Goal: Task Accomplishment & Management: Manage account settings

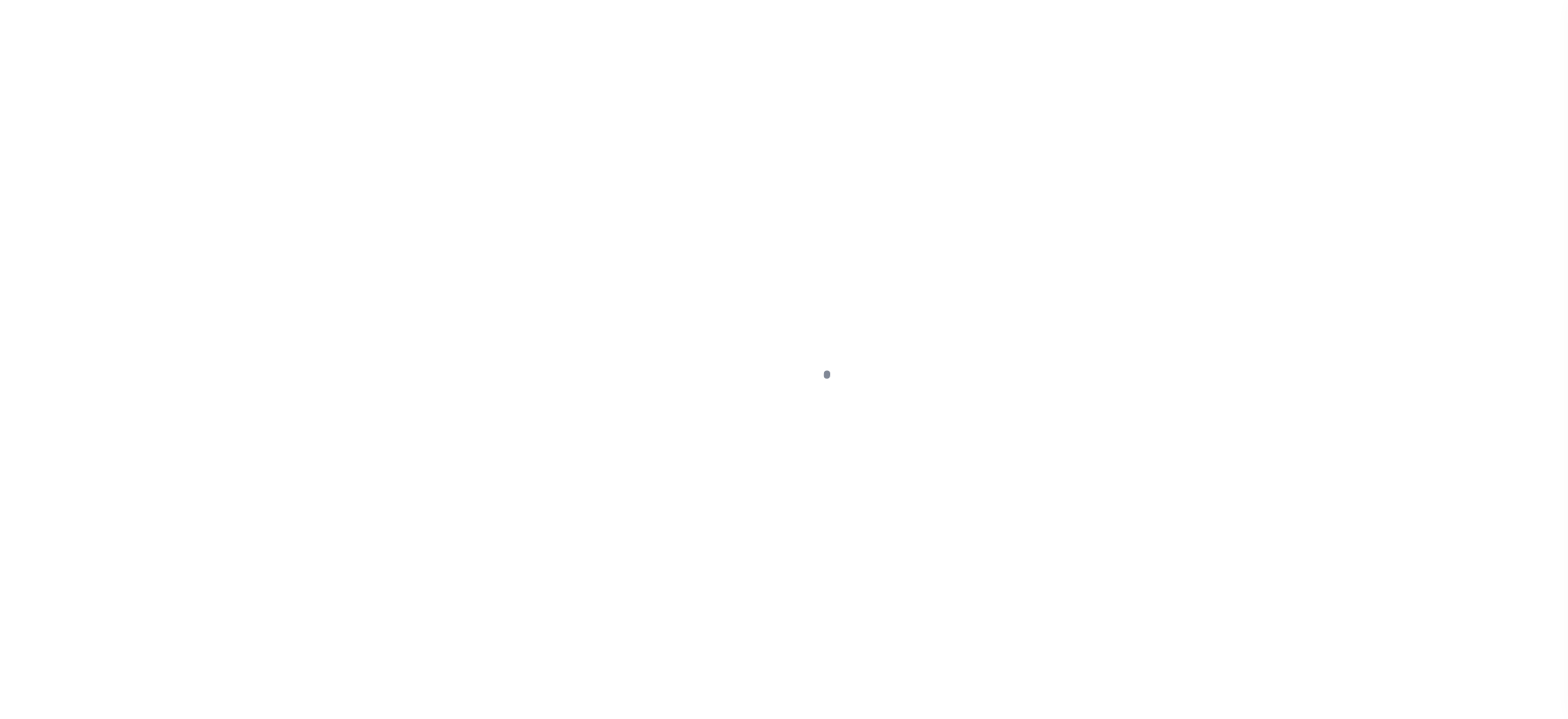
select select "OP2"
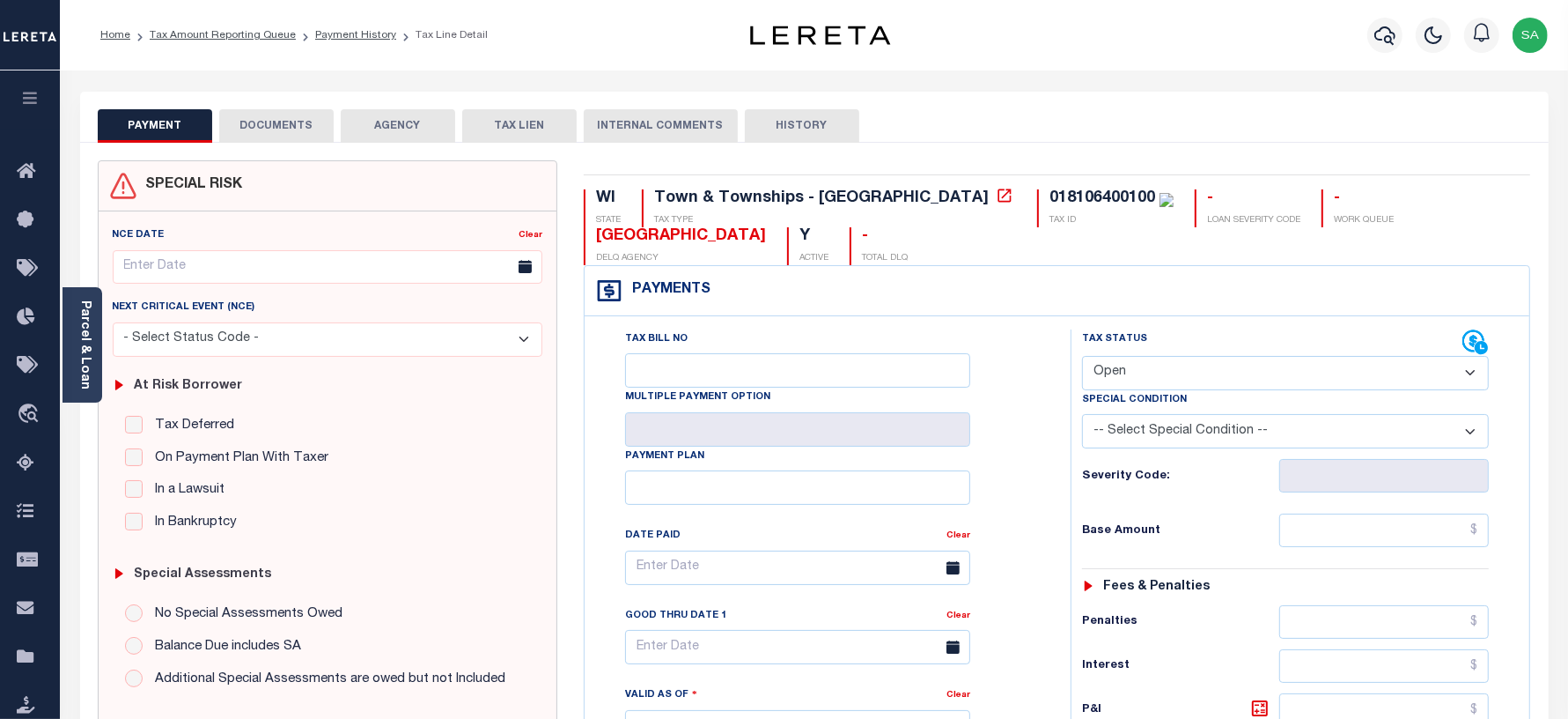
click at [299, 119] on button "DOCUMENTS" at bounding box center [277, 125] width 115 height 33
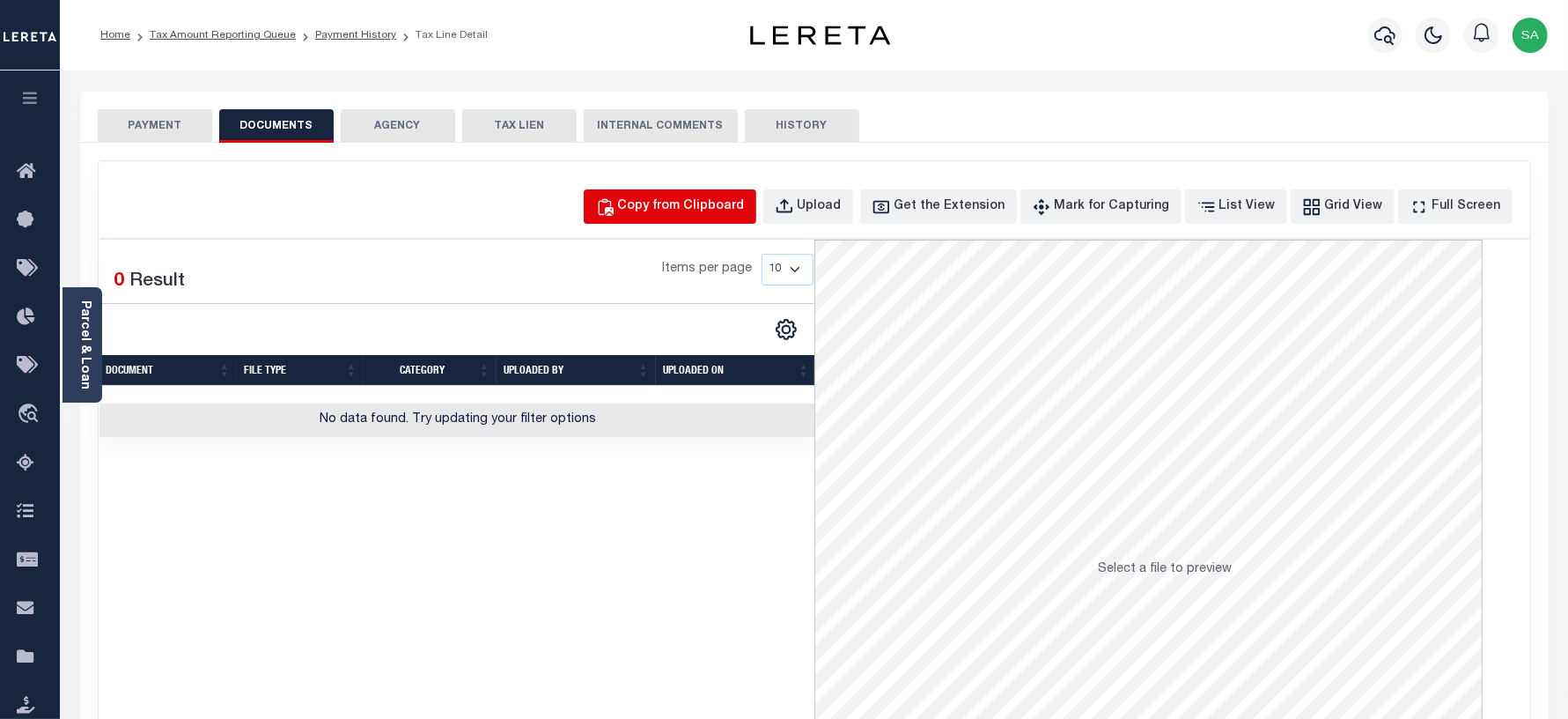
click at [745, 198] on div "Copy from Clipboard" at bounding box center [682, 207] width 127 height 20
select select "POP"
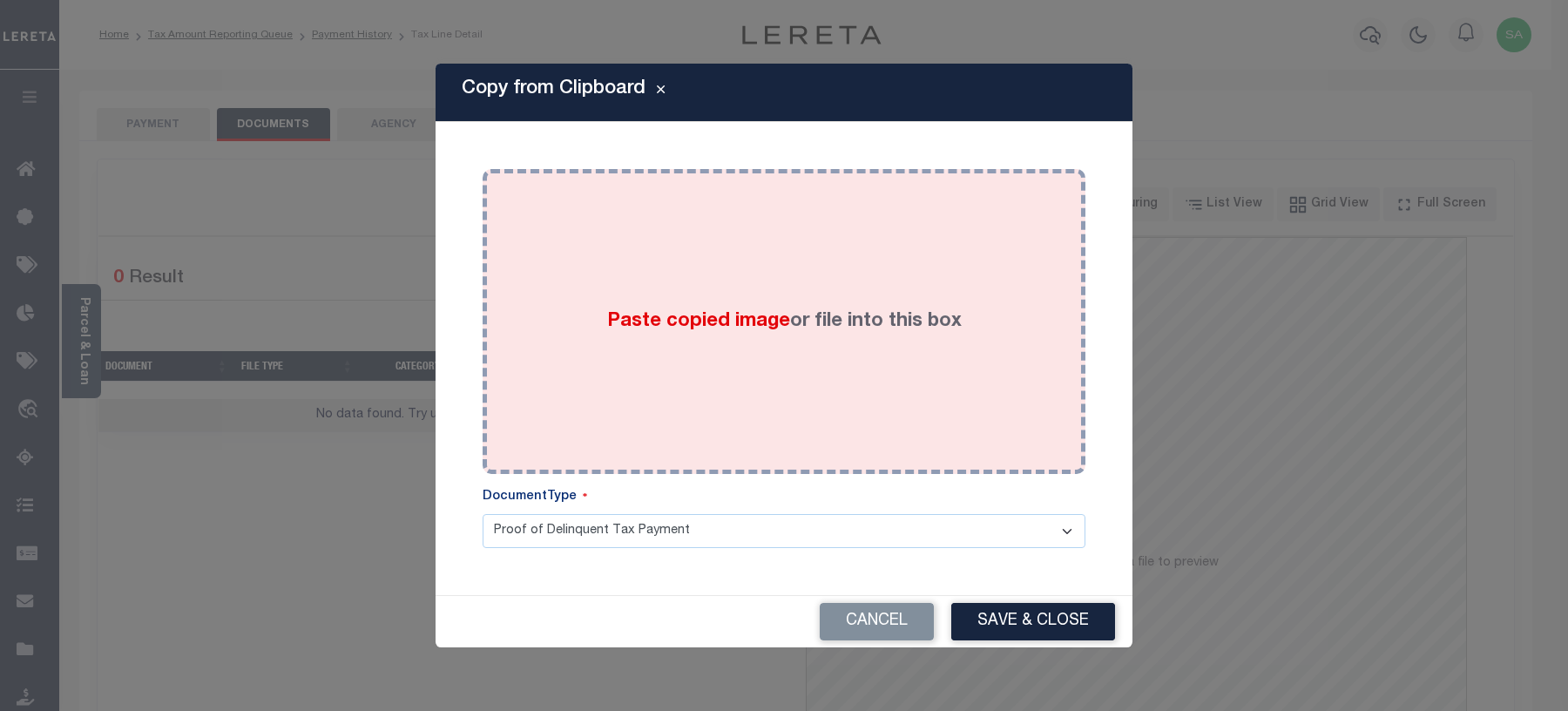
click at [799, 390] on div "Paste copied image or file into this box" at bounding box center [784, 321] width 576 height 279
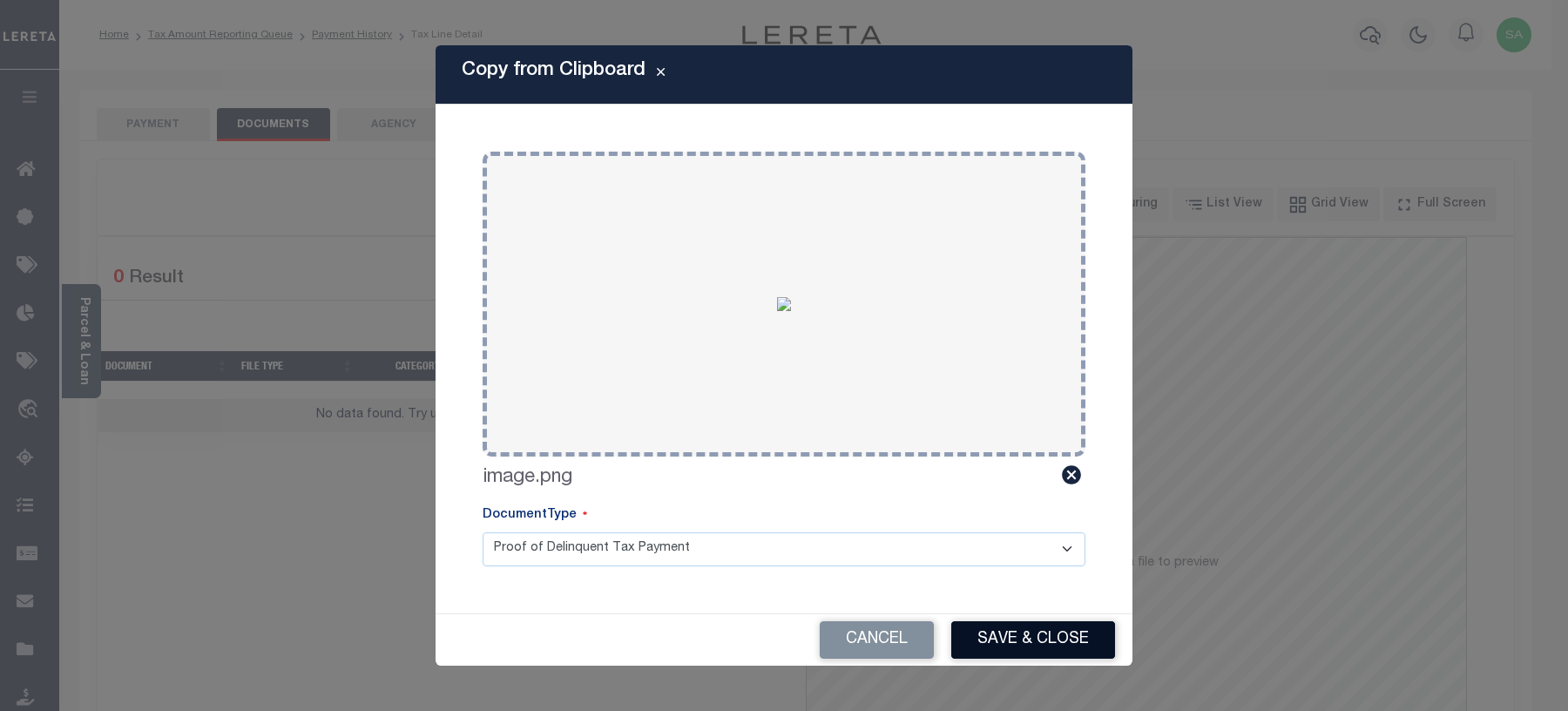
click at [1007, 638] on button "Save & Close" at bounding box center [1032, 639] width 164 height 37
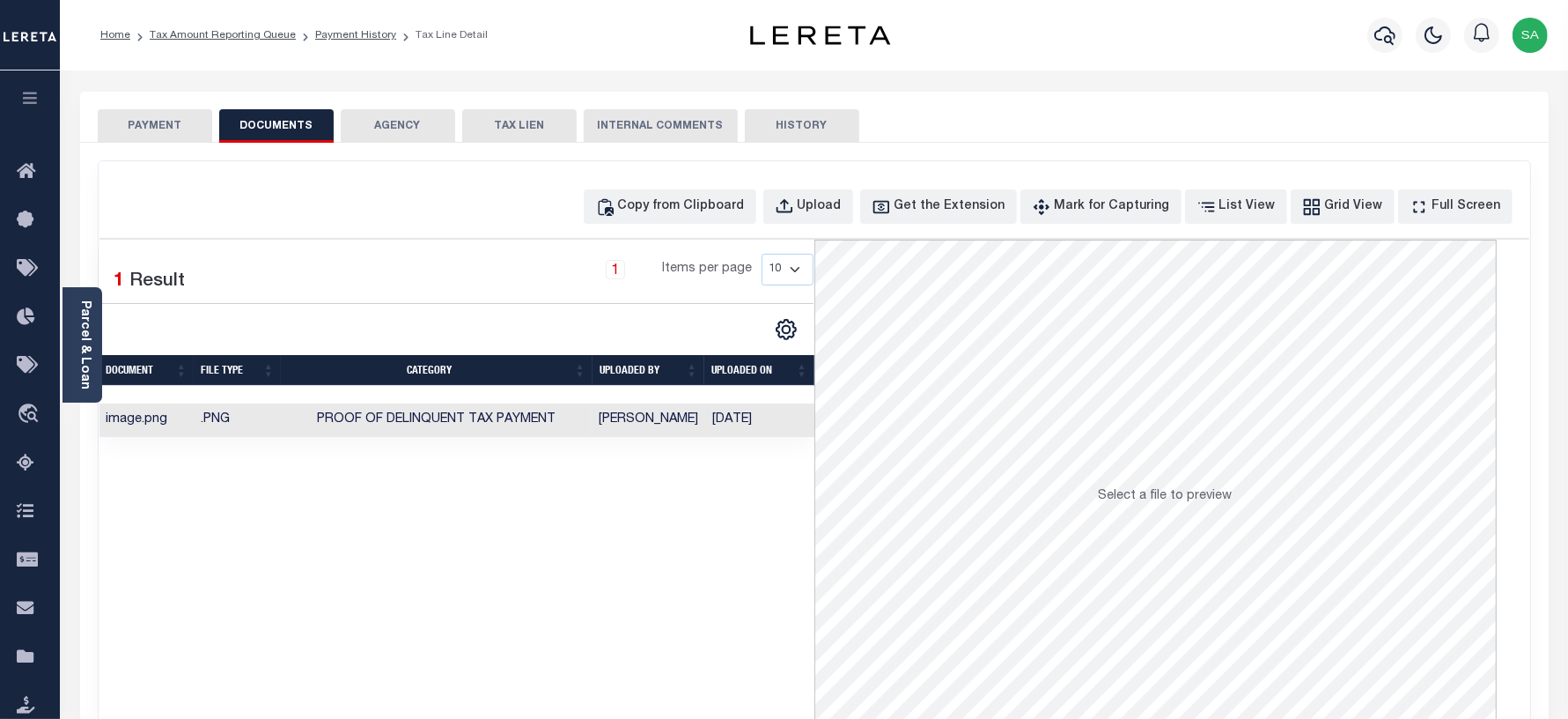
click at [167, 121] on button "PAYMENT" at bounding box center [155, 125] width 115 height 33
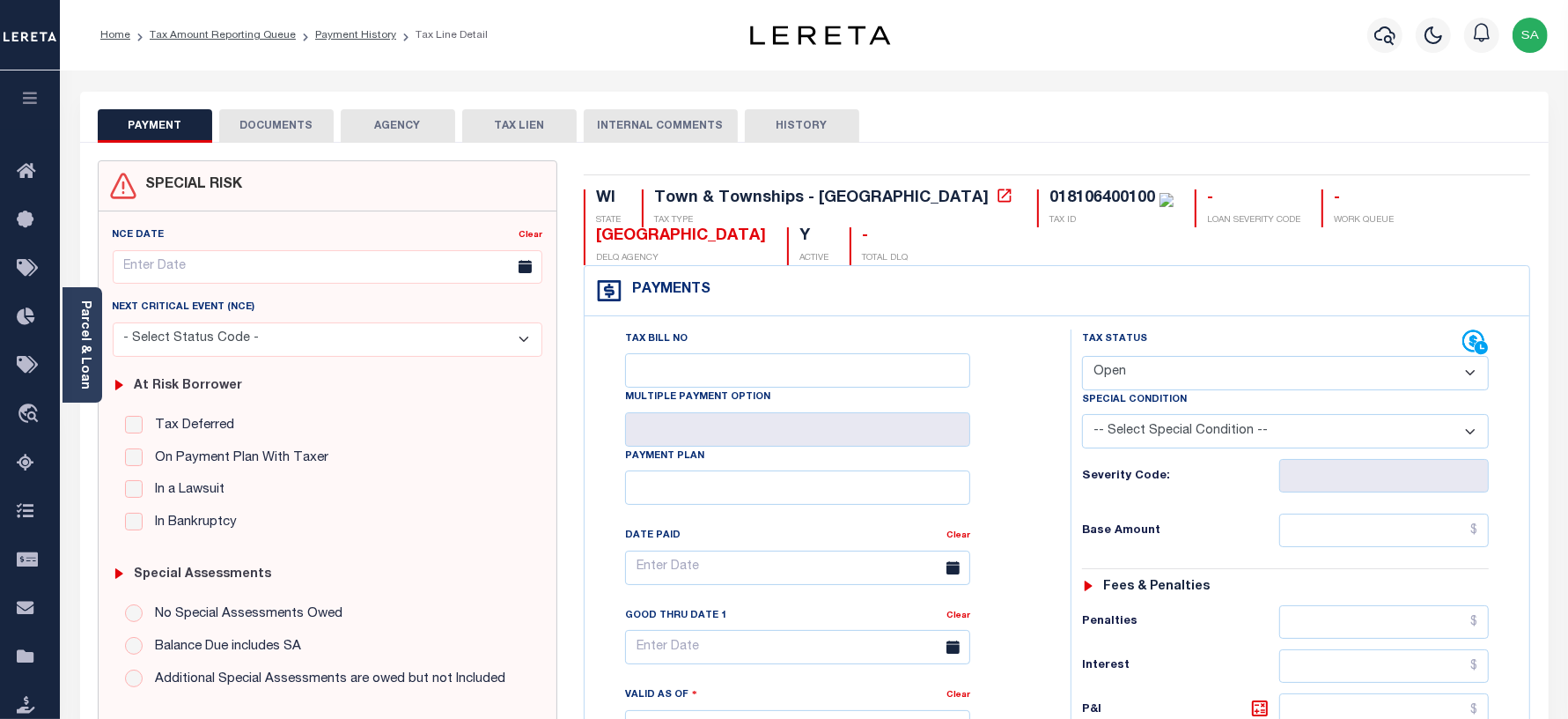
click at [1181, 362] on select "- Select Status Code - Open Due/Unpaid Paid Incomplete No Tax Due Internal Refu…" at bounding box center [1285, 372] width 407 height 34
select select "PYD"
click at [1082, 357] on select "- Select Status Code - Open Due/Unpaid Paid Incomplete No Tax Due Internal Refu…" at bounding box center [1285, 372] width 407 height 34
type input "08/29/2025"
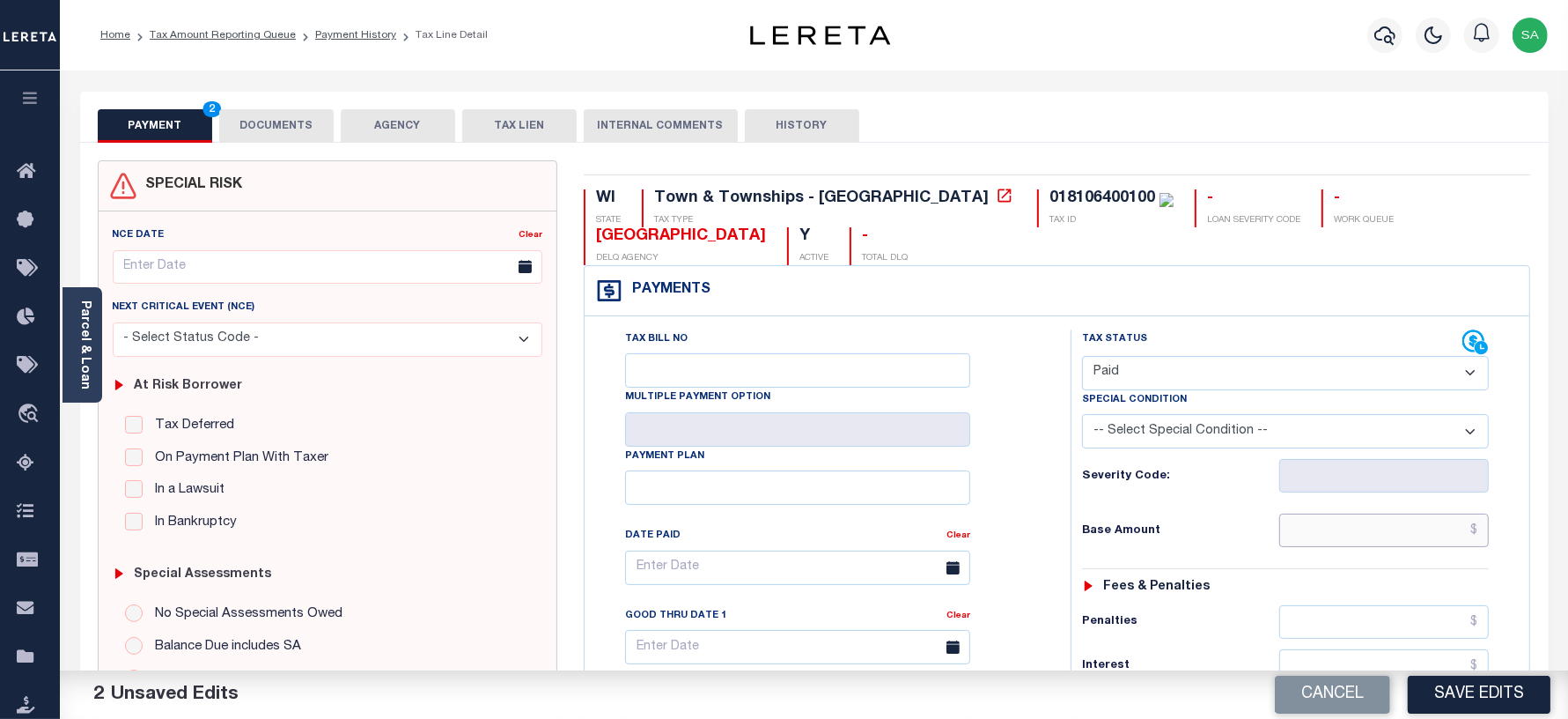
click at [1322, 535] on input "text" at bounding box center [1384, 529] width 209 height 33
type input "$0.00"
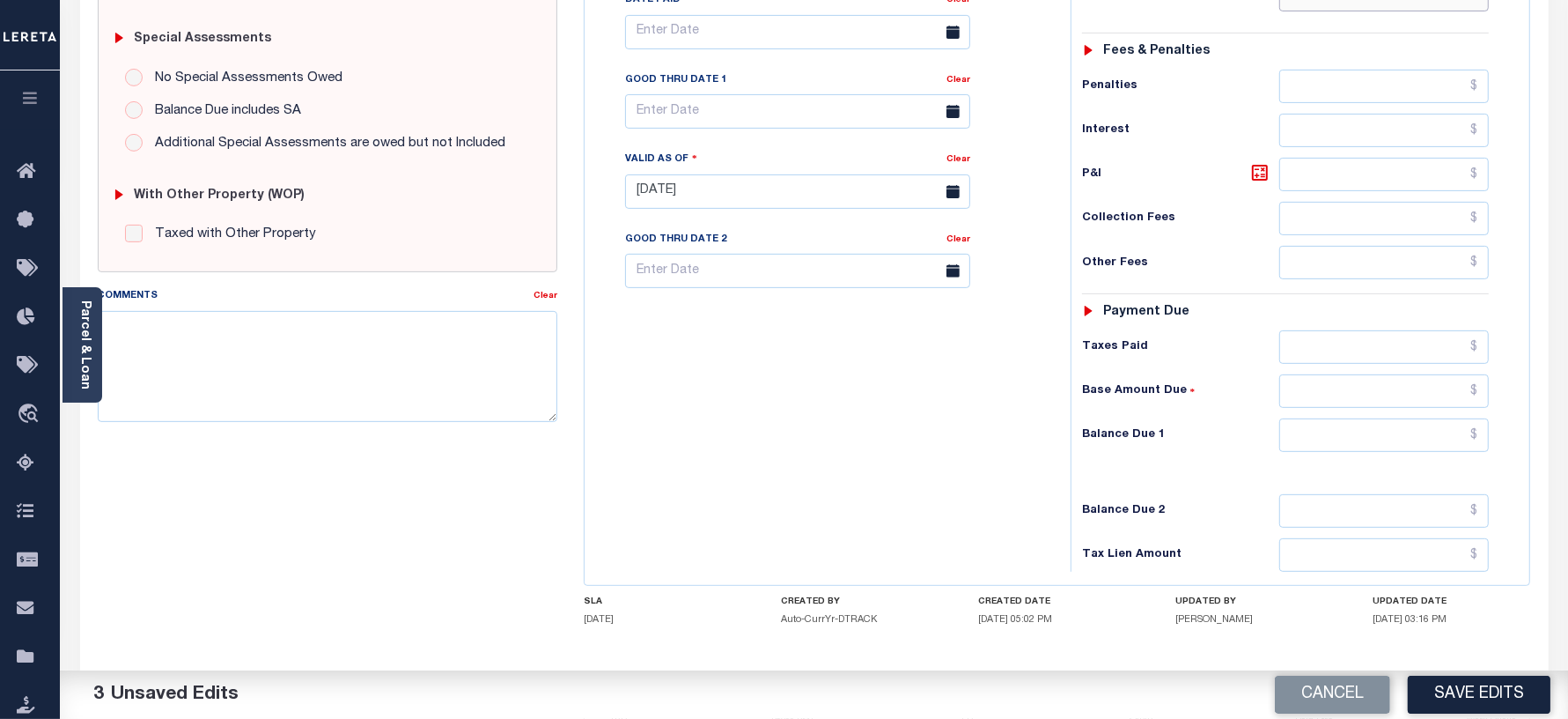
scroll to position [551, 0]
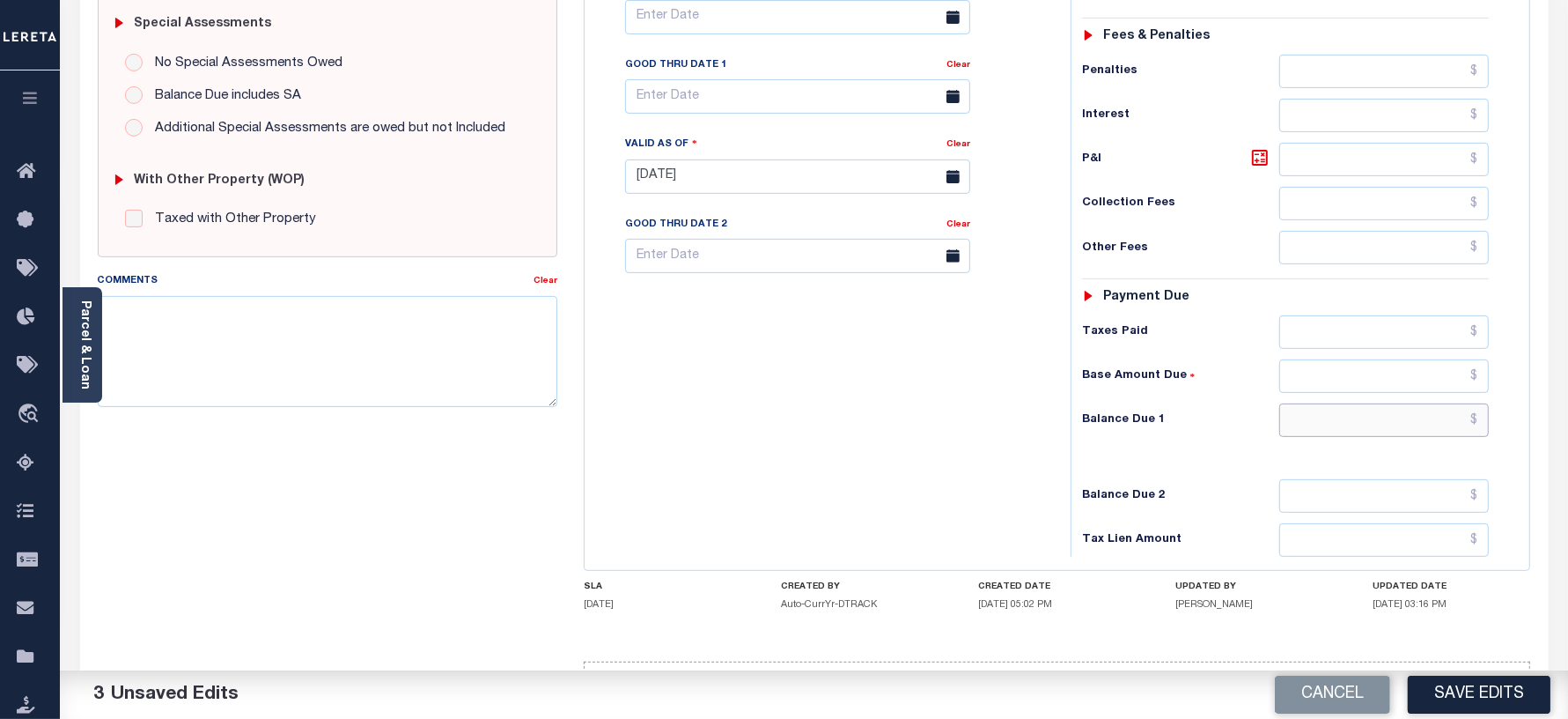
click at [1314, 432] on input "text" at bounding box center [1384, 420] width 209 height 33
type input "$0.00"
click at [1468, 691] on button "Save Edits" at bounding box center [1479, 694] width 142 height 38
checkbox input "false"
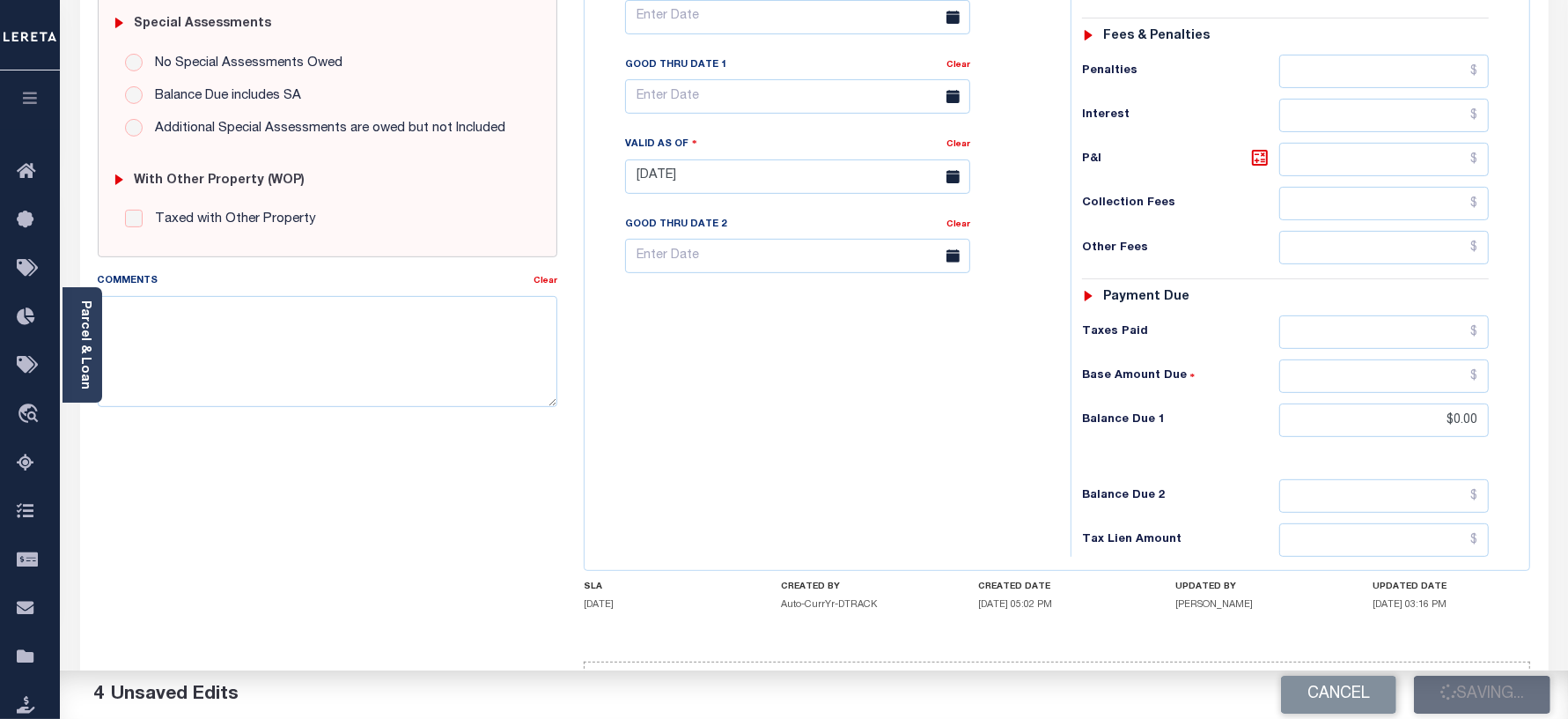
checkbox input "false"
type input "$0"
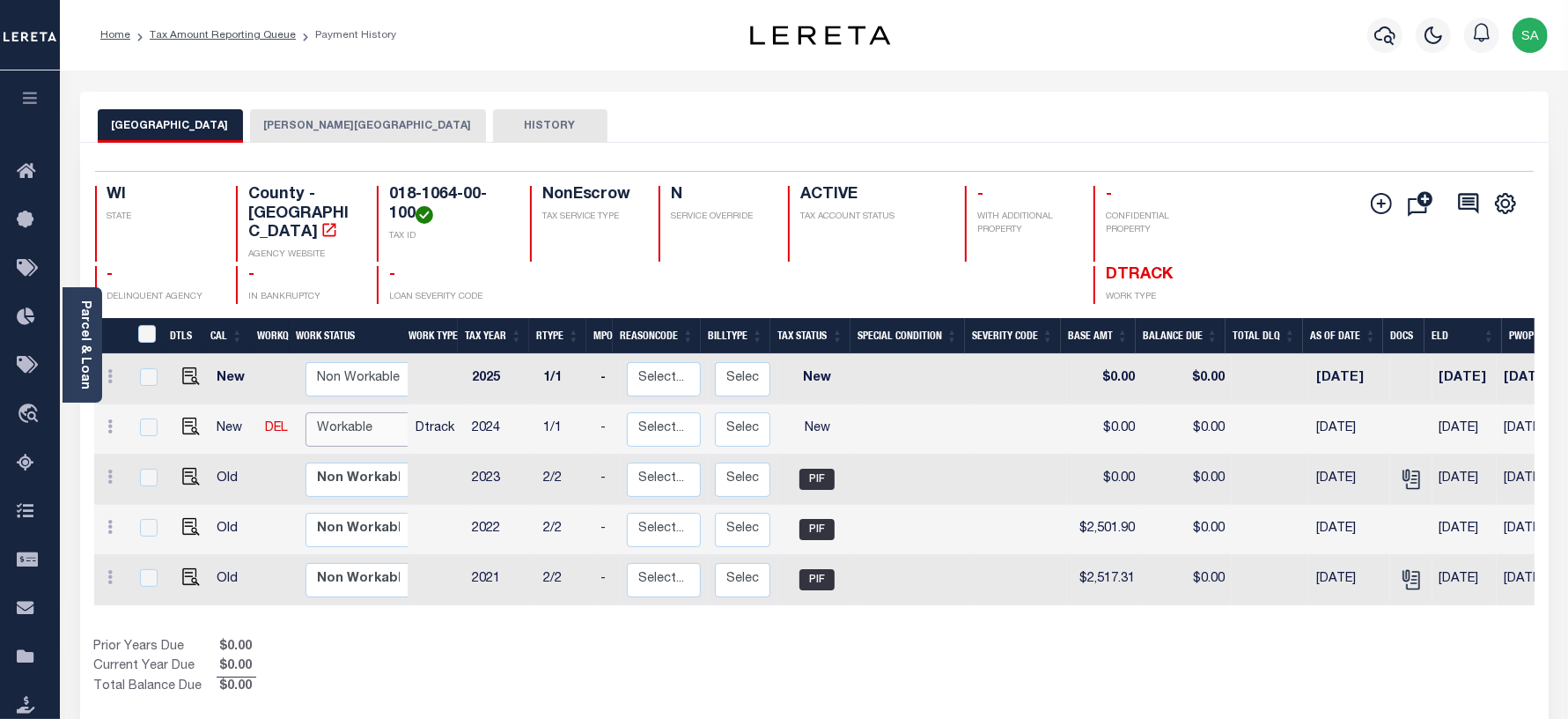
drag, startPoint x: 377, startPoint y: 415, endPoint x: 368, endPoint y: 429, distance: 16.6
click at [377, 415] on select "Non Workable Workable" at bounding box center [358, 429] width 106 height 34
checkbox input "true"
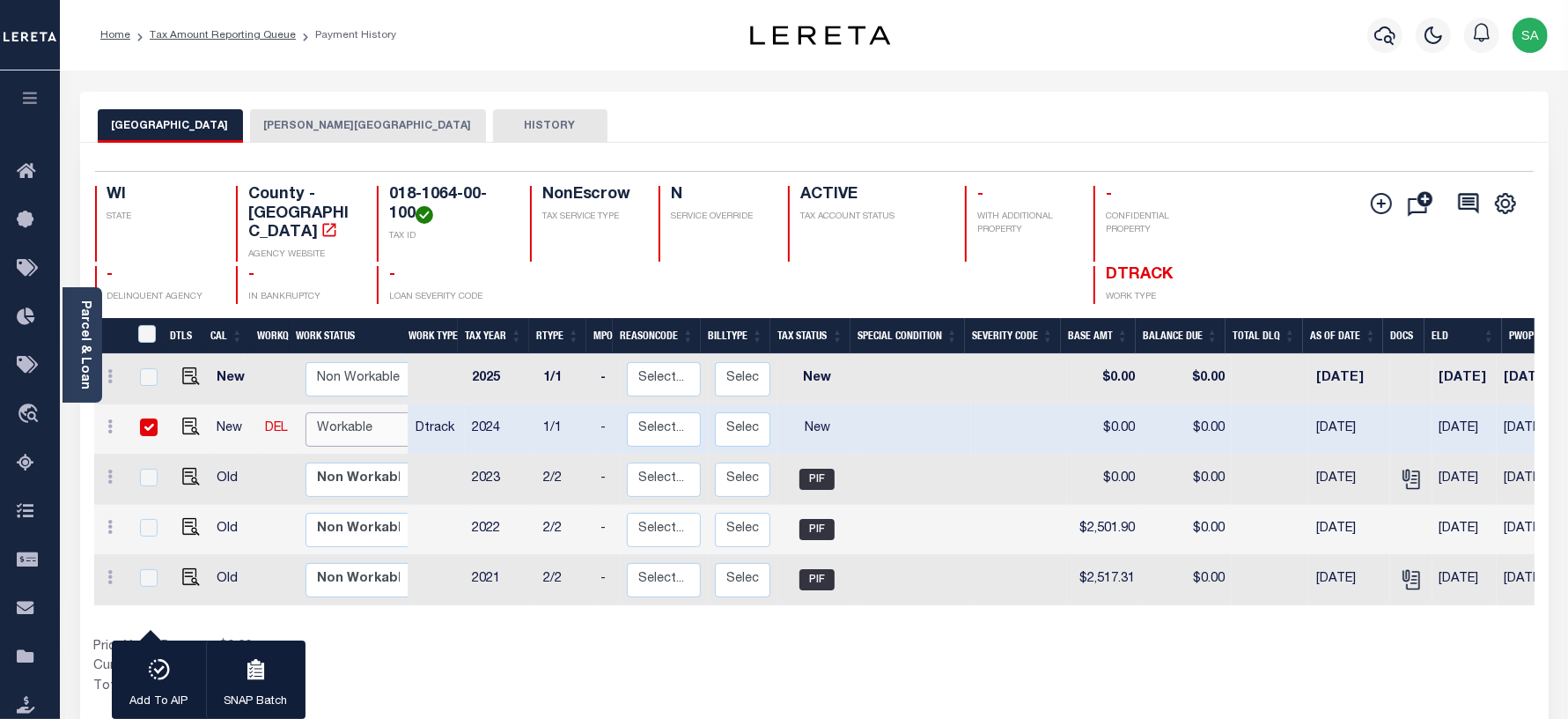
select select "true"
click at [305, 412] on select "Non Workable Workable" at bounding box center [358, 429] width 106 height 34
checkbox input "false"
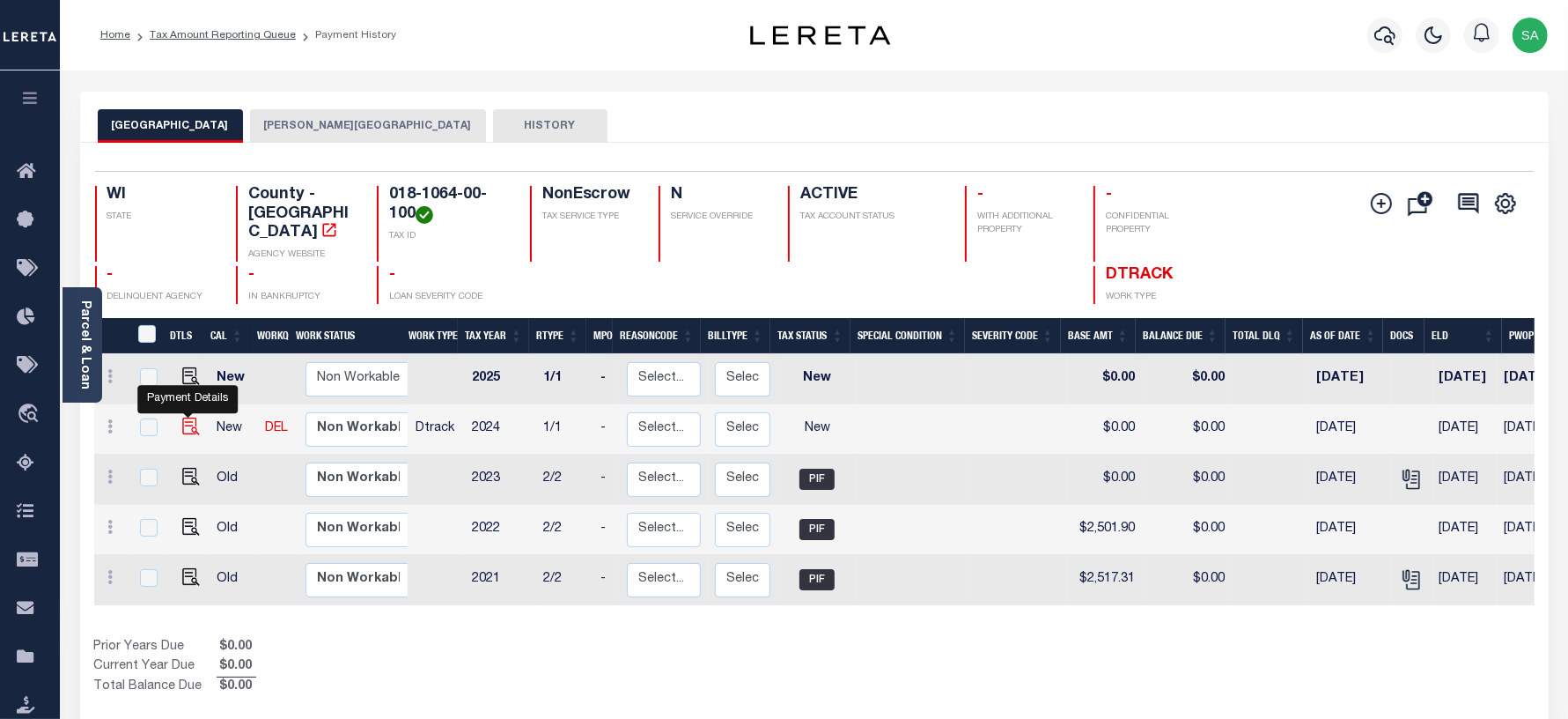
click at [190, 417] on img "" at bounding box center [192, 426] width 18 height 18
checkbox input "true"
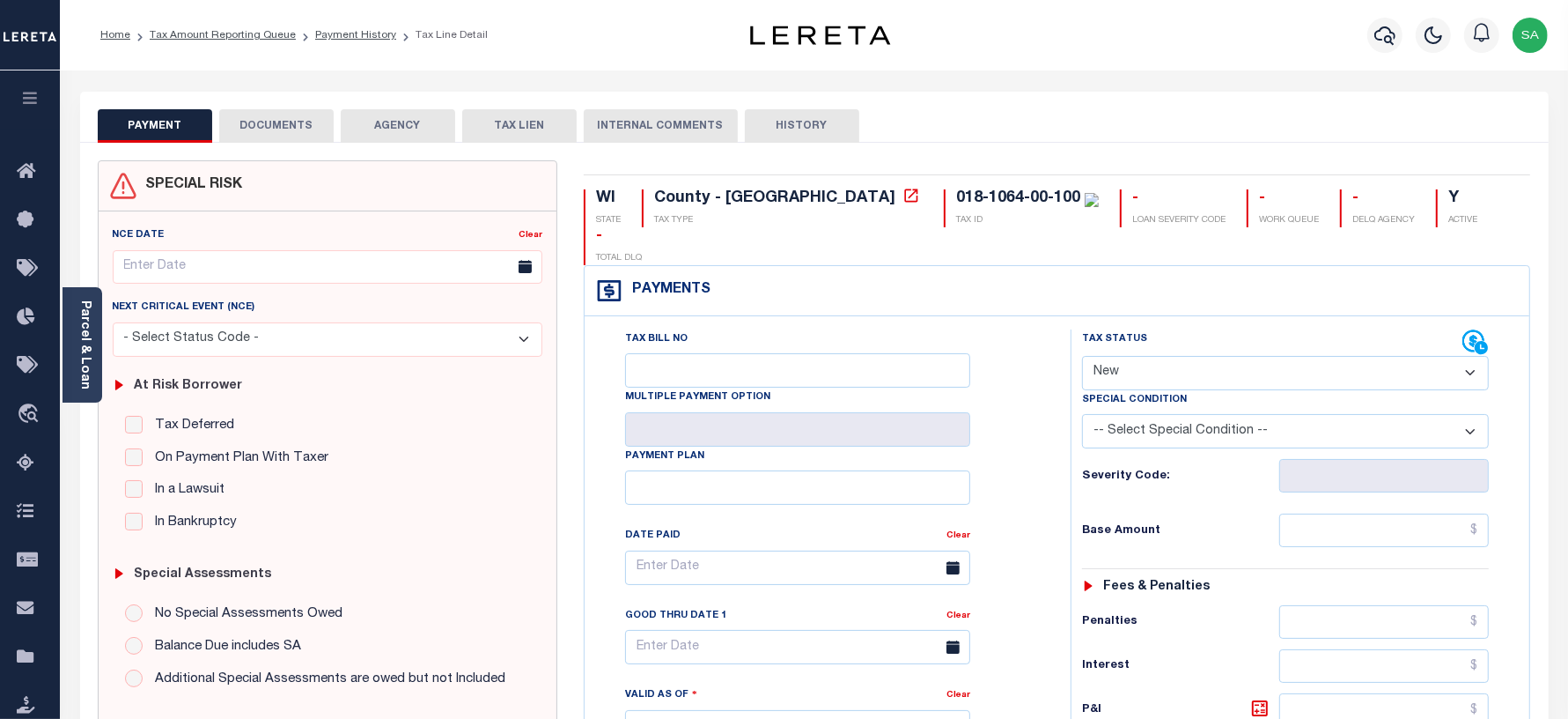
click at [1141, 355] on select "- Select Status Code - Open Due/Unpaid Paid Incomplete No Tax Due Internal Refu…" at bounding box center [1285, 372] width 407 height 34
select select "PYD"
click at [1082, 355] on select "- Select Status Code - Open Due/Unpaid Paid Incomplete No Tax Due Internal Refu…" at bounding box center [1285, 372] width 407 height 34
type input "08/29/2025"
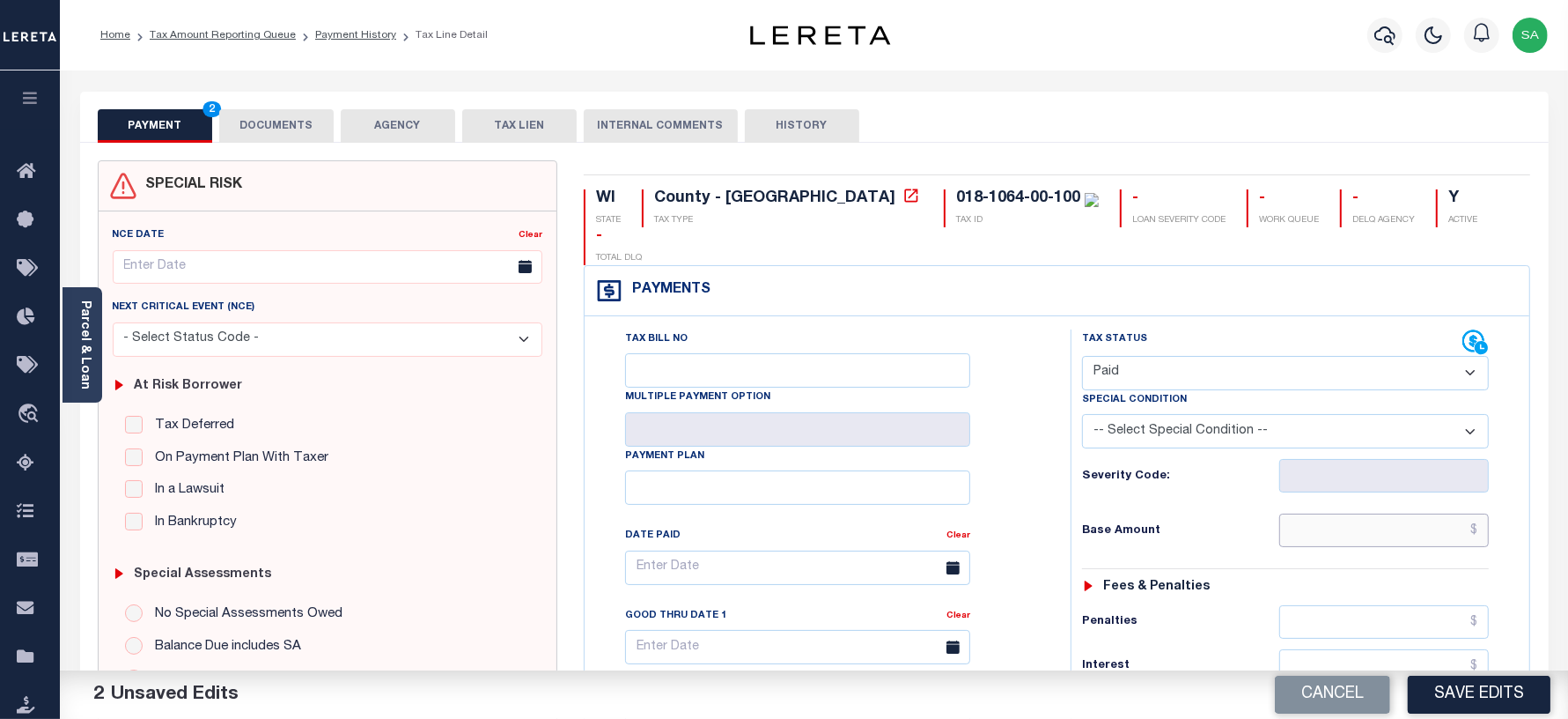
click at [1374, 513] on input "text" at bounding box center [1384, 529] width 209 height 33
type input "$0.00"
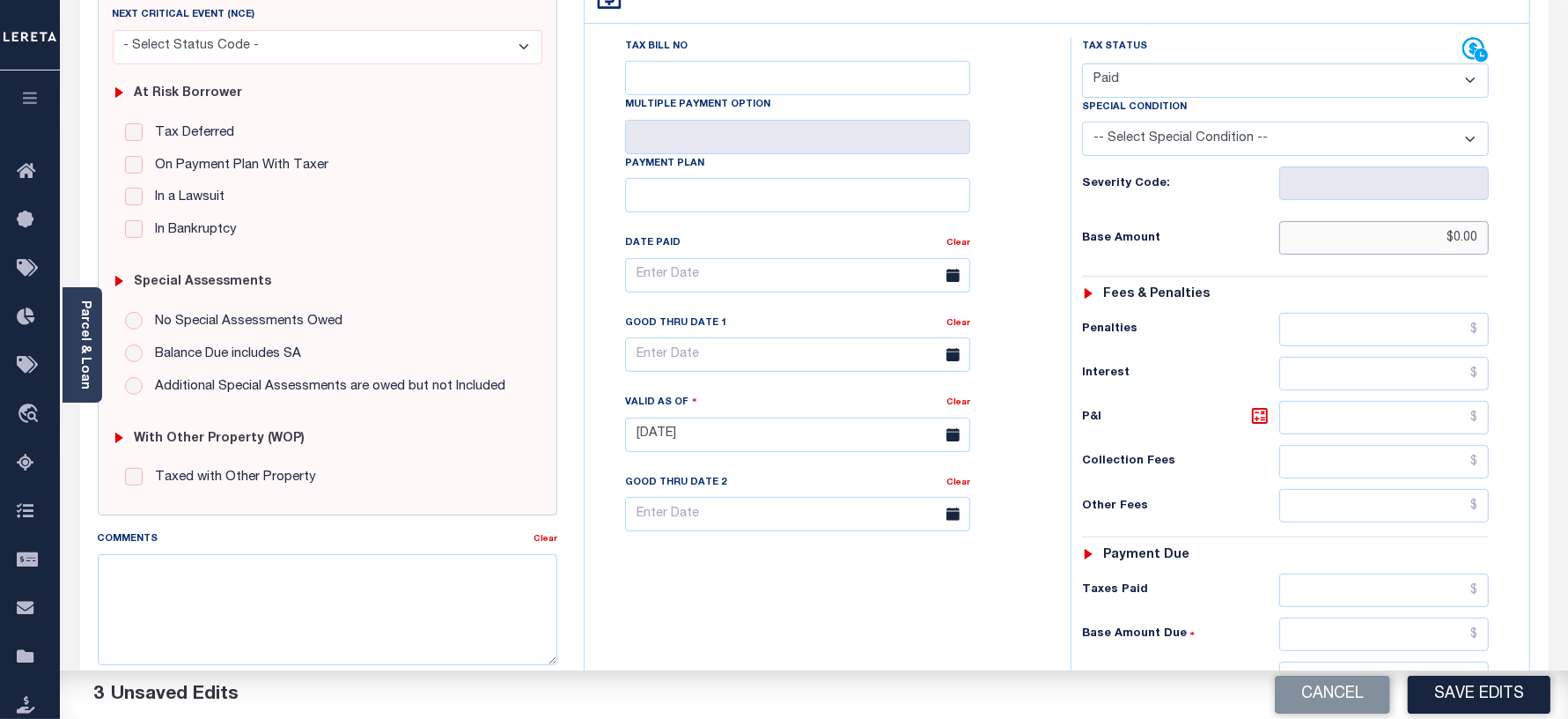
scroll to position [330, 0]
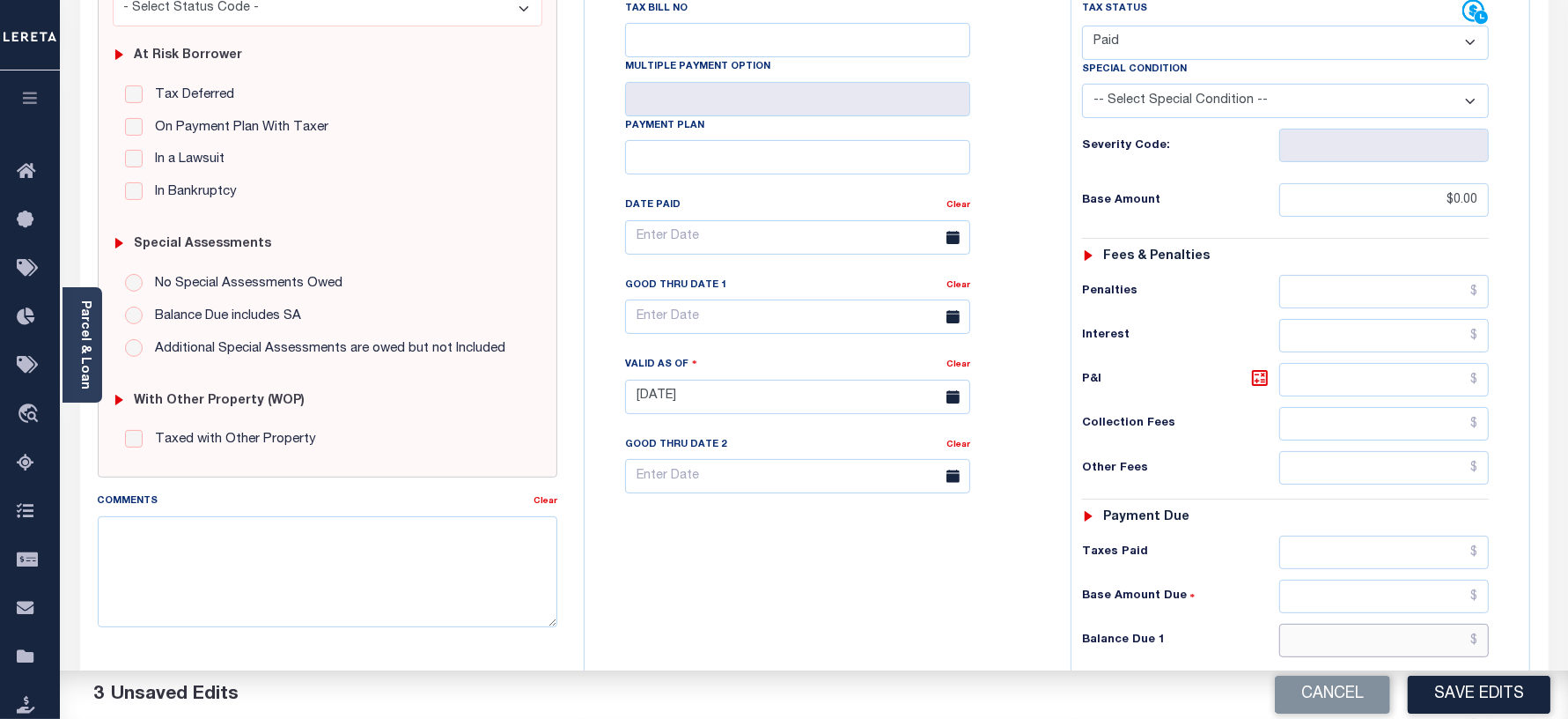
click at [1340, 623] on input "text" at bounding box center [1384, 639] width 209 height 33
type input "$0.00"
click at [686, 542] on div "Tax Bill No Multiple Payment Option Payment Plan Clear" at bounding box center [822, 388] width 468 height 778
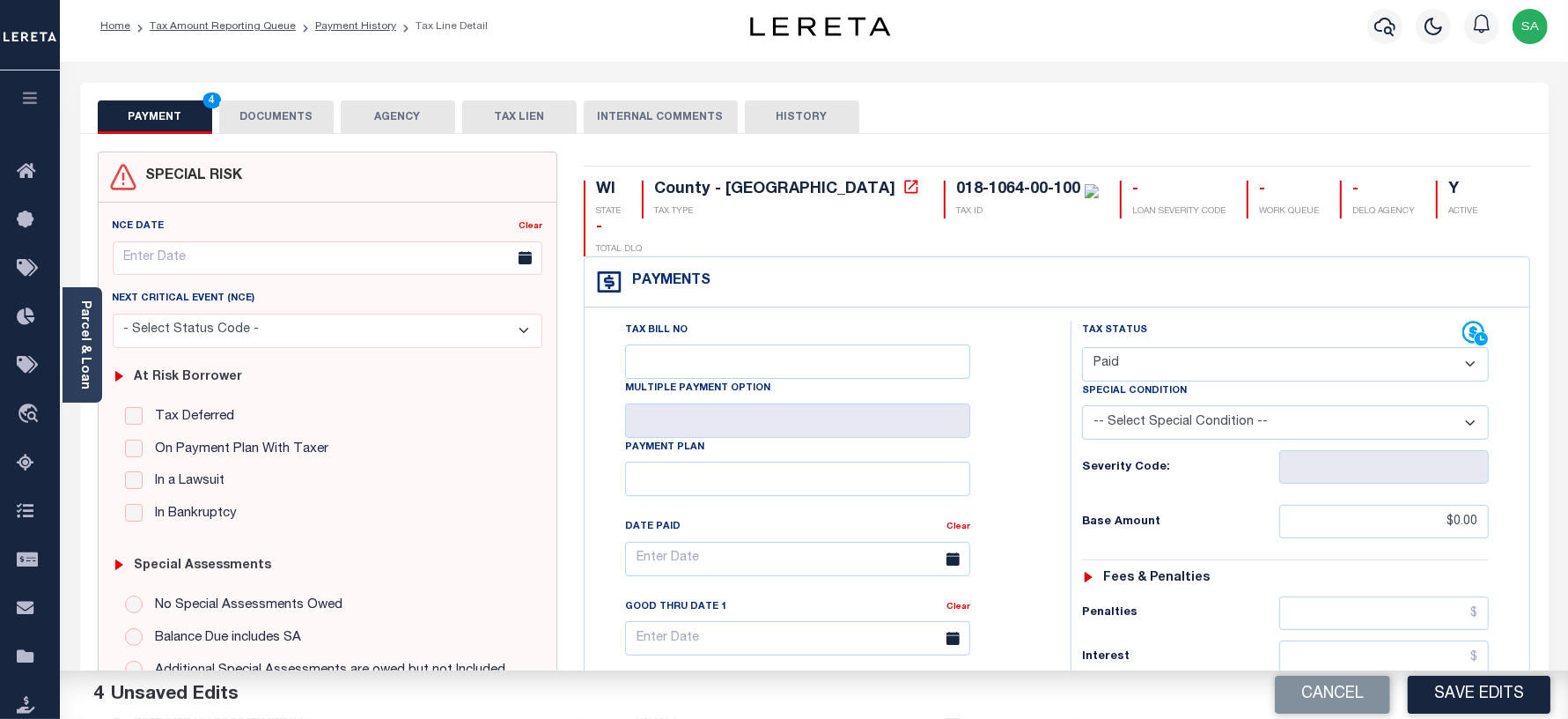
scroll to position [0, 0]
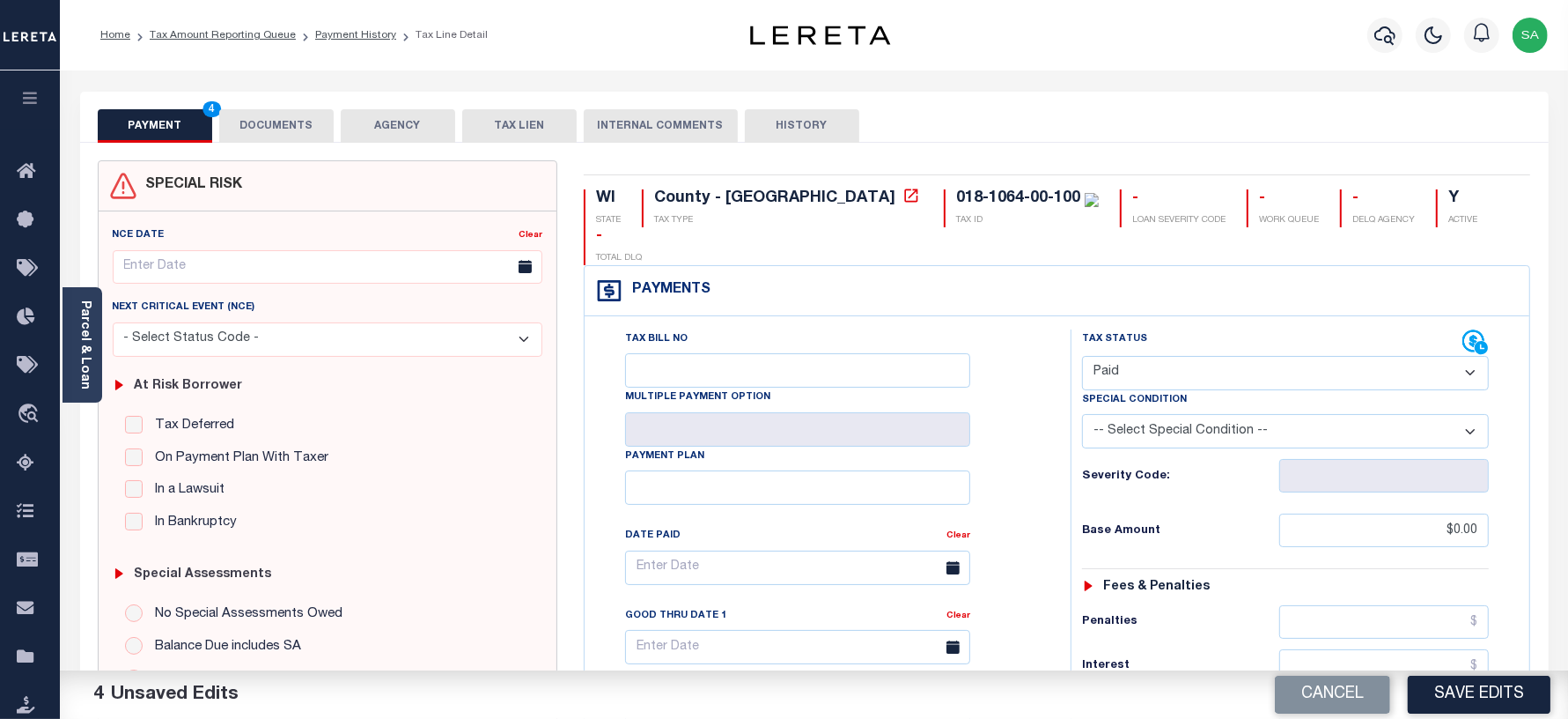
click at [249, 130] on button "DOCUMENTS" at bounding box center [277, 125] width 115 height 33
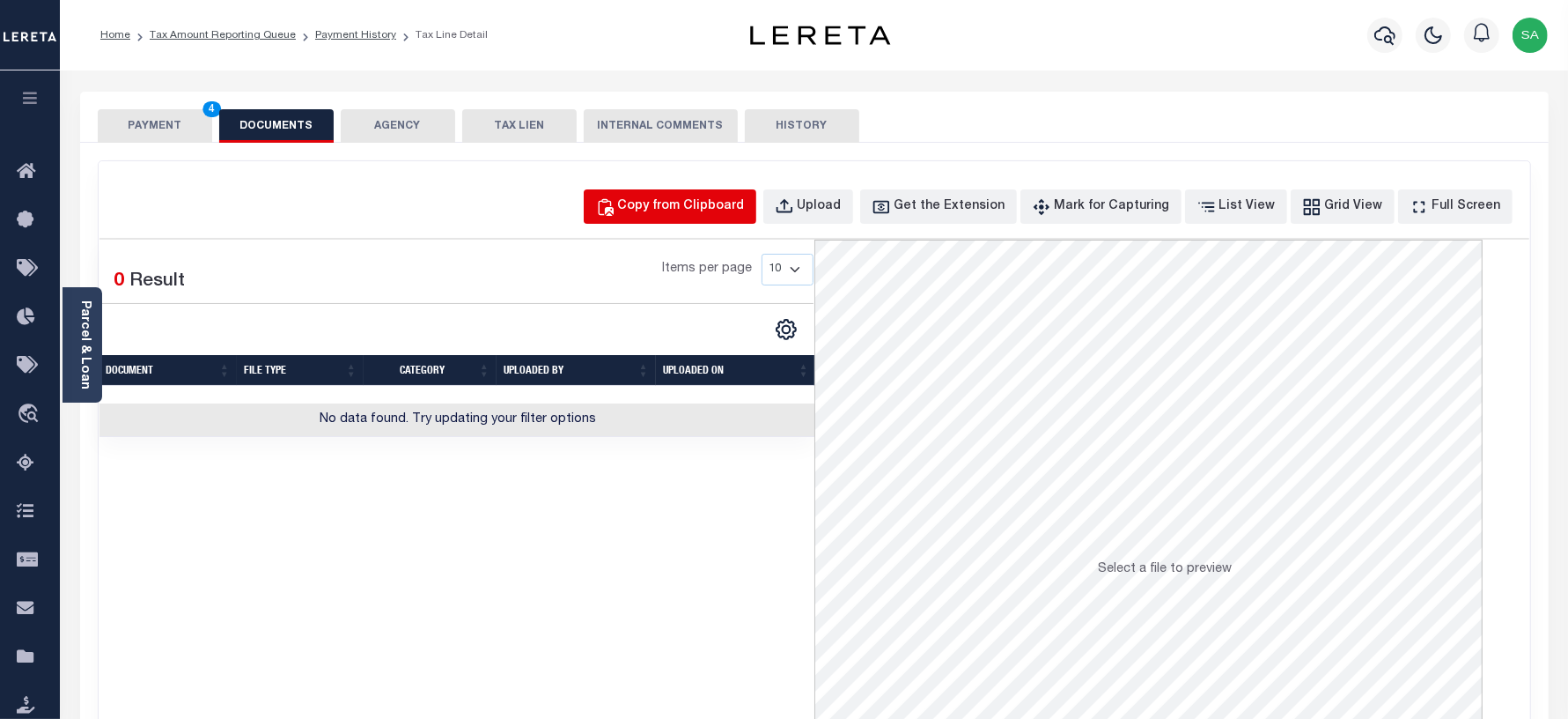
click at [727, 210] on div "Copy from Clipboard" at bounding box center [682, 207] width 127 height 20
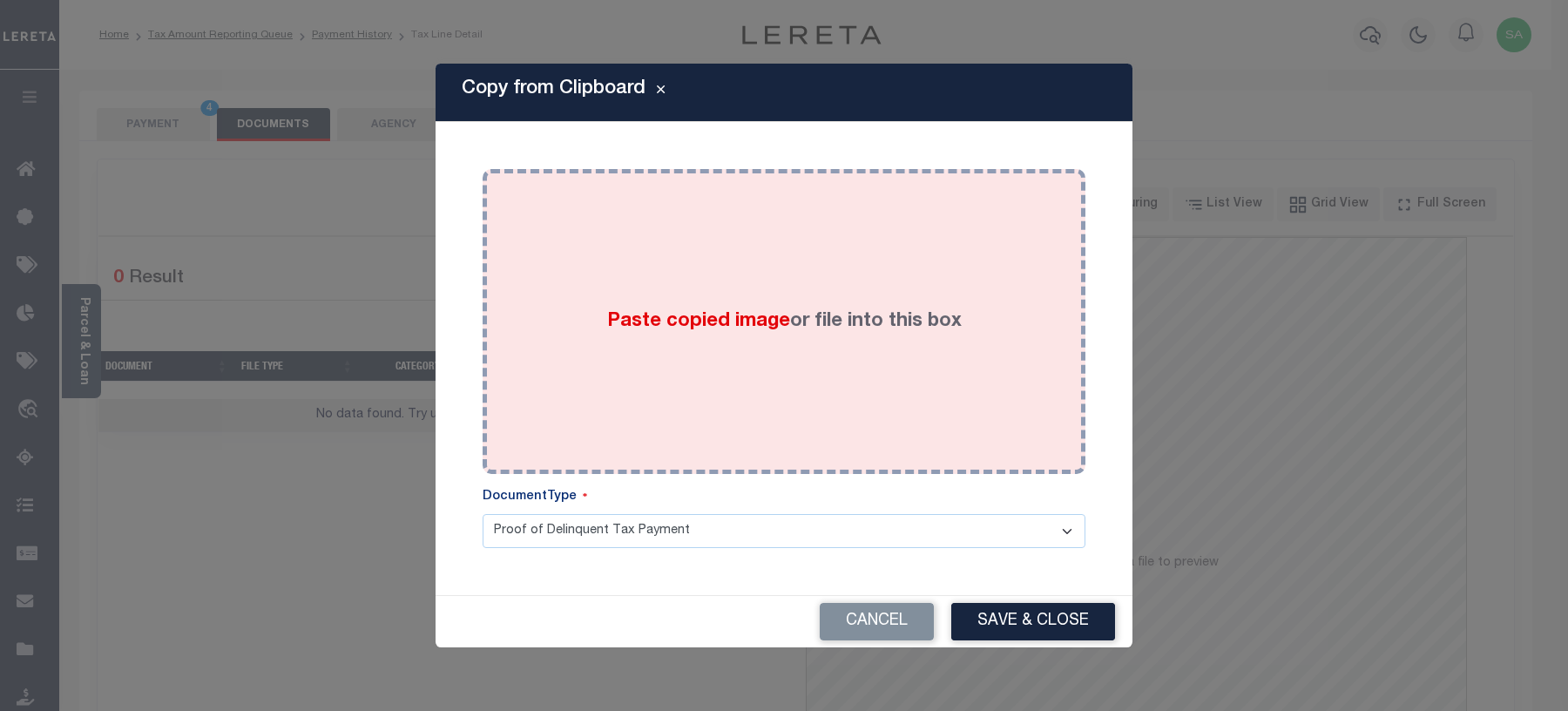
click at [741, 403] on div "Paste copied image or file into this box" at bounding box center [784, 321] width 576 height 279
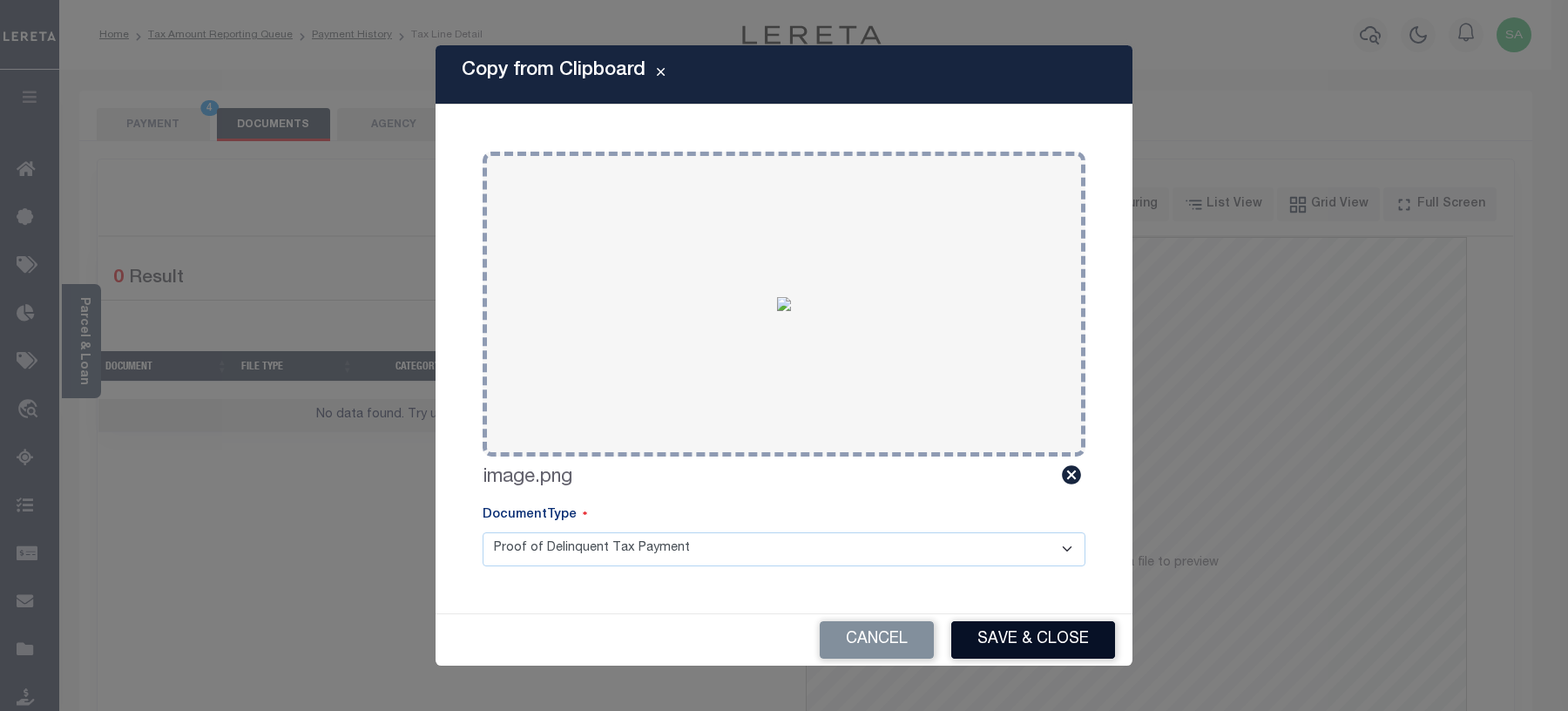
click at [1054, 637] on button "Save & Close" at bounding box center [1032, 639] width 164 height 37
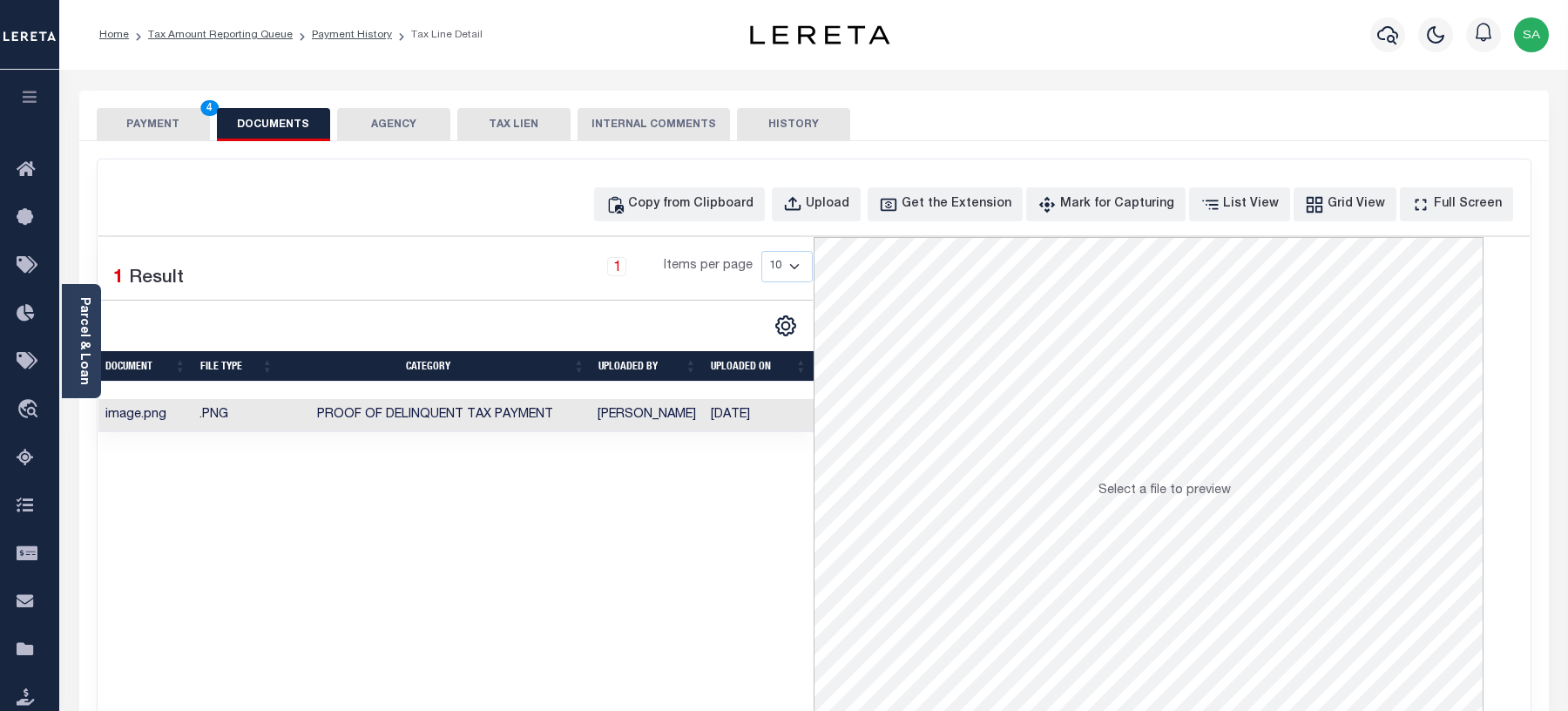
click at [163, 123] on button "PAYMENT 4" at bounding box center [153, 124] width 113 height 33
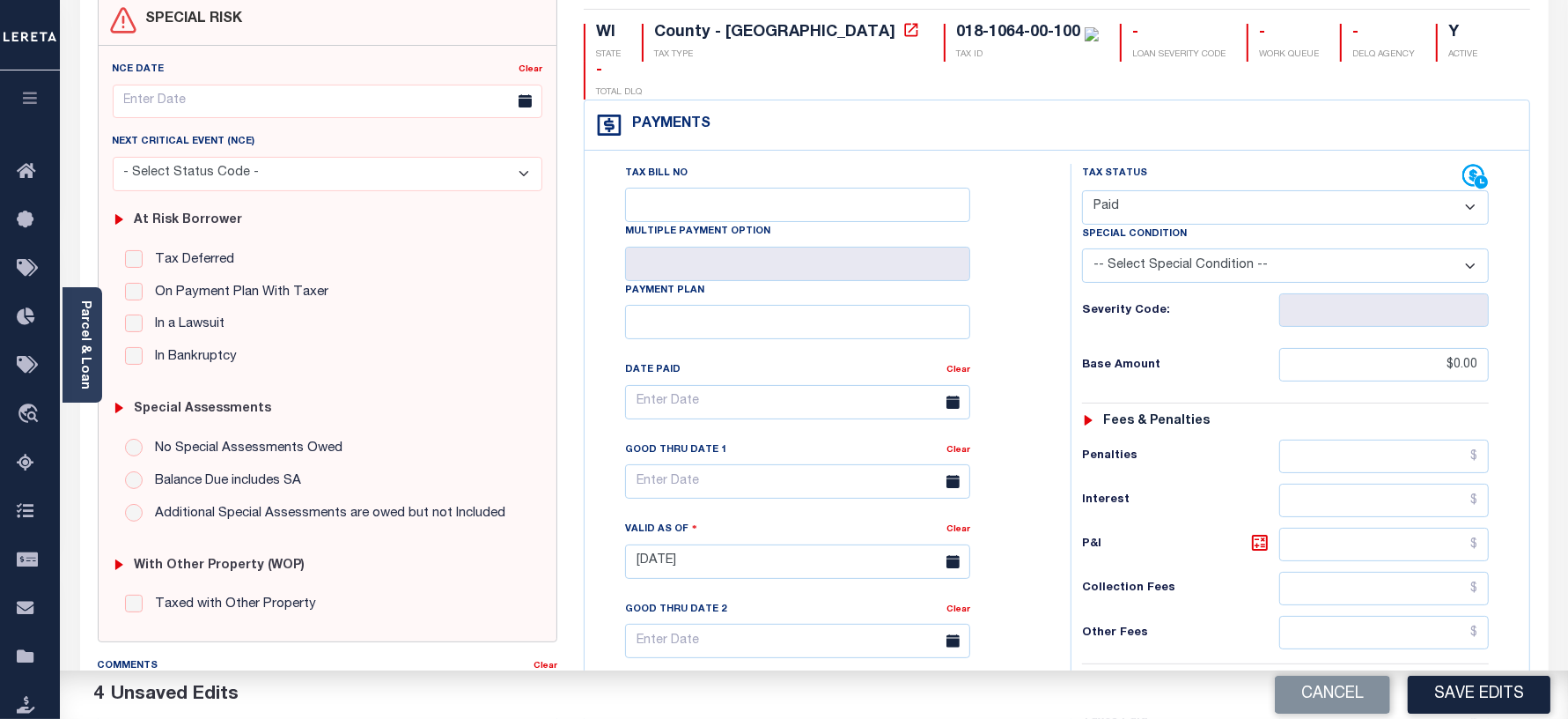
scroll to position [441, 0]
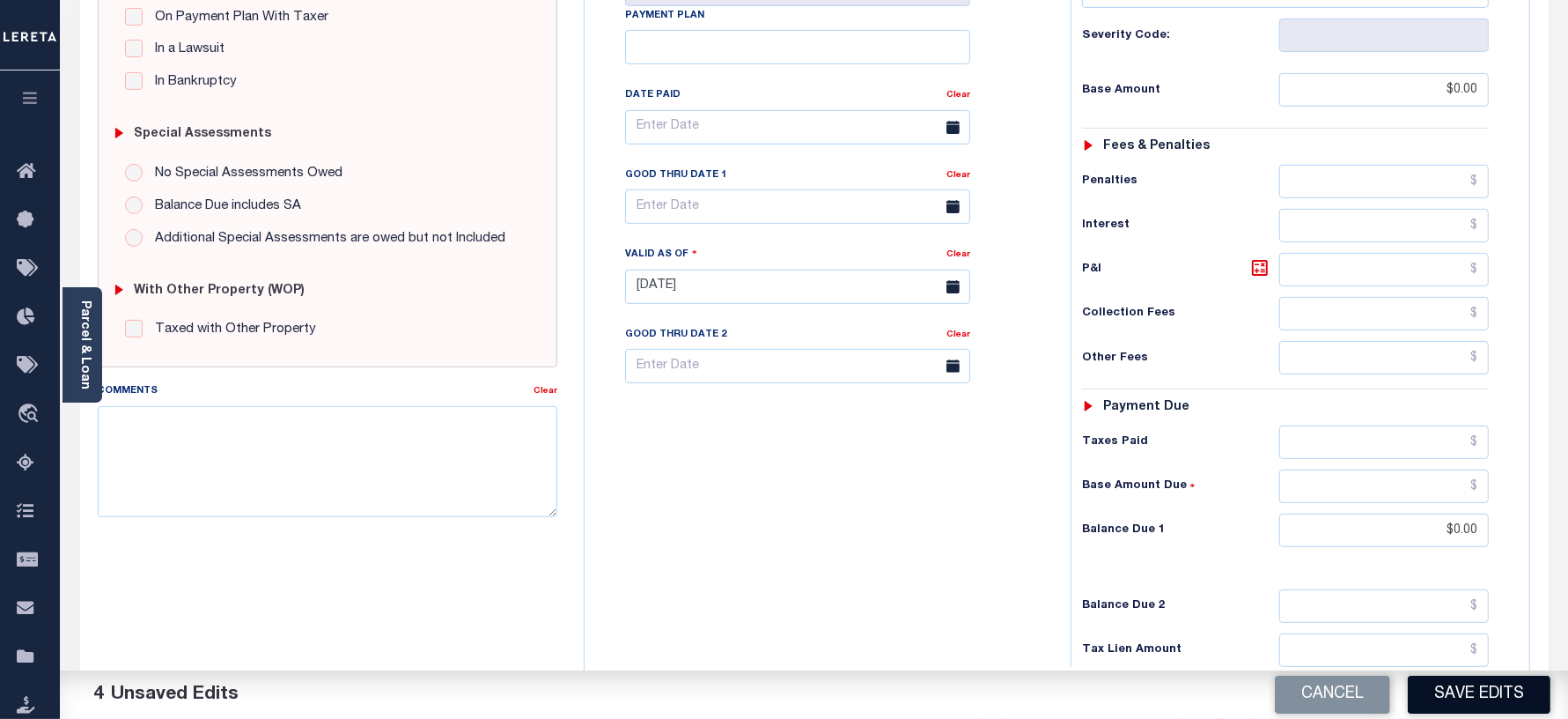
click at [1463, 689] on button "Save Edits" at bounding box center [1479, 694] width 142 height 38
checkbox input "false"
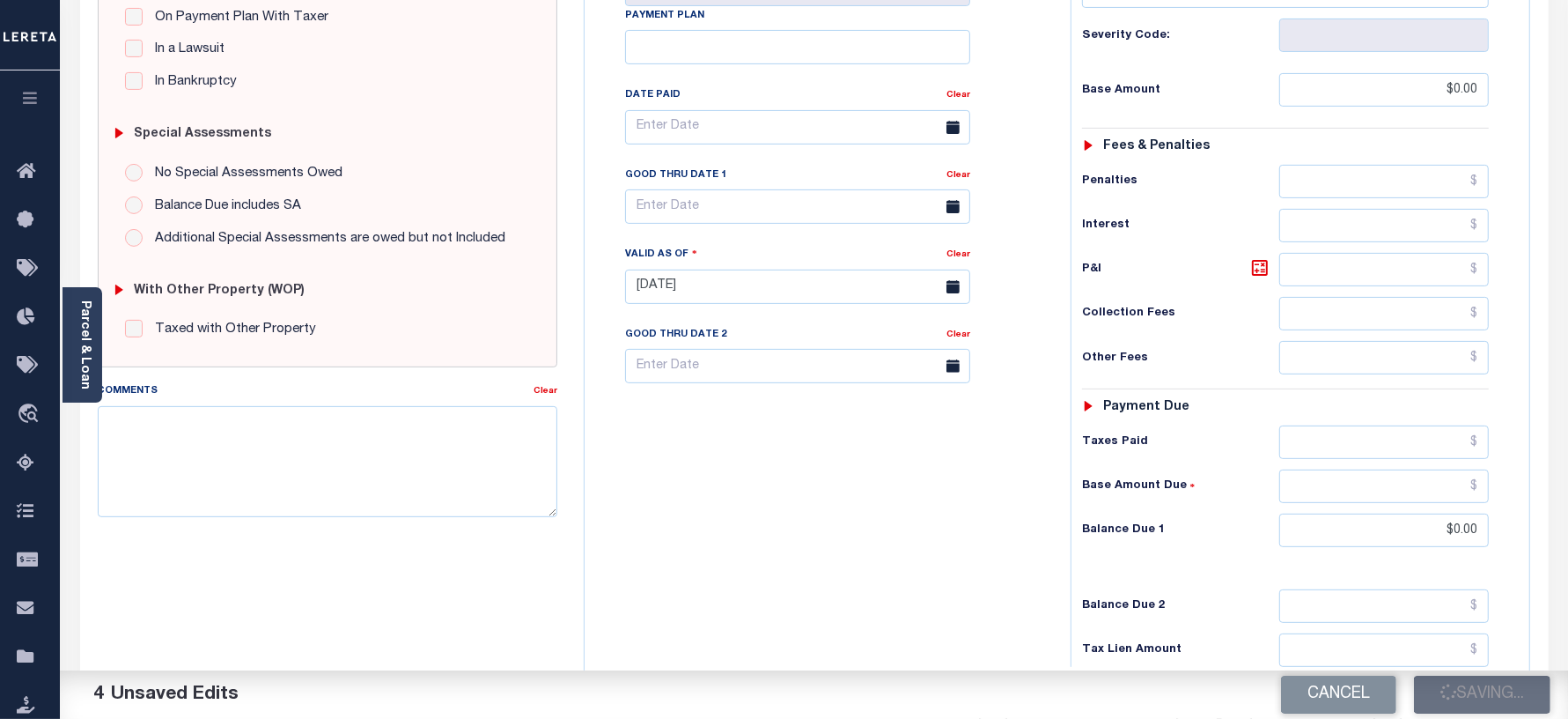
type input "$0"
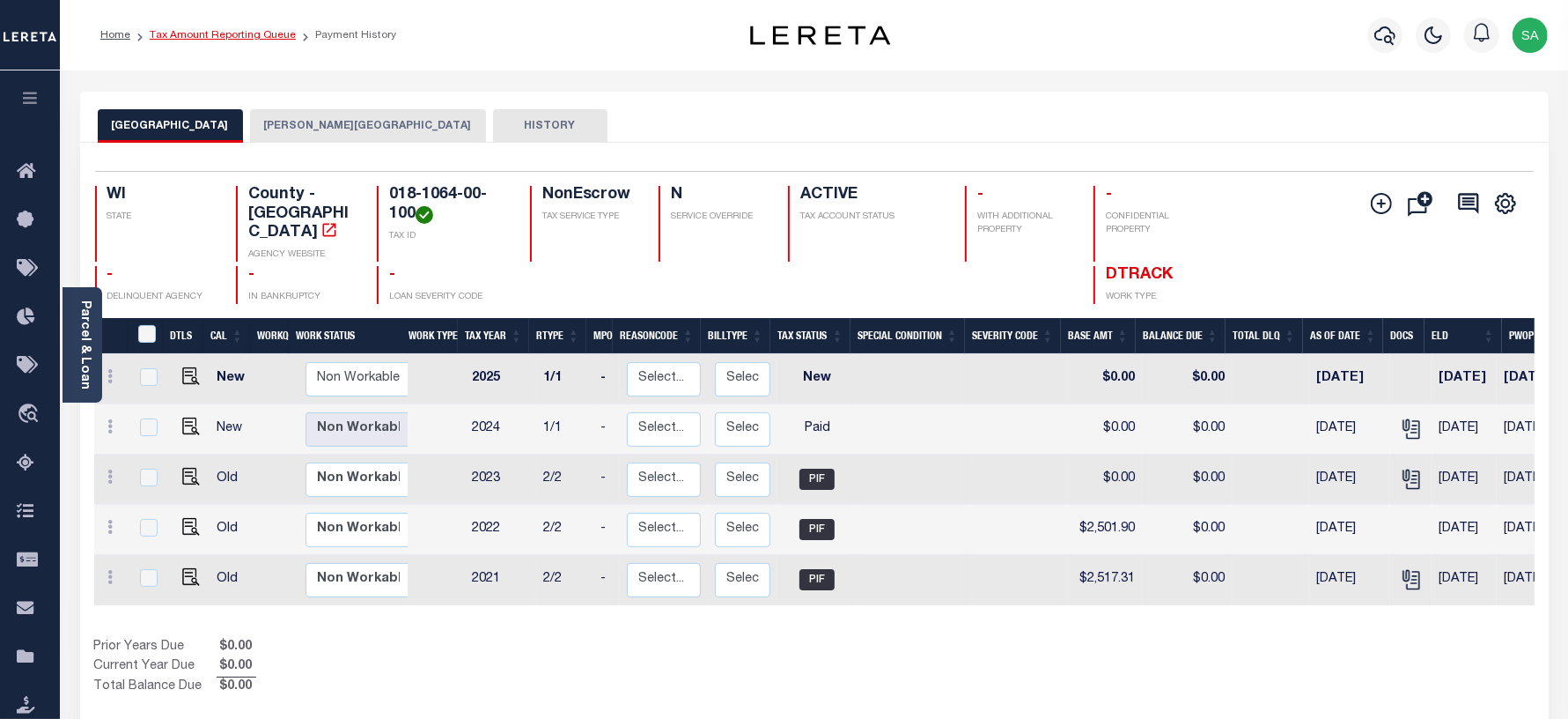
click at [271, 39] on link "Tax Amount Reporting Queue" at bounding box center [222, 35] width 146 height 11
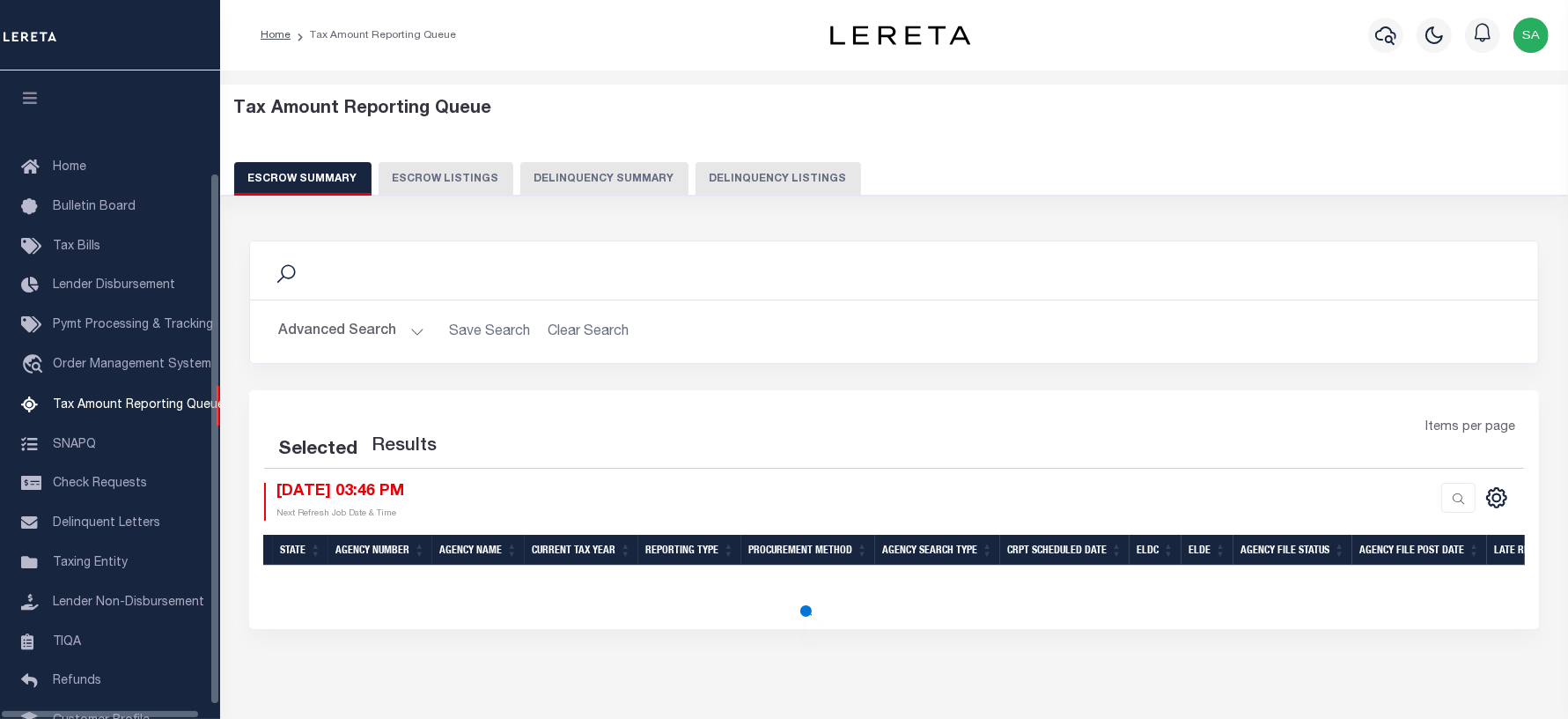
scroll to position [122, 0]
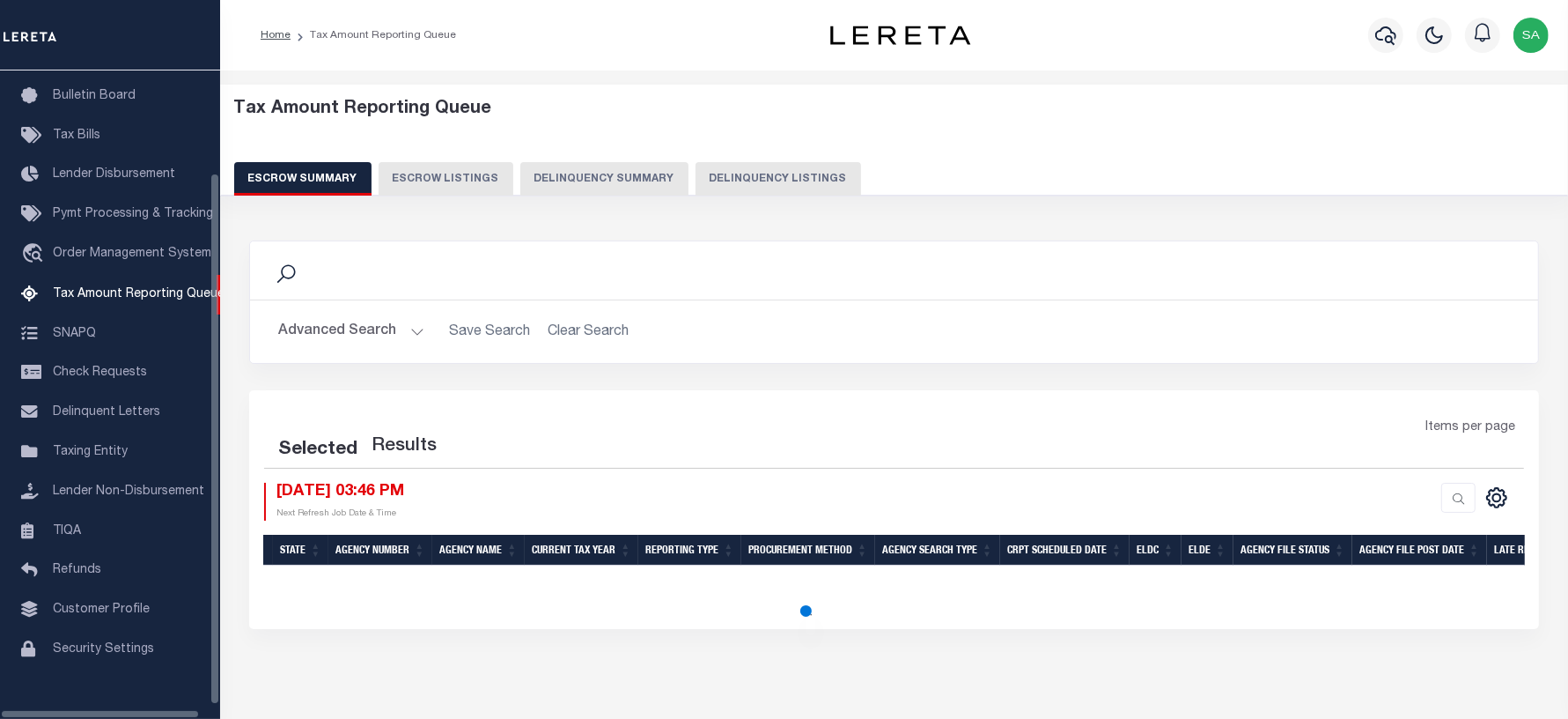
click at [778, 173] on button "Delinquency Listings" at bounding box center [778, 178] width 166 height 33
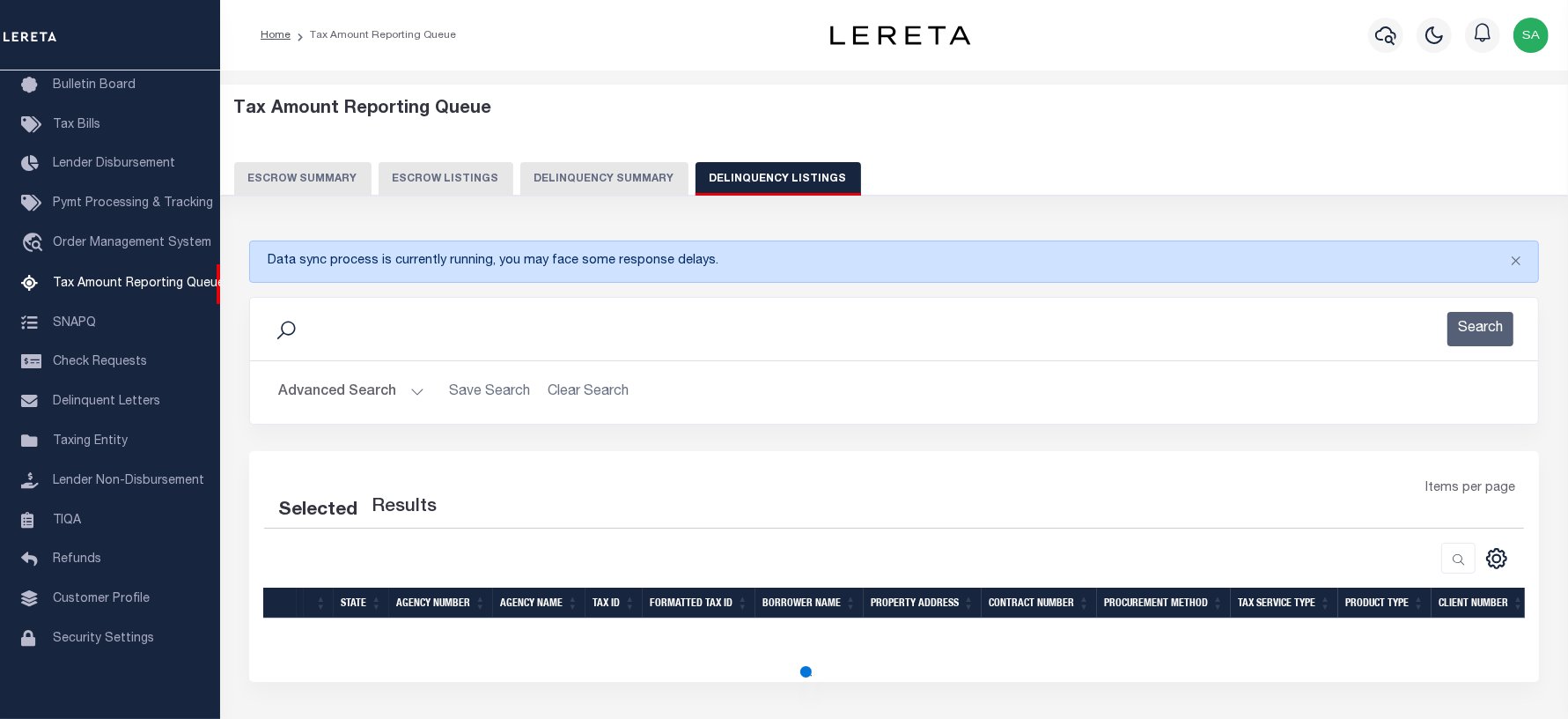
click at [746, 167] on button "Delinquency Listings" at bounding box center [778, 178] width 166 height 33
select select "100"
click at [379, 389] on button "Advanced Search" at bounding box center [351, 392] width 146 height 34
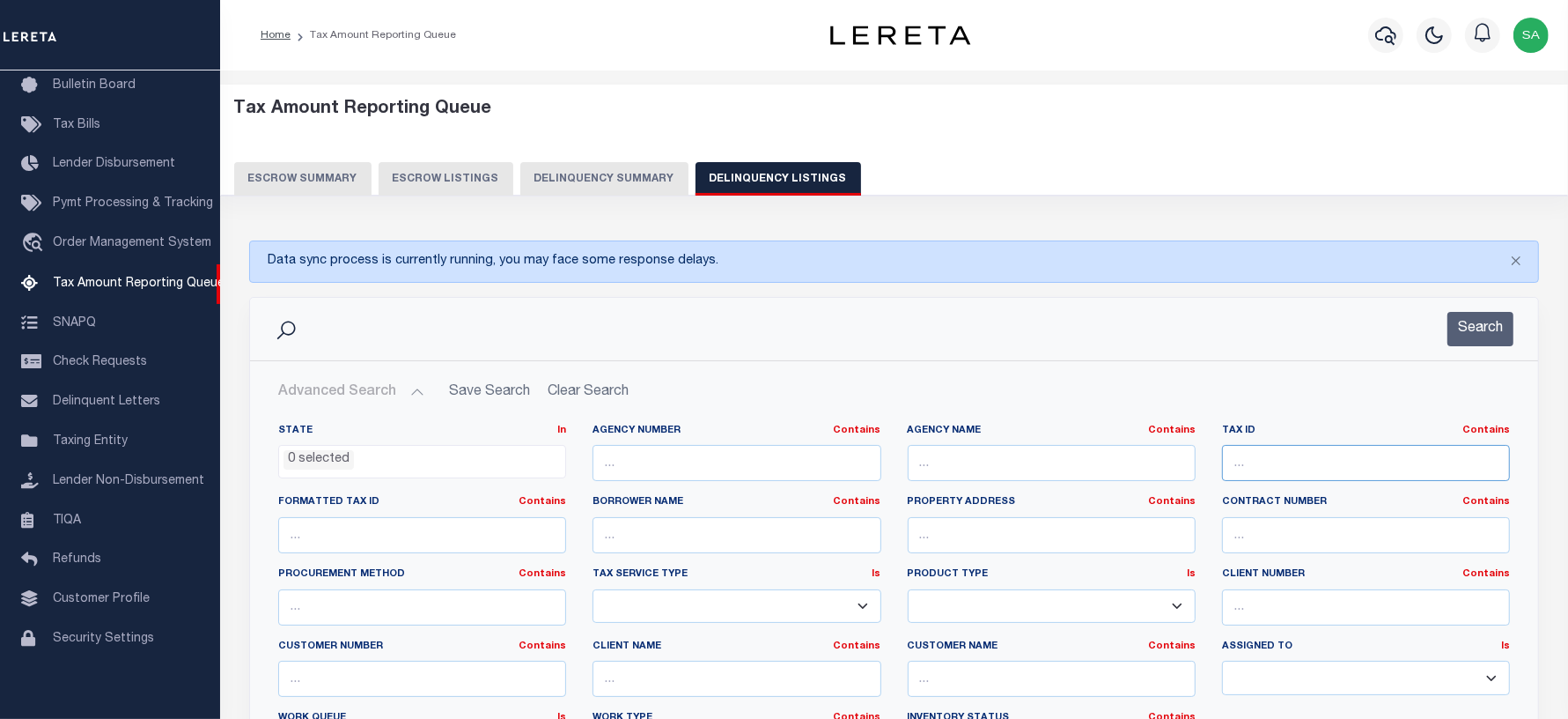
click at [1291, 463] on input "text" at bounding box center [1366, 463] width 288 height 36
paste input "018108337000"
type input "018108337000"
select select "100"
type input "018108337000"
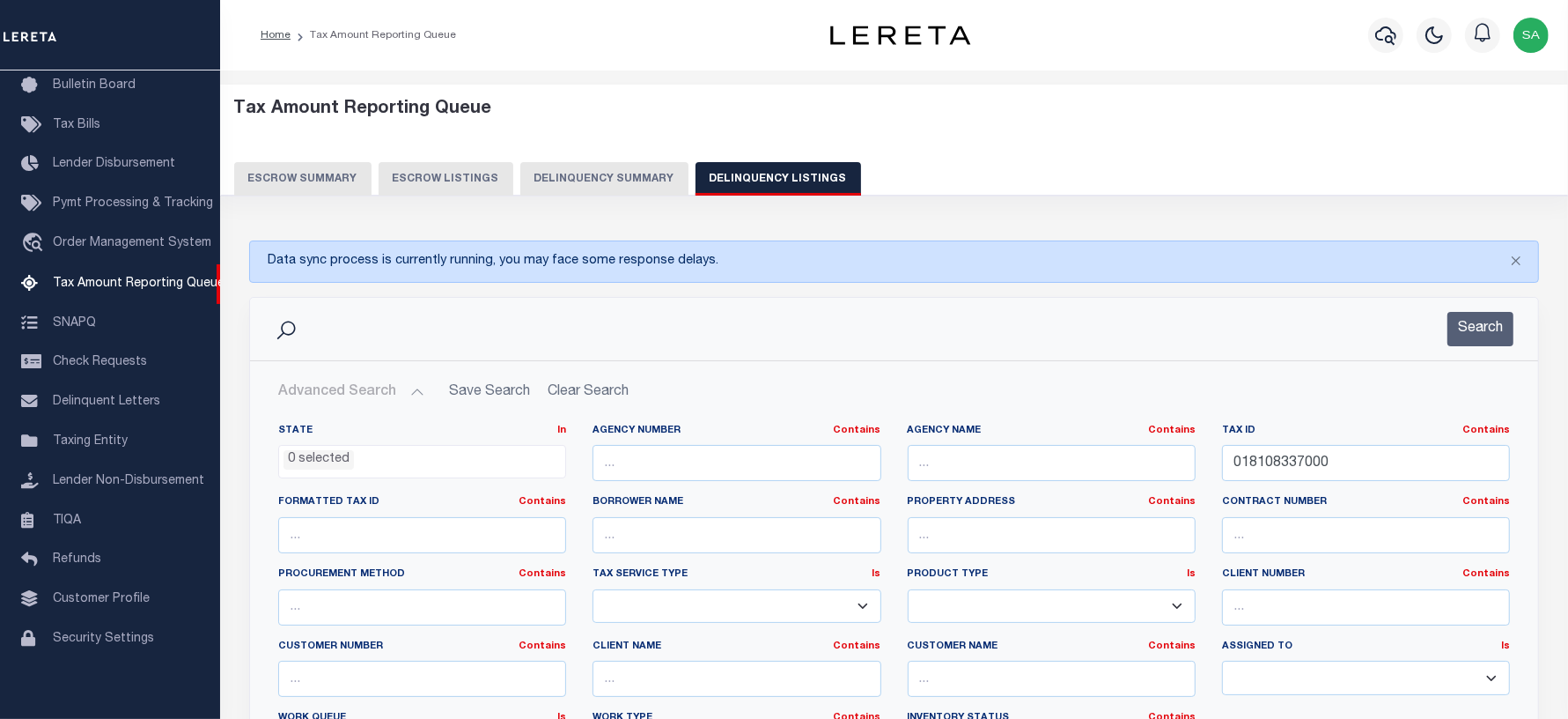
click at [425, 462] on ul "0 selected" at bounding box center [422, 458] width 286 height 24
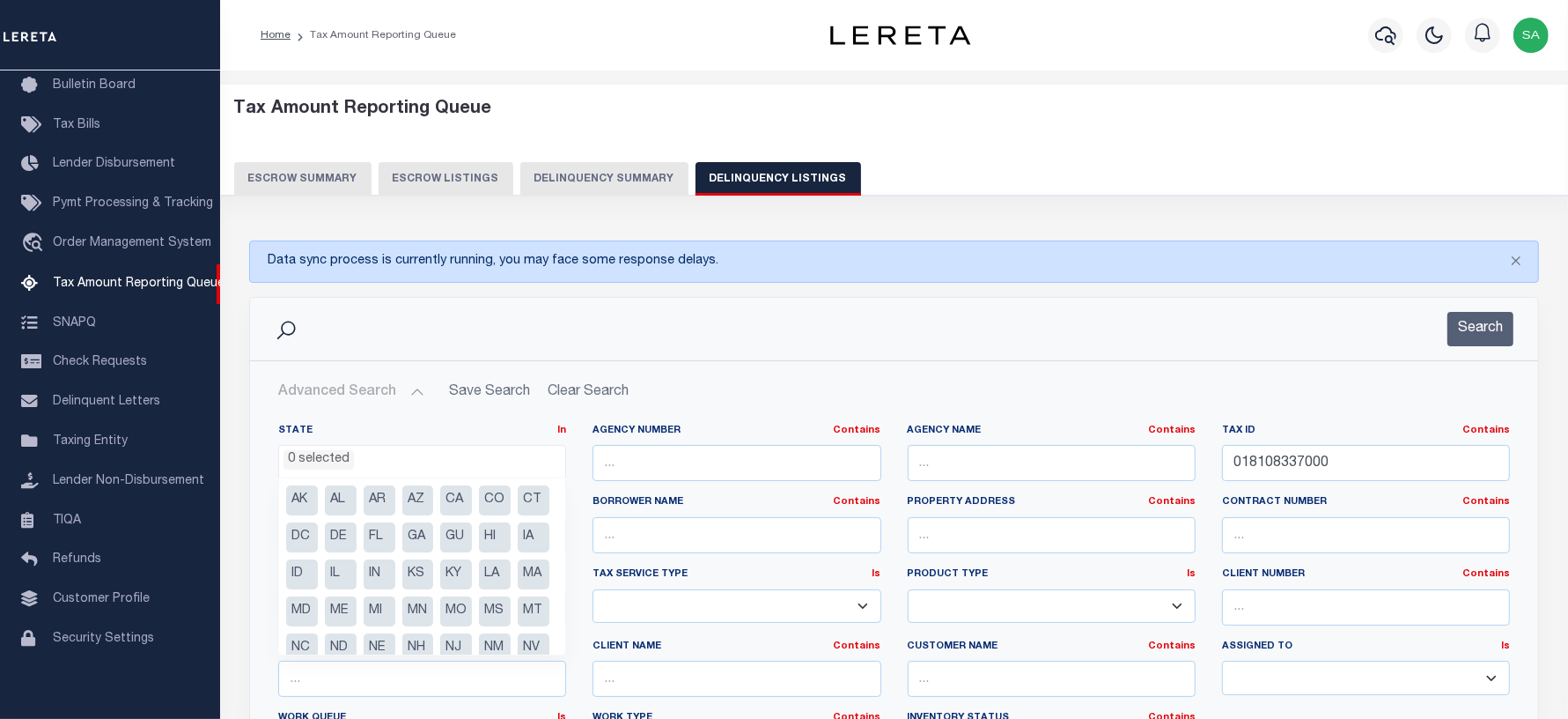
scroll to position [163, 0]
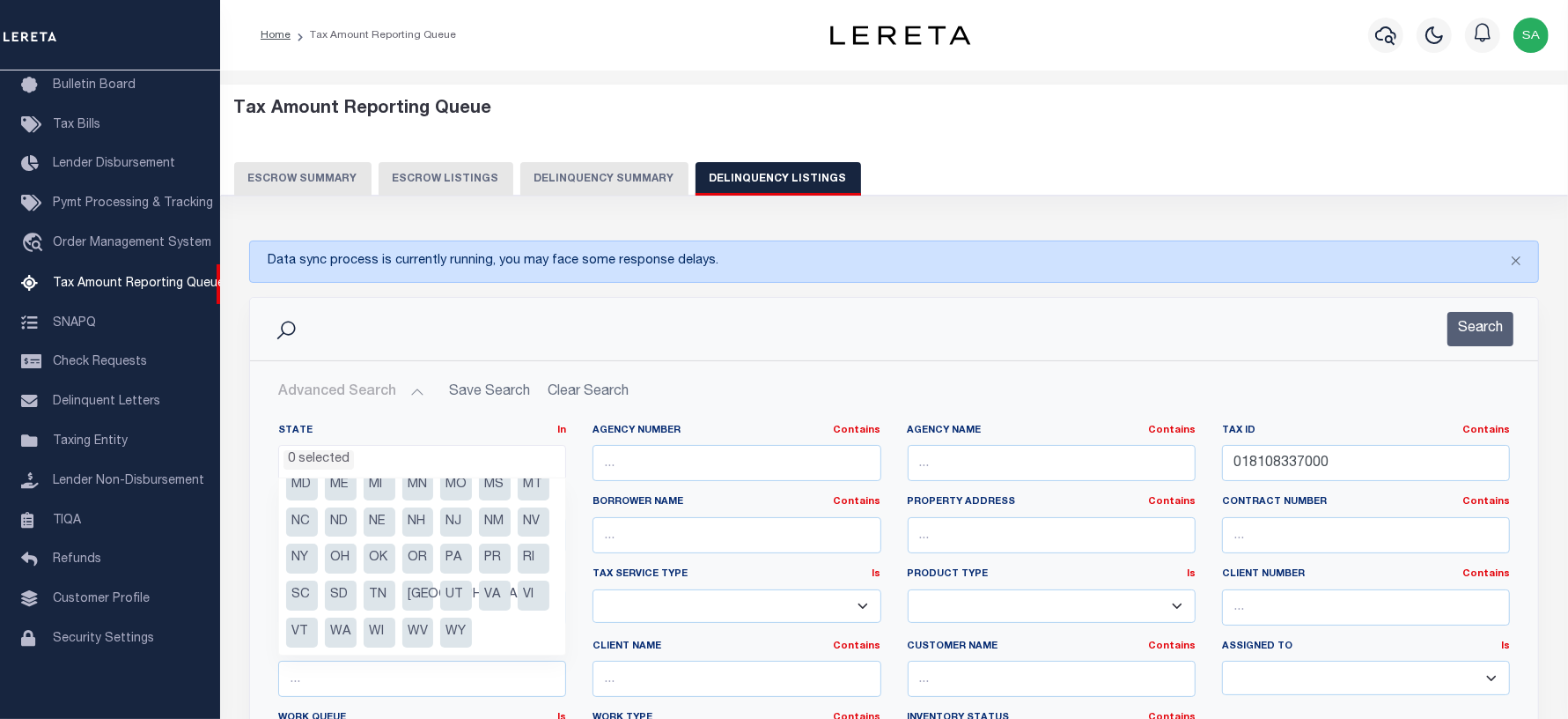
click at [396, 627] on li "WI" at bounding box center [379, 632] width 31 height 30
select select "WI"
click at [1487, 333] on button "Search" at bounding box center [1480, 329] width 66 height 34
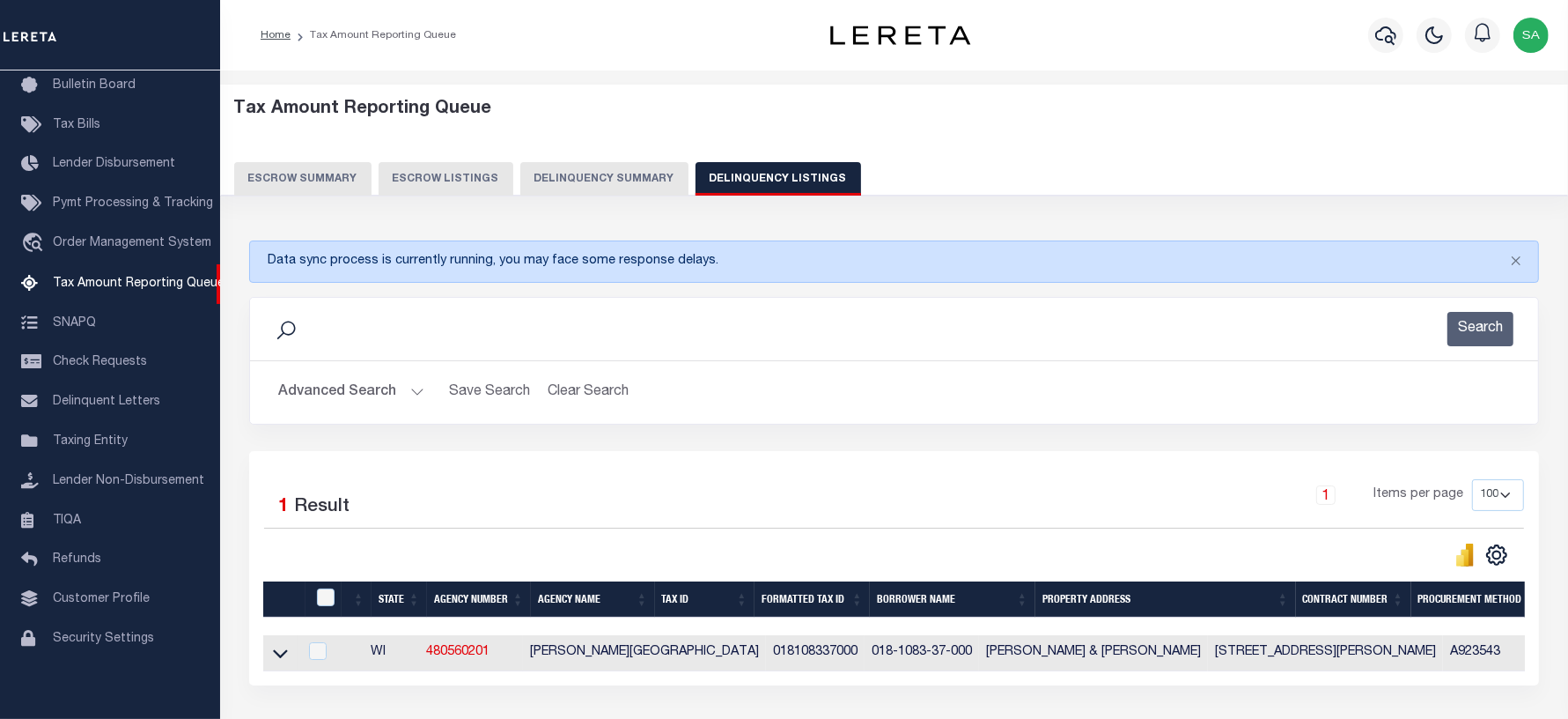
drag, startPoint x: 285, startPoint y: 657, endPoint x: 701, endPoint y: 415, distance: 481.3
click at [285, 657] on icon at bounding box center [280, 654] width 15 height 9
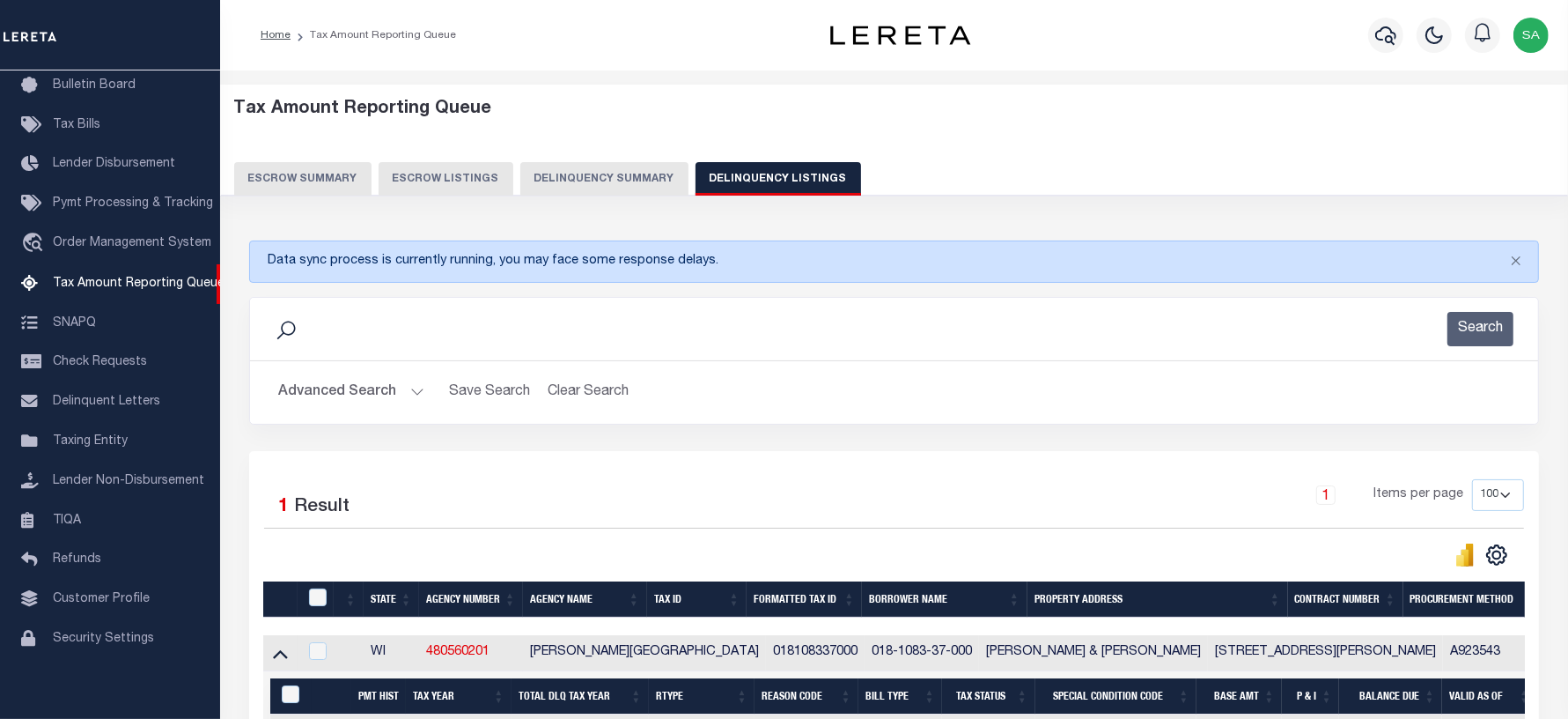
scroll to position [271, 0]
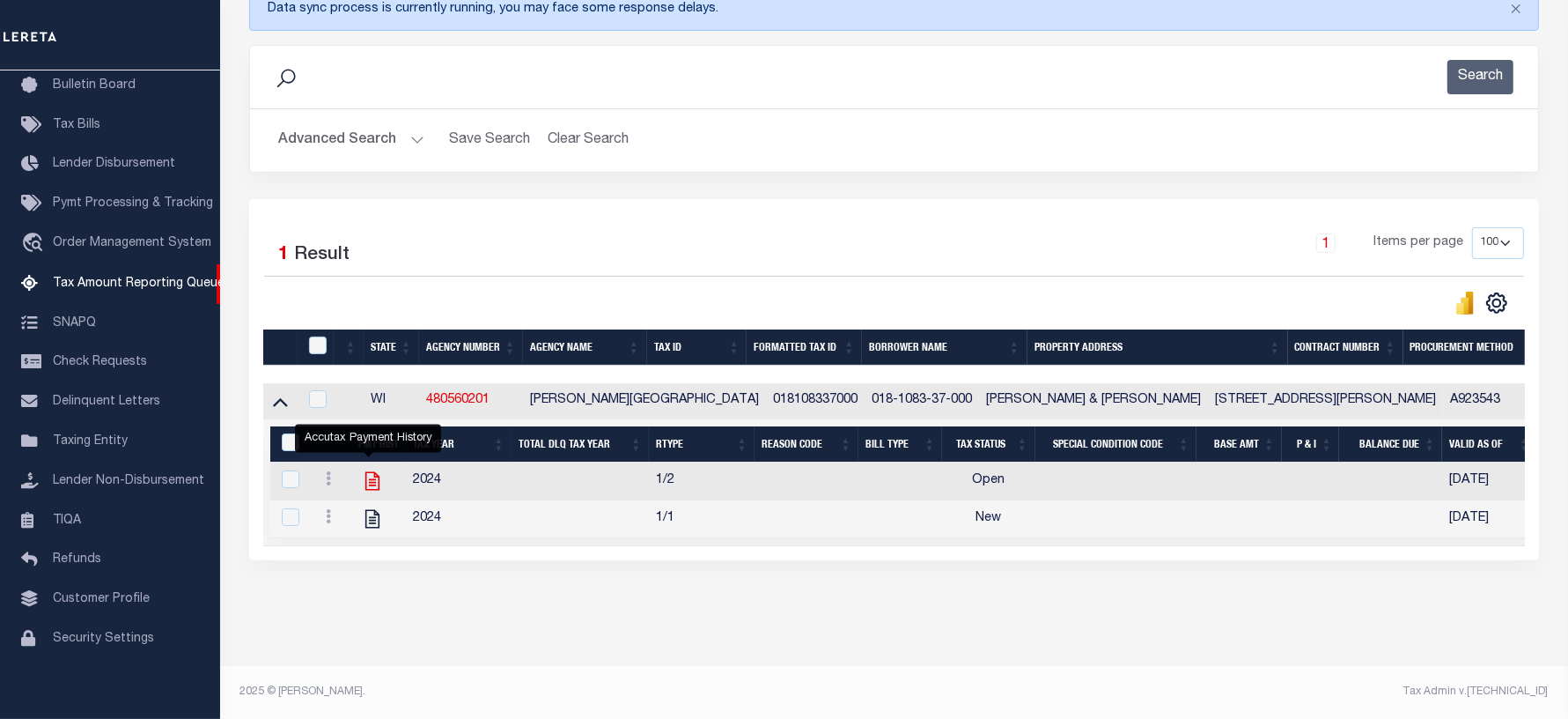
click at [363, 469] on icon "" at bounding box center [372, 481] width 23 height 23
checkbox input "true"
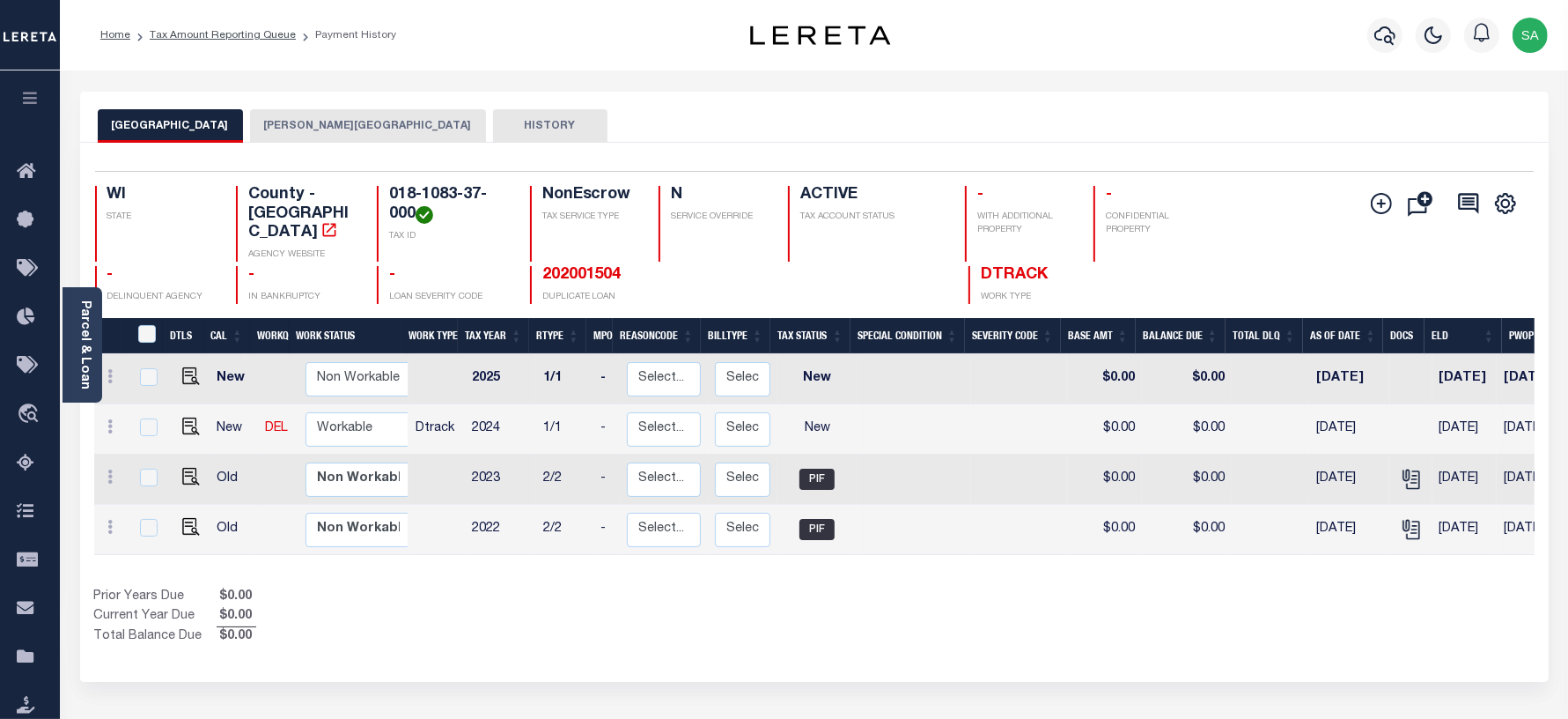
click at [302, 120] on button "HAMMOND TOWN" at bounding box center [368, 125] width 236 height 33
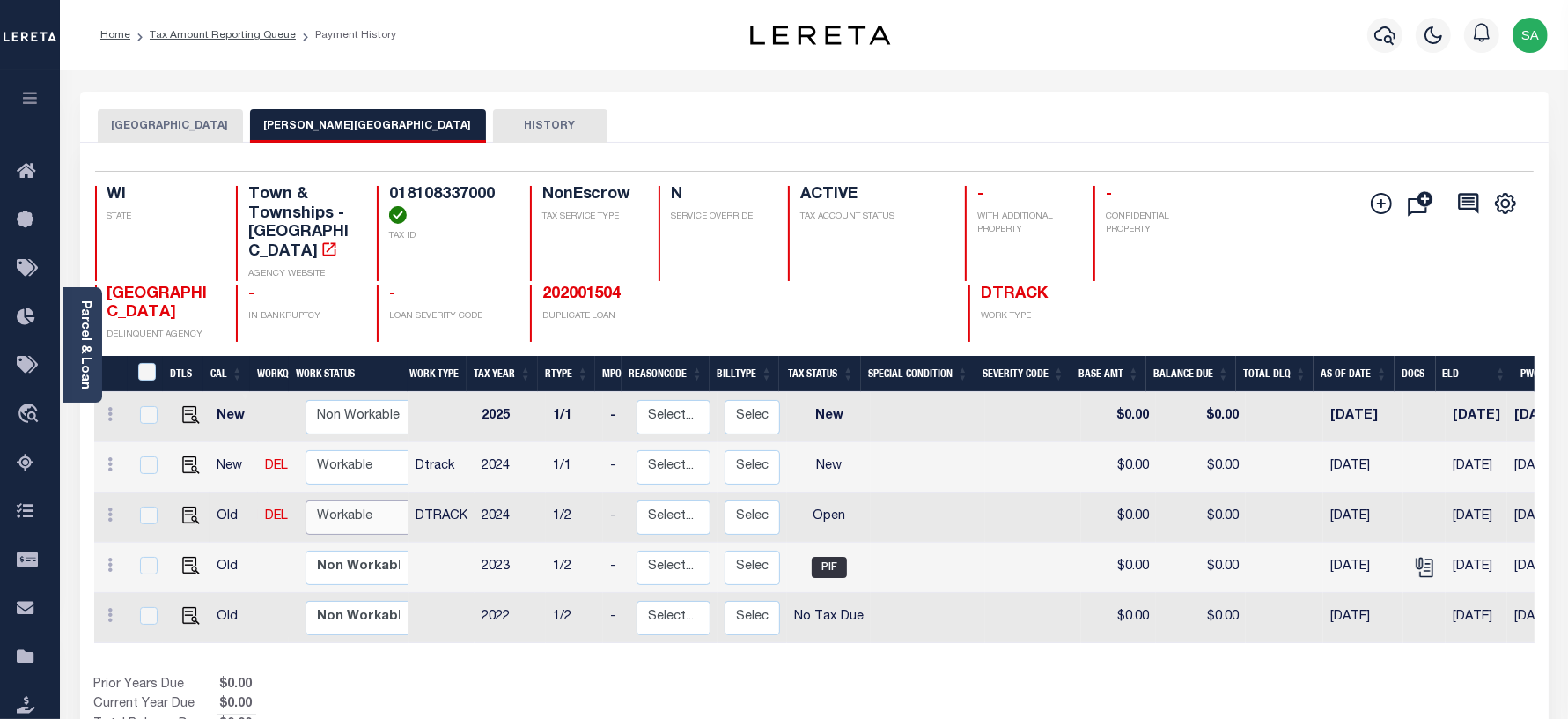
click at [337, 502] on select "Non Workable Workable" at bounding box center [358, 518] width 106 height 34
checkbox input "true"
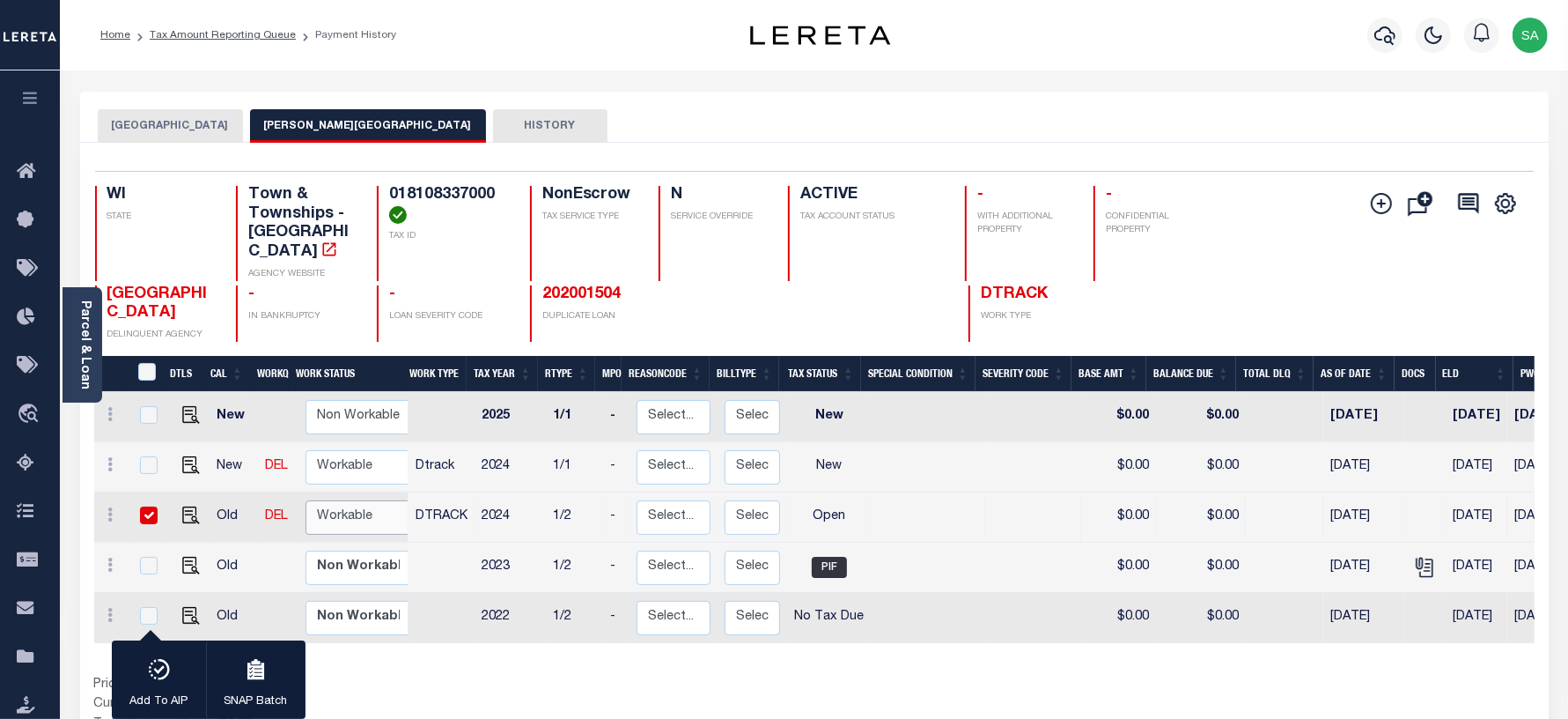
select select "true"
click at [305, 501] on select "Non Workable Workable" at bounding box center [358, 518] width 106 height 34
checkbox input "false"
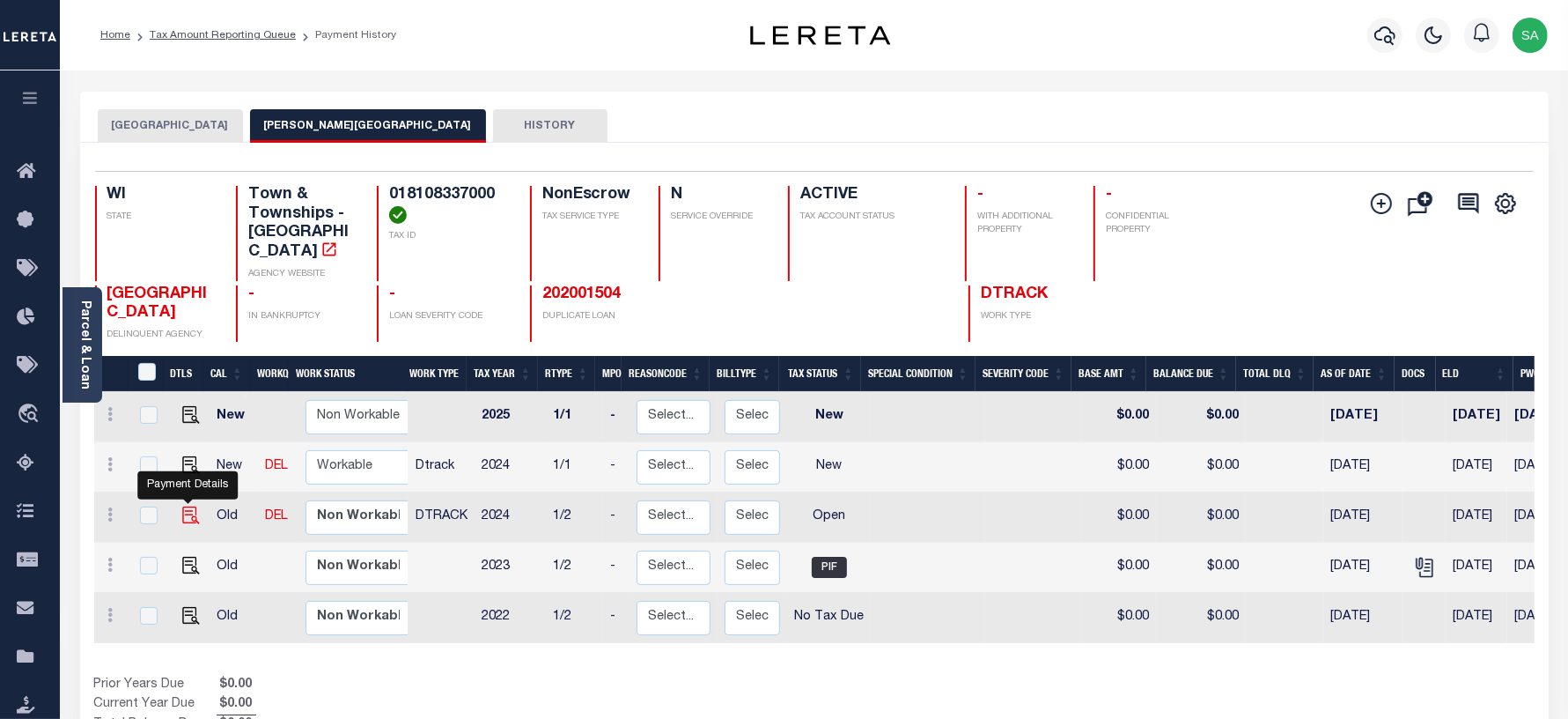
click at [188, 507] on img "" at bounding box center [192, 516] width 18 height 18
checkbox input "true"
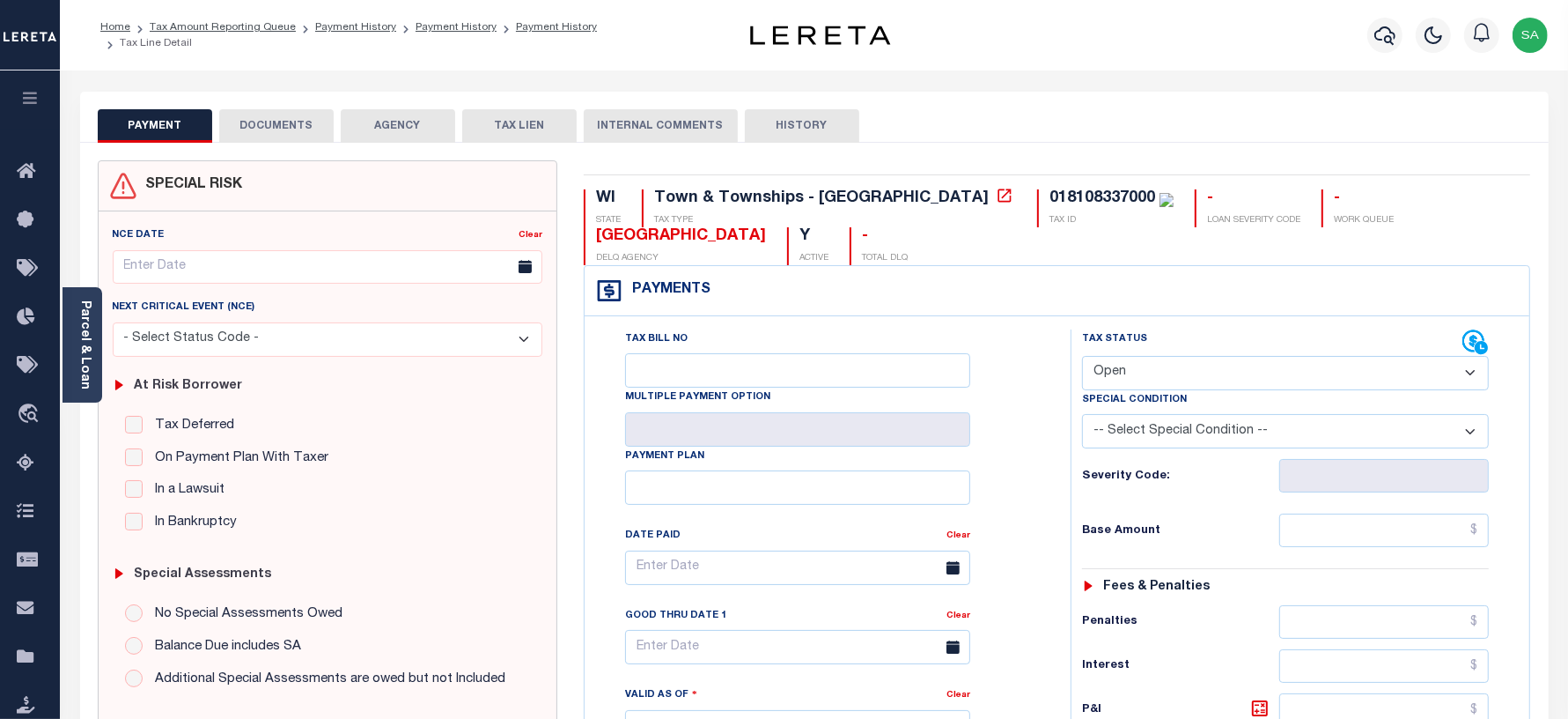
click at [1131, 374] on select "- Select Status Code - Open Due/Unpaid Paid Incomplete No Tax Due Internal Refu…" at bounding box center [1285, 372] width 407 height 34
select select "PYD"
click at [1082, 357] on select "- Select Status Code - Open Due/Unpaid Paid Incomplete No Tax Due Internal Refu…" at bounding box center [1285, 372] width 407 height 34
type input "[DATE]"
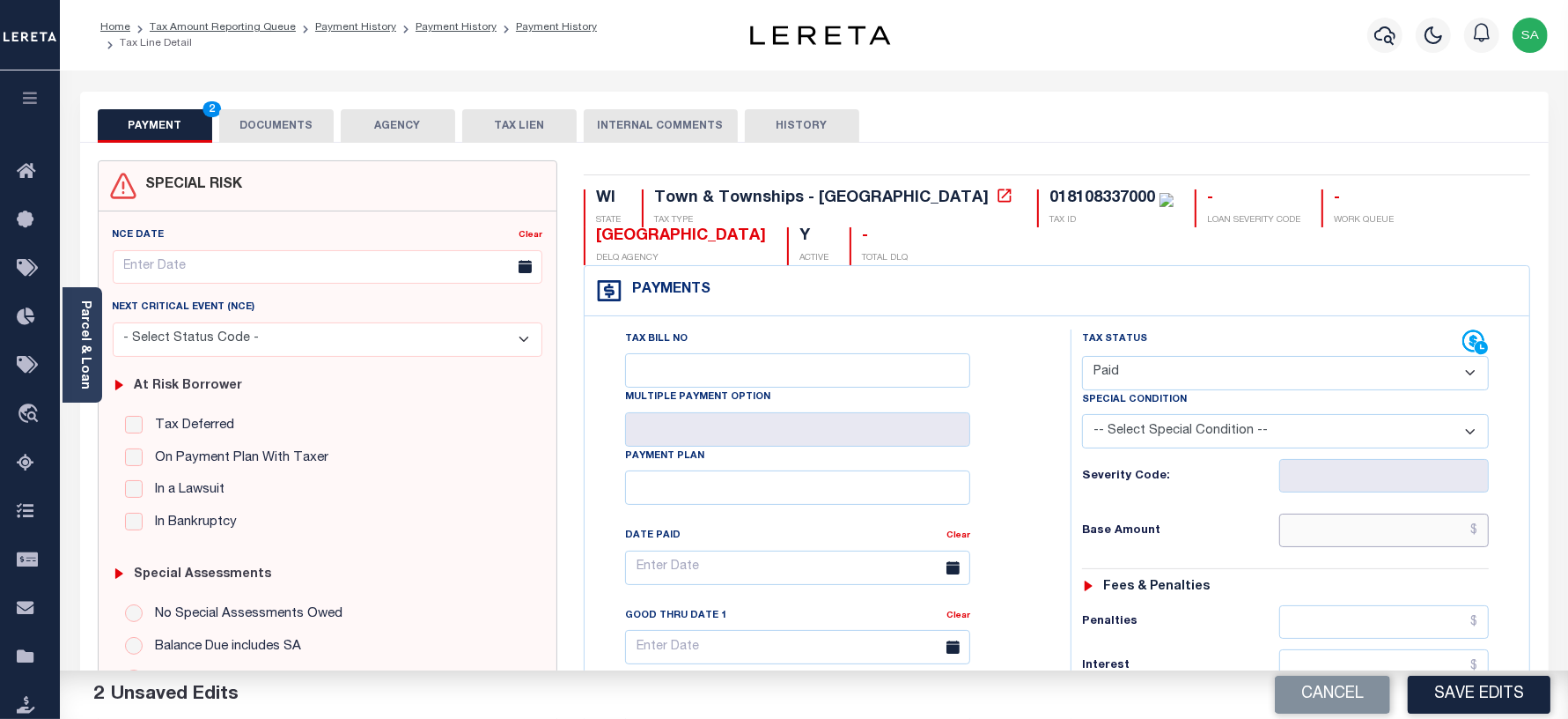
click at [1327, 526] on input "text" at bounding box center [1384, 529] width 209 height 33
type input "$0.00"
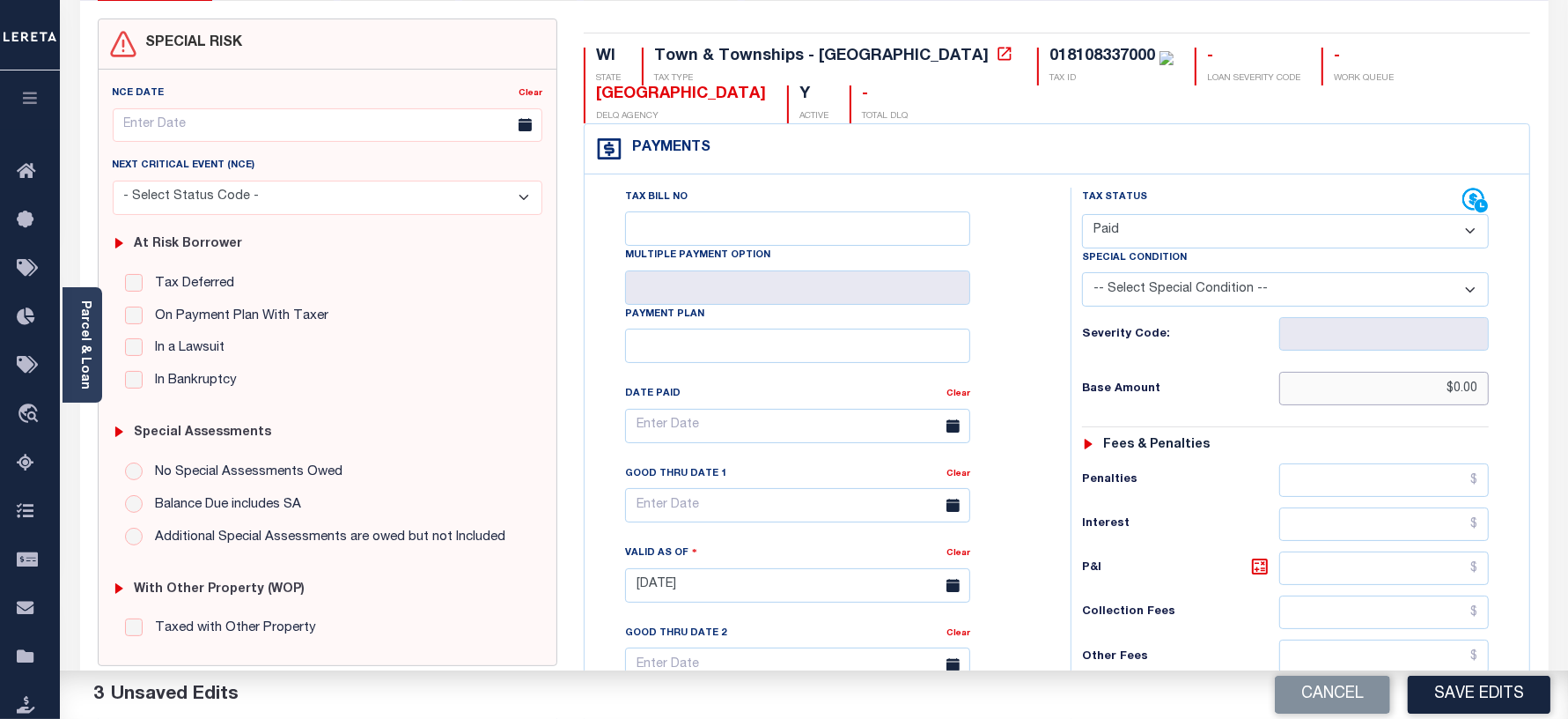
scroll to position [330, 0]
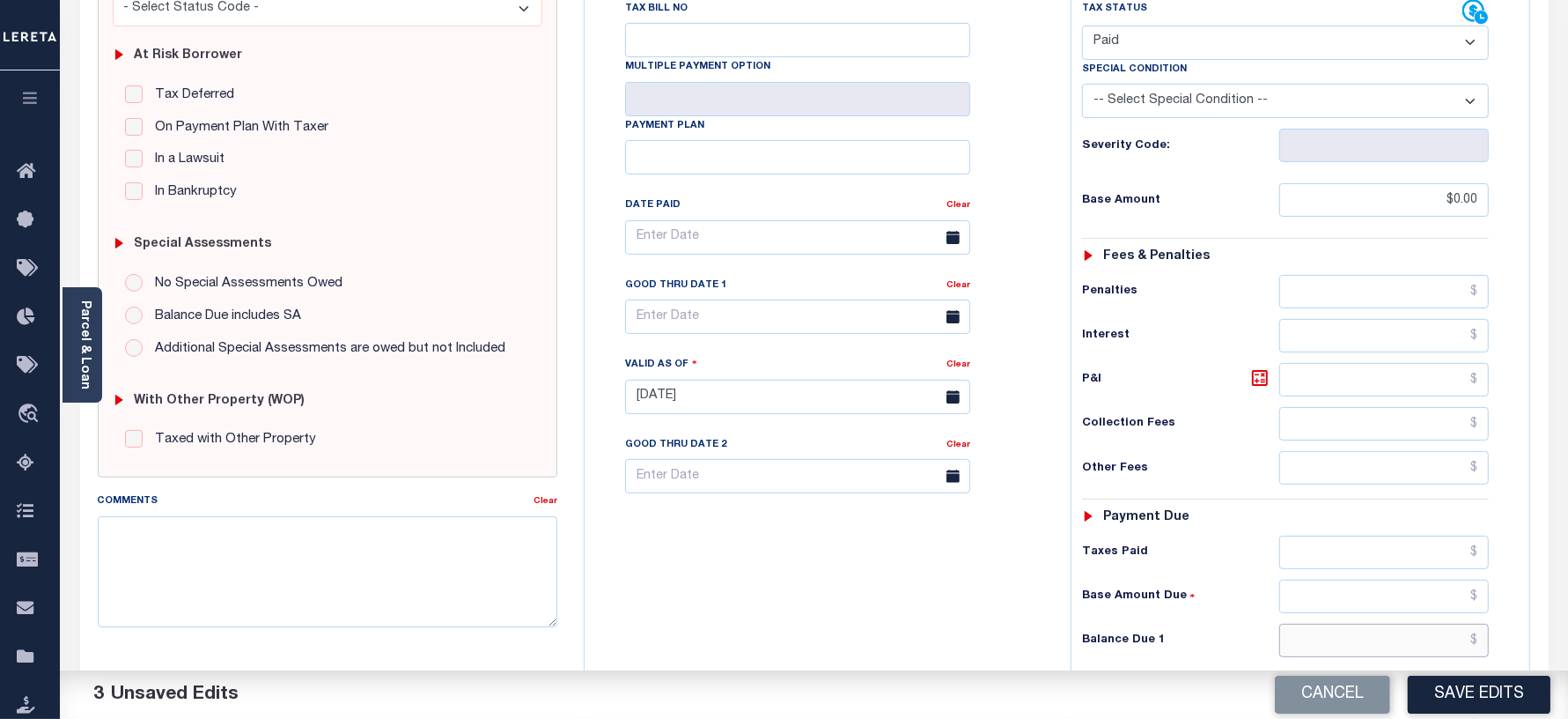
click at [1326, 655] on input "text" at bounding box center [1384, 639] width 209 height 33
type input "$0.00"
click at [854, 632] on div "Tax Bill No Multiple Payment Option Payment Plan Clear" at bounding box center [822, 388] width 468 height 778
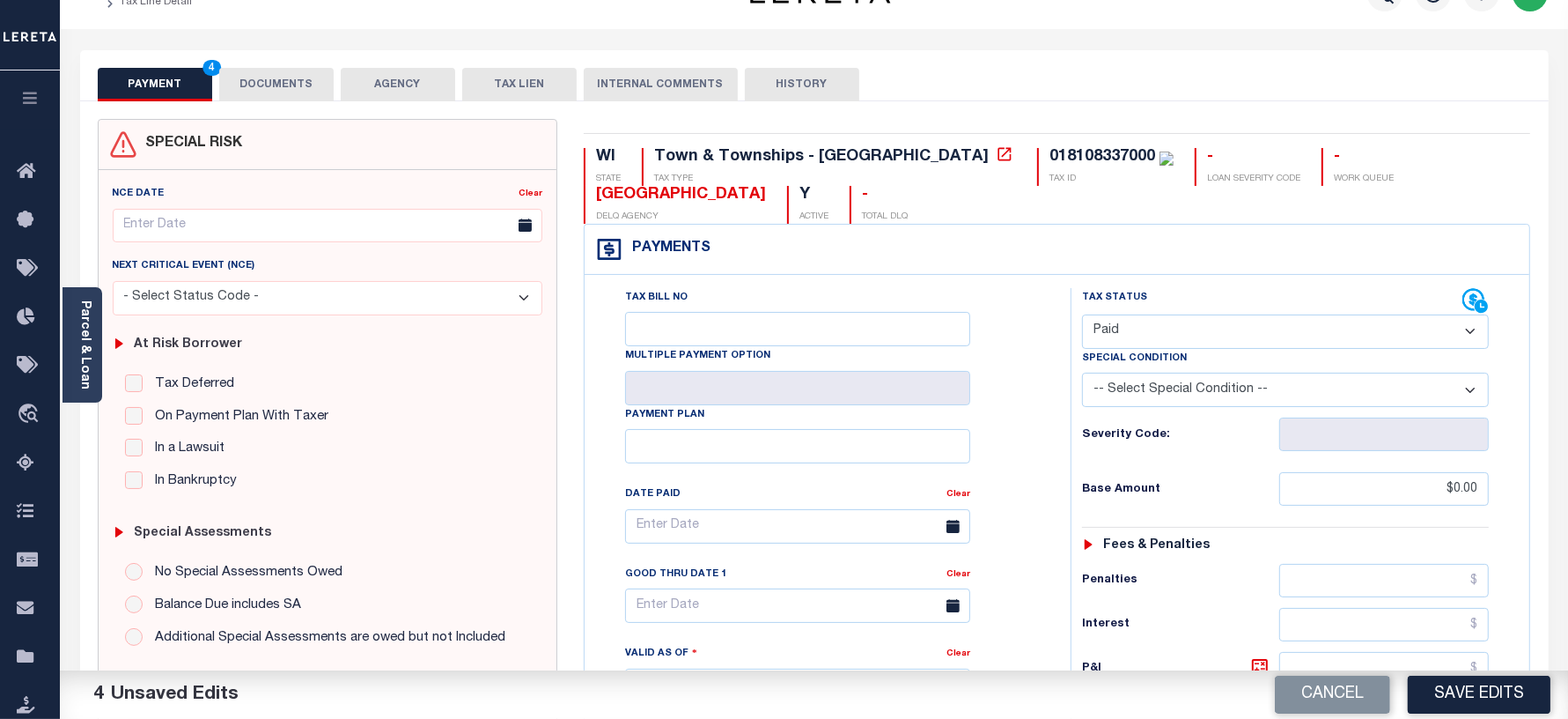
scroll to position [0, 0]
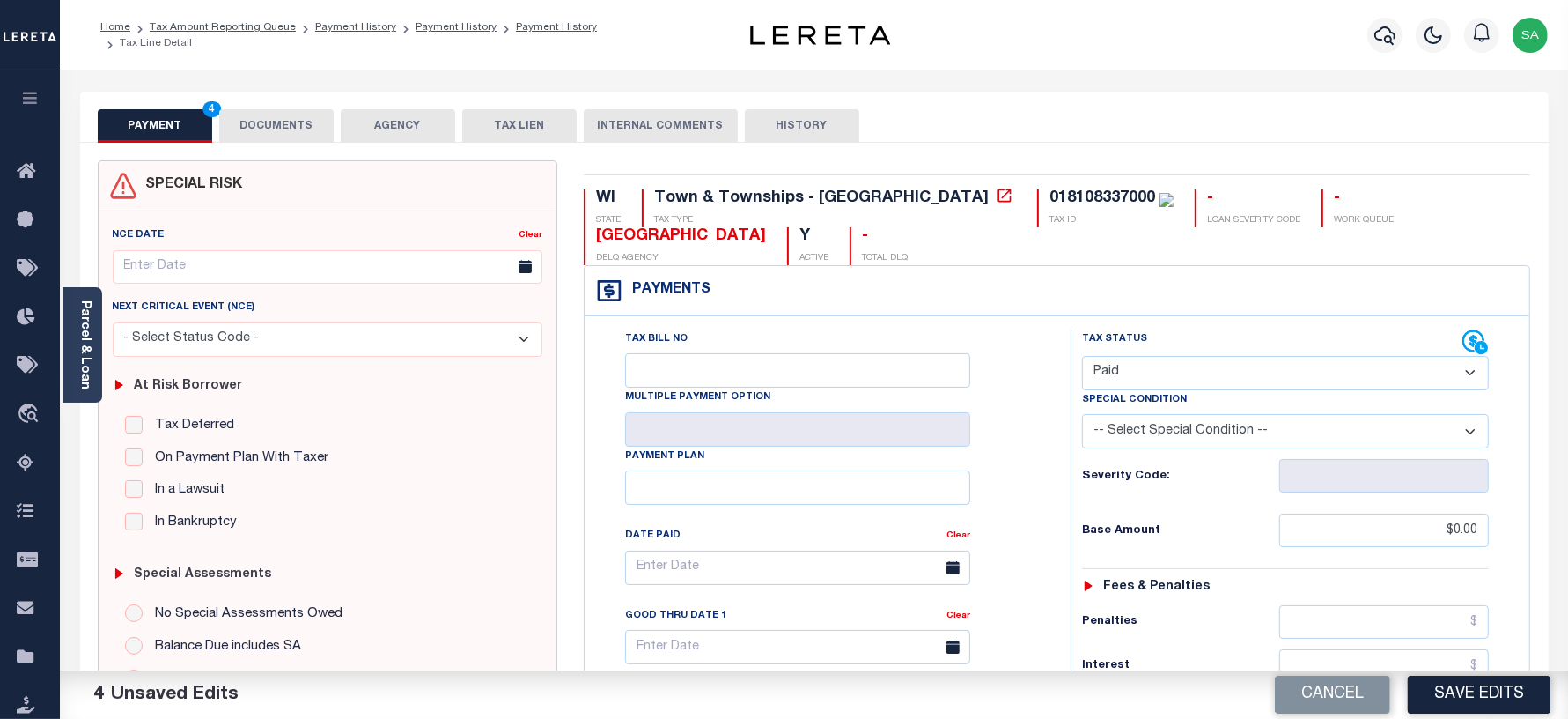
click at [251, 129] on button "DOCUMENTS" at bounding box center [277, 125] width 115 height 33
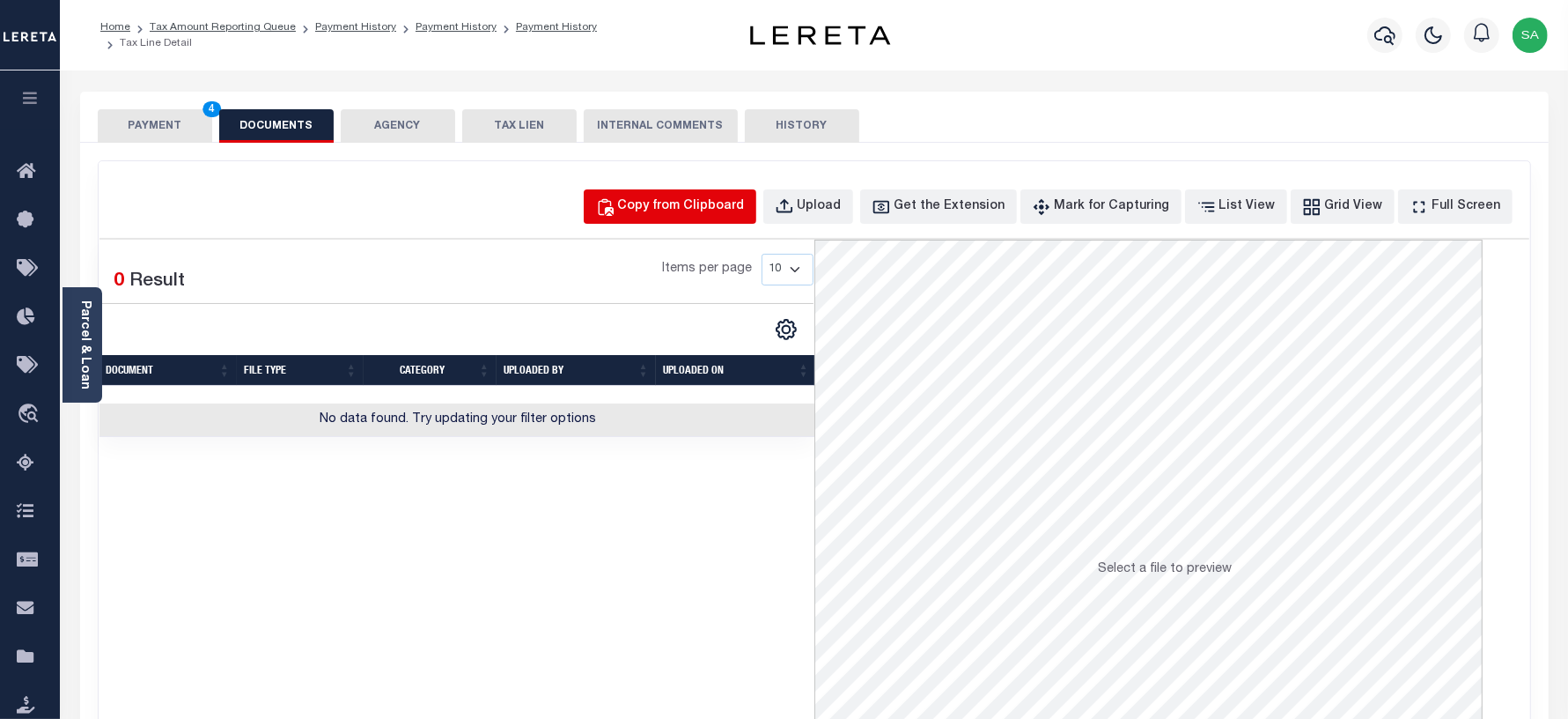
click at [737, 217] on button "Copy from Clipboard" at bounding box center [669, 206] width 173 height 34
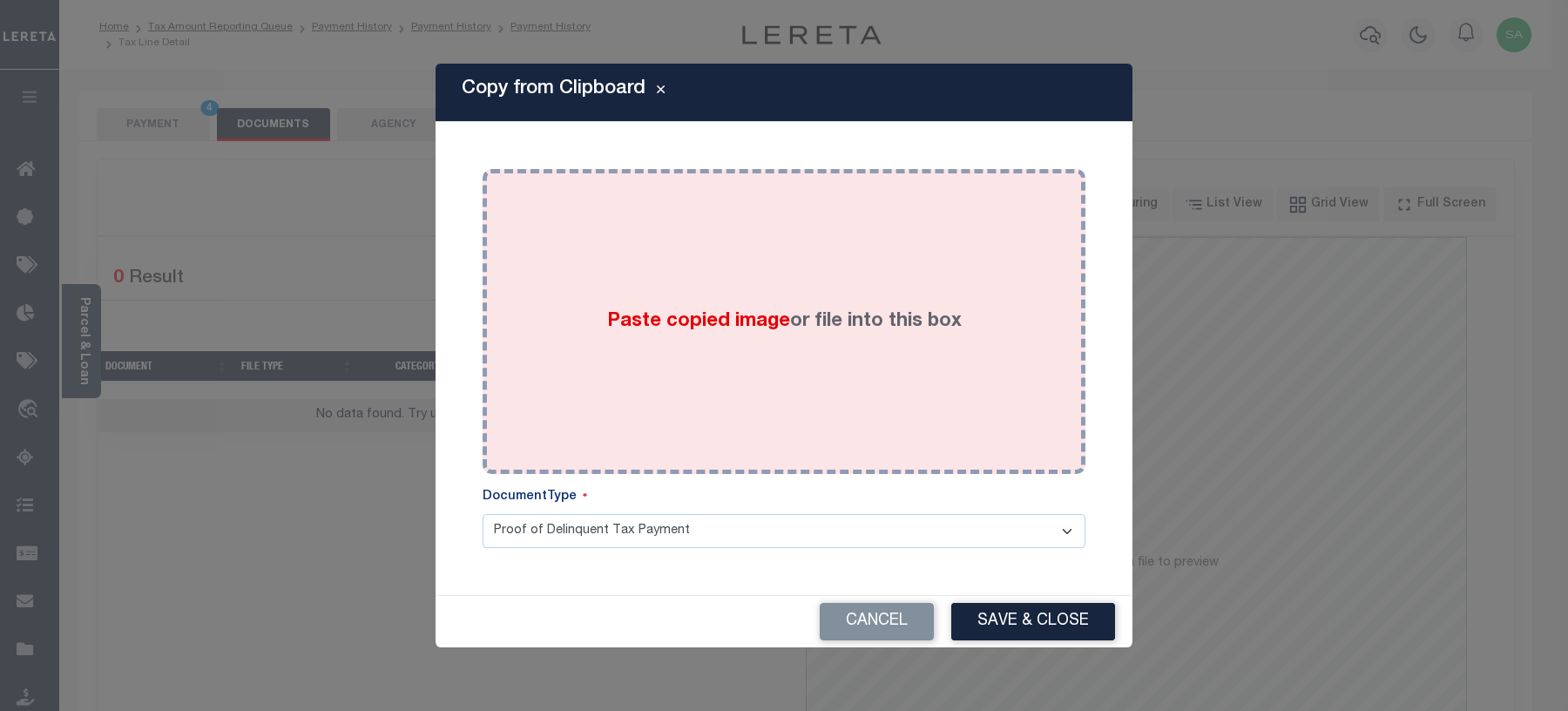
click at [762, 419] on div "Paste copied image or file into this box" at bounding box center [784, 321] width 576 height 279
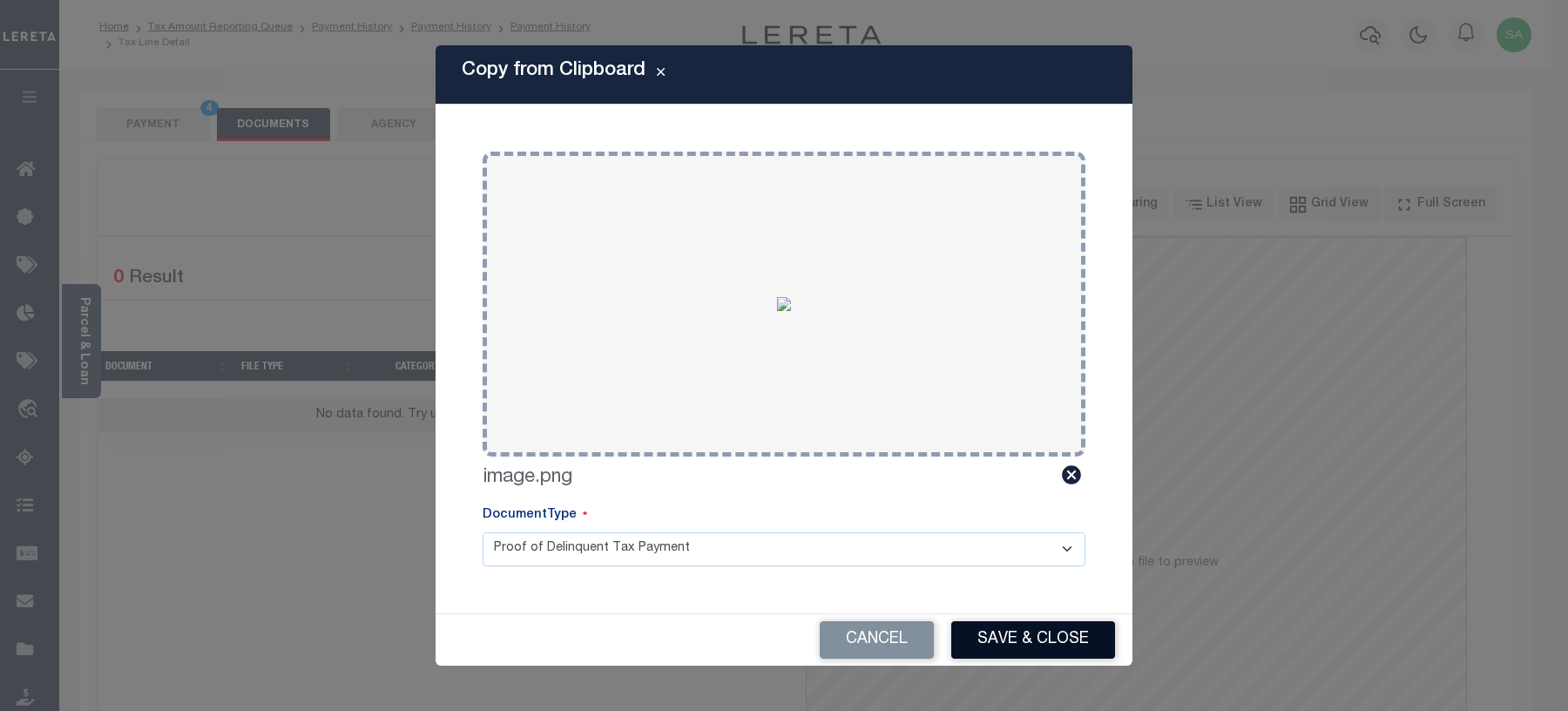
click at [1012, 623] on button "Save & Close" at bounding box center [1032, 639] width 164 height 37
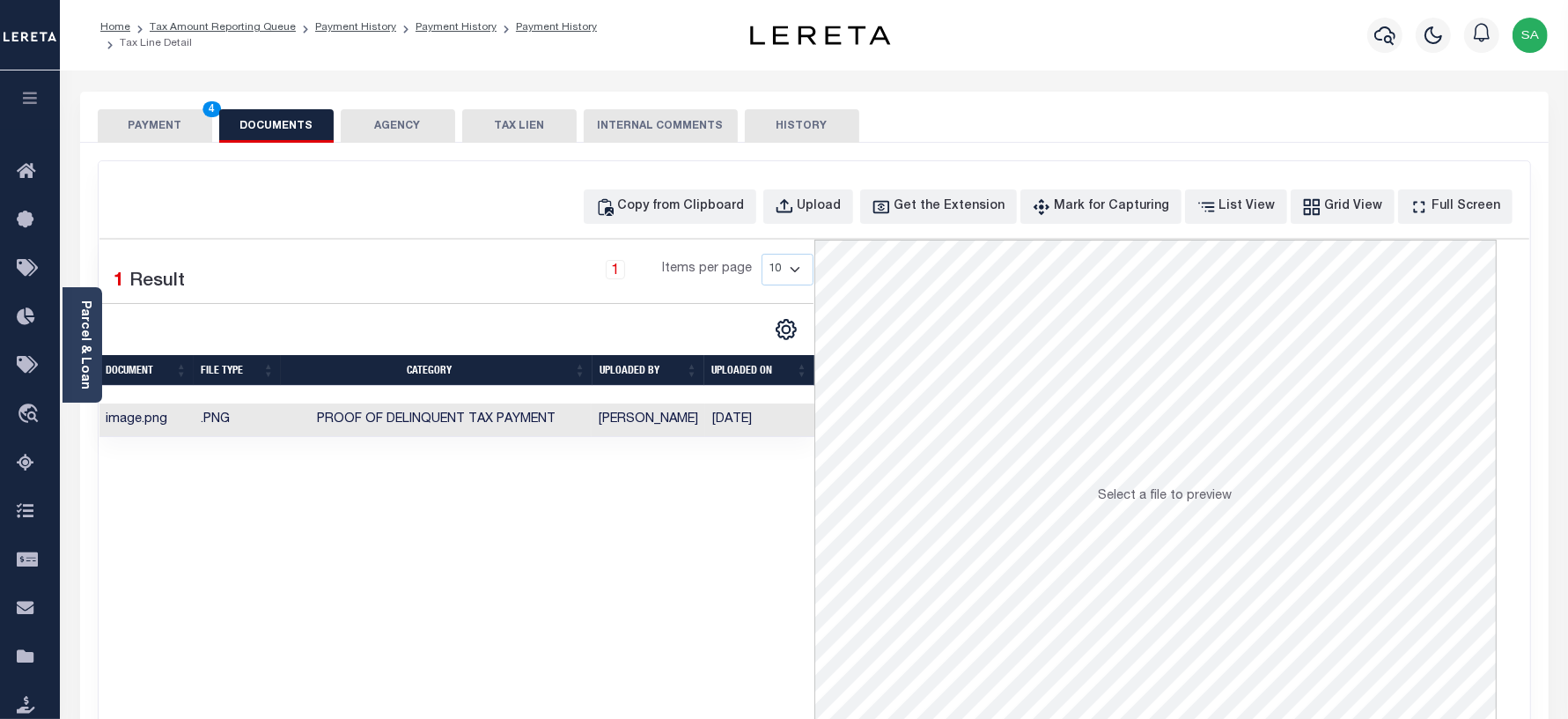
click at [134, 124] on button "PAYMENT 4" at bounding box center [155, 125] width 115 height 33
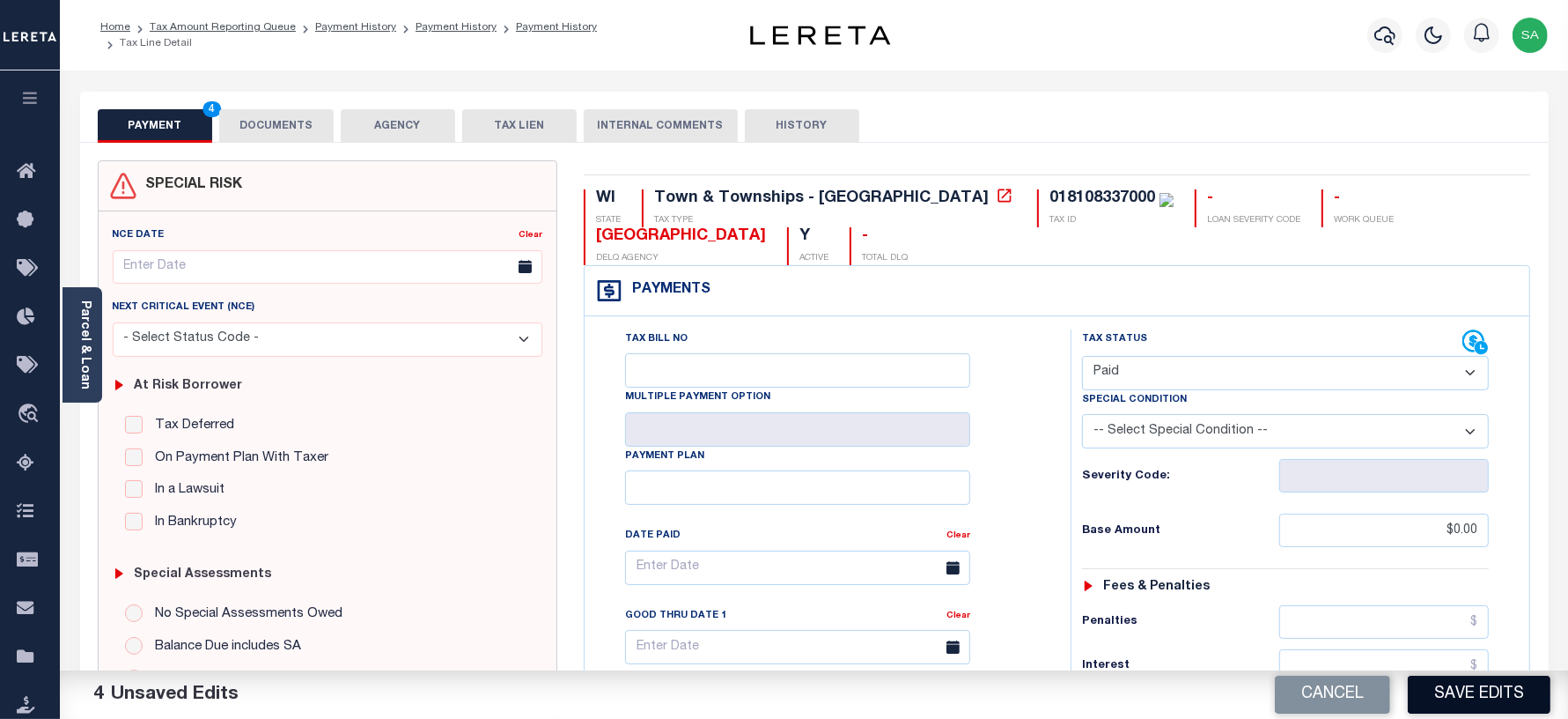
click at [1475, 698] on button "Save Edits" at bounding box center [1479, 694] width 142 height 38
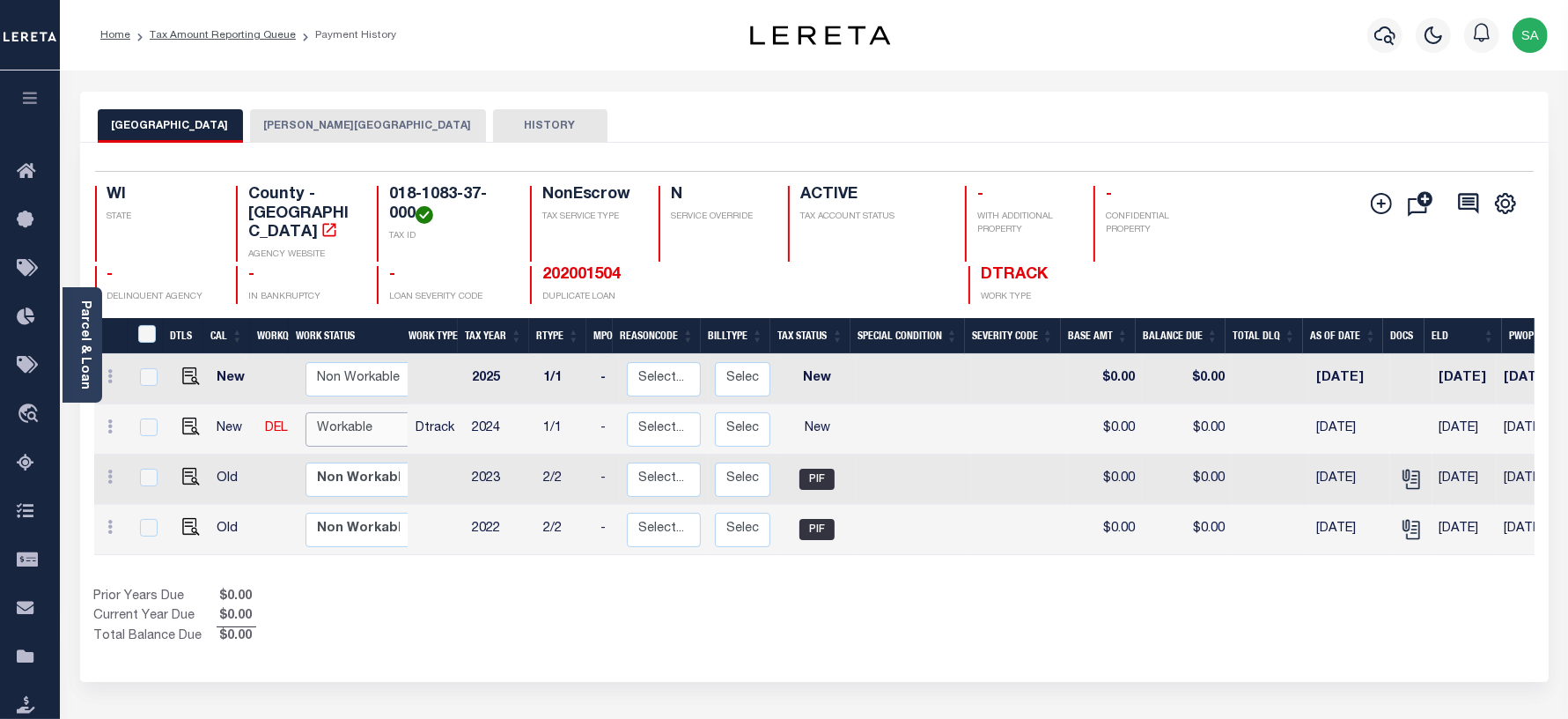
click at [357, 412] on select "Non Workable Workable" at bounding box center [358, 429] width 106 height 34
checkbox input "true"
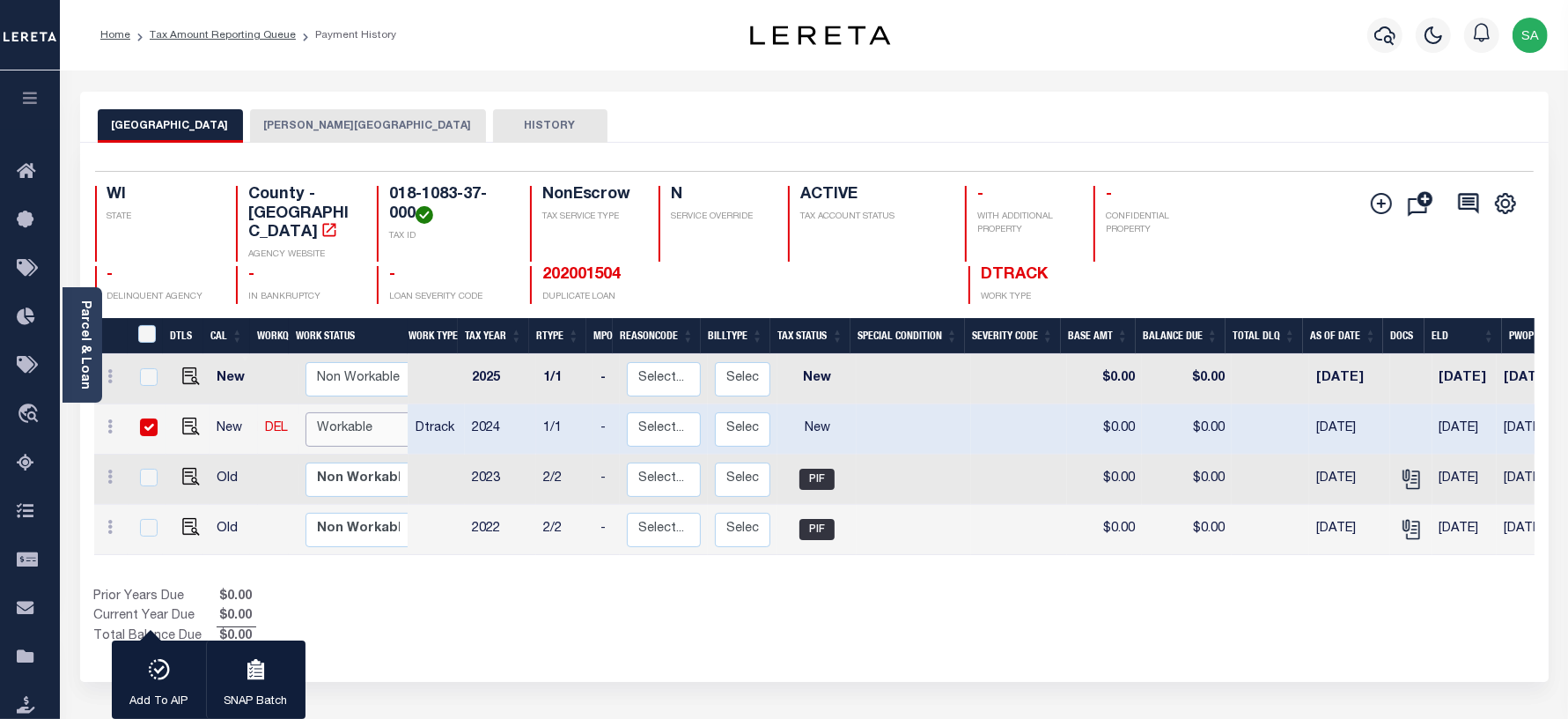
select select "true"
click at [305, 412] on select "Non Workable Workable" at bounding box center [358, 429] width 106 height 34
checkbox input "false"
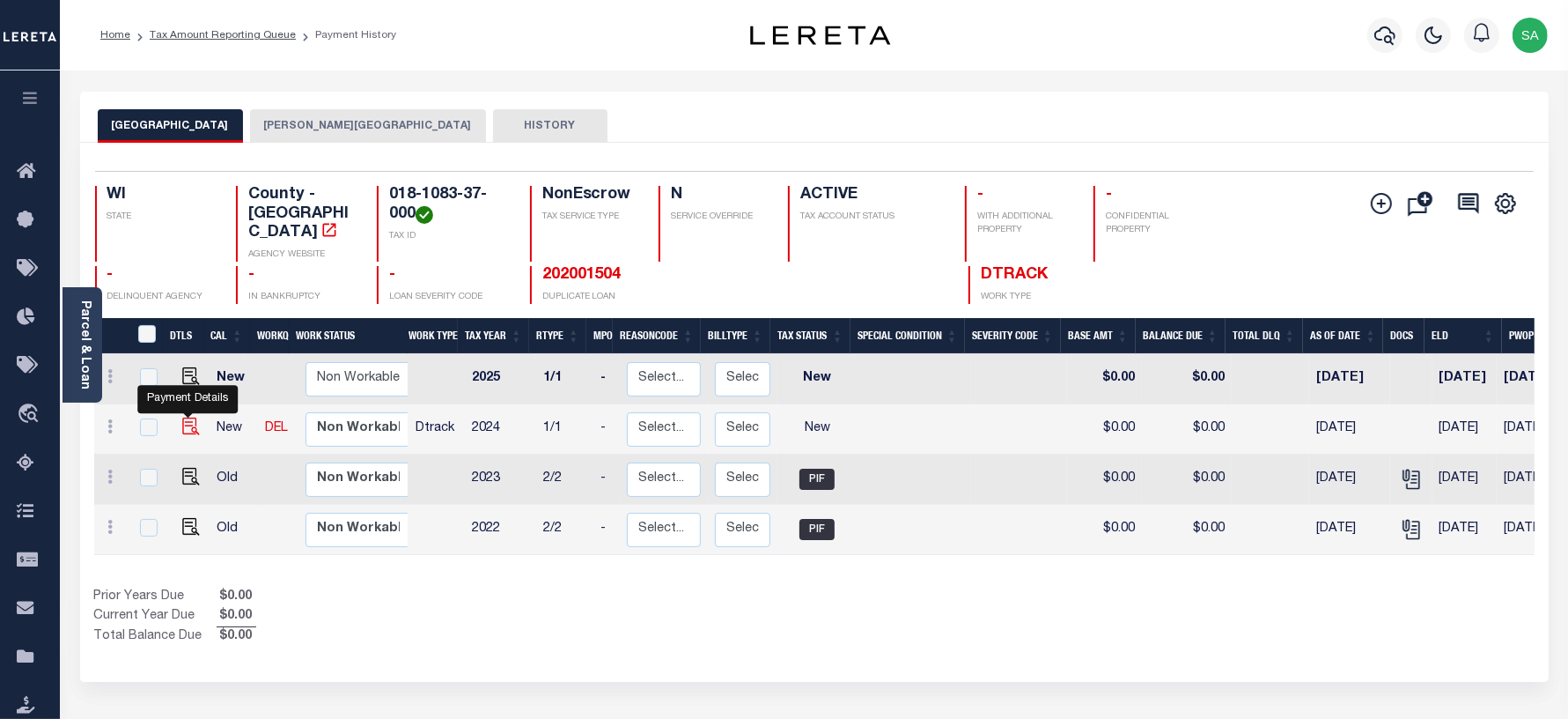
drag, startPoint x: 188, startPoint y: 414, endPoint x: 209, endPoint y: 423, distance: 22.8
click at [188, 417] on img "" at bounding box center [192, 426] width 18 height 18
checkbox input "true"
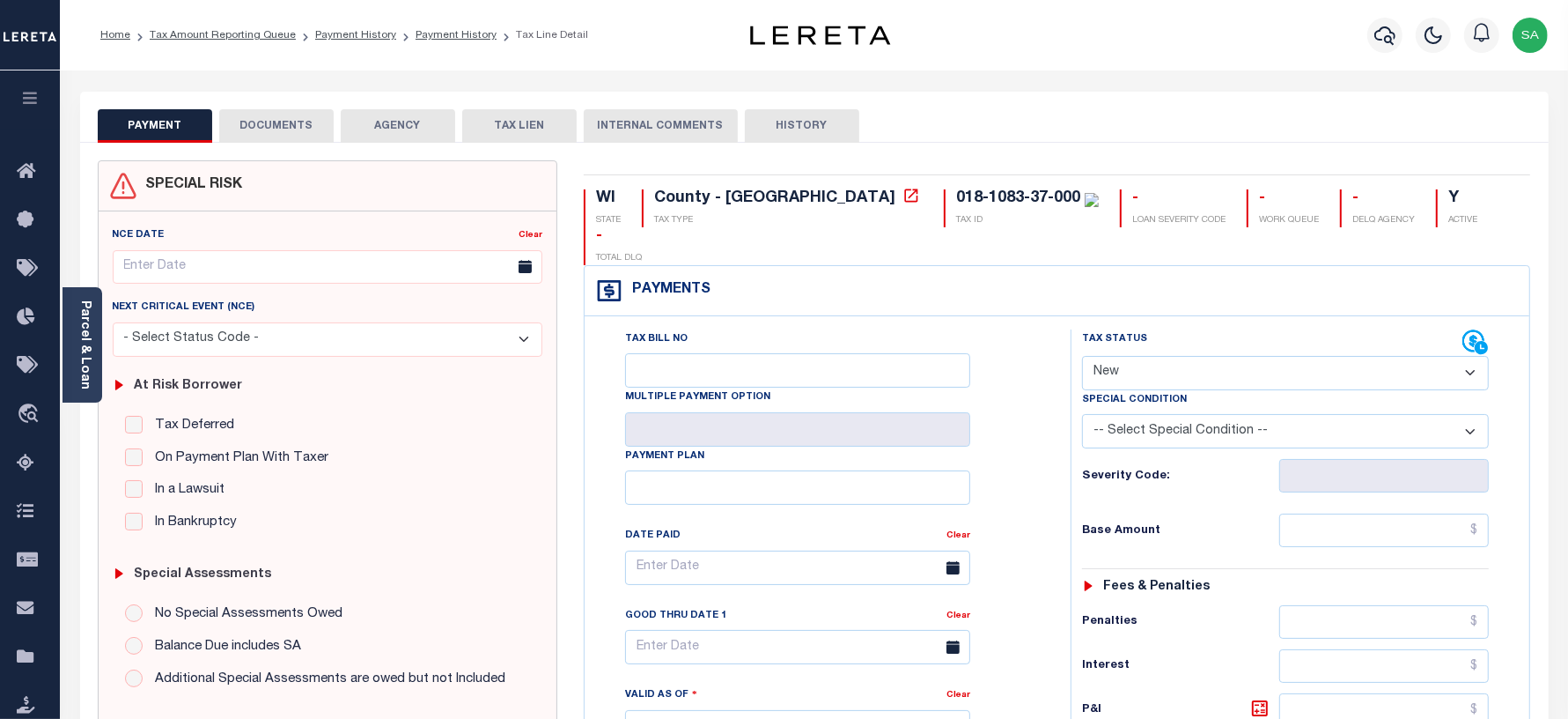
click at [1241, 355] on select "- Select Status Code - Open Due/Unpaid Paid Incomplete No Tax Due Internal Refu…" at bounding box center [1285, 372] width 407 height 34
select select "PYD"
click at [1082, 355] on select "- Select Status Code - Open Due/Unpaid Paid Incomplete No Tax Due Internal Refu…" at bounding box center [1285, 372] width 407 height 34
type input "[DATE]"
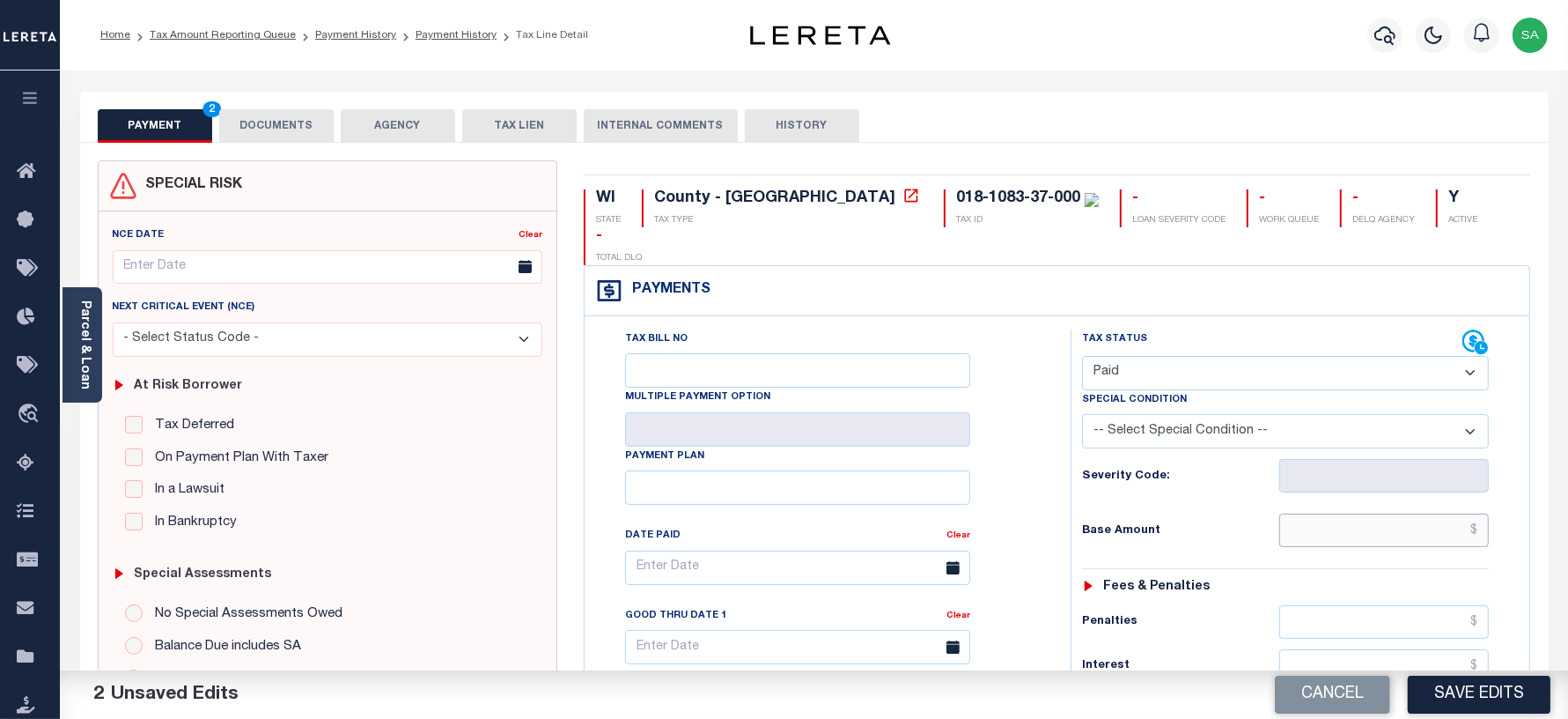
click at [1336, 513] on input "text" at bounding box center [1384, 529] width 209 height 33
type input "$0.00"
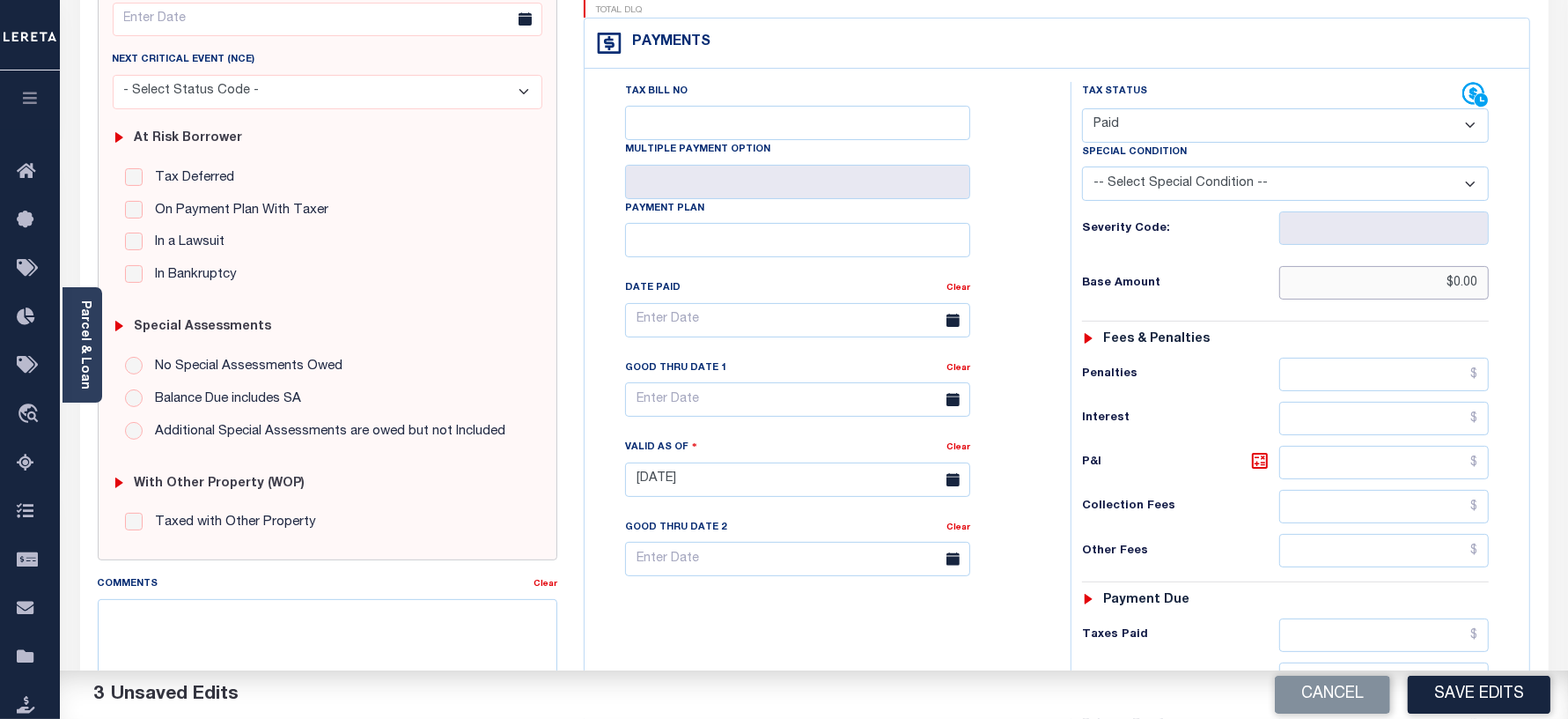
scroll to position [330, 0]
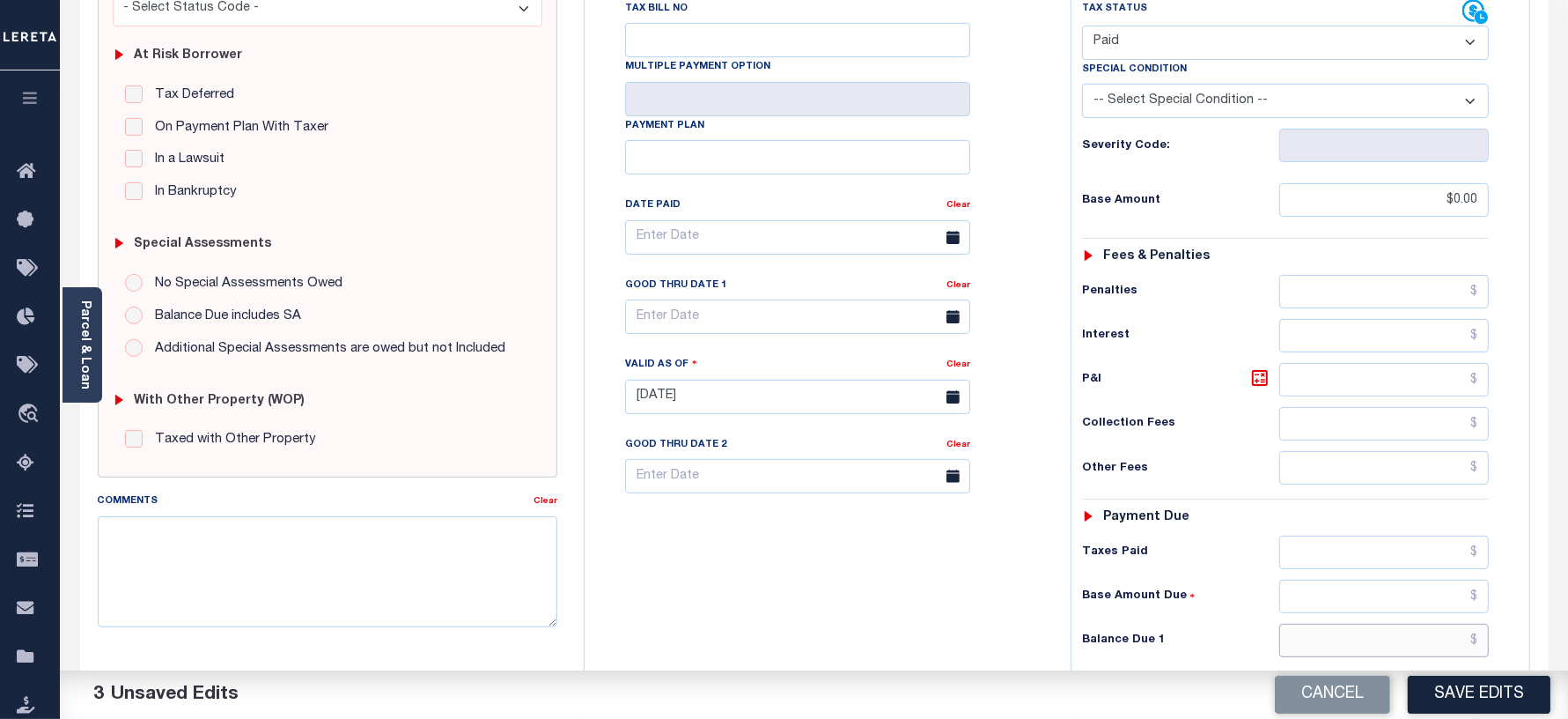
click at [1315, 623] on input "text" at bounding box center [1384, 639] width 209 height 33
type input "$0.00"
click at [760, 552] on div "Tax Bill No Multiple Payment Option Payment Plan Clear" at bounding box center [822, 388] width 468 height 778
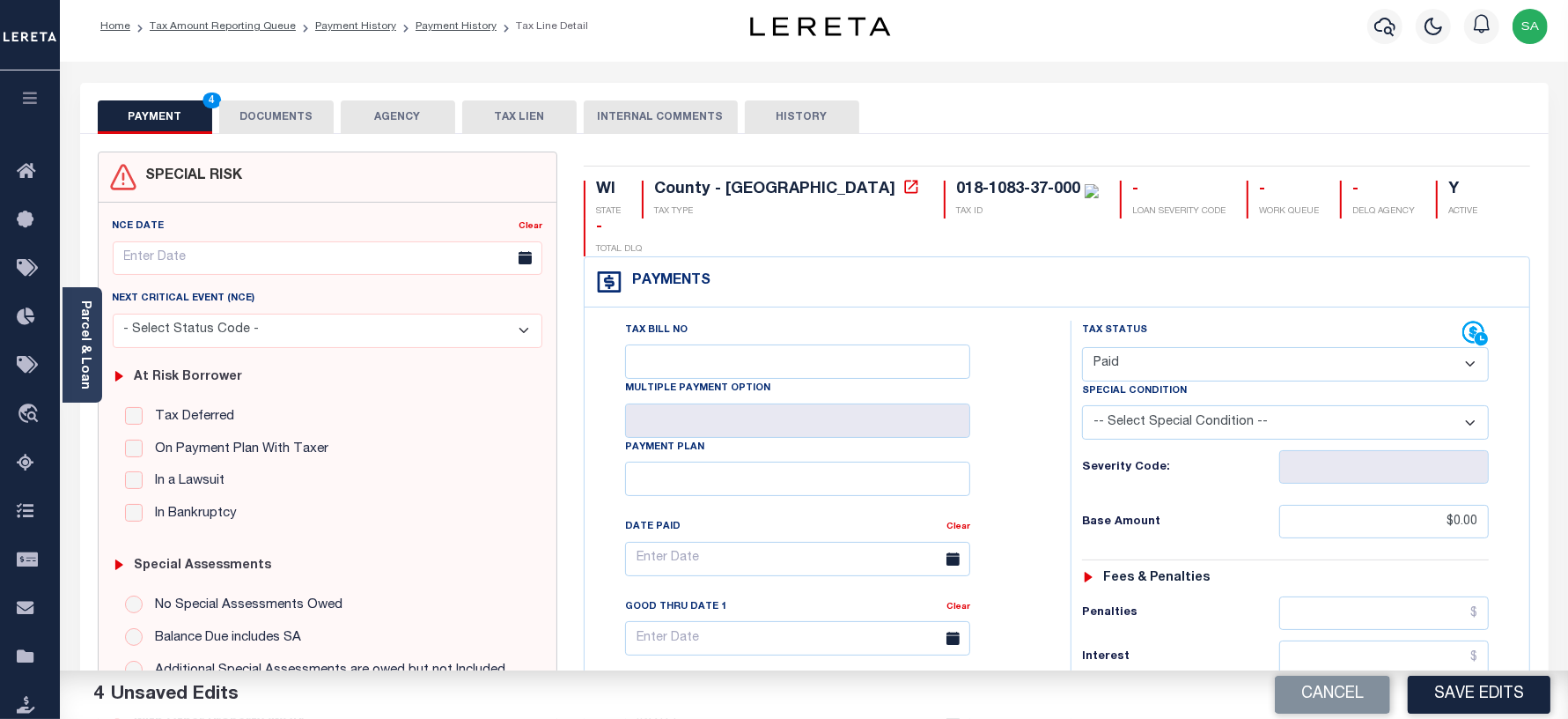
scroll to position [0, 0]
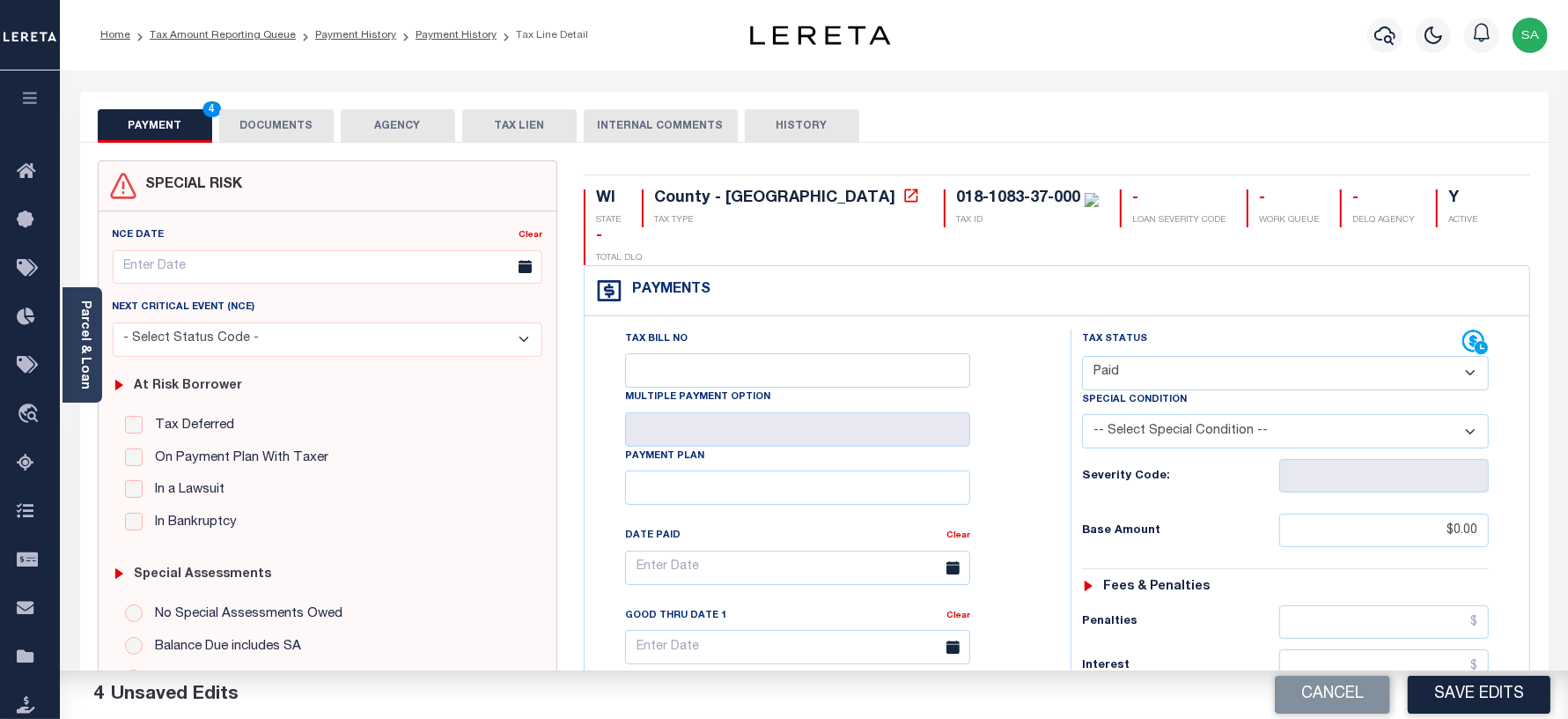
click at [266, 125] on button "DOCUMENTS" at bounding box center [277, 125] width 115 height 33
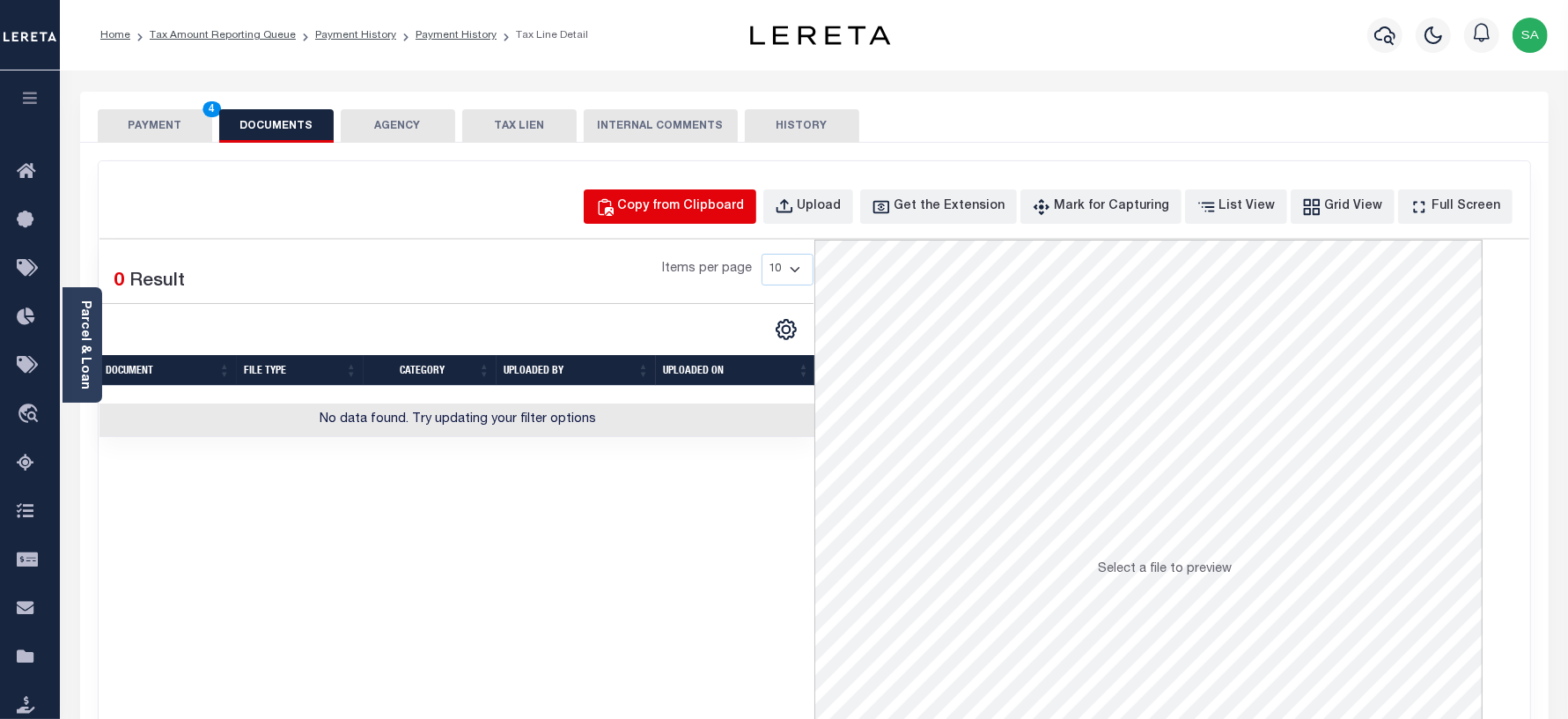
click at [706, 208] on div "Copy from Clipboard" at bounding box center [682, 207] width 127 height 20
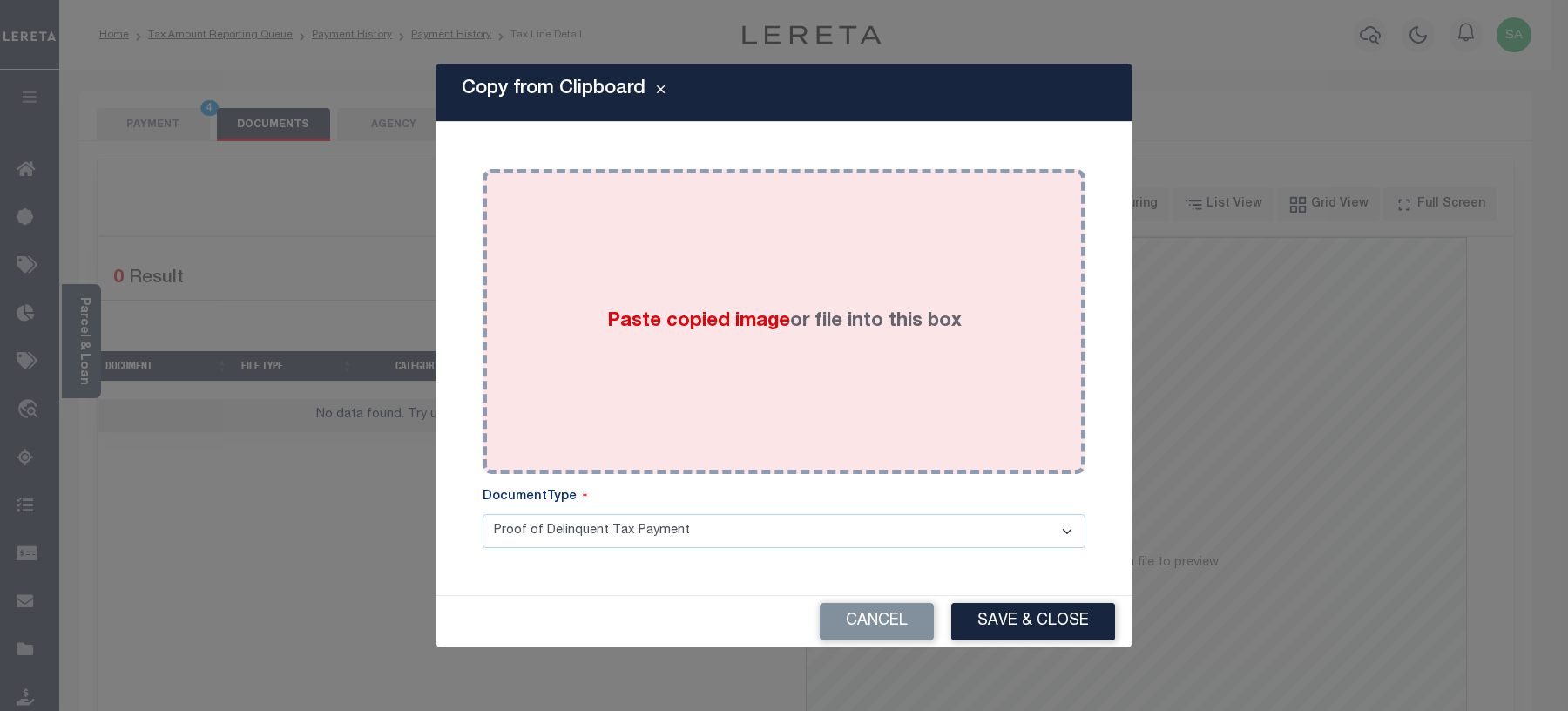
click at [772, 428] on div "Paste copied image or file into this box" at bounding box center [784, 321] width 576 height 279
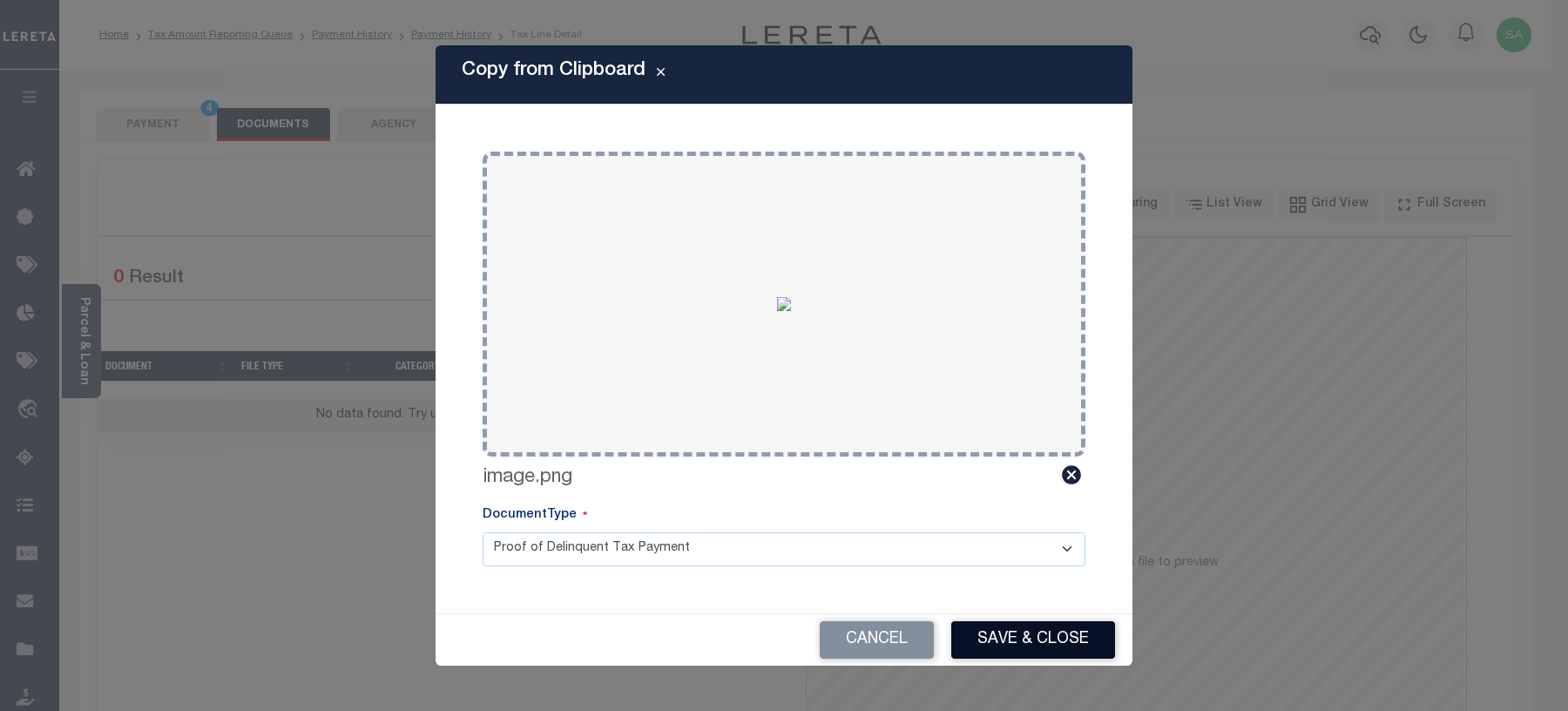
click at [1058, 642] on button "Save & Close" at bounding box center [1032, 639] width 164 height 37
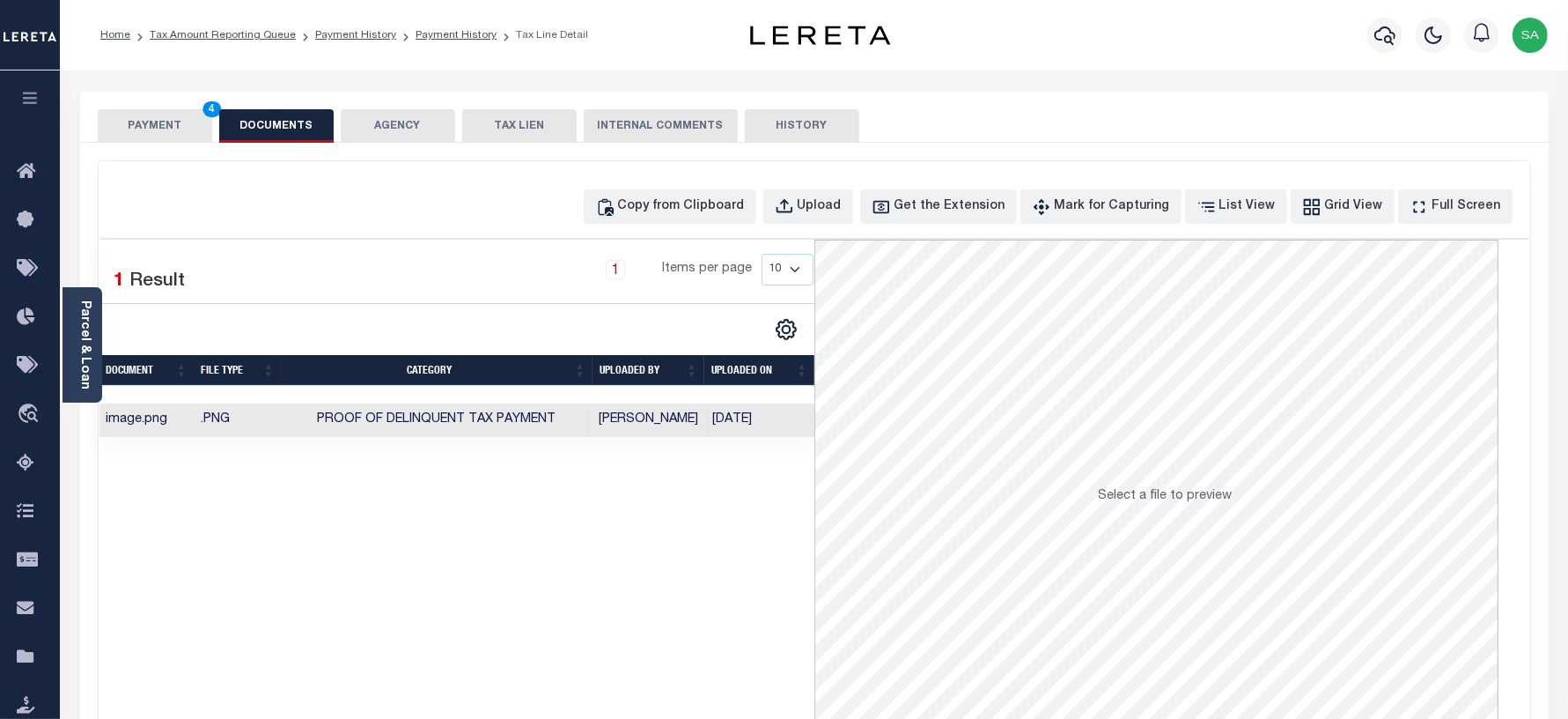
click at [175, 129] on button "PAYMENT 4" at bounding box center [155, 125] width 115 height 33
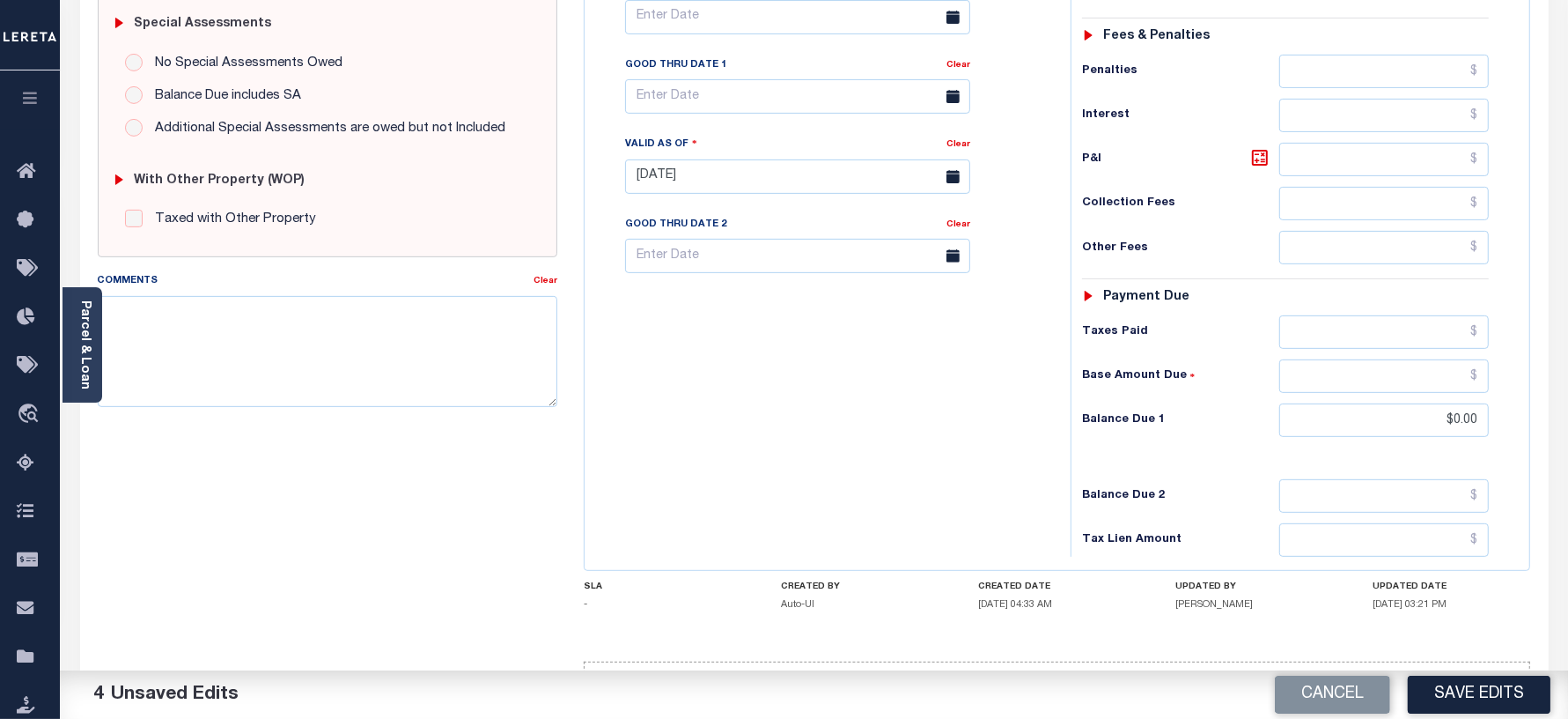
scroll to position [581, 0]
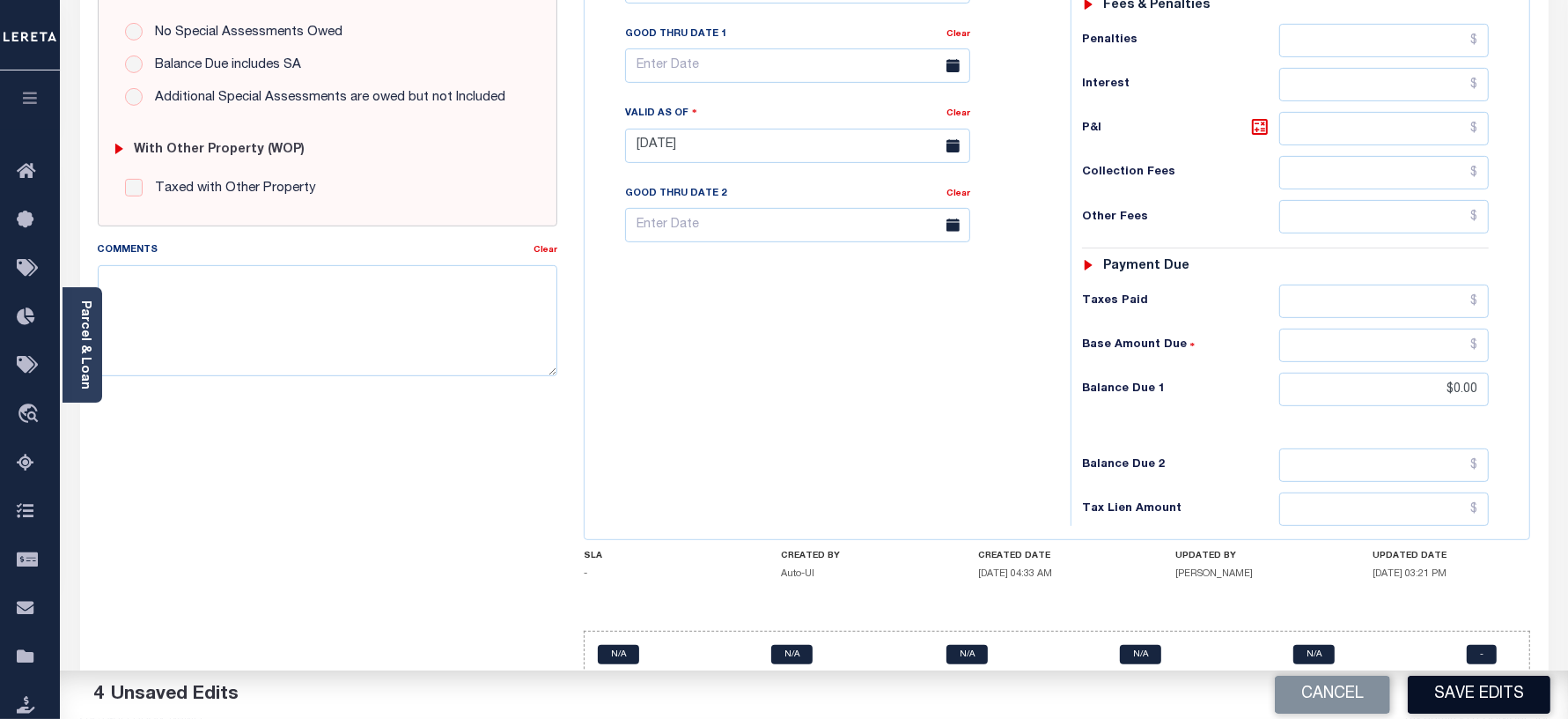
click at [1446, 697] on button "Save Edits" at bounding box center [1479, 694] width 142 height 38
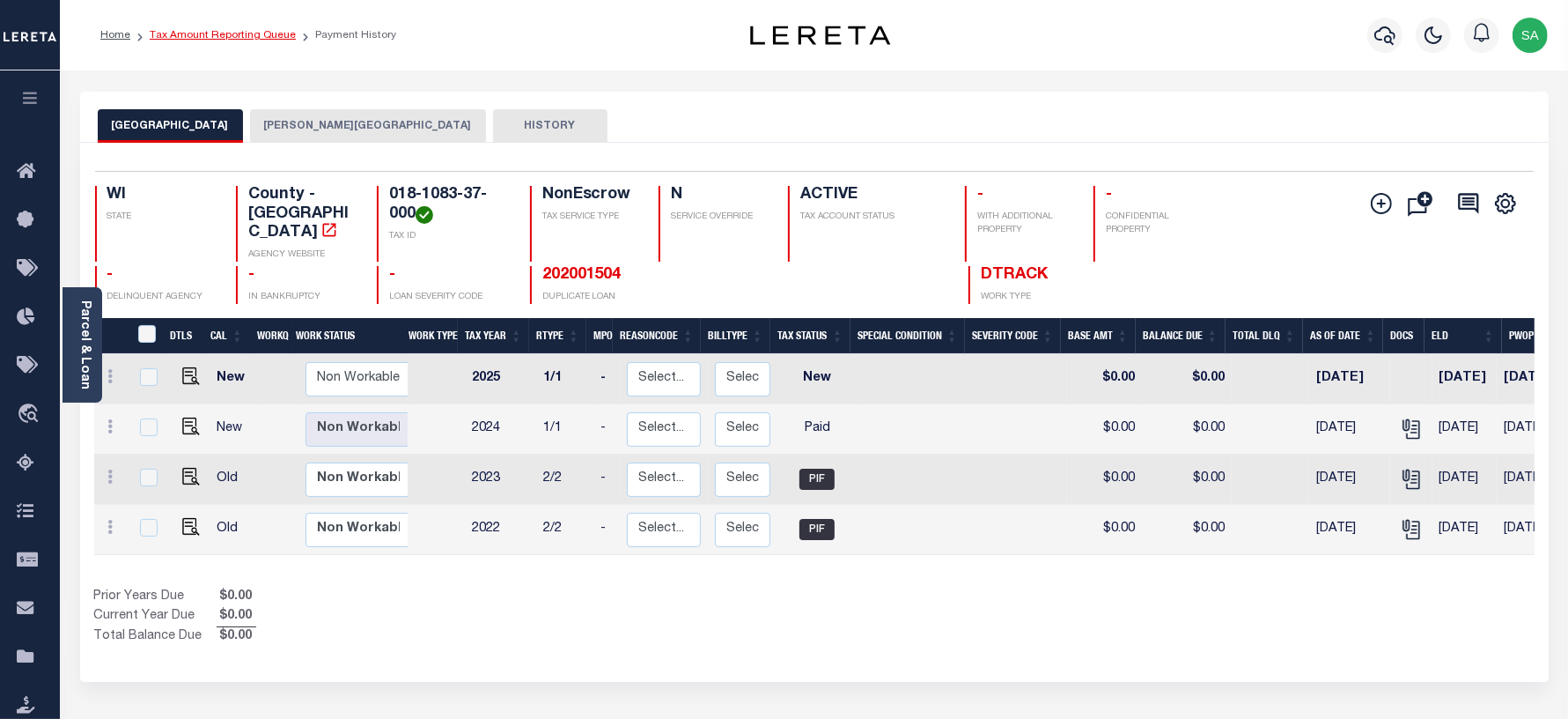
click at [243, 36] on link "Tax Amount Reporting Queue" at bounding box center [222, 35] width 146 height 11
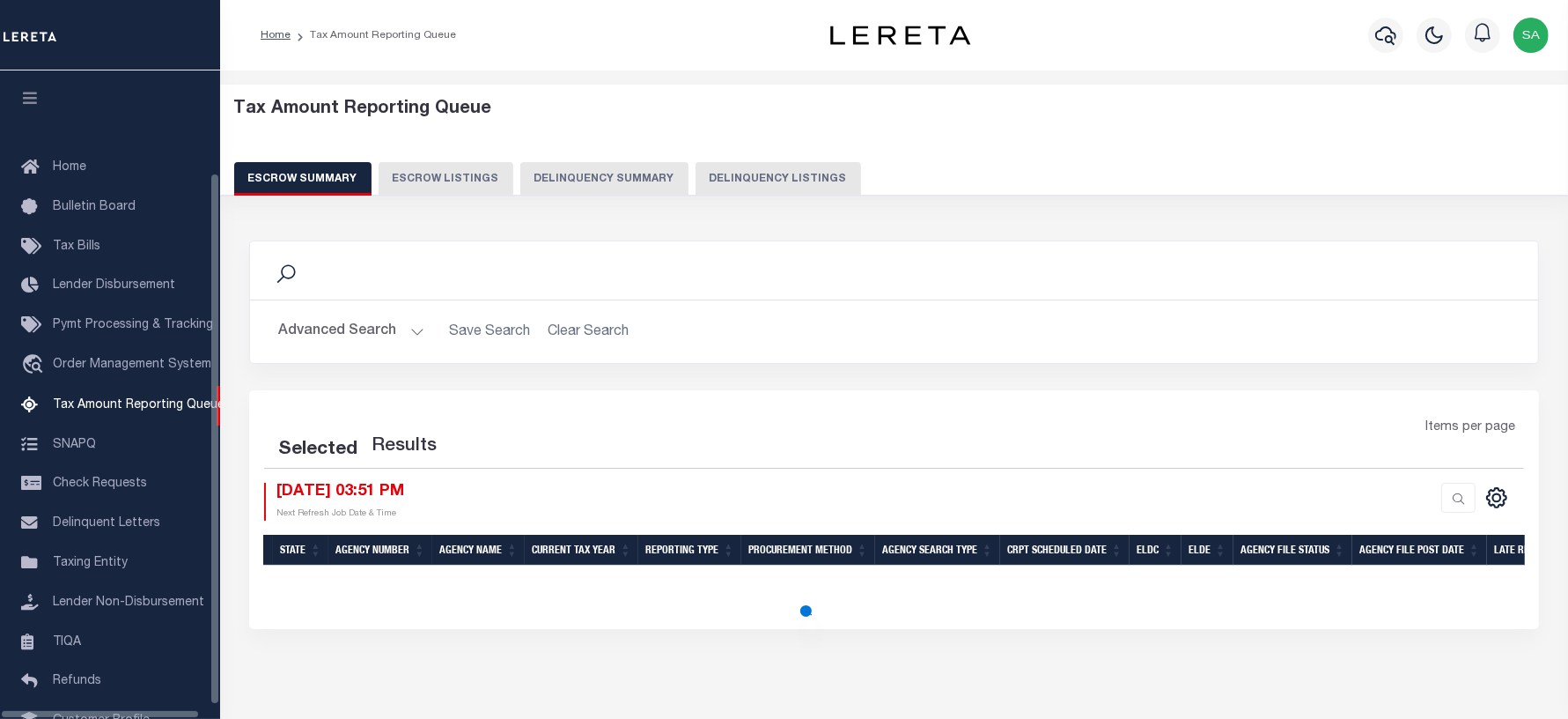
click at [808, 177] on button "Delinquency Listings" at bounding box center [778, 178] width 166 height 33
select select "100"
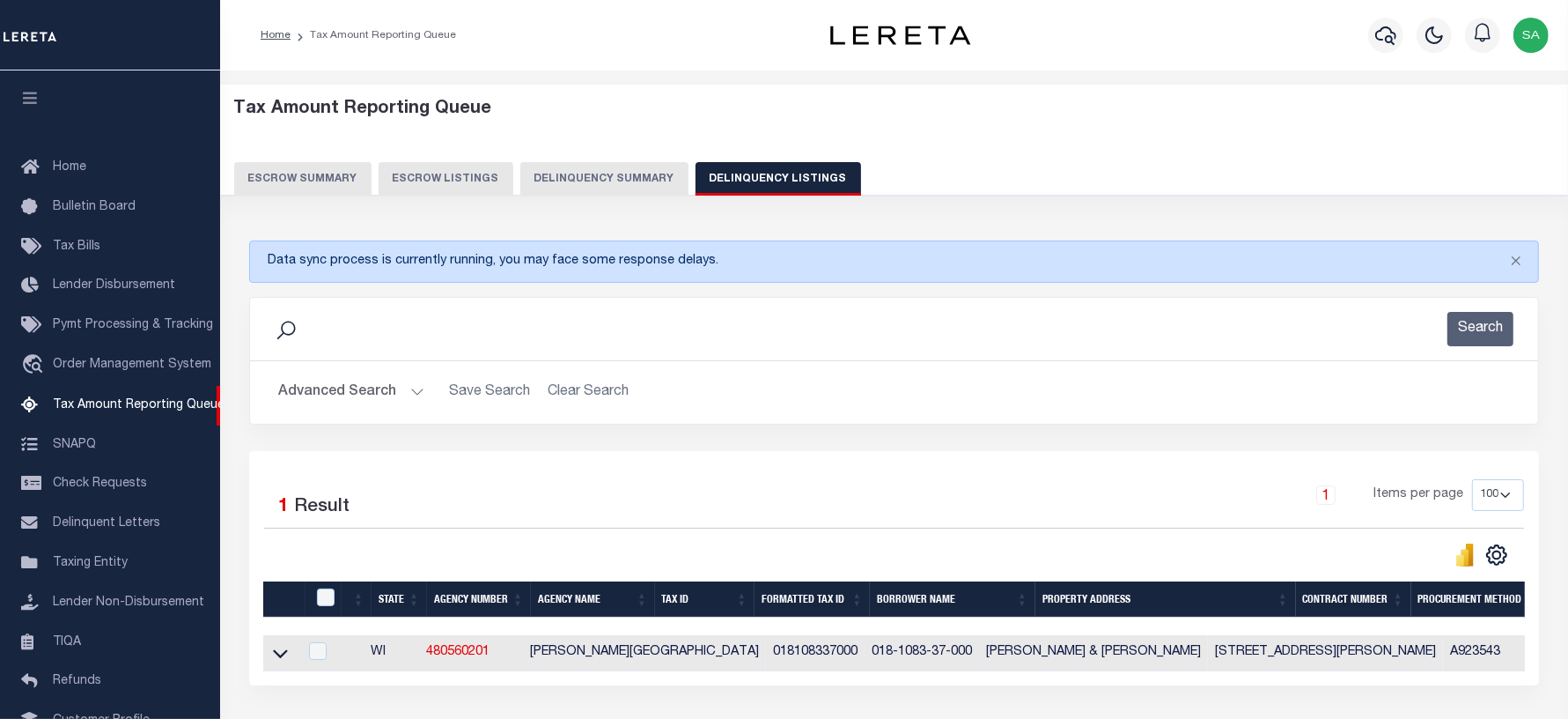
scroll to position [122, 0]
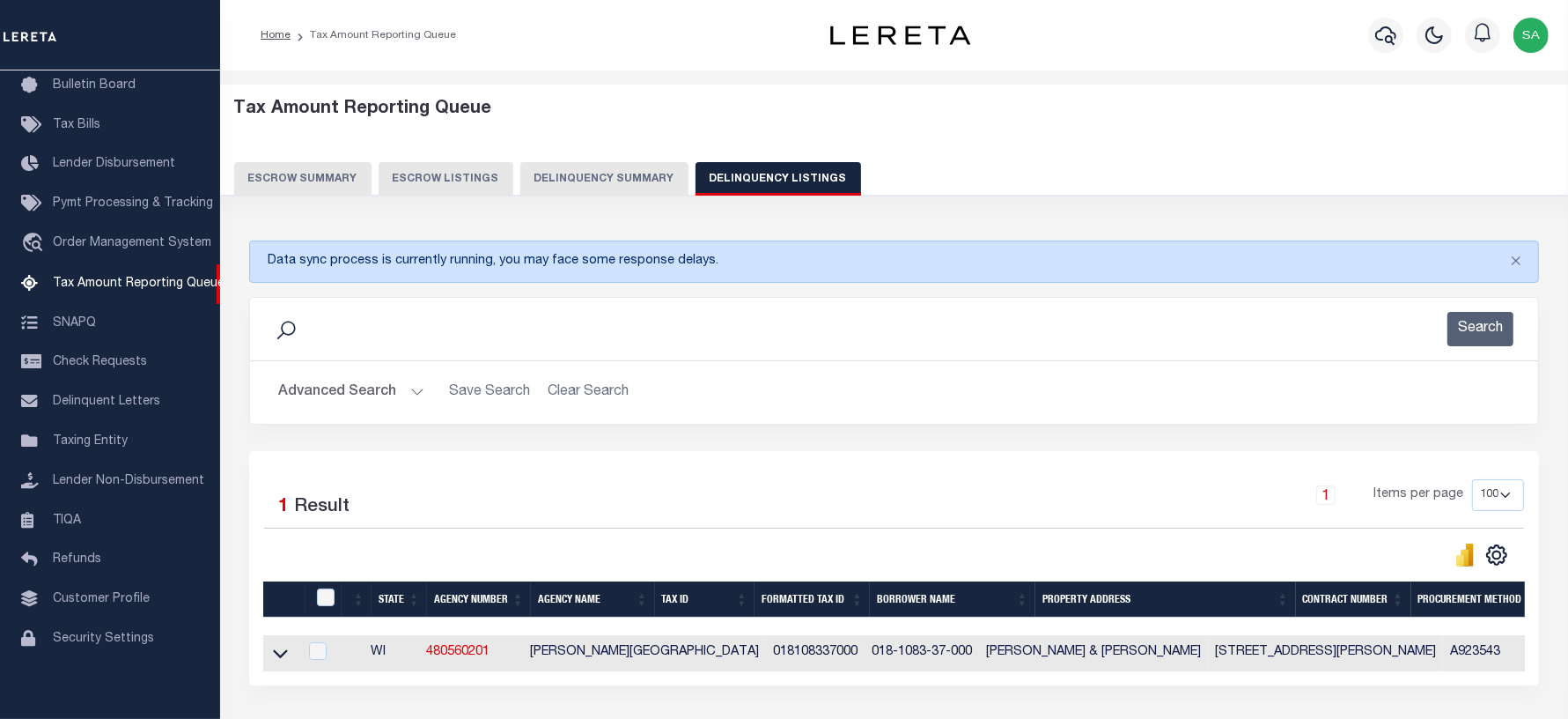
click at [362, 386] on button "Advanced Search" at bounding box center [351, 392] width 146 height 34
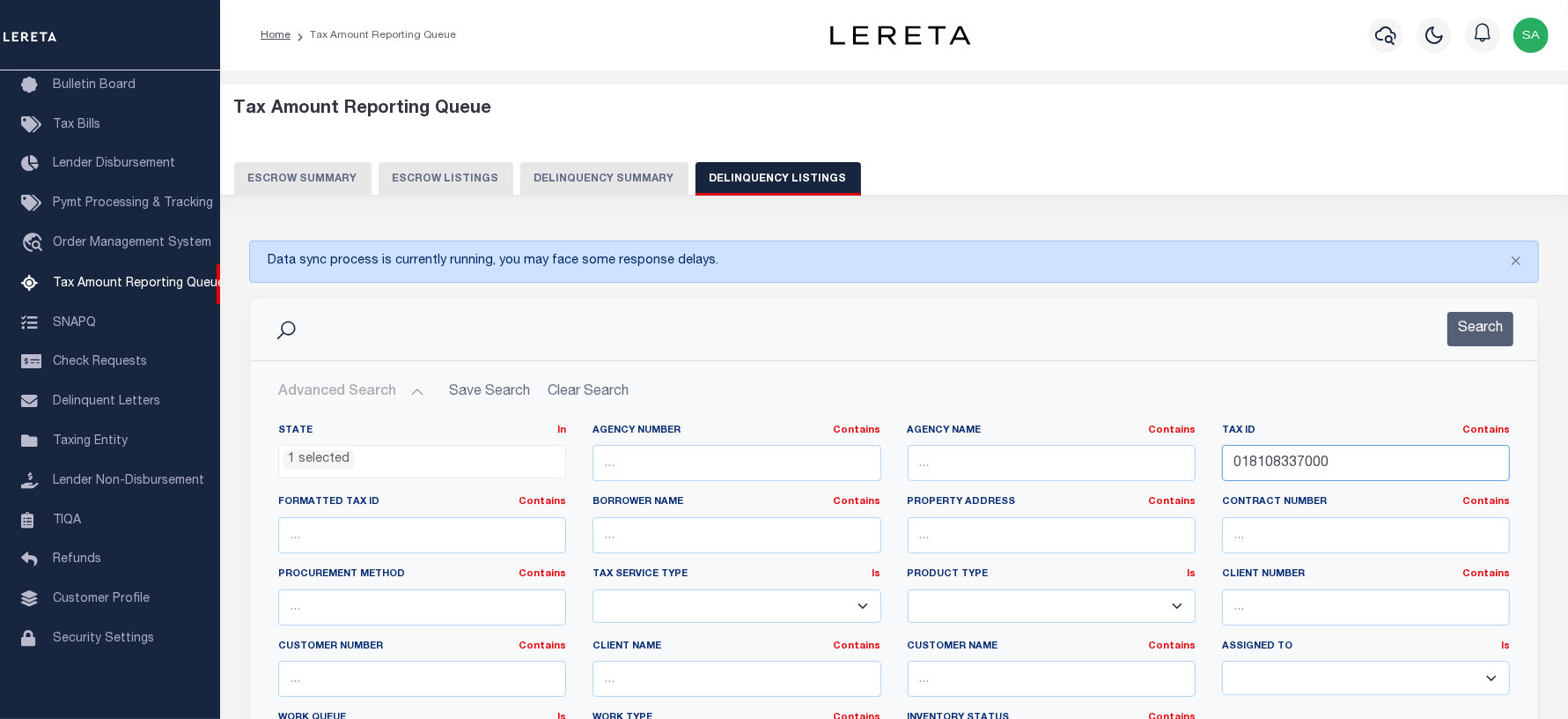
drag, startPoint x: 1351, startPoint y: 469, endPoint x: 1160, endPoint y: 463, distance: 191.1
click at [1160, 463] on div "State In In AK AL AR AZ CA CO CT DC DE FL GA GU HI IA ID IL IN KS KY LA MA MD M…" at bounding box center [894, 603] width 1258 height 359
paste input "99"
type input "018109937000"
click at [1475, 344] on button "Search" at bounding box center [1480, 329] width 66 height 34
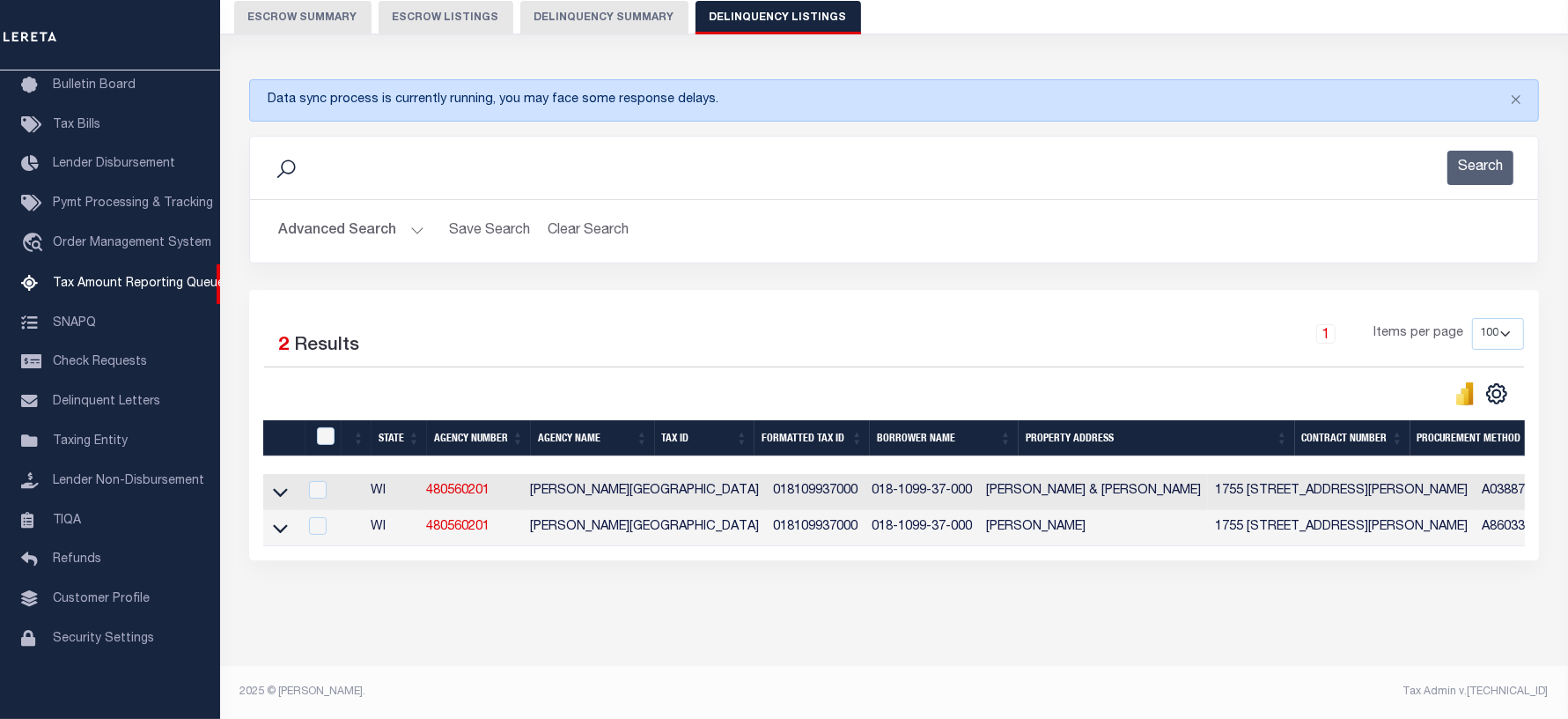
scroll to position [179, 0]
click at [270, 520] on link at bounding box center [280, 526] width 21 height 13
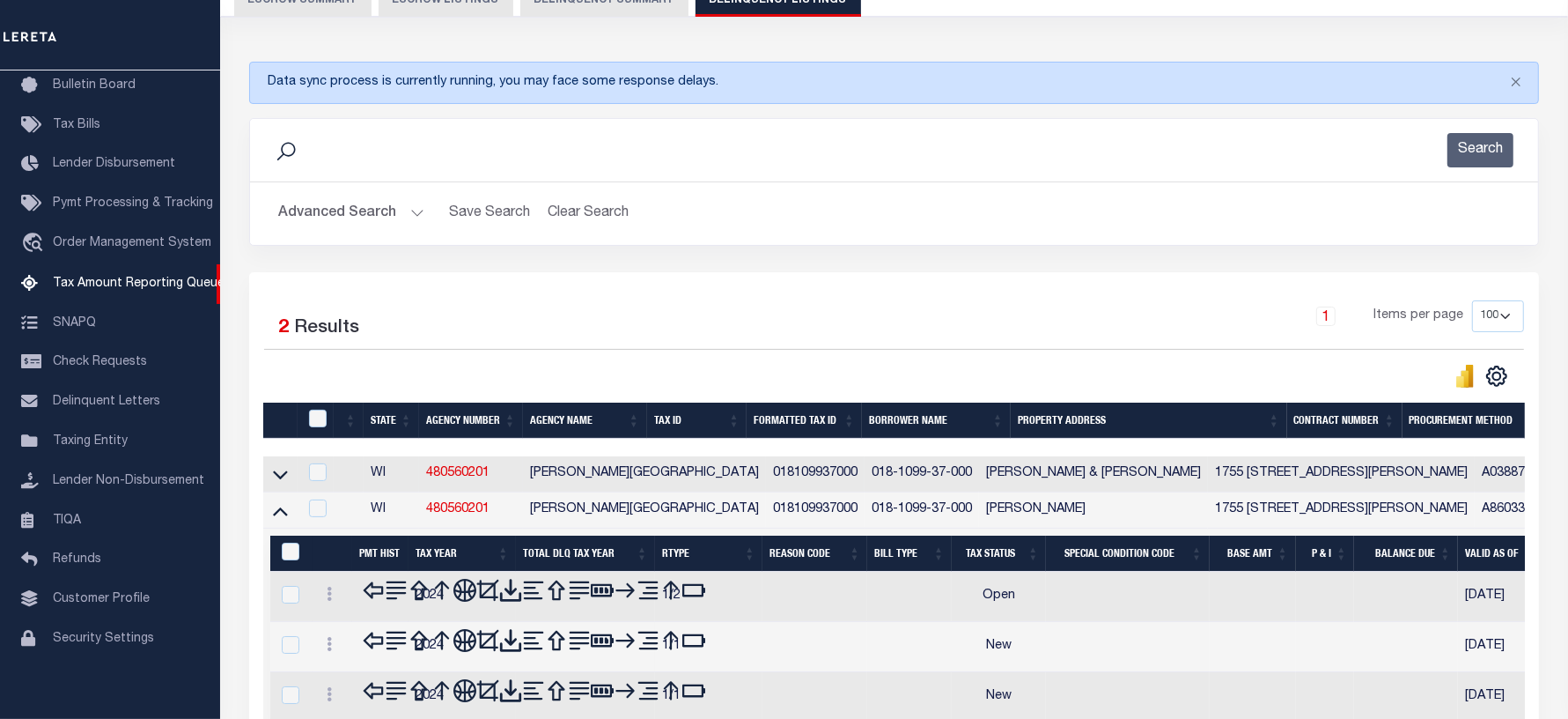
scroll to position [348, 0]
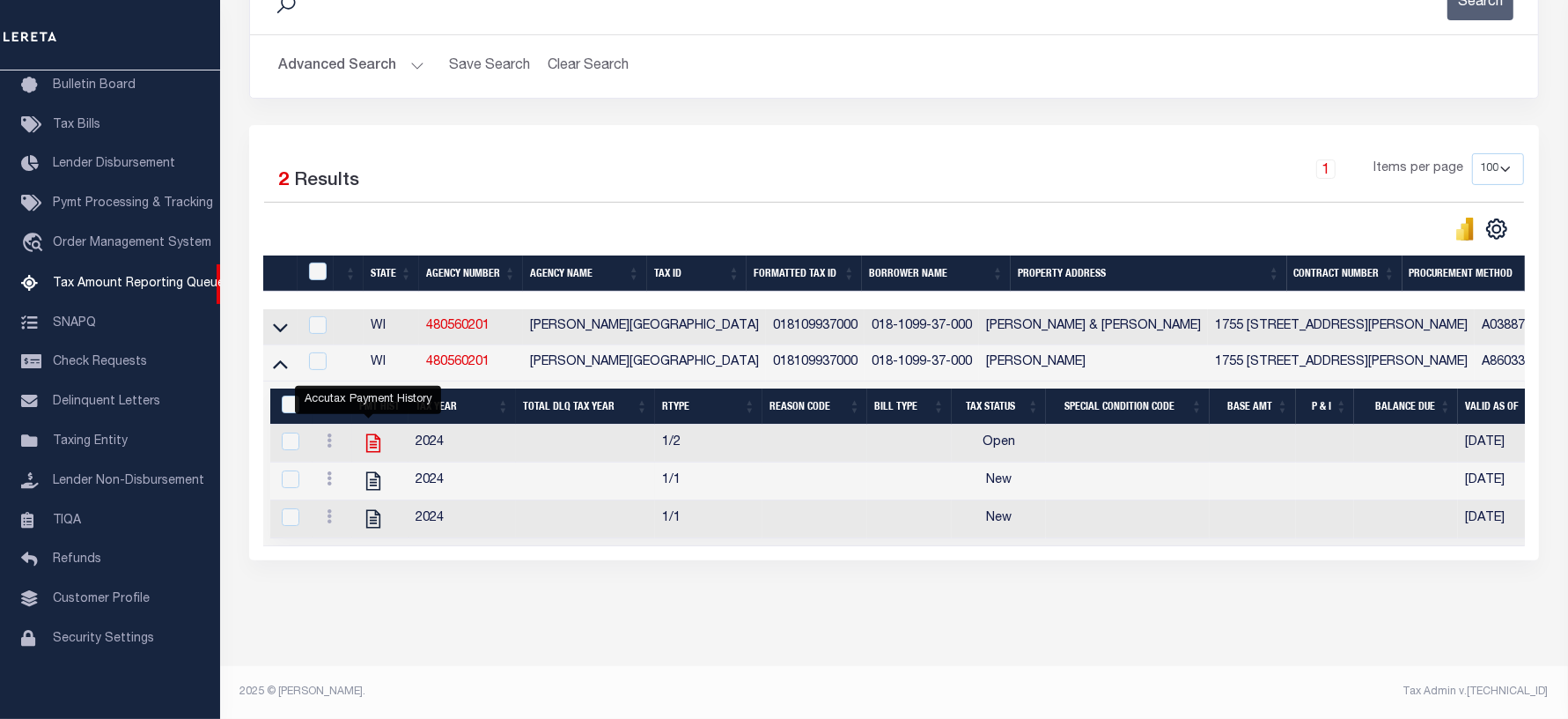
click at [371, 432] on icon "" at bounding box center [373, 443] width 23 height 23
checkbox input "true"
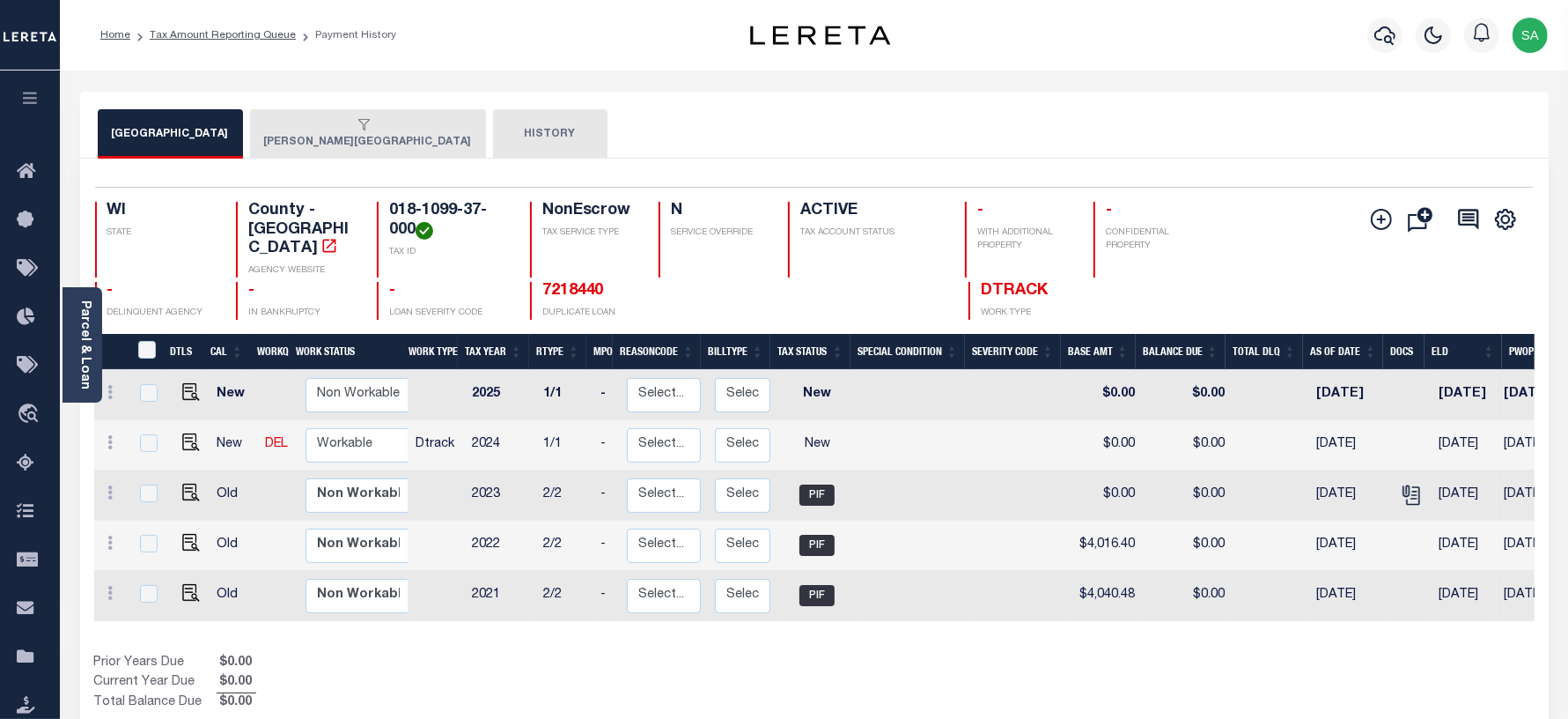
click at [280, 139] on button "[PERSON_NAME][GEOGRAPHIC_DATA]" at bounding box center [368, 133] width 236 height 49
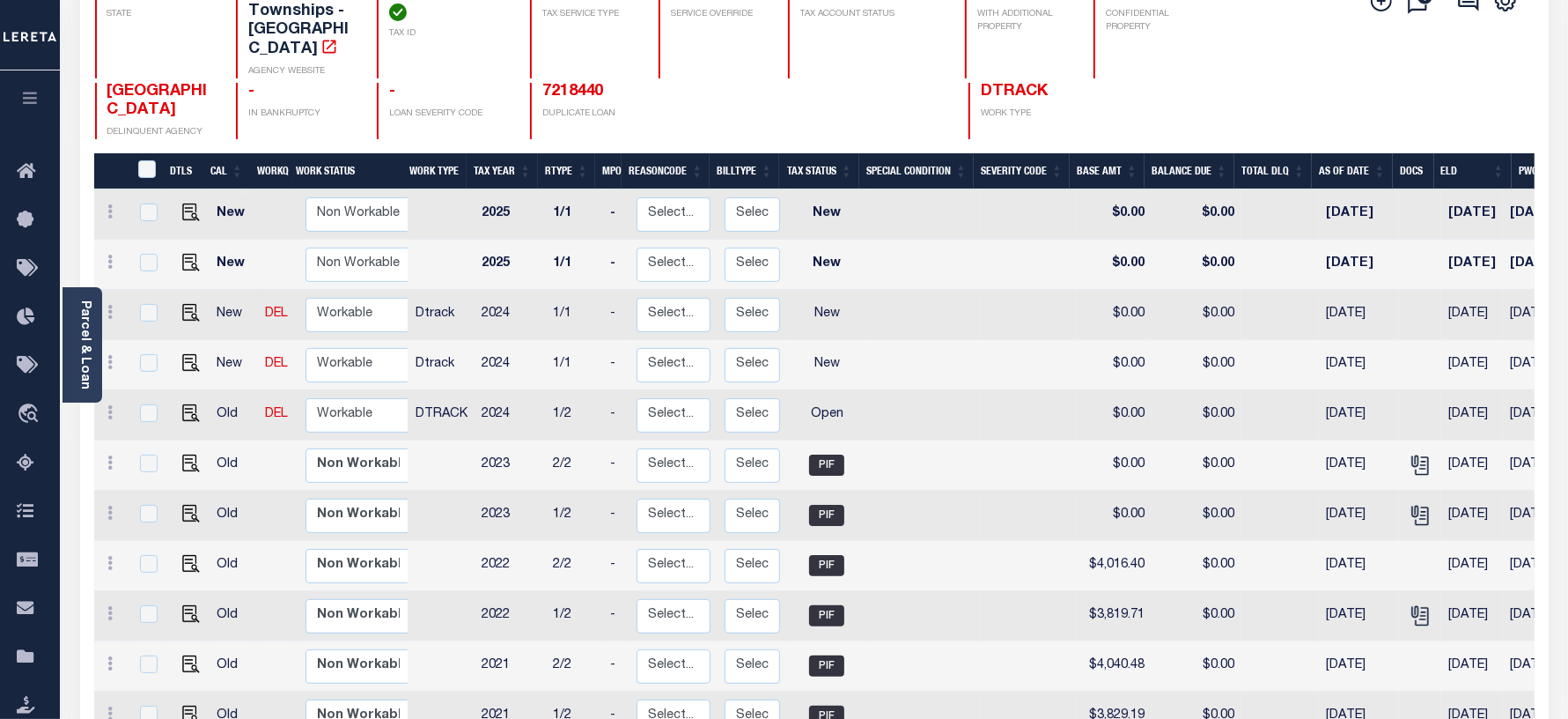
scroll to position [220, 0]
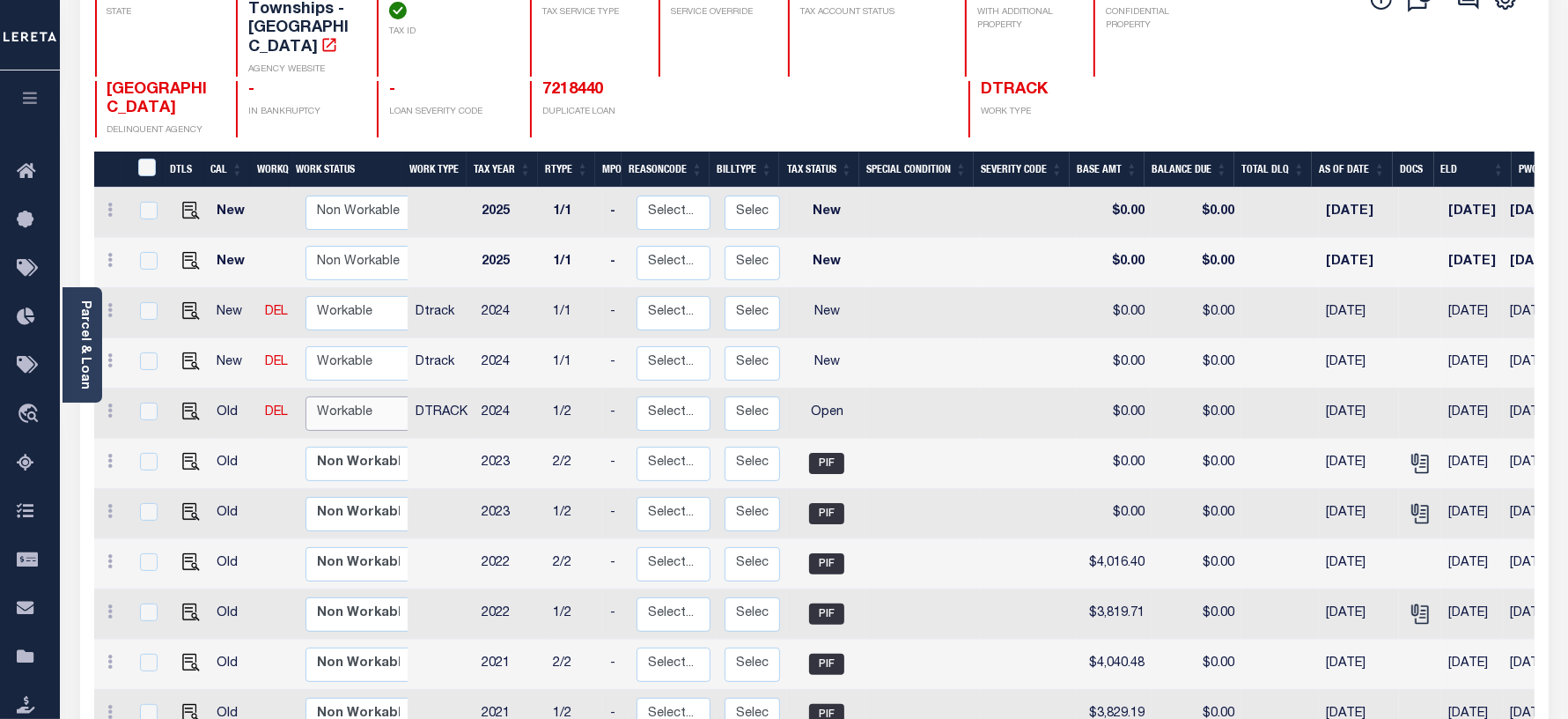
click at [363, 397] on select "Non Workable Workable" at bounding box center [358, 414] width 106 height 34
checkbox input "true"
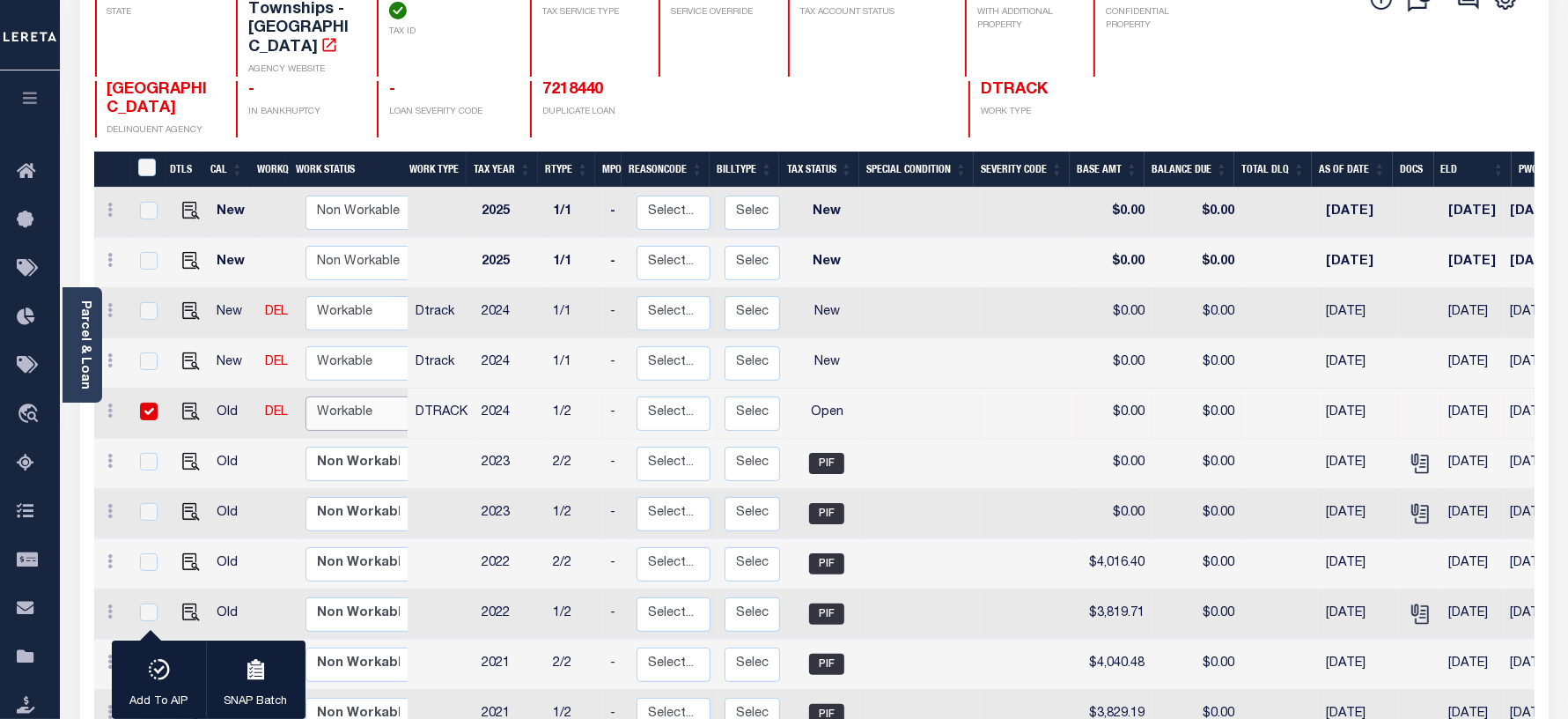
select select "true"
click at [305, 397] on select "Non Workable Workable" at bounding box center [358, 414] width 106 height 34
checkbox input "false"
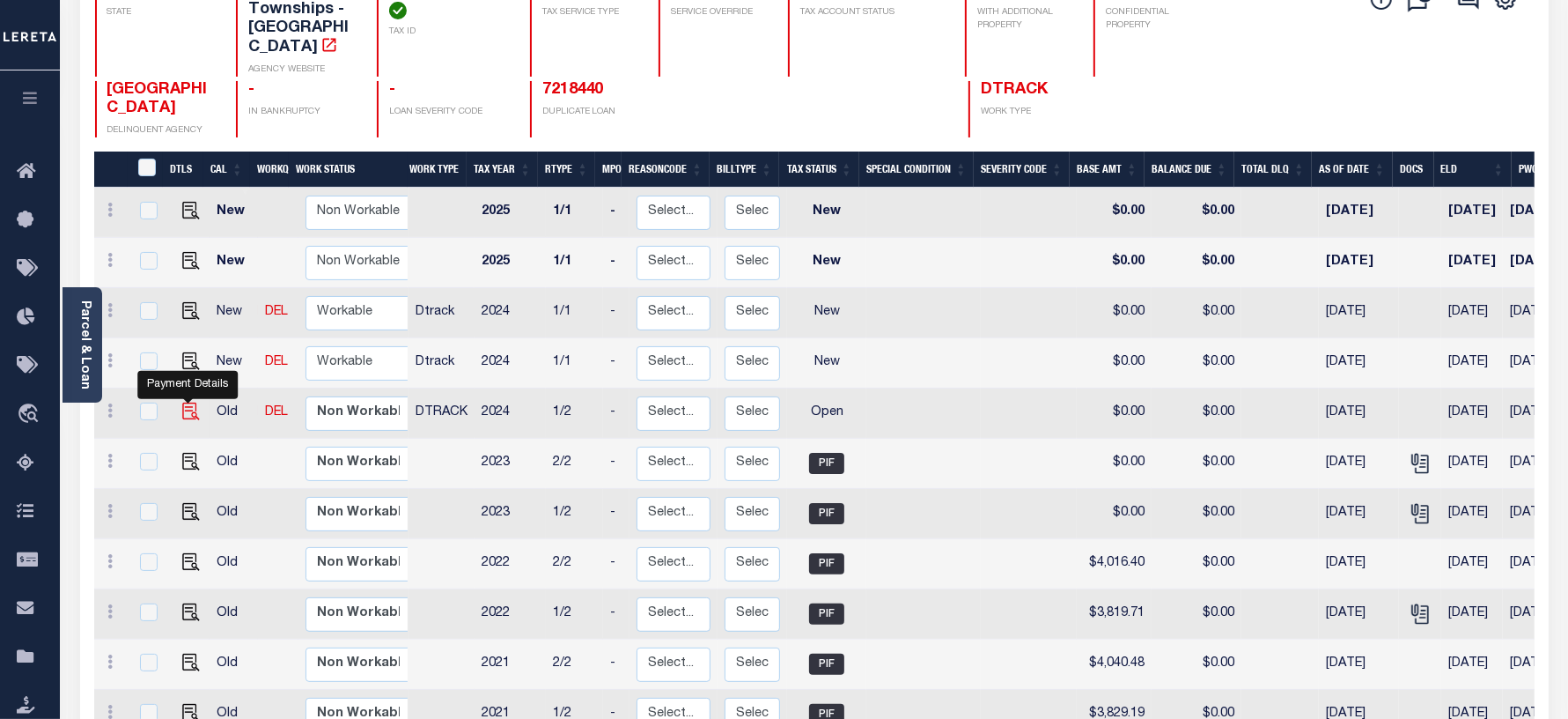
click at [183, 403] on img "" at bounding box center [192, 412] width 18 height 18
checkbox input "true"
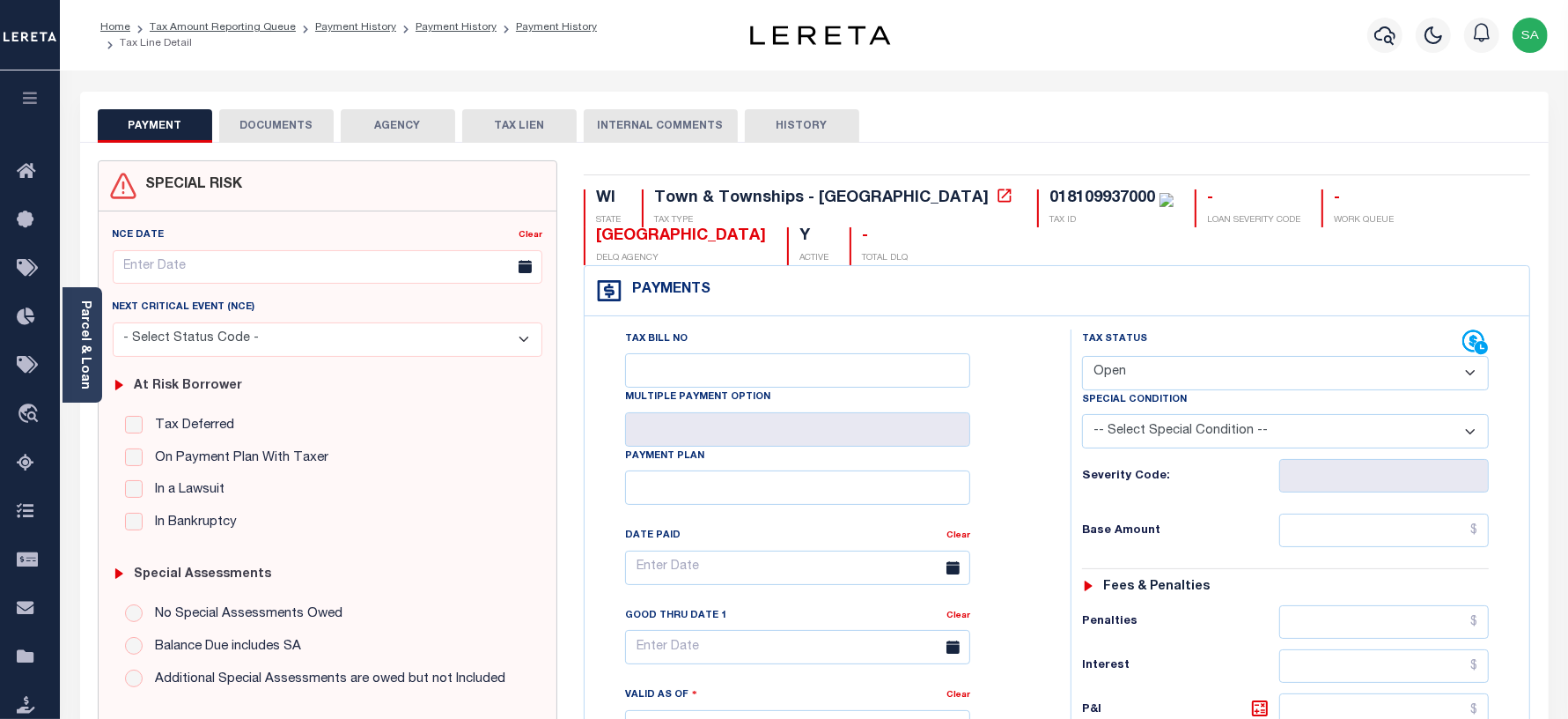
click at [1120, 380] on select "- Select Status Code - Open Due/Unpaid Paid Incomplete No Tax Due Internal Refu…" at bounding box center [1285, 372] width 407 height 34
select select "PYD"
click at [1082, 357] on select "- Select Status Code - Open Due/Unpaid Paid Incomplete No Tax Due Internal Refu…" at bounding box center [1285, 372] width 407 height 34
type input "[DATE]"
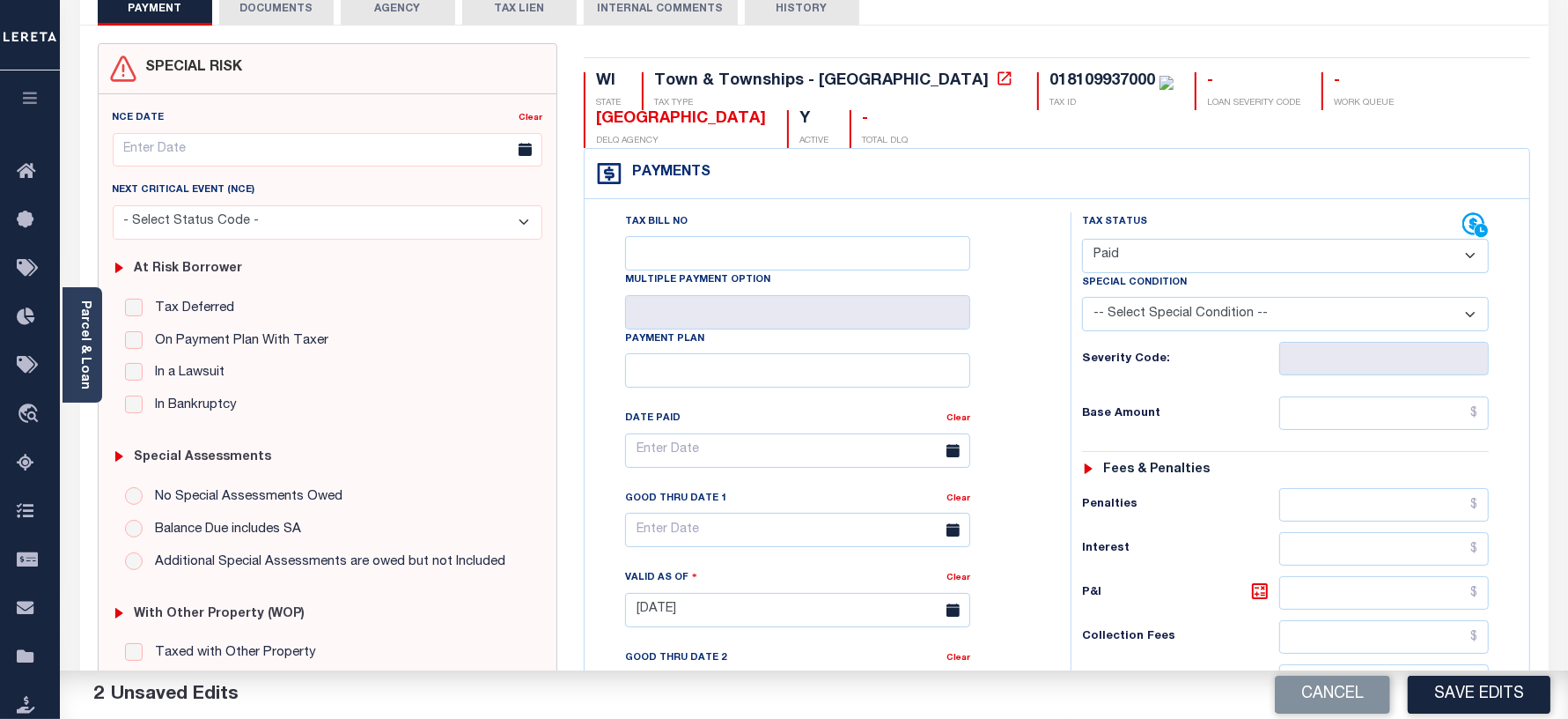
scroll to position [220, 0]
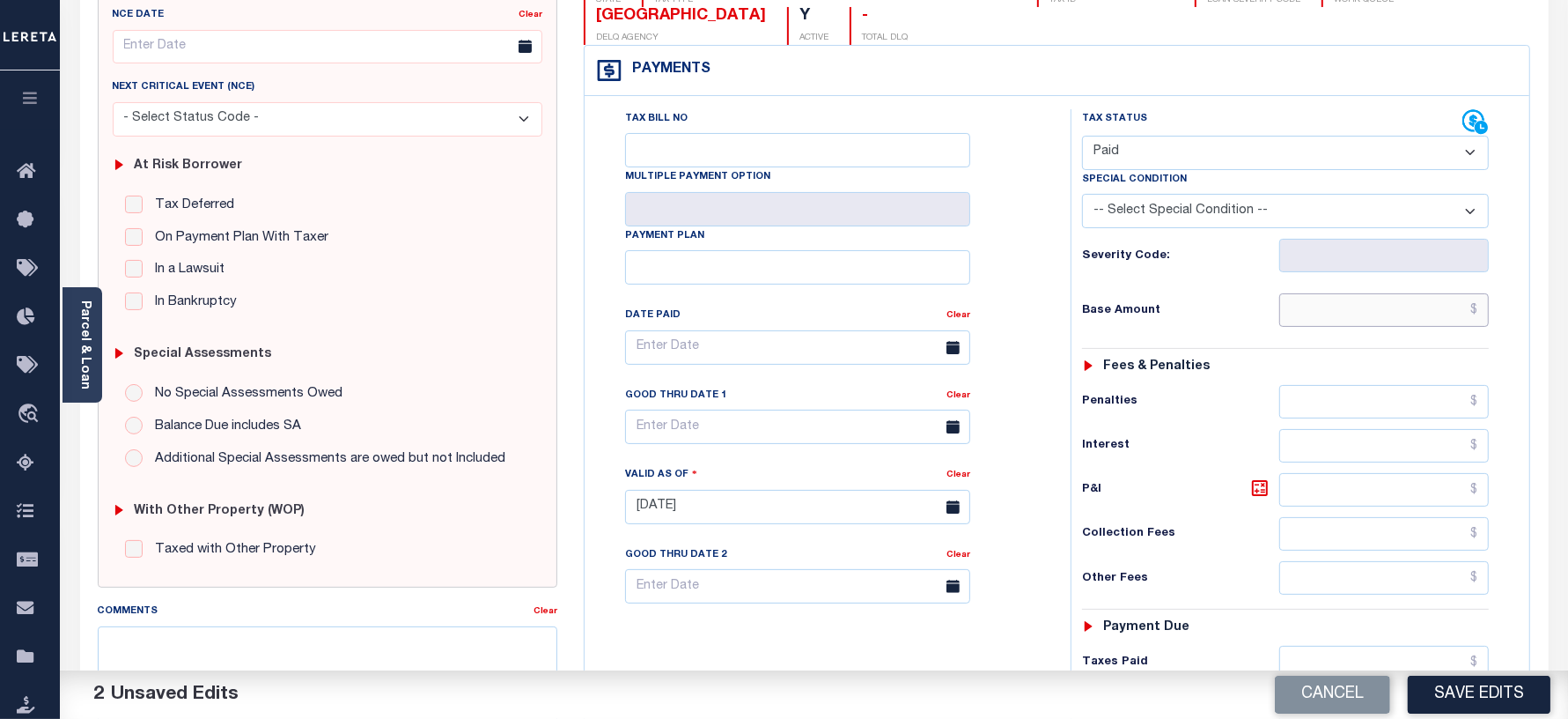
click at [1332, 327] on input "text" at bounding box center [1384, 310] width 209 height 33
type input "$0.00"
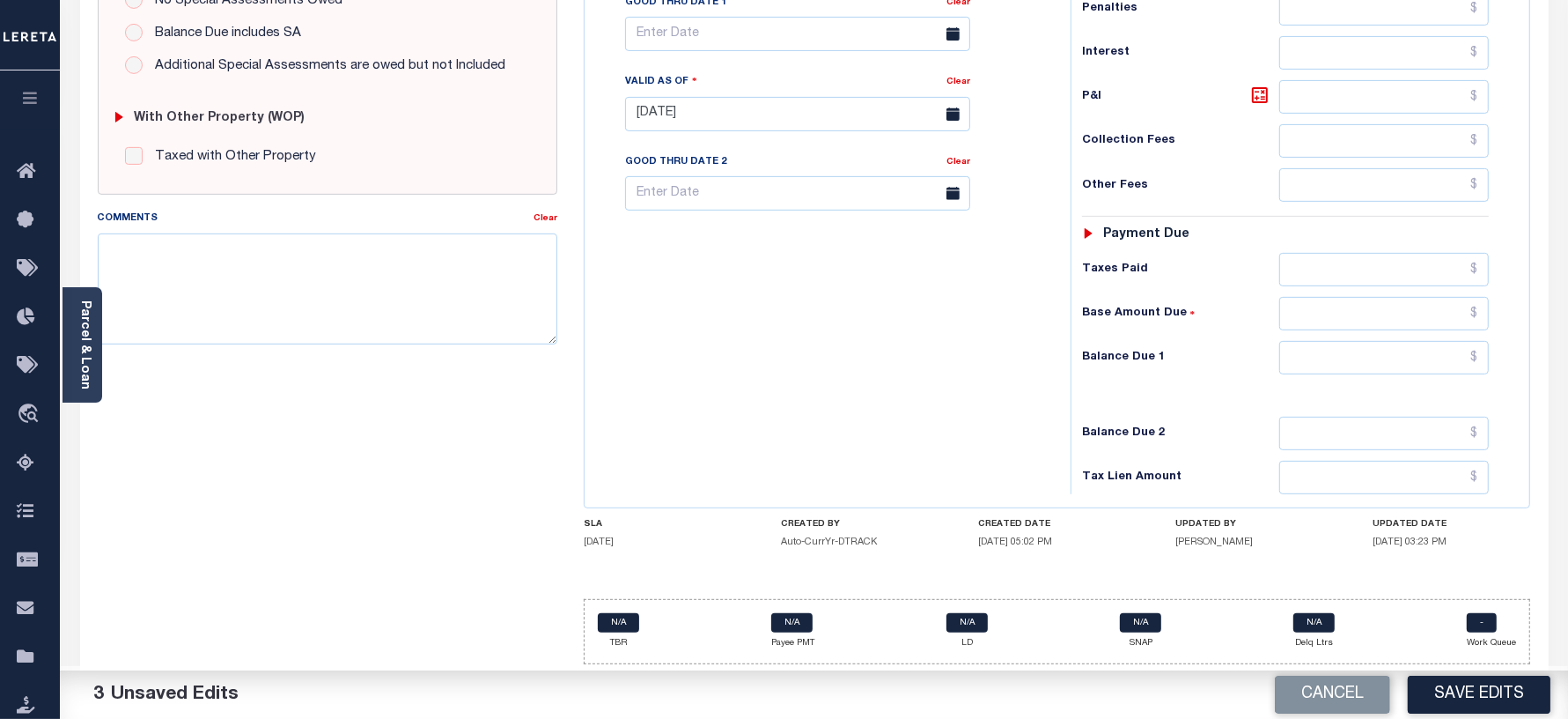
scroll to position [623, 0]
click at [1340, 359] on input "text" at bounding box center [1384, 357] width 209 height 33
type input "$0.00"
click at [868, 415] on div "Tax Bill No Multiple Payment Option Payment Plan Clear" at bounding box center [822, 105] width 468 height 778
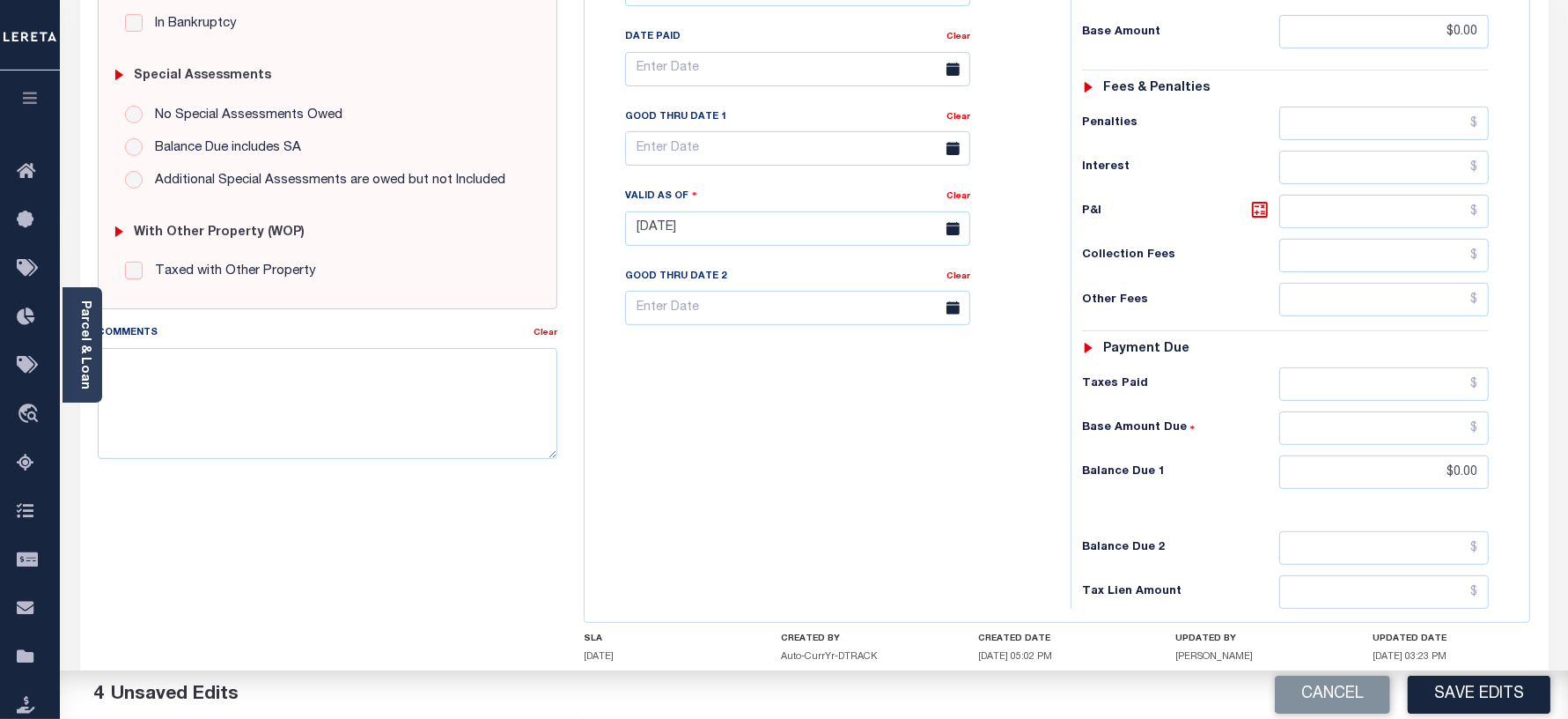
scroll to position [0, 0]
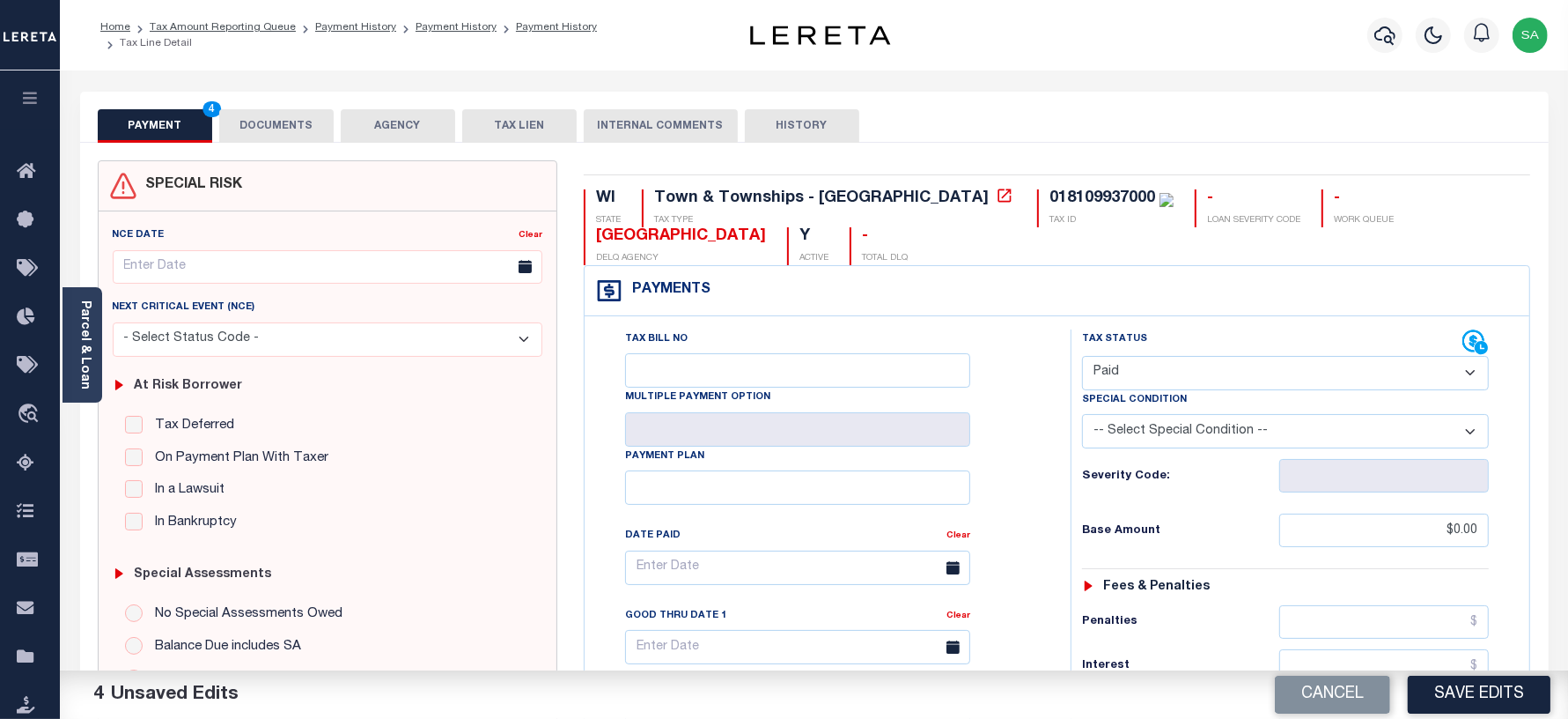
click at [264, 124] on button "DOCUMENTS" at bounding box center [277, 125] width 115 height 33
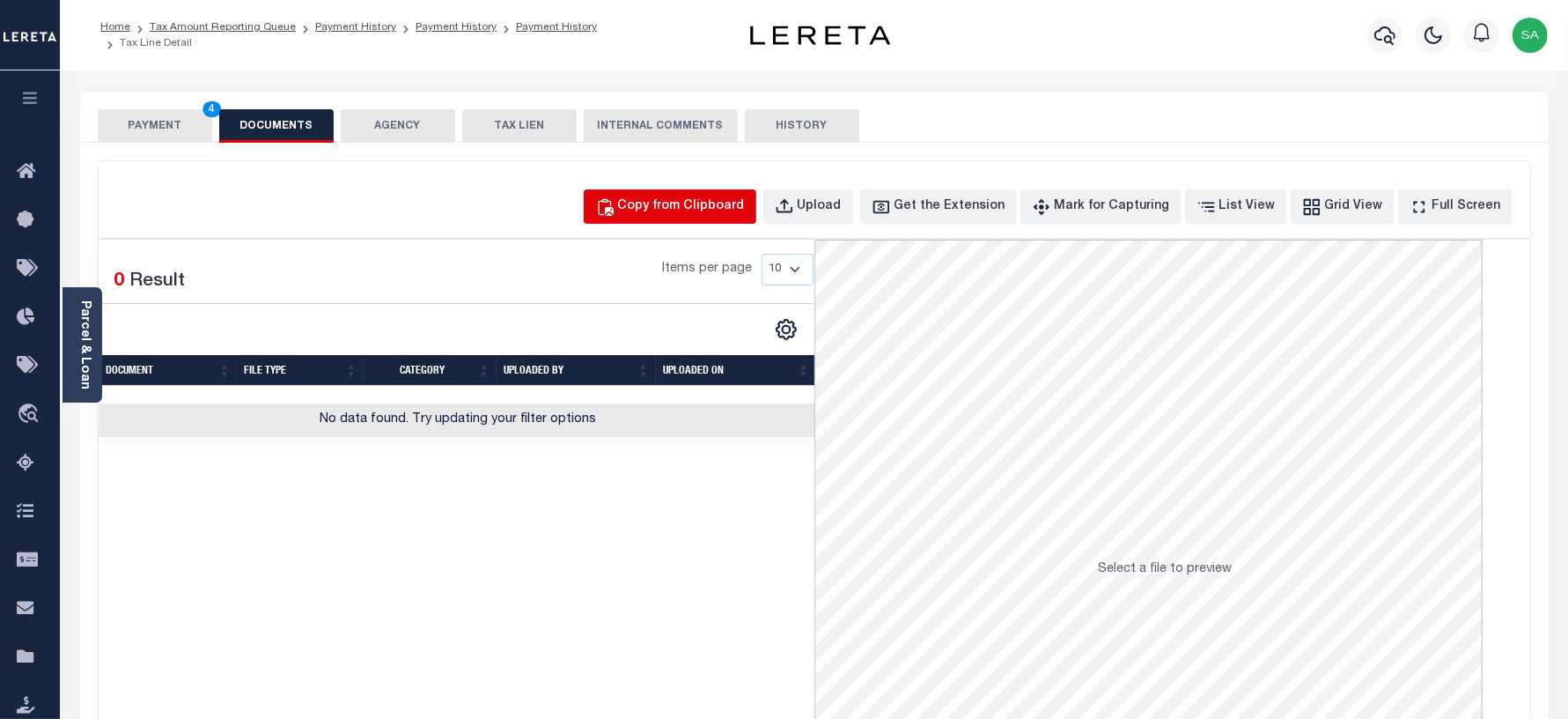
click at [733, 216] on div "Copy from Clipboard" at bounding box center [682, 207] width 127 height 20
select select "POP"
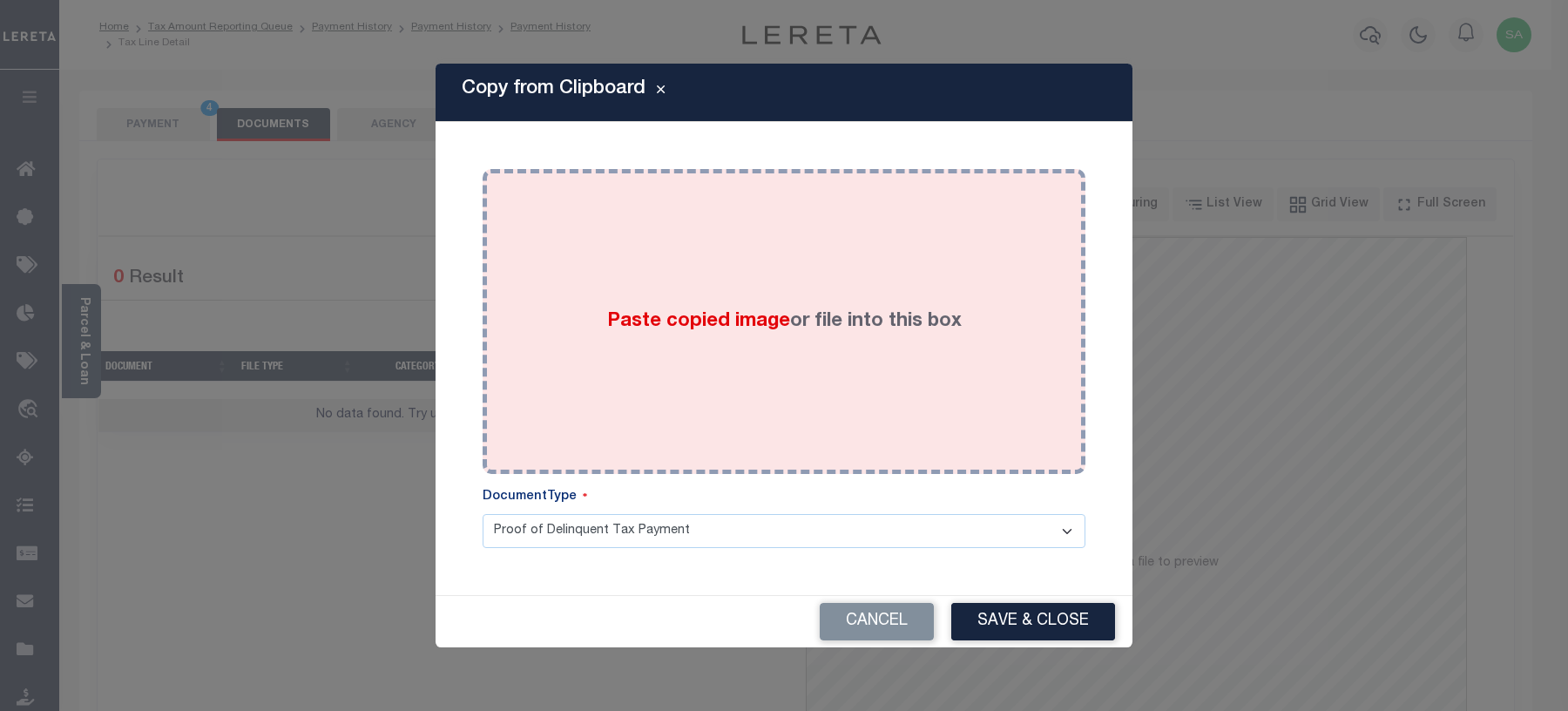
click at [885, 403] on div "Paste copied image or file into this box" at bounding box center [784, 321] width 576 height 279
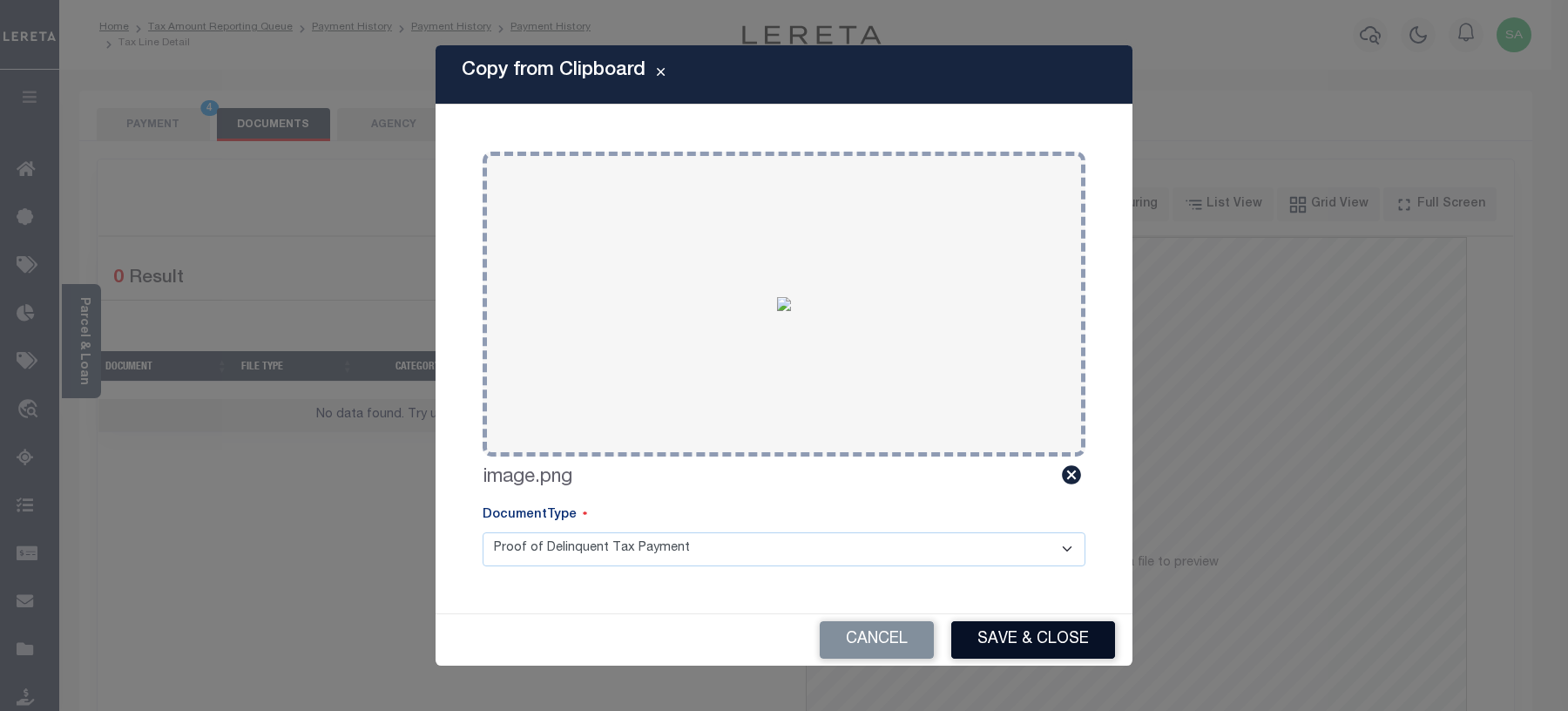
click at [1041, 642] on button "Save & Close" at bounding box center [1032, 639] width 164 height 37
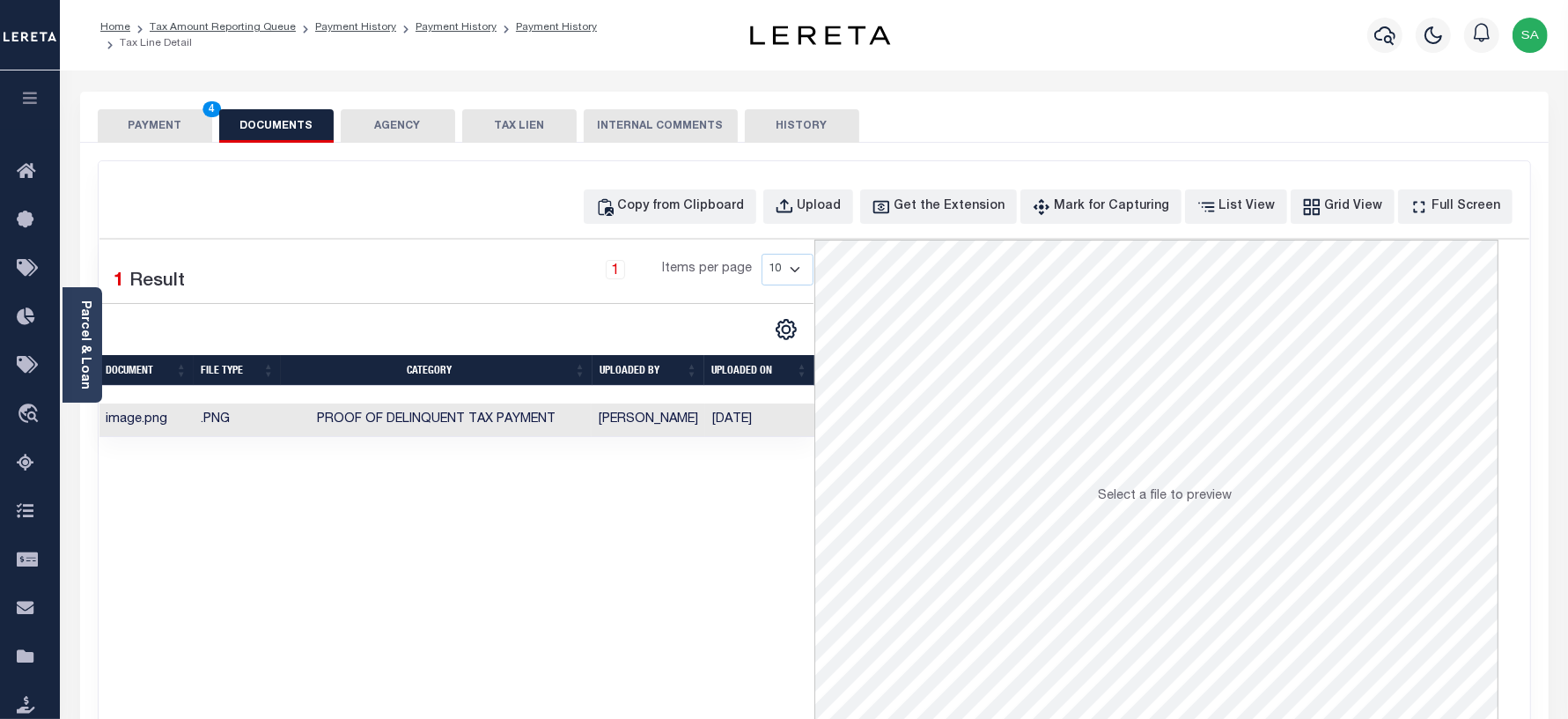
click at [141, 133] on button "PAYMENT 4" at bounding box center [155, 125] width 115 height 33
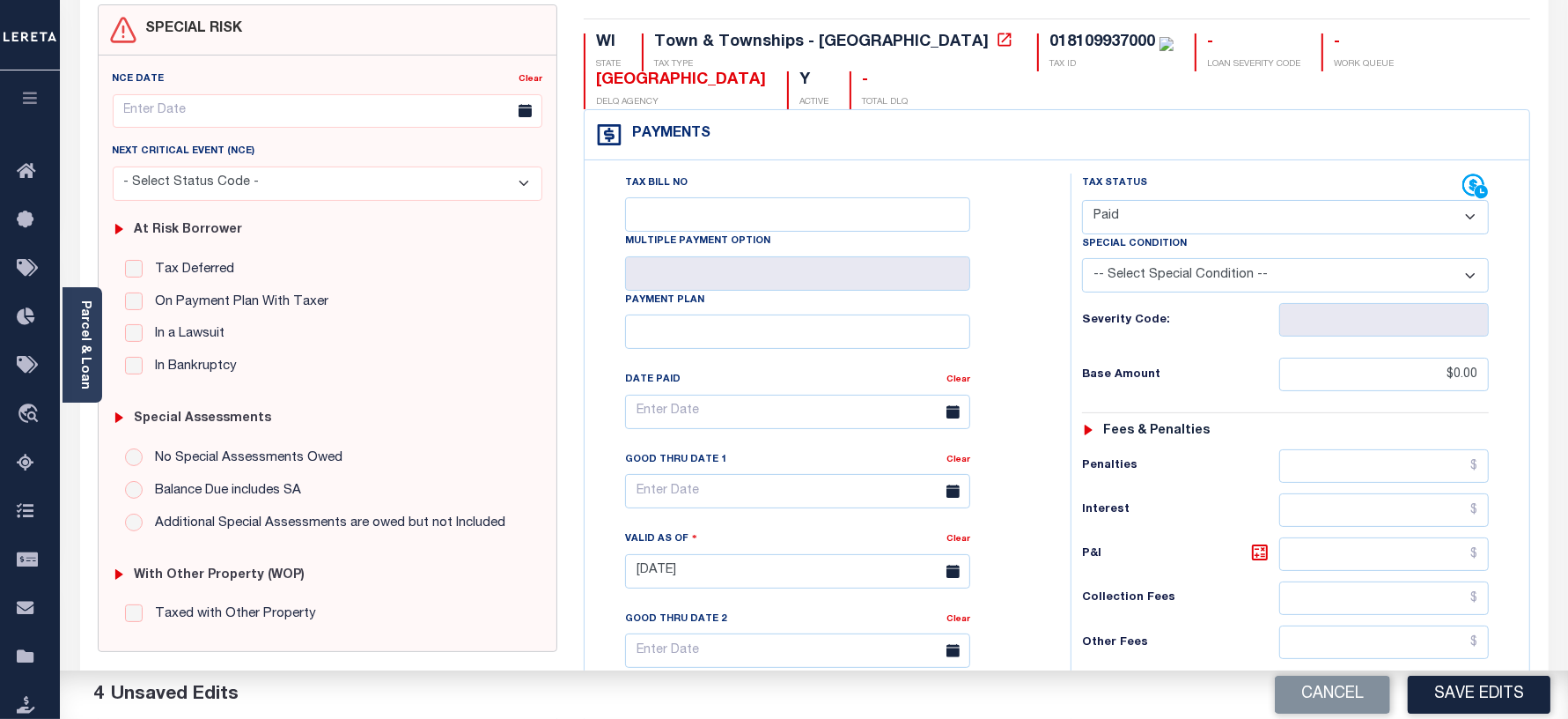
scroll to position [330, 0]
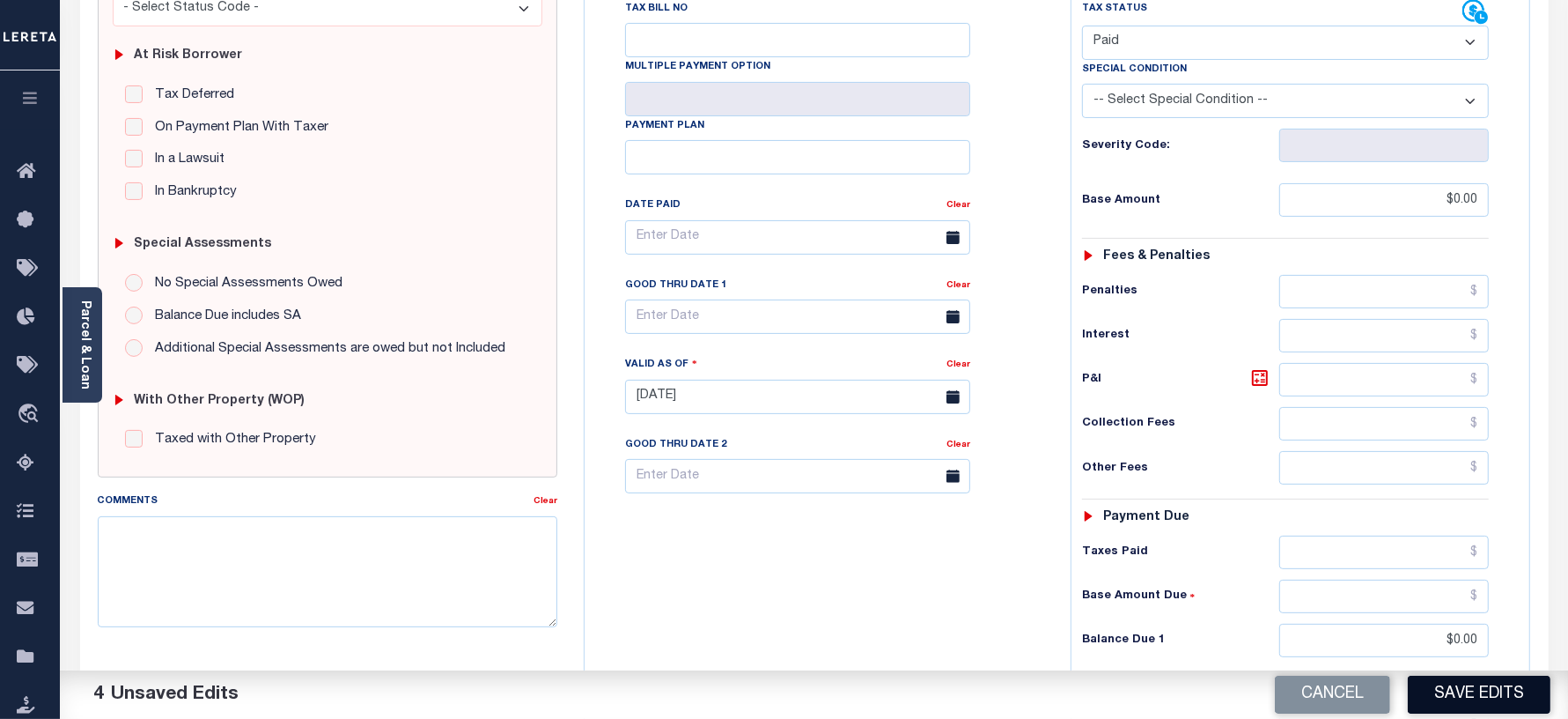
click at [1470, 685] on button "Save Edits" at bounding box center [1479, 694] width 142 height 38
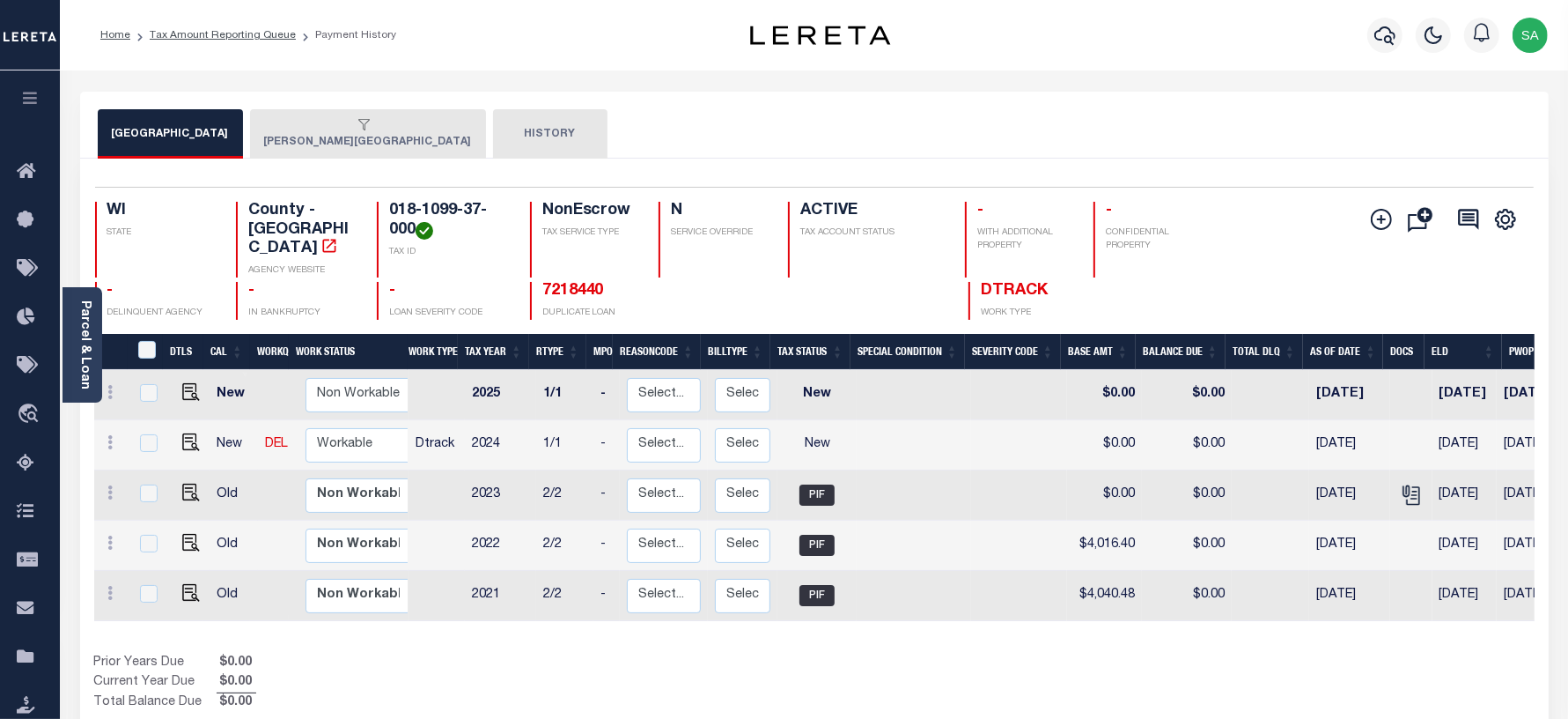
click at [261, 147] on button "[PERSON_NAME][GEOGRAPHIC_DATA]" at bounding box center [368, 133] width 236 height 49
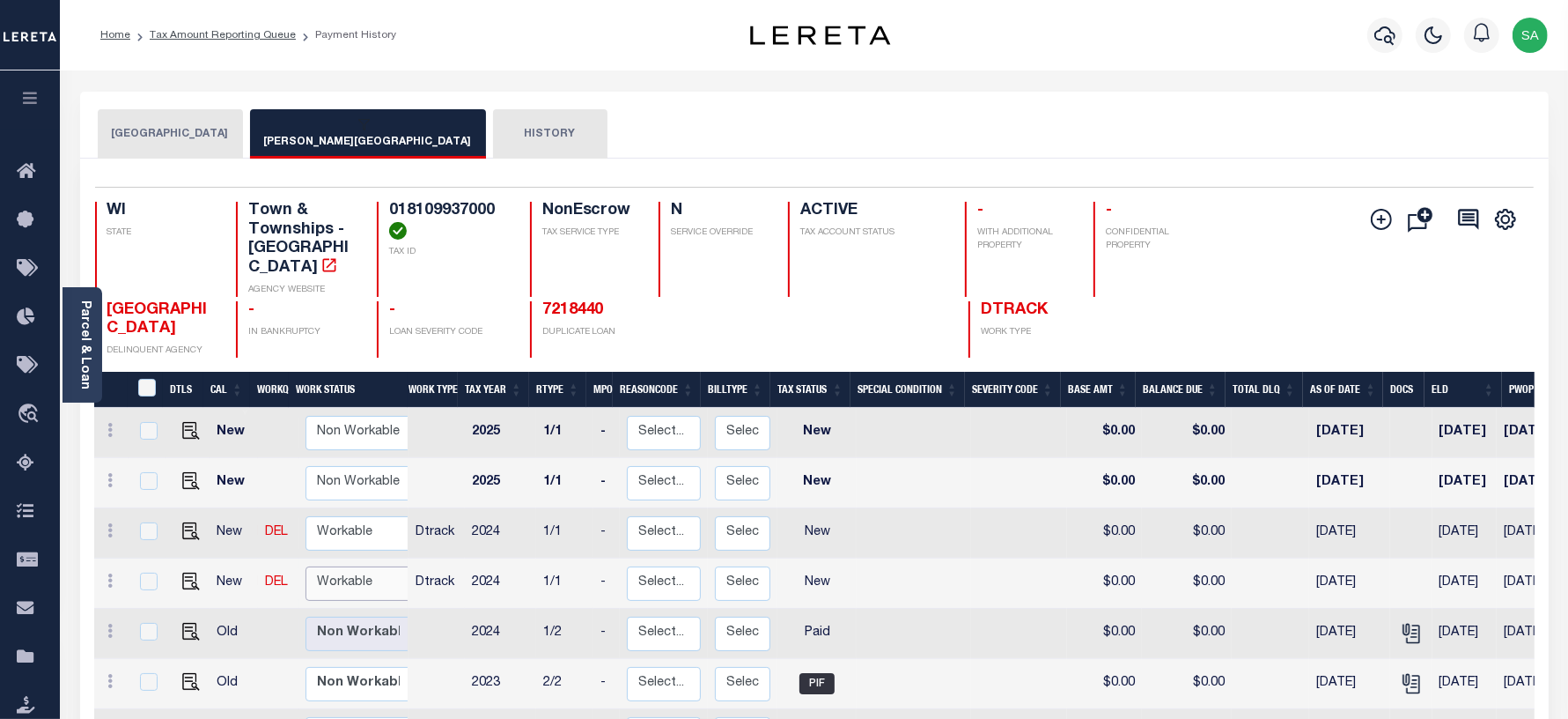
click at [350, 566] on select "Non Workable Workable" at bounding box center [358, 583] width 106 height 34
checkbox input "true"
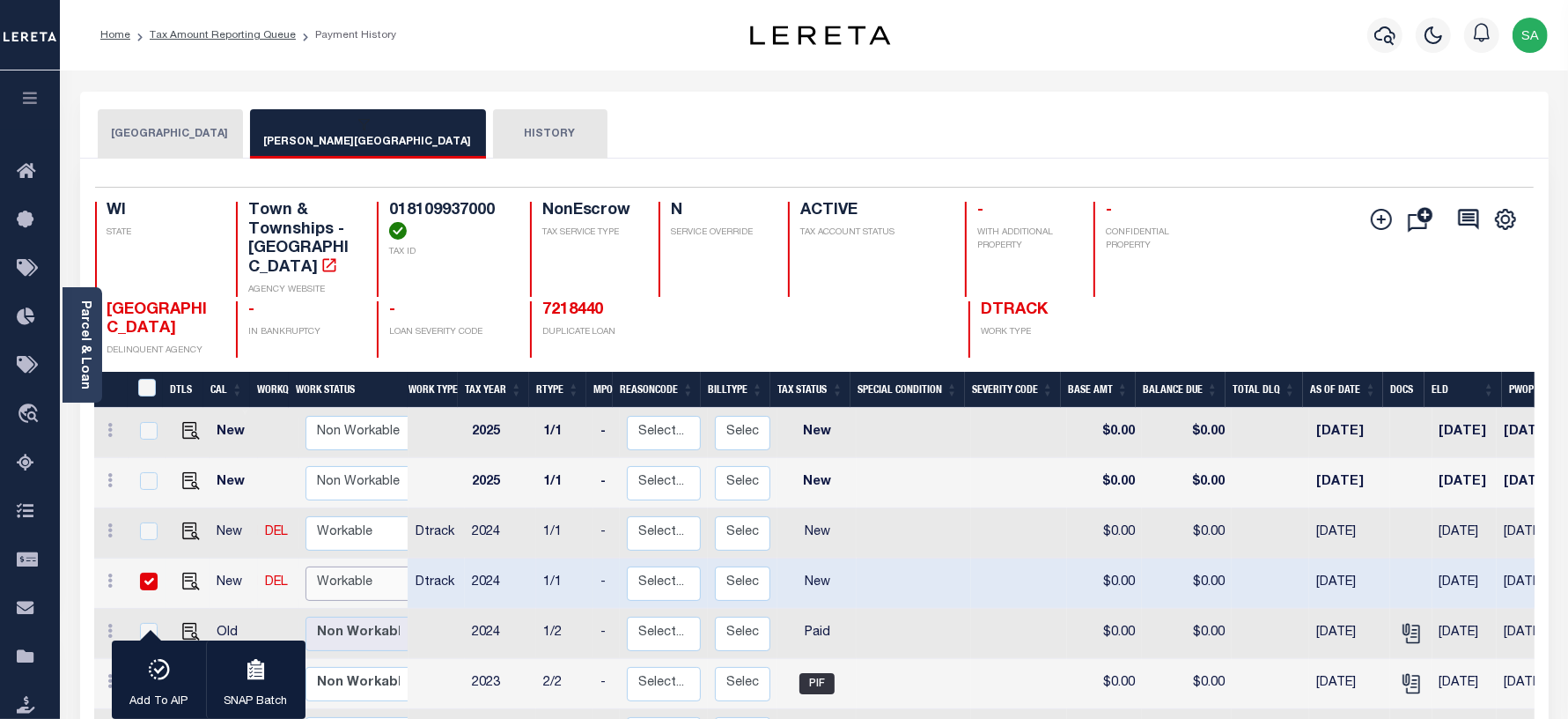
select select "true"
click at [305, 566] on select "Non Workable Workable" at bounding box center [358, 583] width 106 height 34
checkbox input "false"
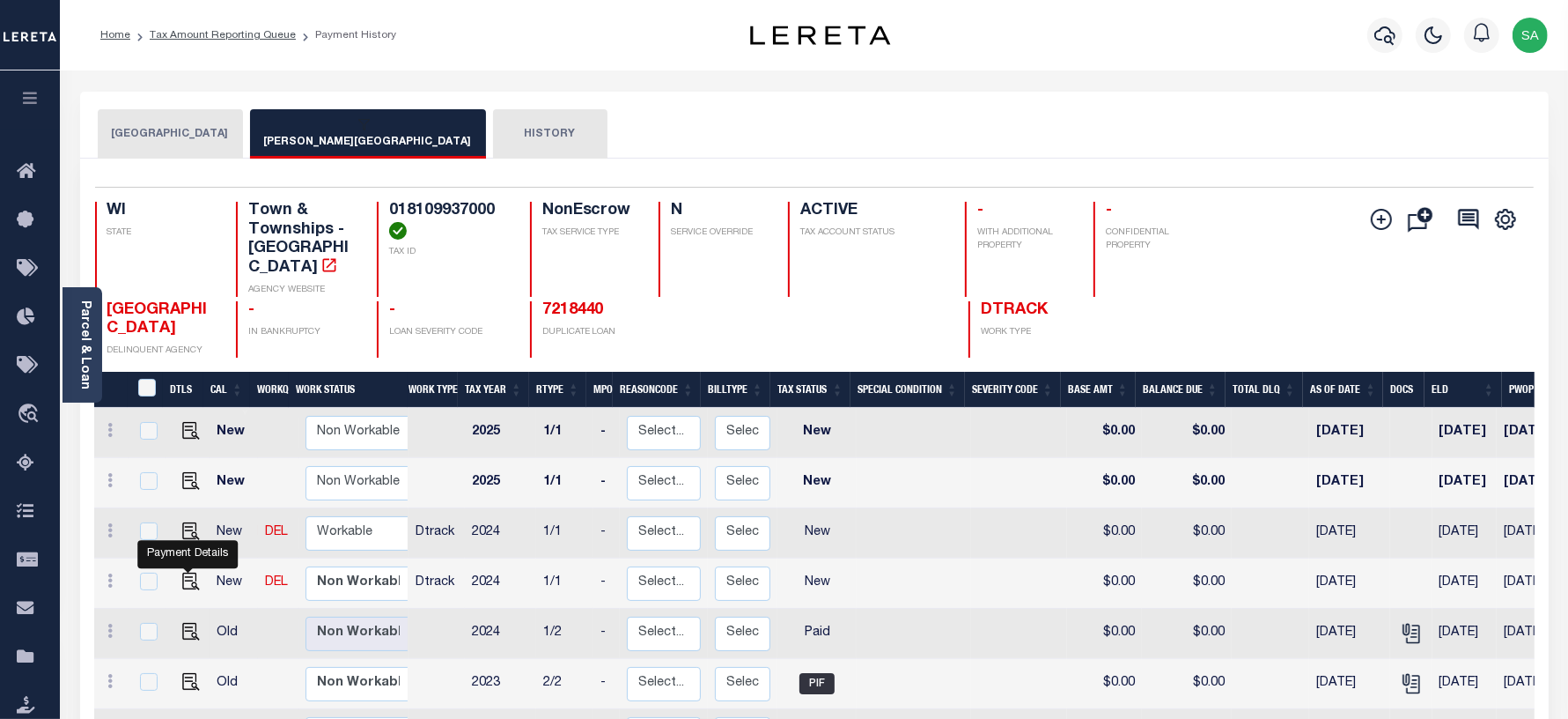
drag, startPoint x: 191, startPoint y: 562, endPoint x: 341, endPoint y: 603, distance: 155.5
click at [191, 572] on img "" at bounding box center [192, 581] width 18 height 18
checkbox input "true"
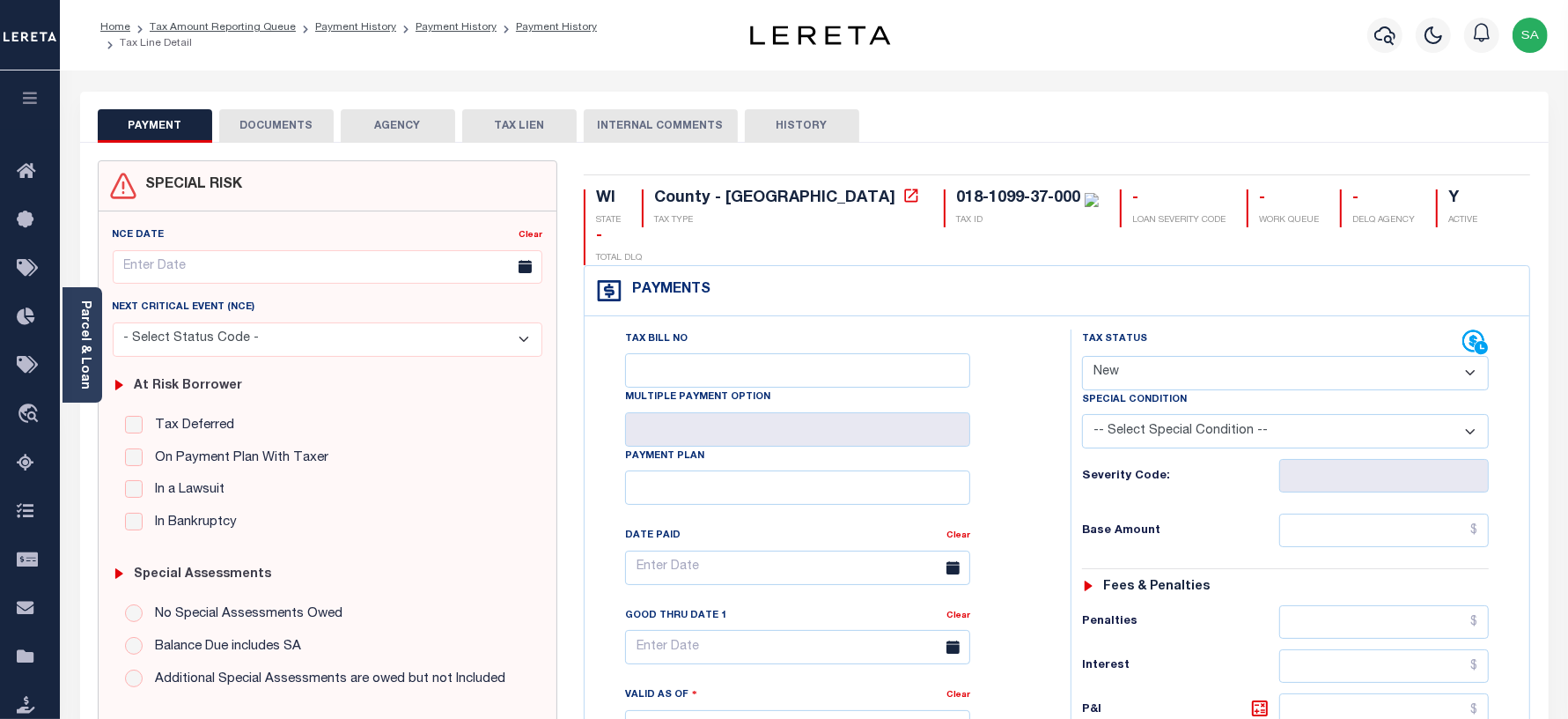
click at [1167, 355] on select "- Select Status Code - Open Due/Unpaid Paid Incomplete No Tax Due Internal Refu…" at bounding box center [1285, 372] width 407 height 34
select select "PYD"
click at [1082, 355] on select "- Select Status Code - Open Due/Unpaid Paid Incomplete No Tax Due Internal Refu…" at bounding box center [1285, 372] width 407 height 34
type input "[DATE]"
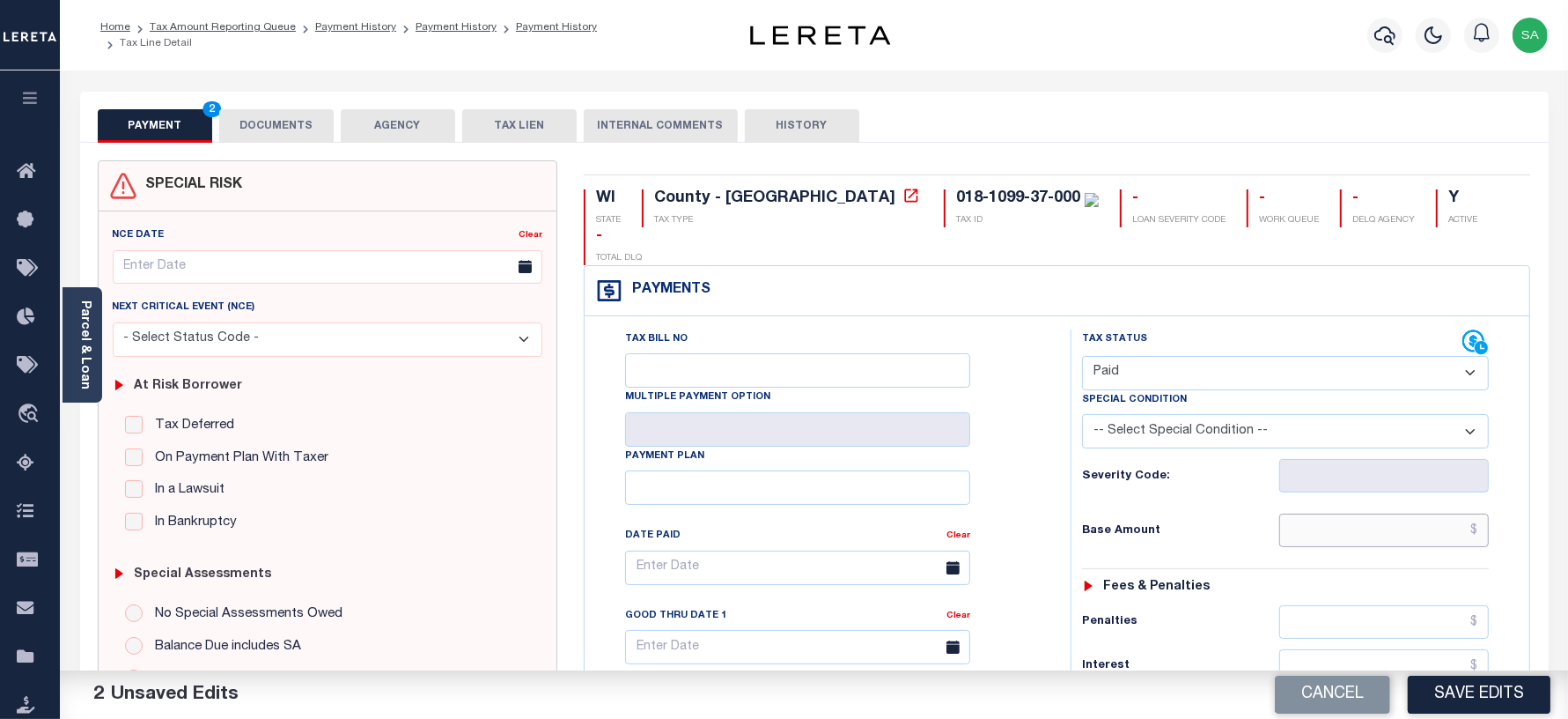
click at [1304, 513] on input "text" at bounding box center [1384, 529] width 209 height 33
type input "$0.00"
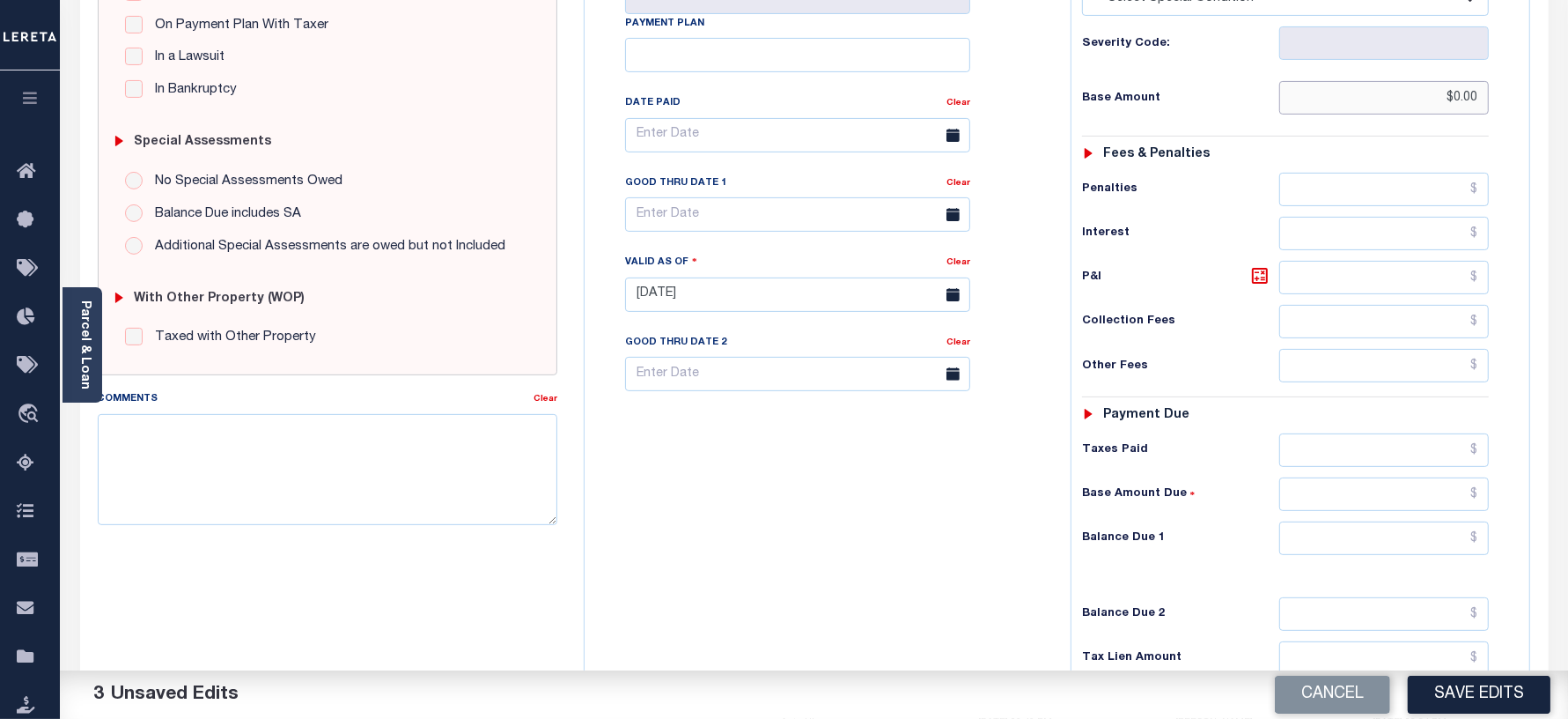
scroll to position [441, 0]
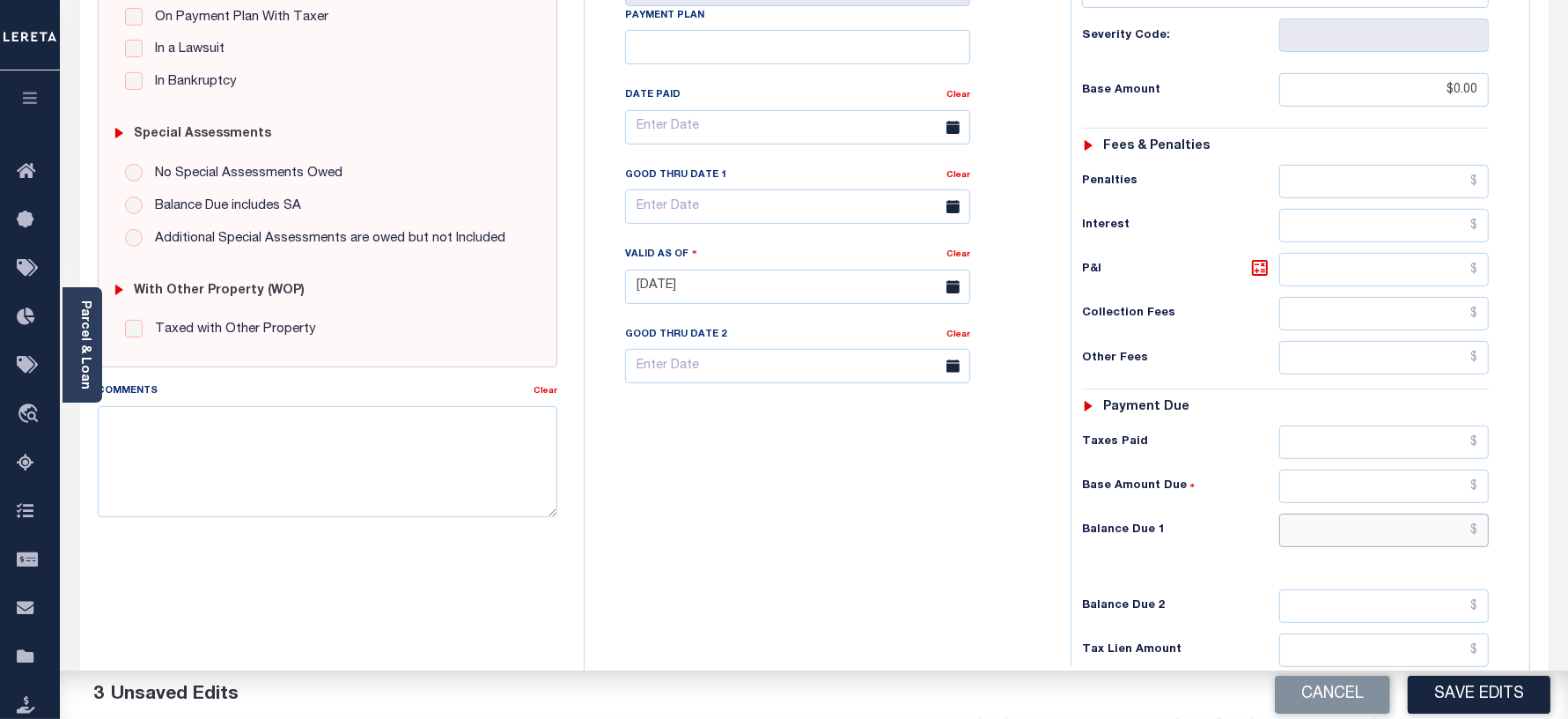
click at [1320, 513] on input "text" at bounding box center [1384, 529] width 209 height 33
type input "$0.00"
click at [745, 509] on div "Tax Bill No Multiple Payment Option Payment Plan Clear" at bounding box center [822, 278] width 468 height 778
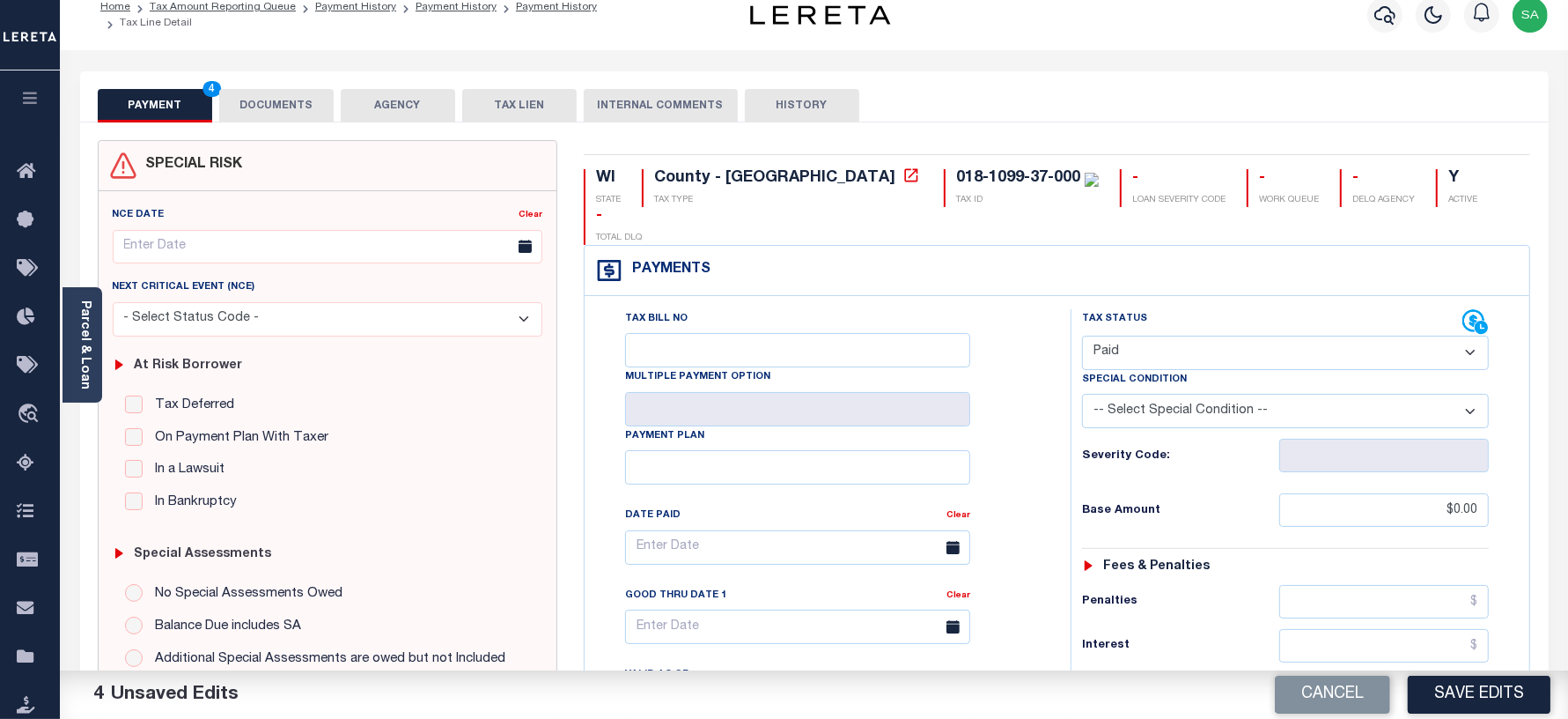
scroll to position [0, 0]
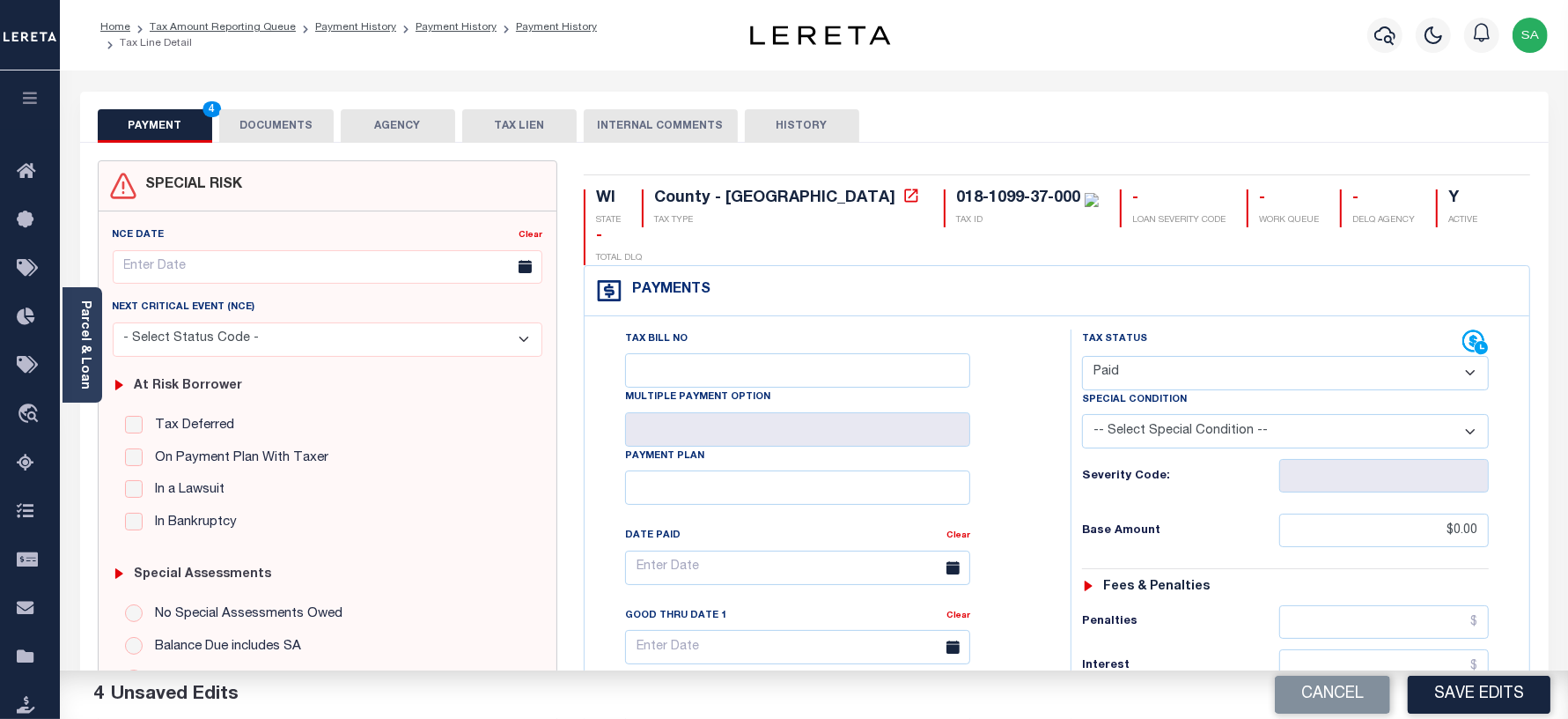
click at [283, 130] on button "DOCUMENTS" at bounding box center [277, 125] width 115 height 33
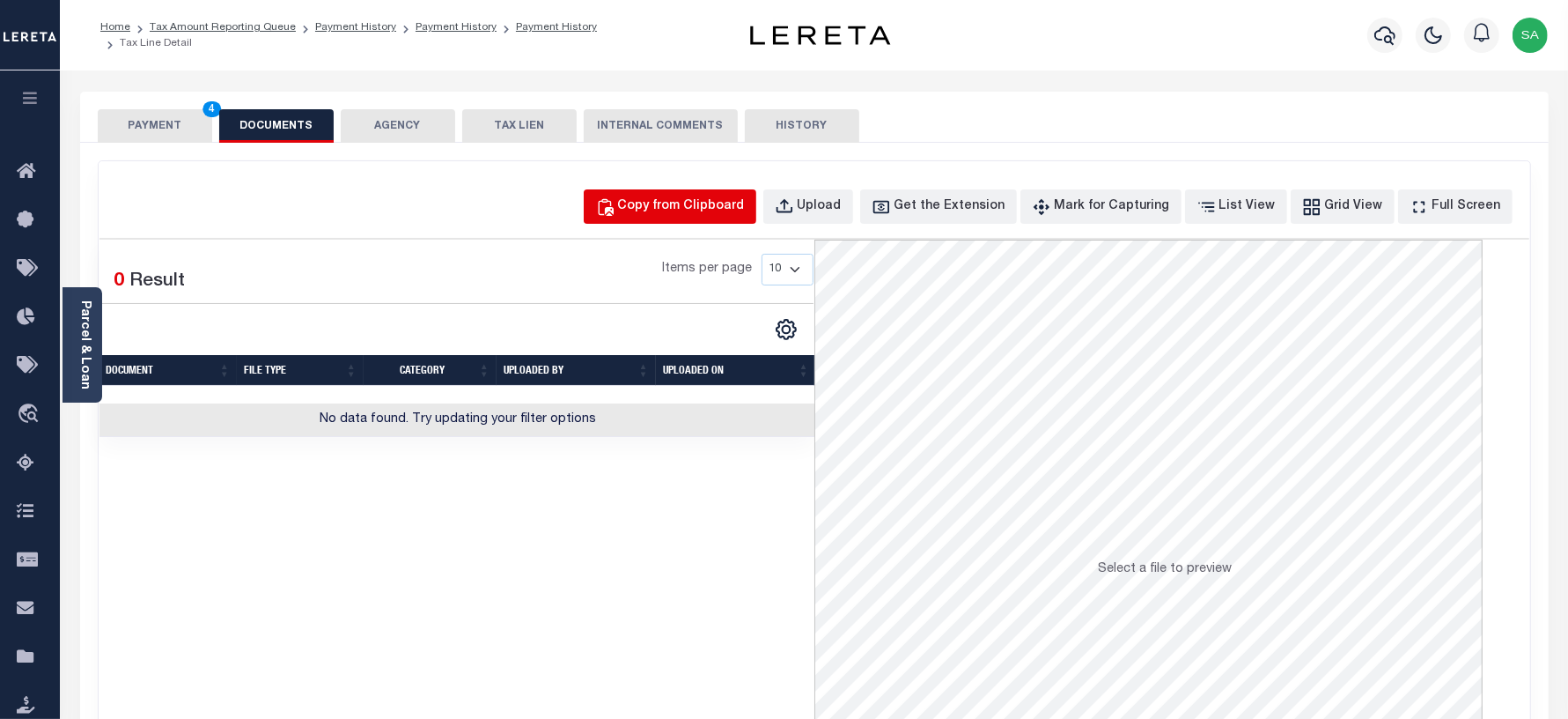
click at [745, 211] on div "Copy from Clipboard" at bounding box center [682, 207] width 127 height 20
select select "POP"
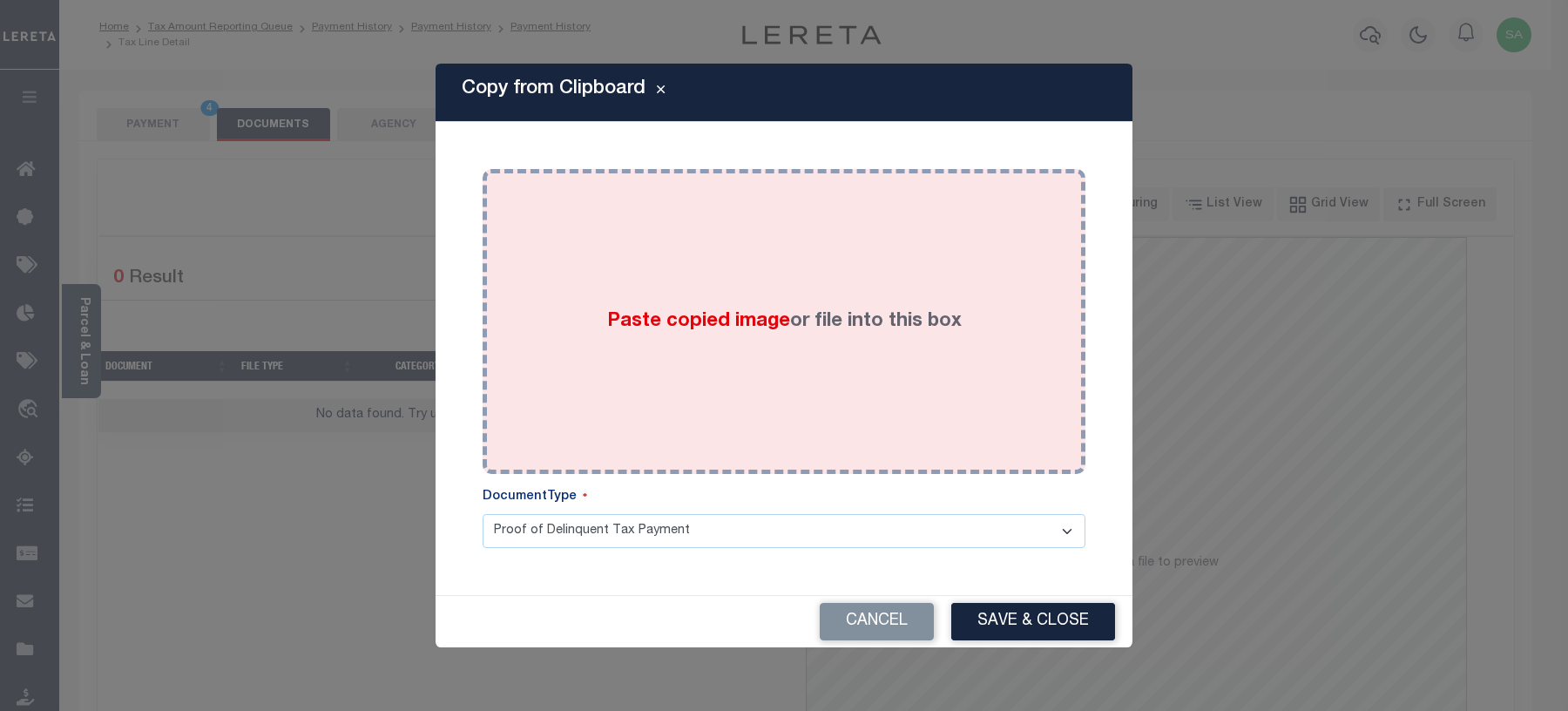
click at [807, 416] on div "Paste copied image or file into this box" at bounding box center [784, 321] width 576 height 279
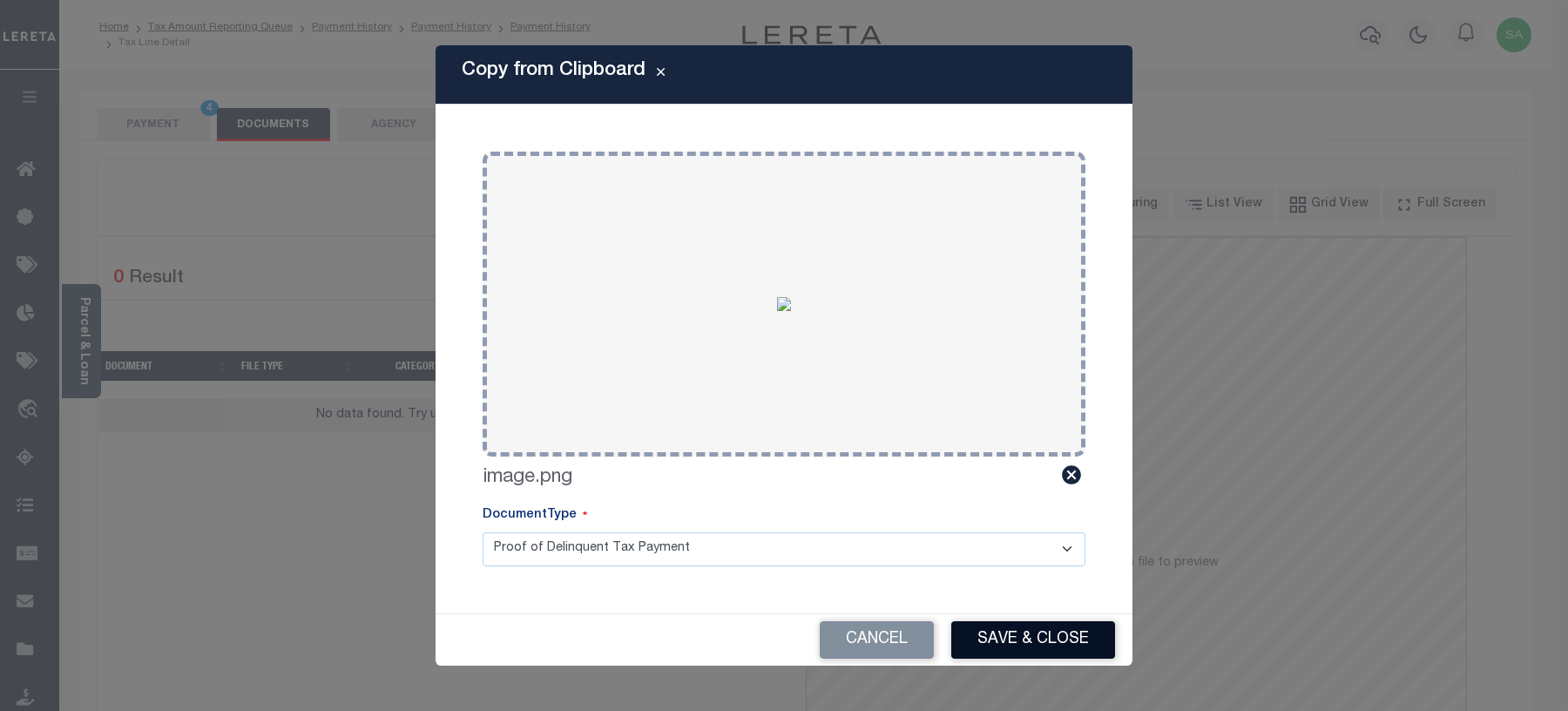
click at [1073, 621] on button "Save & Close" at bounding box center [1032, 639] width 164 height 37
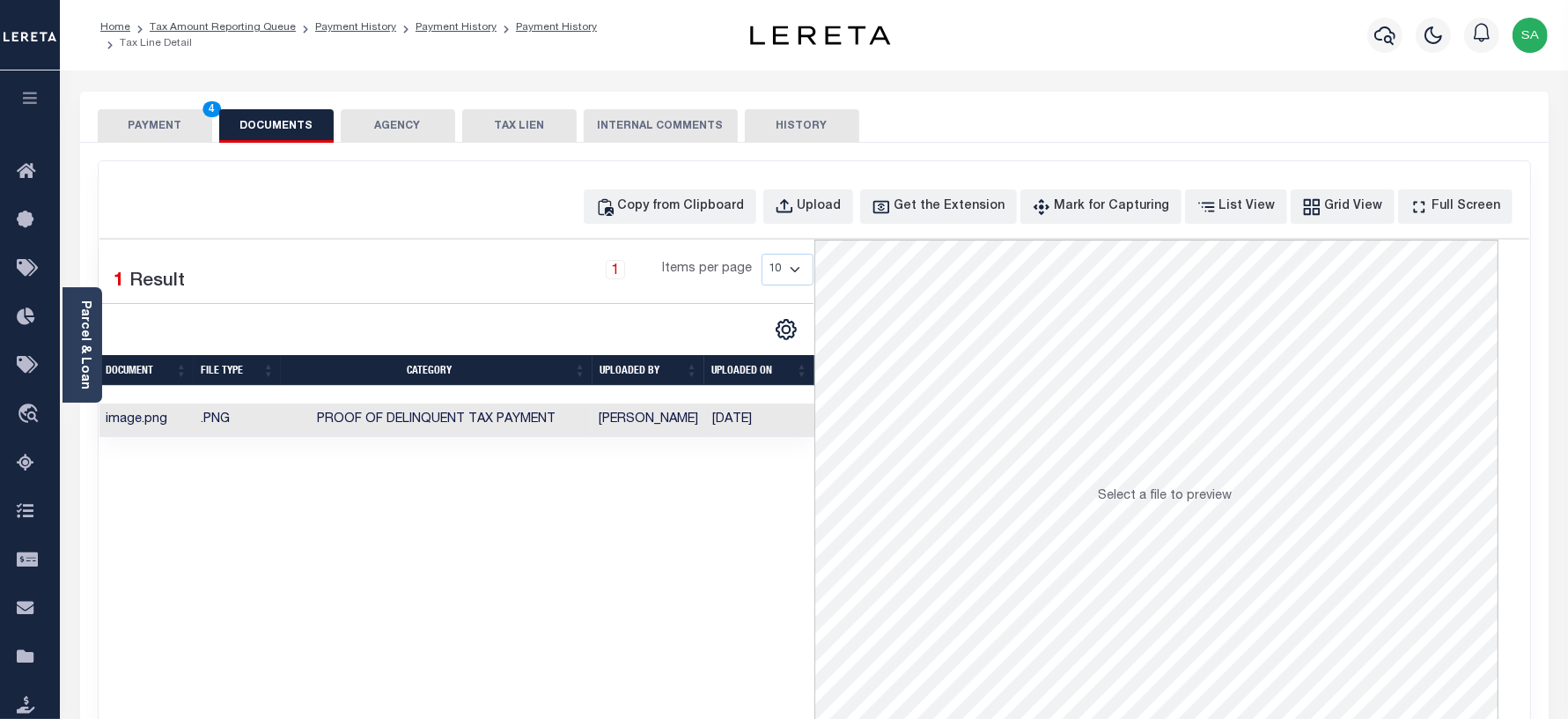
click at [176, 131] on button "PAYMENT 4" at bounding box center [155, 125] width 115 height 33
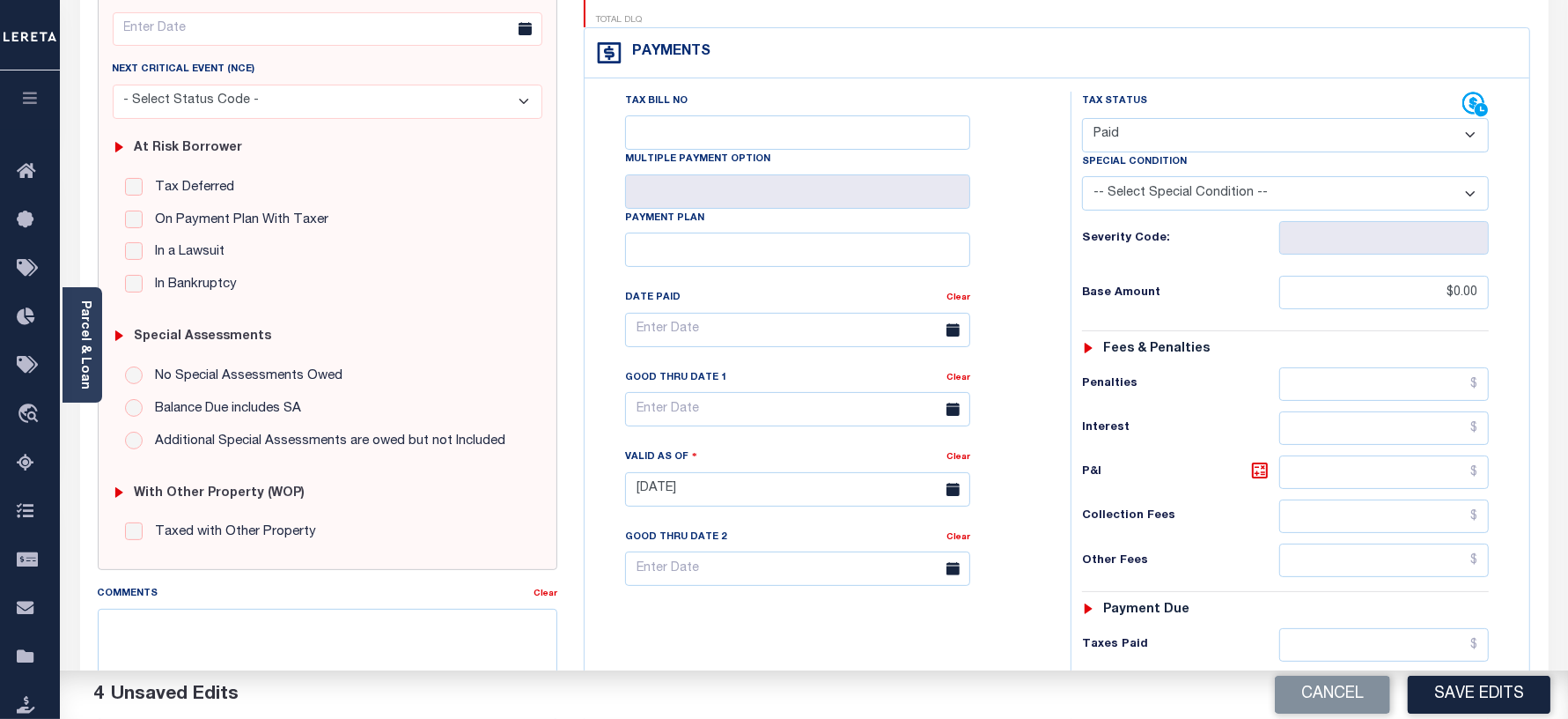
scroll to position [551, 0]
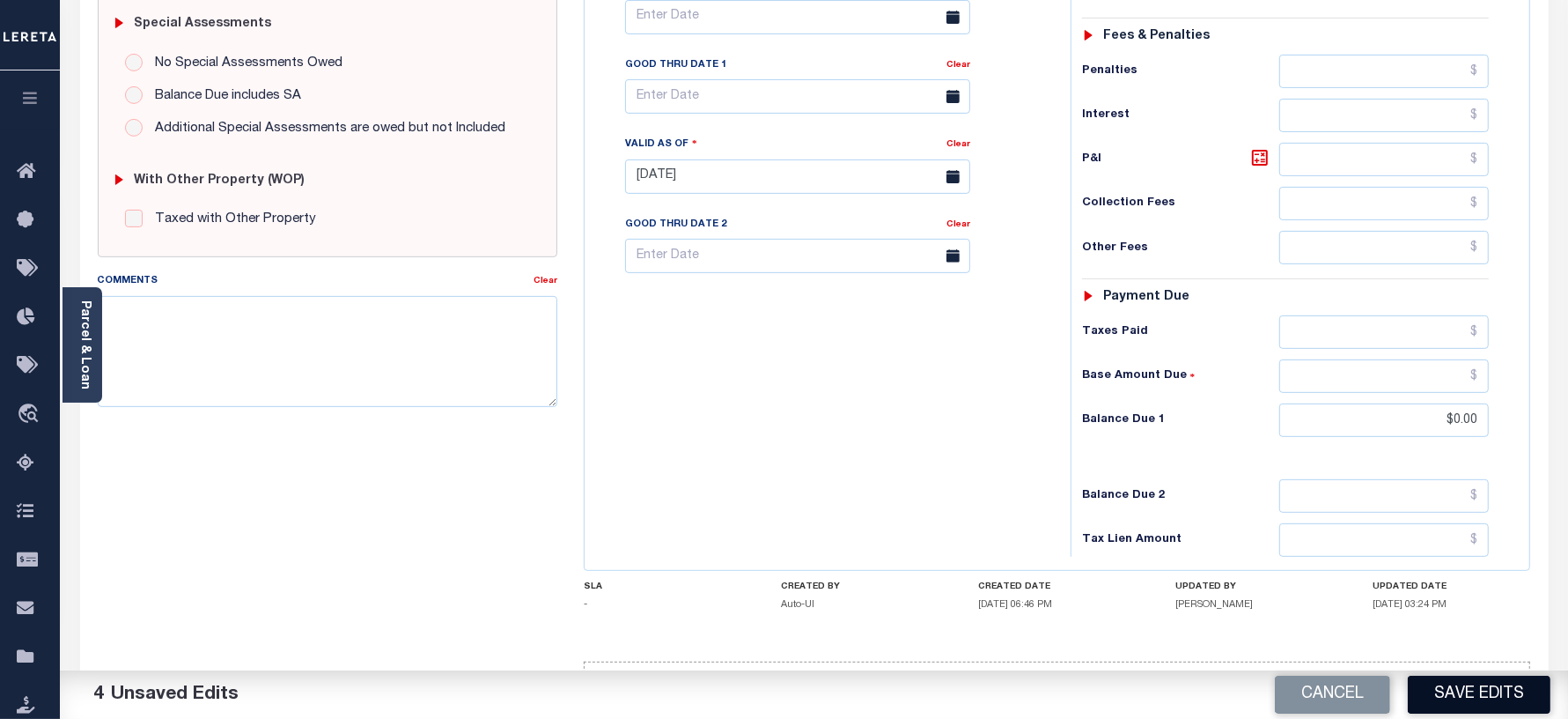
click at [1453, 688] on button "Save Edits" at bounding box center [1479, 694] width 142 height 38
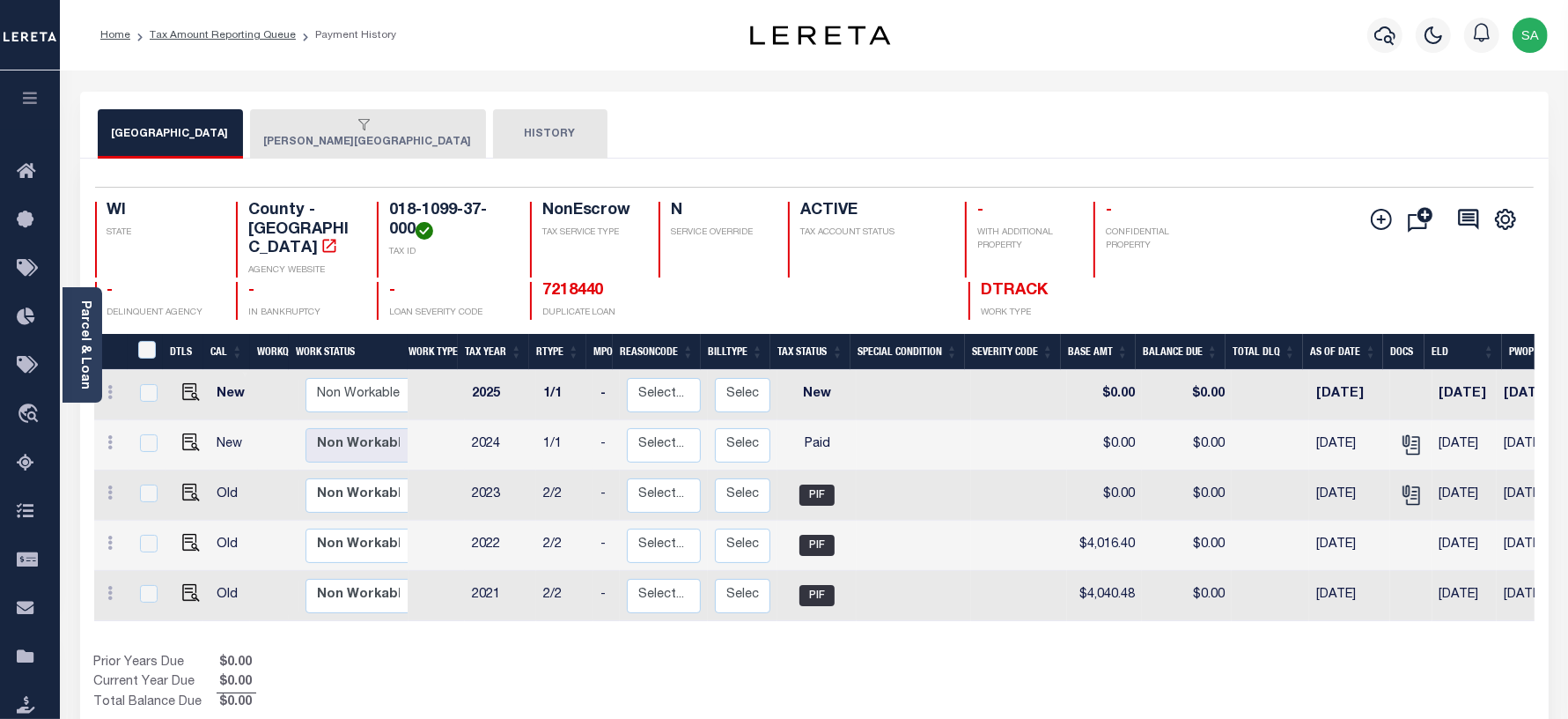
click at [300, 150] on button "[PERSON_NAME][GEOGRAPHIC_DATA]" at bounding box center [368, 133] width 236 height 49
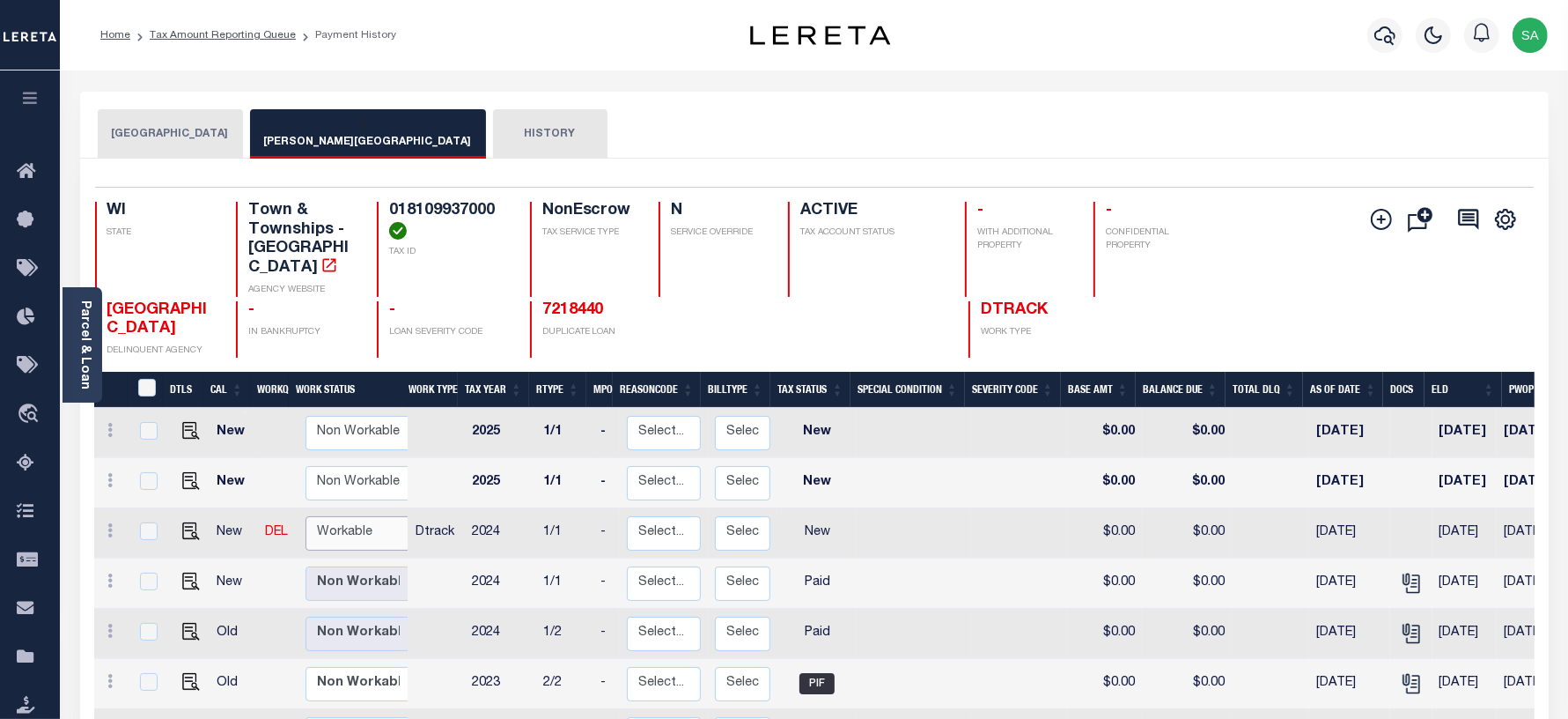
click at [353, 516] on select "Non Workable Workable" at bounding box center [358, 533] width 106 height 34
checkbox input "true"
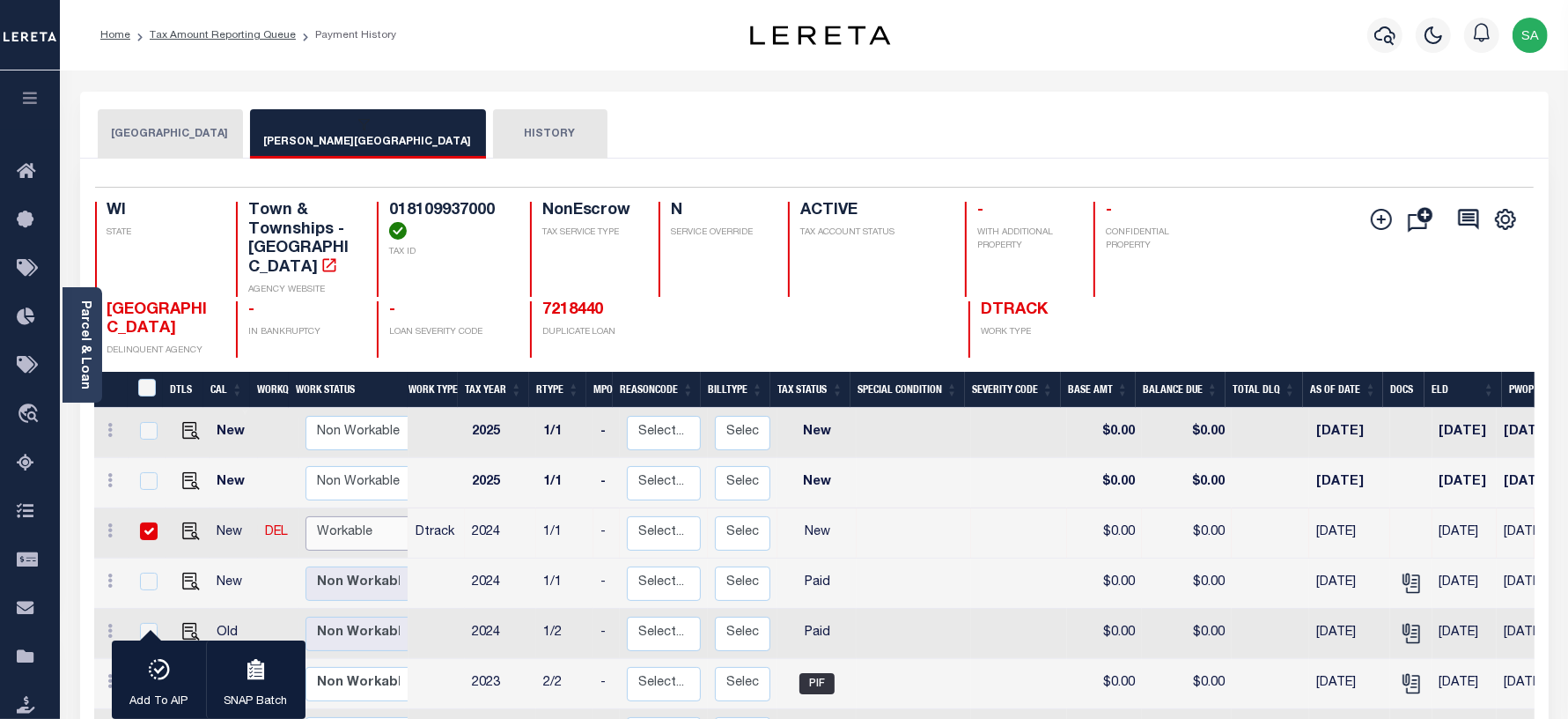
select select "true"
click at [305, 516] on select "Non Workable Workable" at bounding box center [358, 533] width 106 height 34
checkbox input "false"
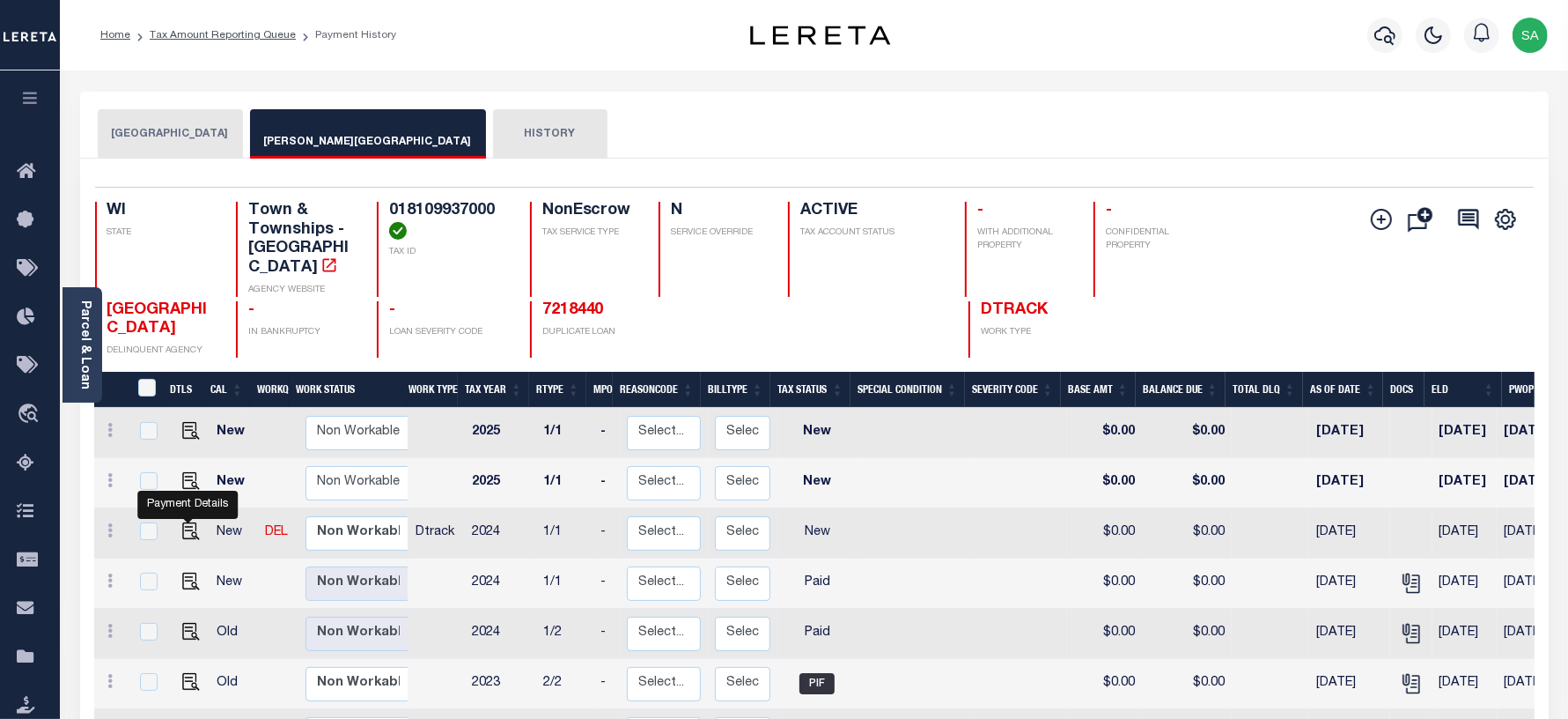
drag, startPoint x: 185, startPoint y: 517, endPoint x: 207, endPoint y: 540, distance: 31.8
click at [185, 522] on img "" at bounding box center [192, 531] width 18 height 18
checkbox input "true"
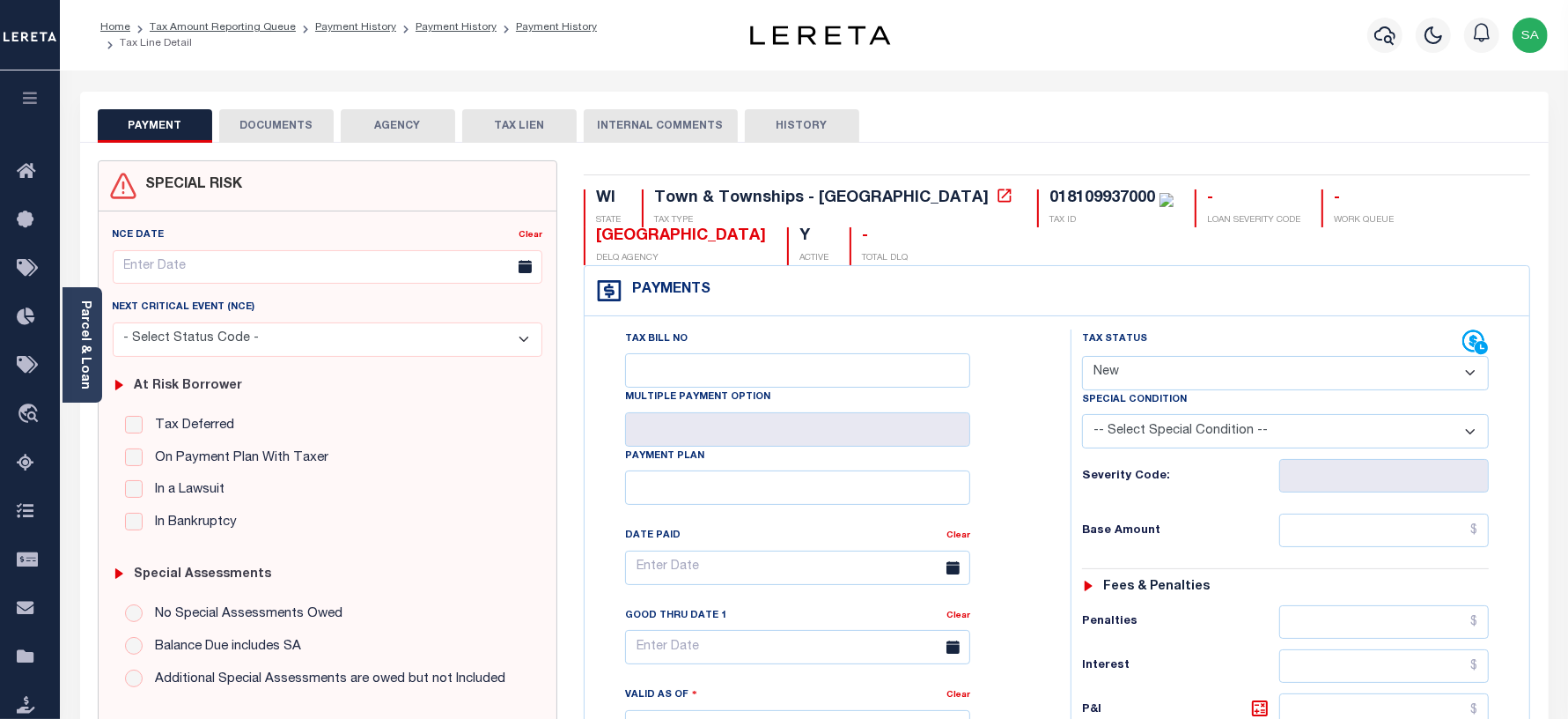
click at [1156, 383] on select "- Select Status Code - Open Due/Unpaid Paid Incomplete No Tax Due Internal Refu…" at bounding box center [1285, 372] width 407 height 34
select select "PYD"
click at [1082, 357] on select "- Select Status Code - Open Due/Unpaid Paid Incomplete No Tax Due Internal Refu…" at bounding box center [1285, 372] width 407 height 34
type input "[DATE]"
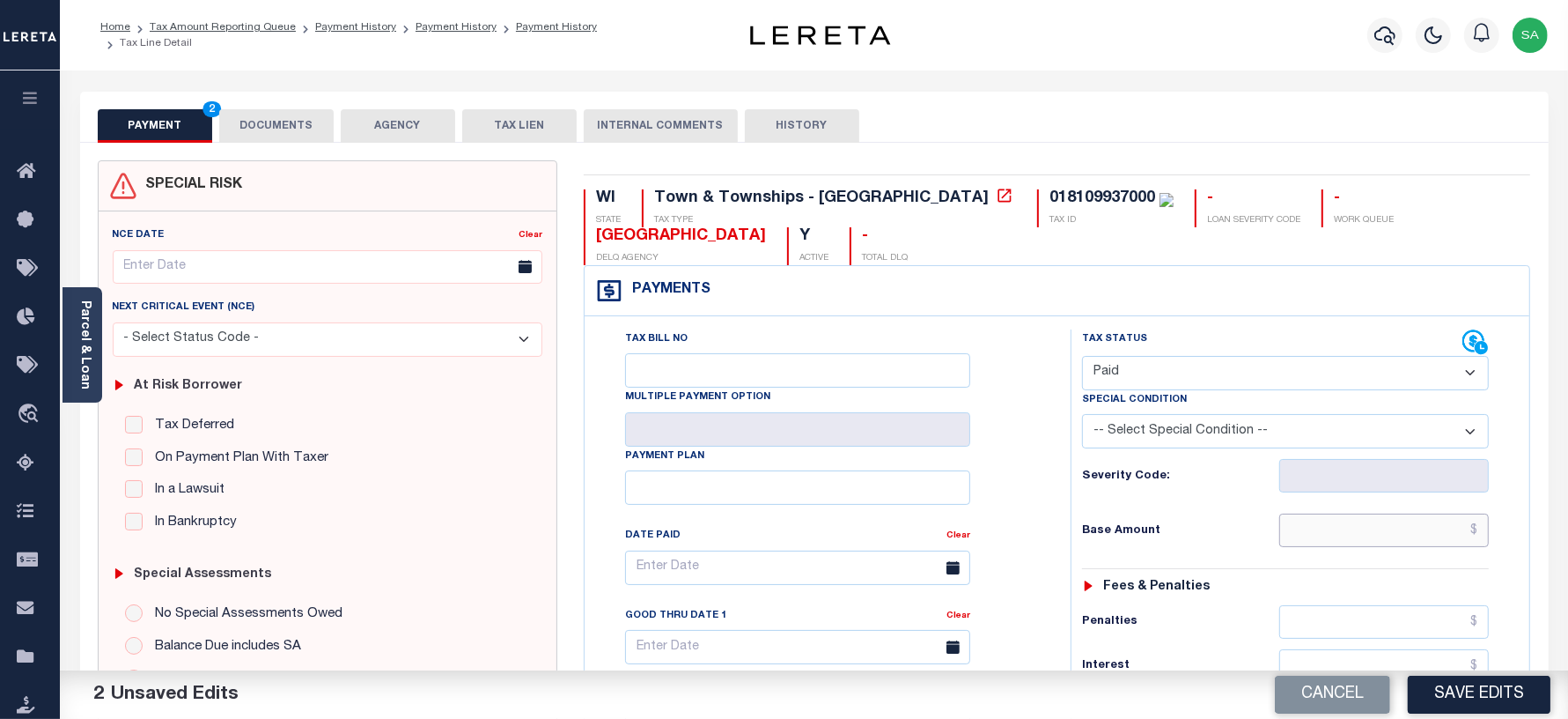
click at [1351, 528] on input "text" at bounding box center [1384, 529] width 209 height 33
type input "$0.00"
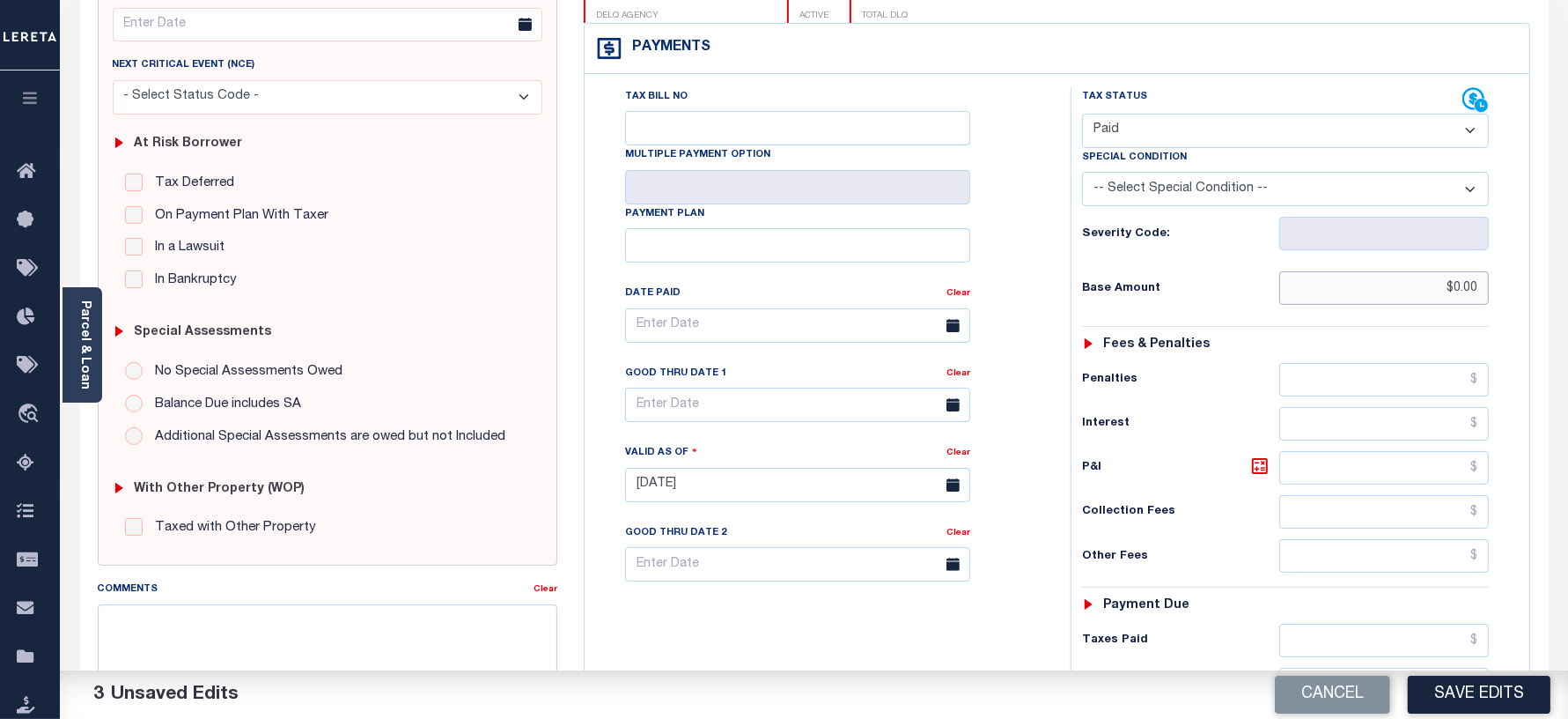
scroll to position [330, 0]
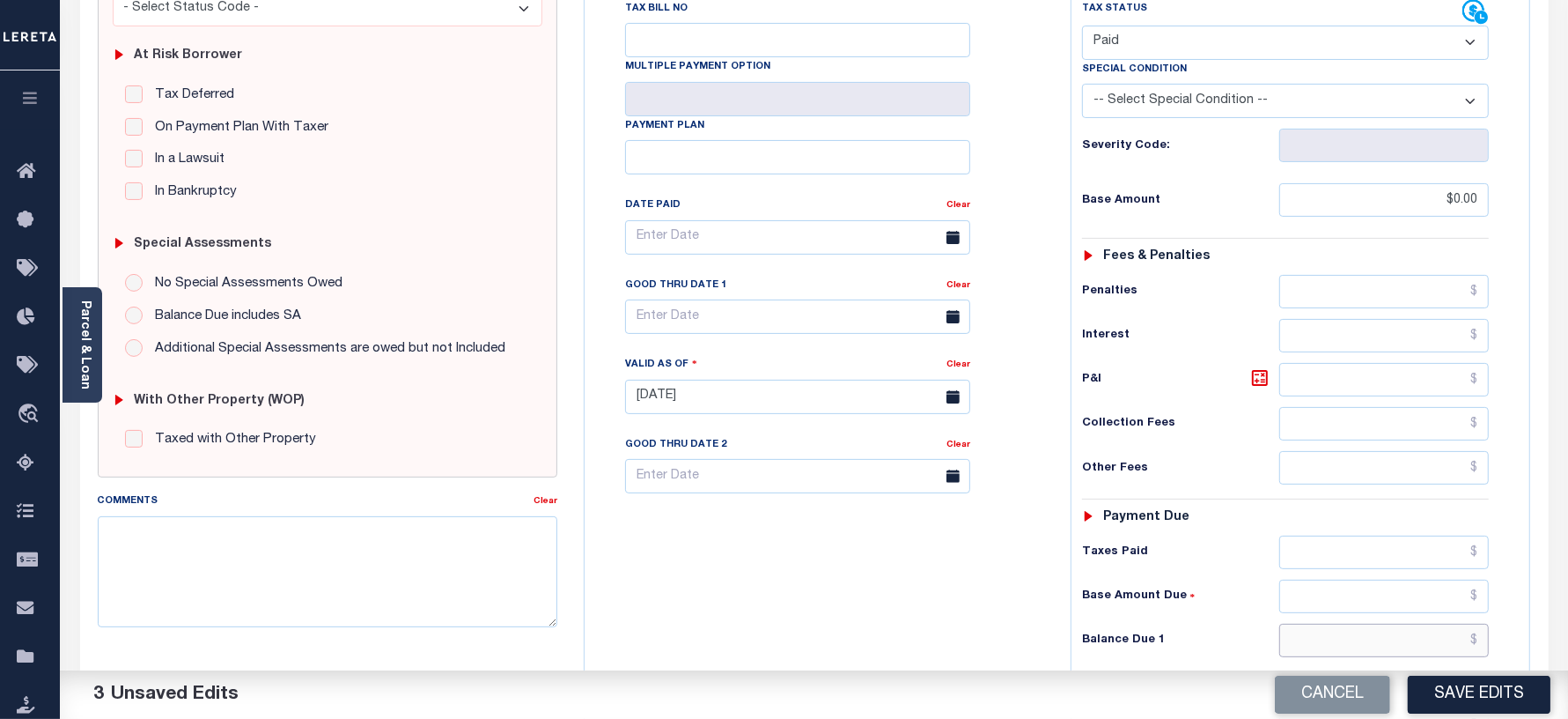
click at [1310, 641] on input "text" at bounding box center [1384, 639] width 209 height 33
type input "$0.00"
click at [650, 577] on div "Tax Bill No Multiple Payment Option Payment Plan Clear" at bounding box center [822, 388] width 468 height 778
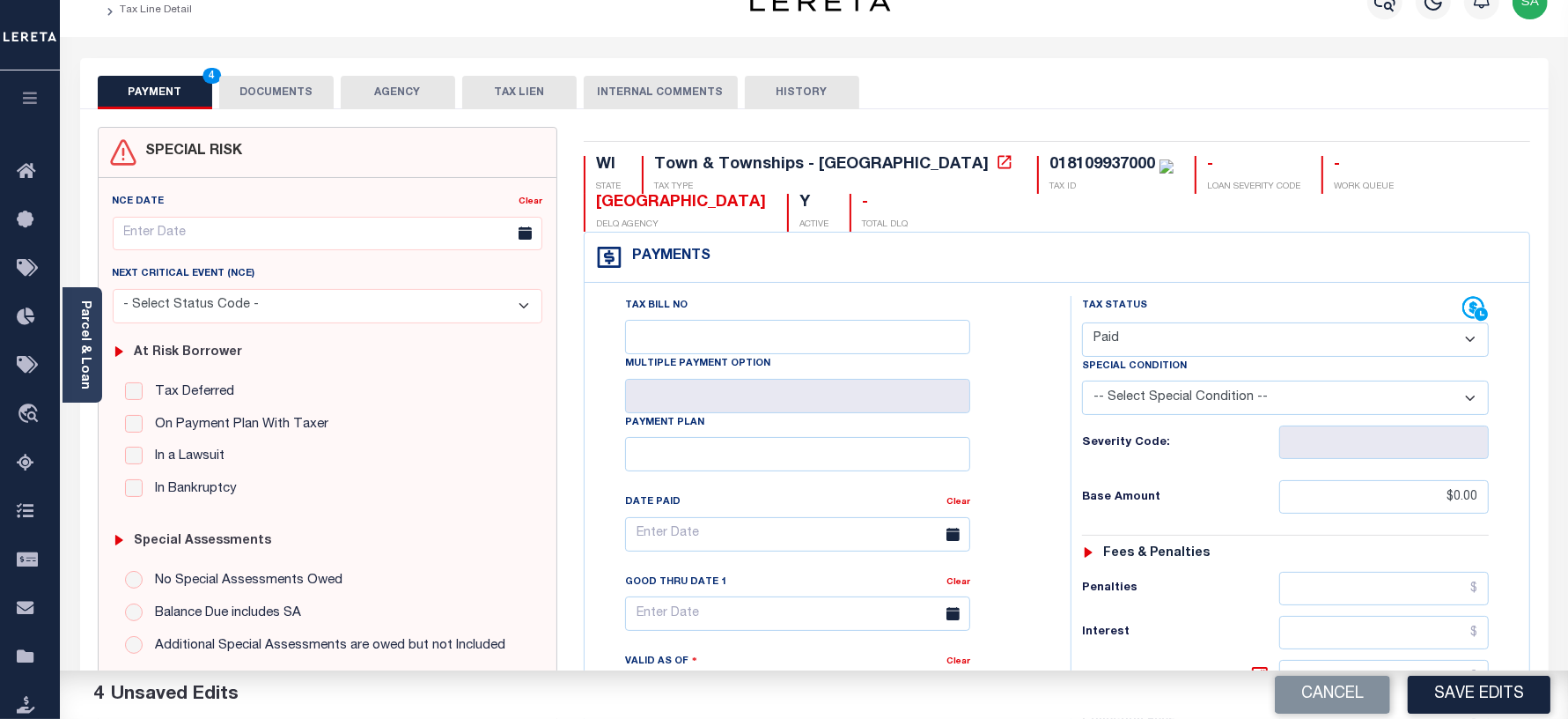
scroll to position [0, 0]
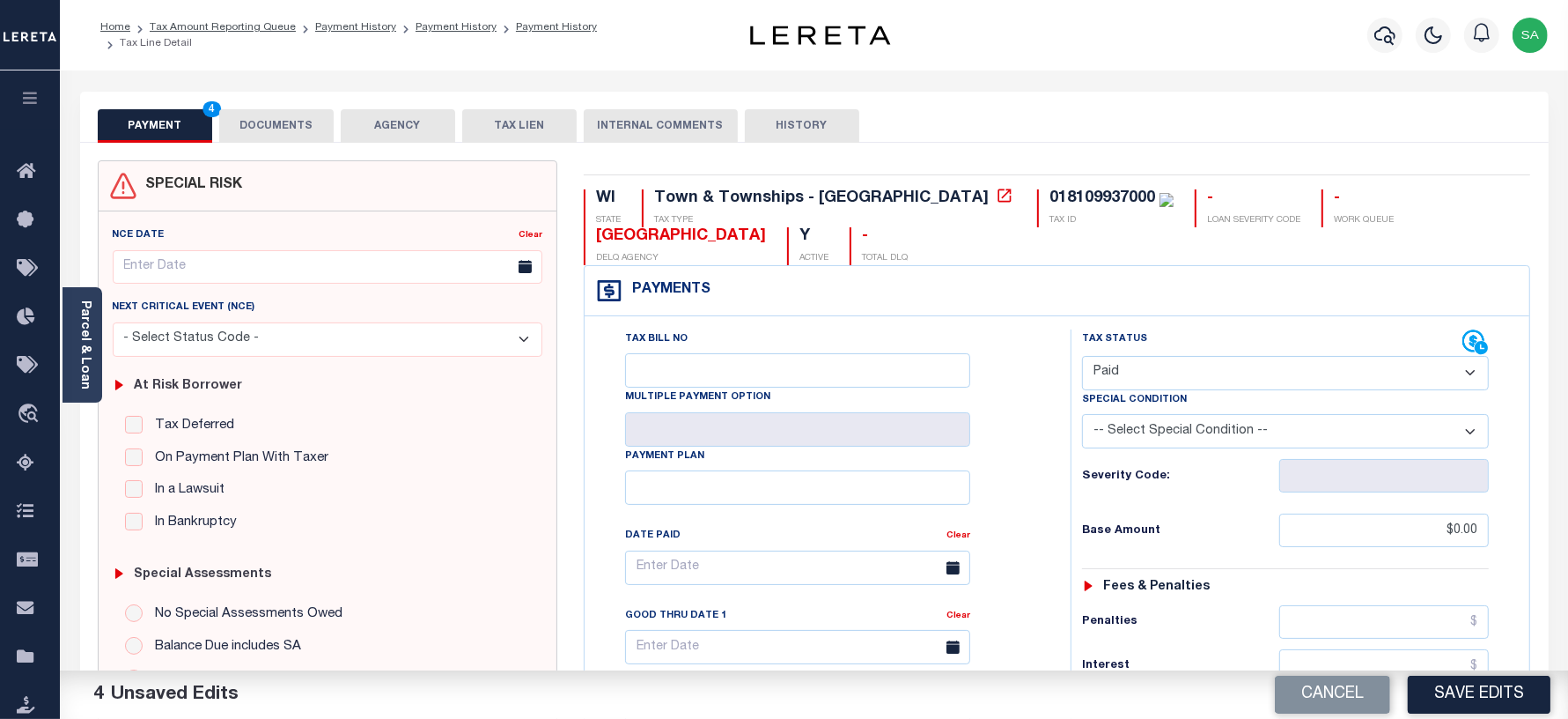
click at [266, 128] on button "DOCUMENTS" at bounding box center [277, 125] width 115 height 33
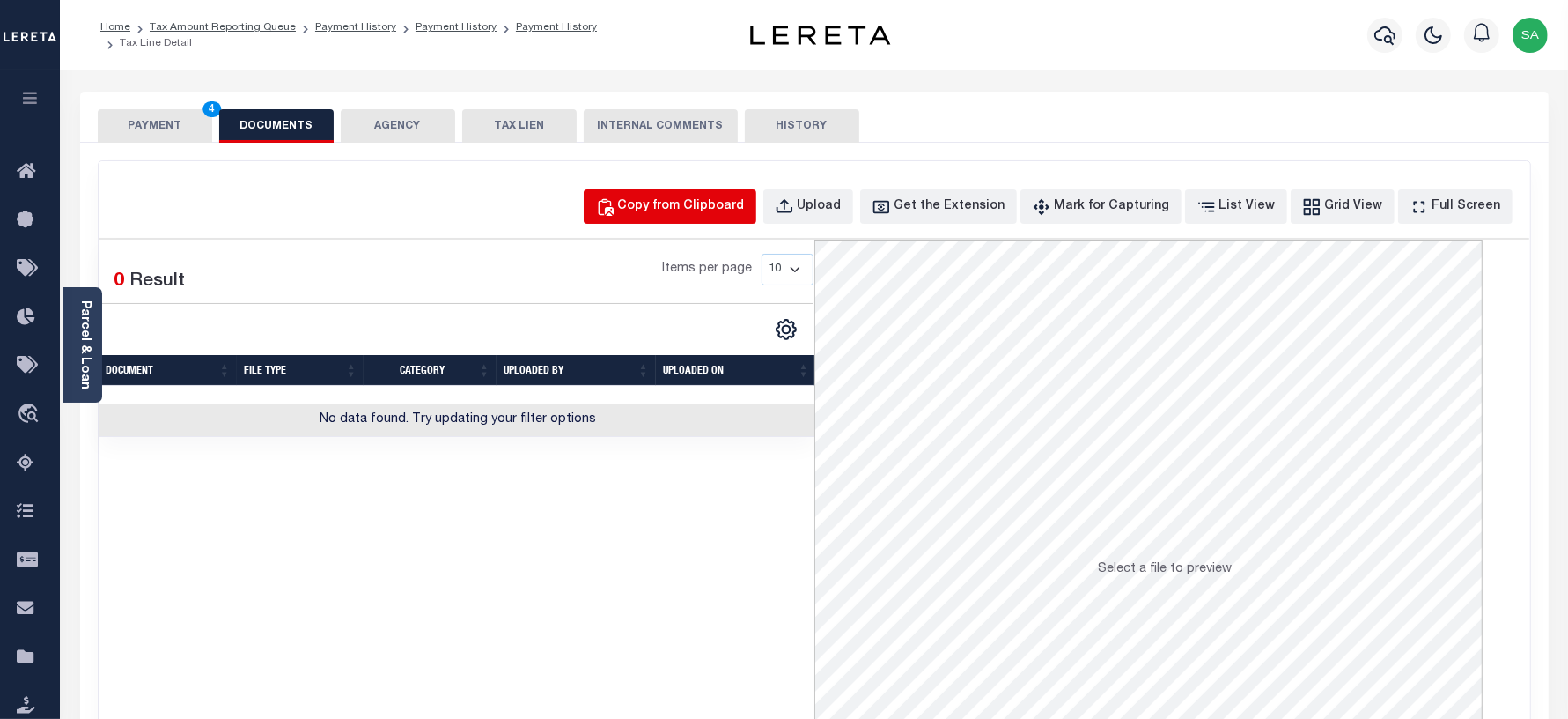
click at [640, 193] on button "Copy from Clipboard" at bounding box center [669, 206] width 173 height 34
select select "POP"
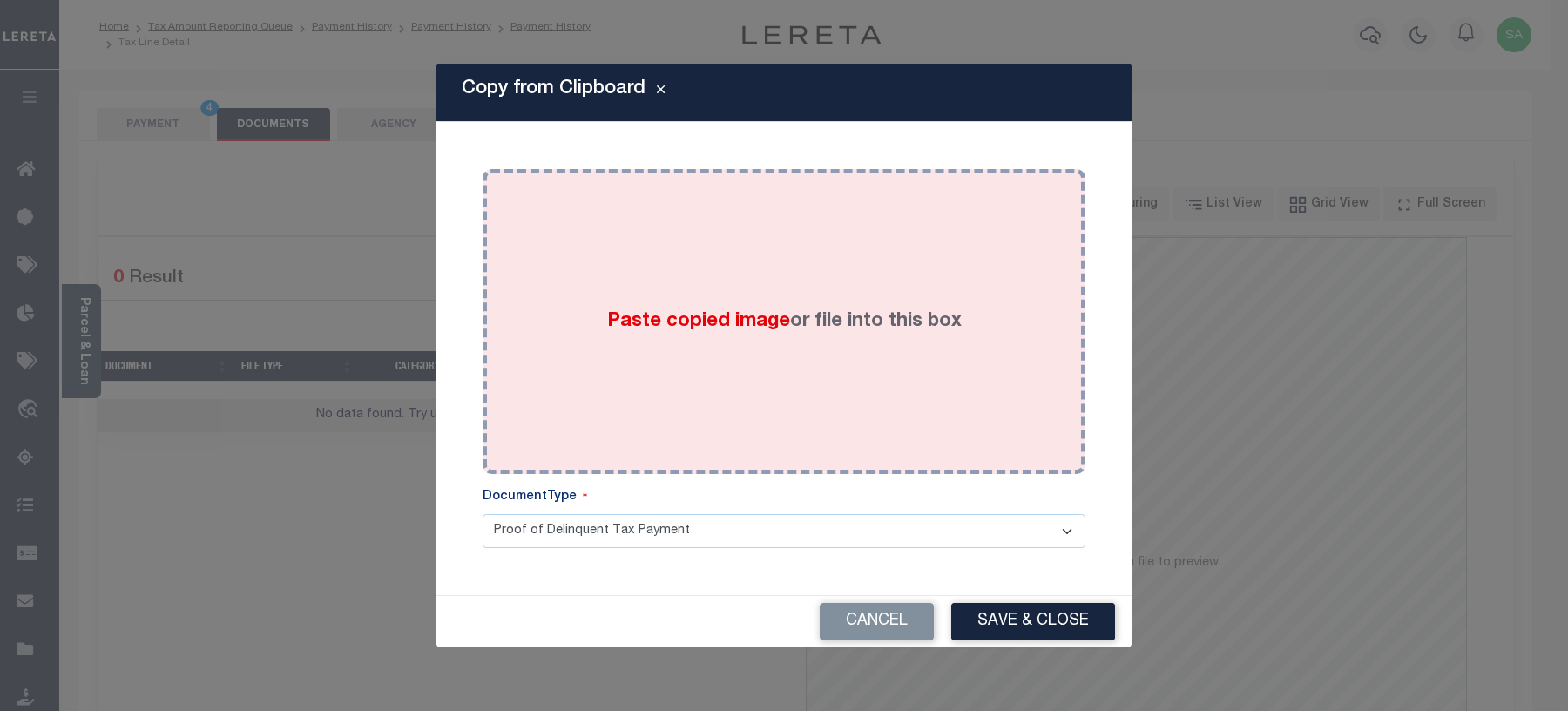
click at [795, 445] on div "Paste copied image or file into this box" at bounding box center [784, 321] width 576 height 279
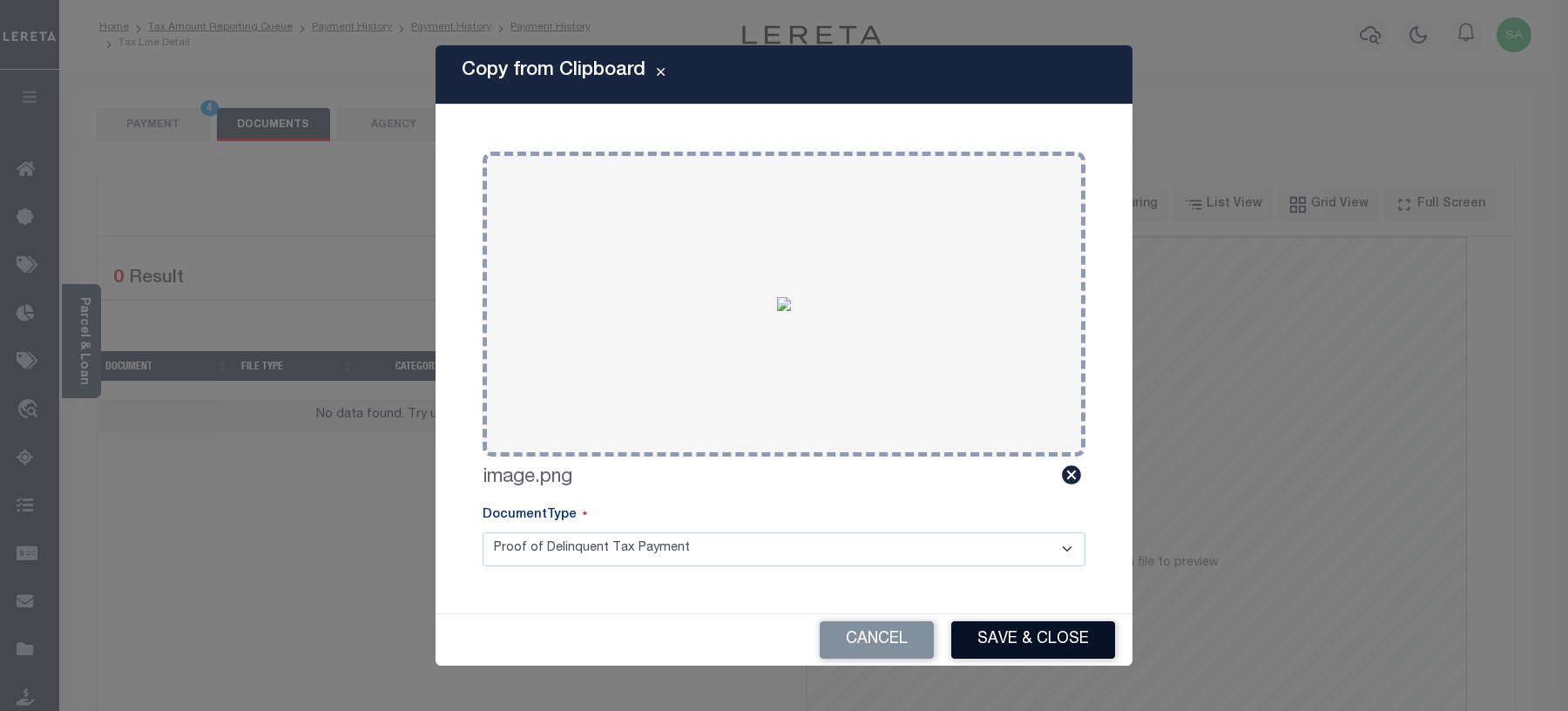
click at [1049, 632] on button "Save & Close" at bounding box center [1032, 639] width 164 height 37
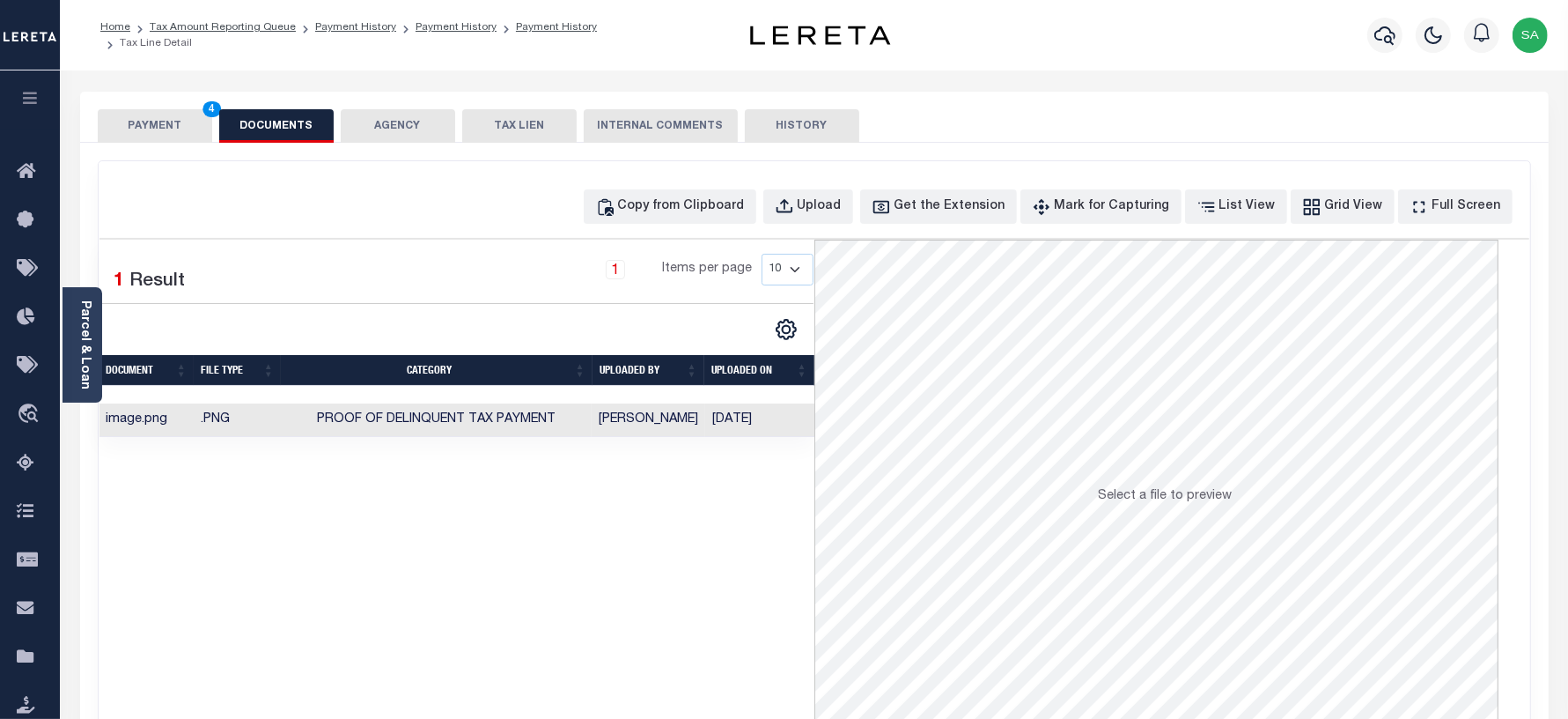
click at [139, 133] on button "PAYMENT 4" at bounding box center [155, 125] width 115 height 33
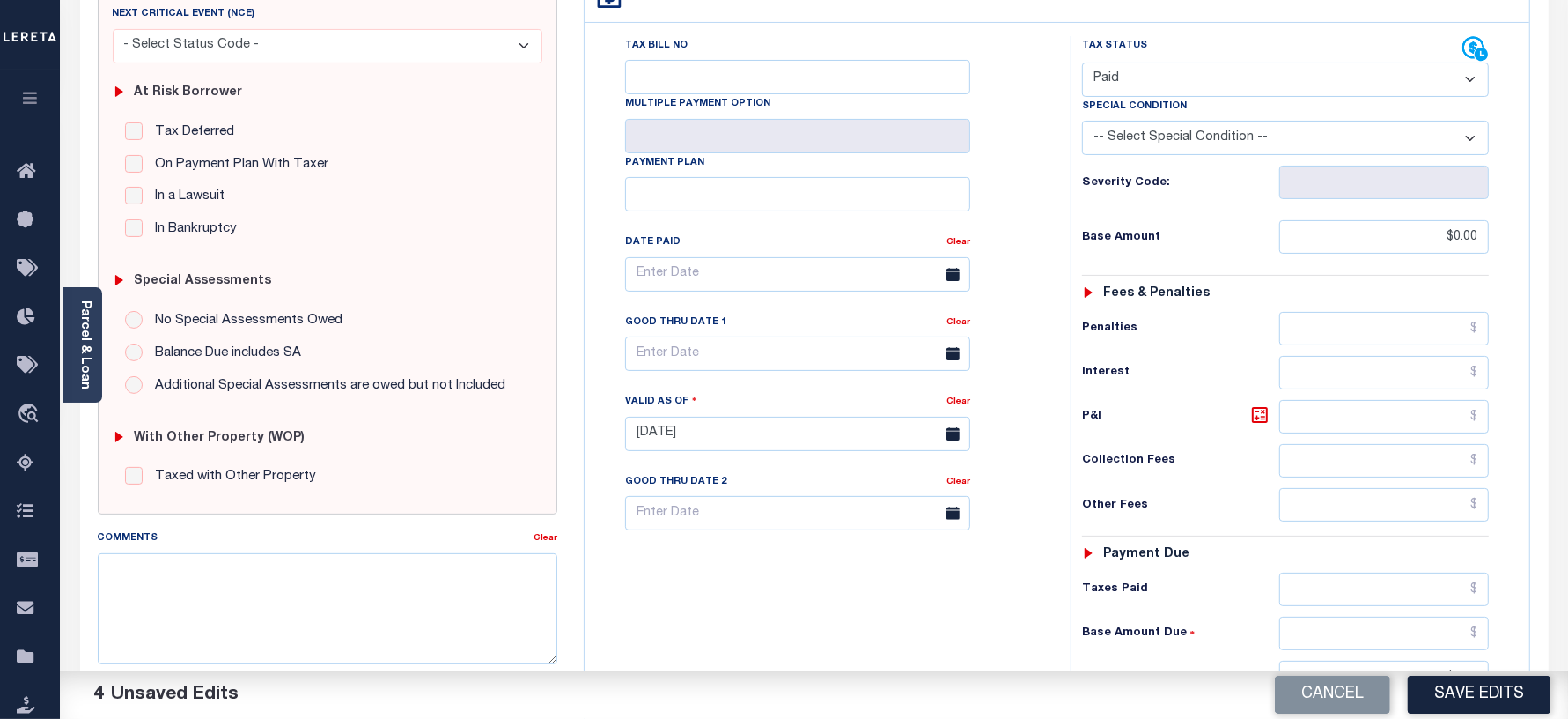
scroll to position [551, 0]
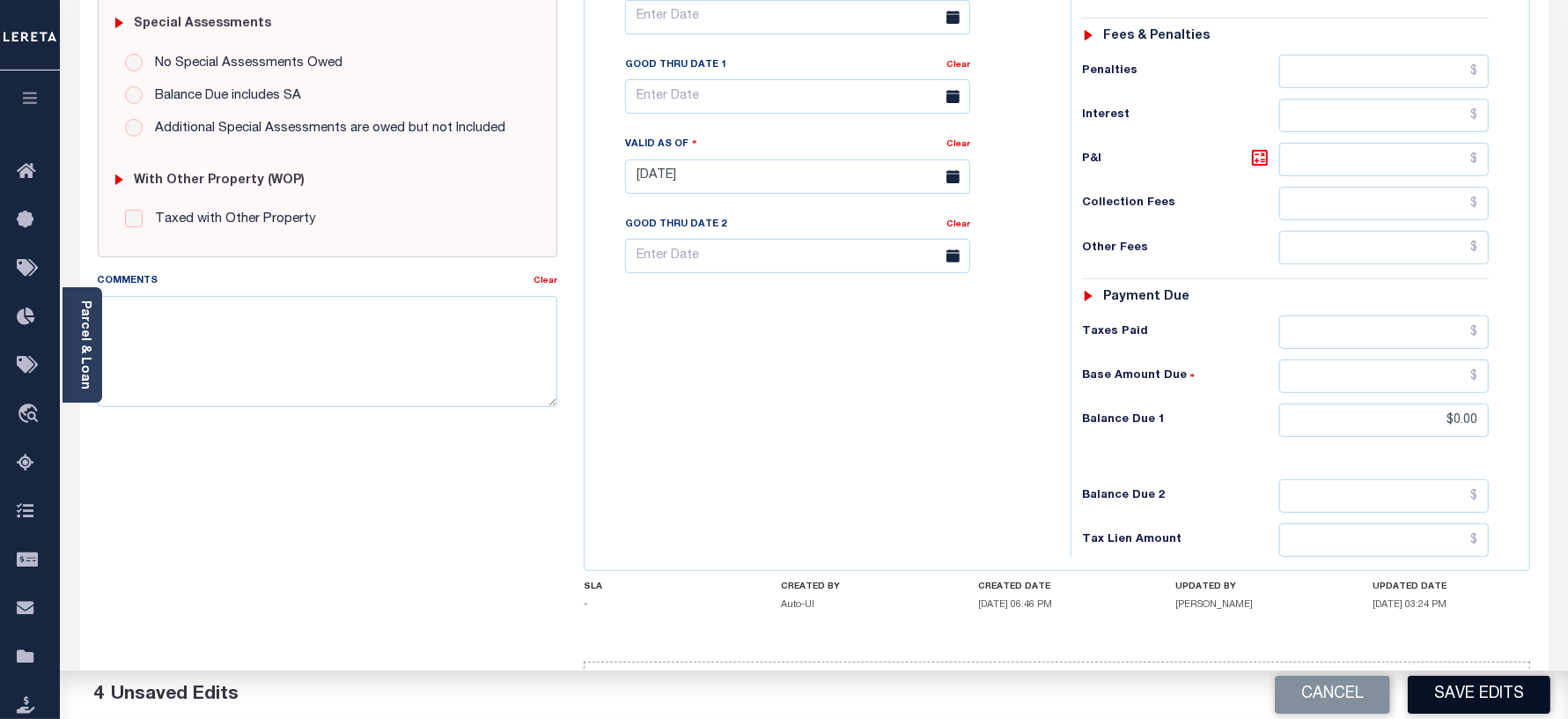
click at [1503, 697] on button "Save Edits" at bounding box center [1479, 694] width 142 height 38
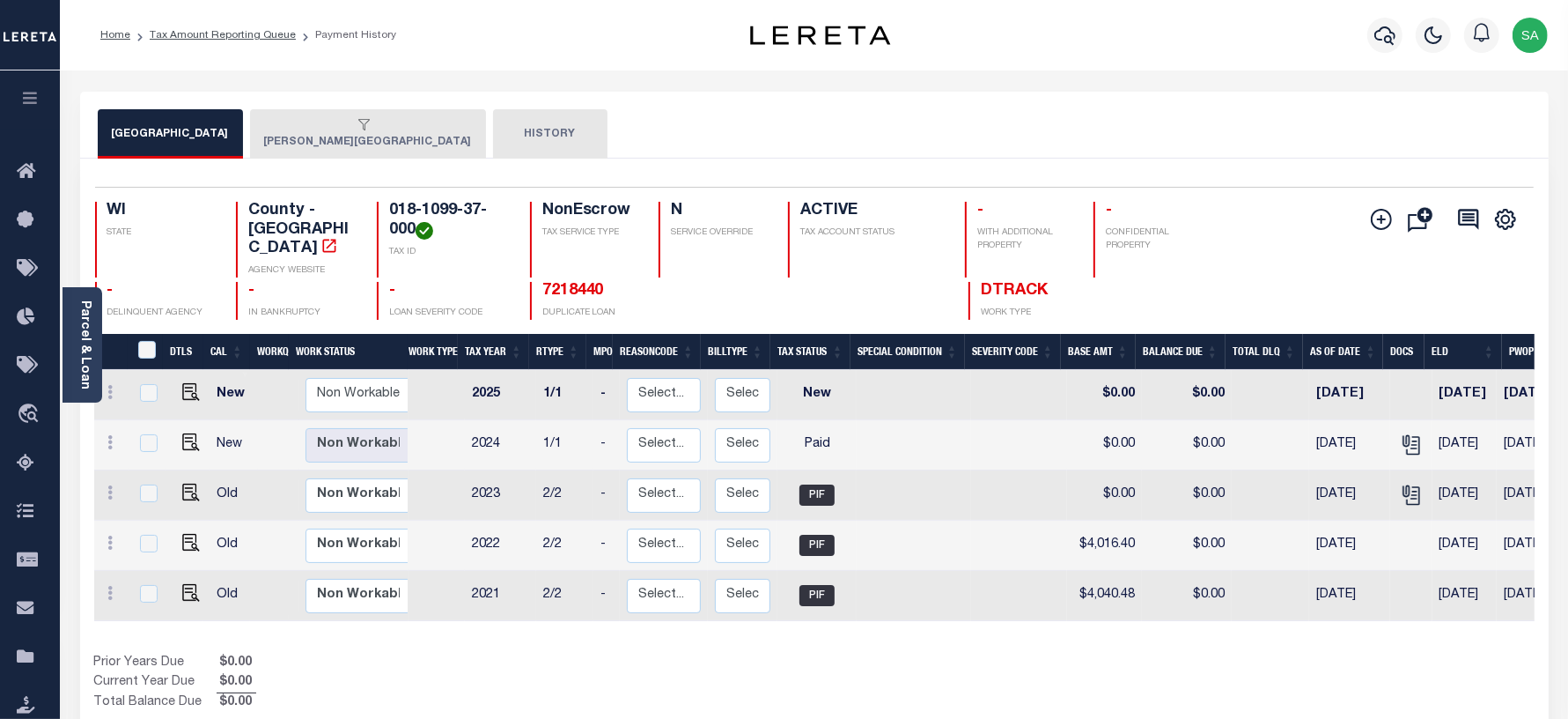
click at [278, 141] on button "[PERSON_NAME][GEOGRAPHIC_DATA]" at bounding box center [368, 133] width 236 height 49
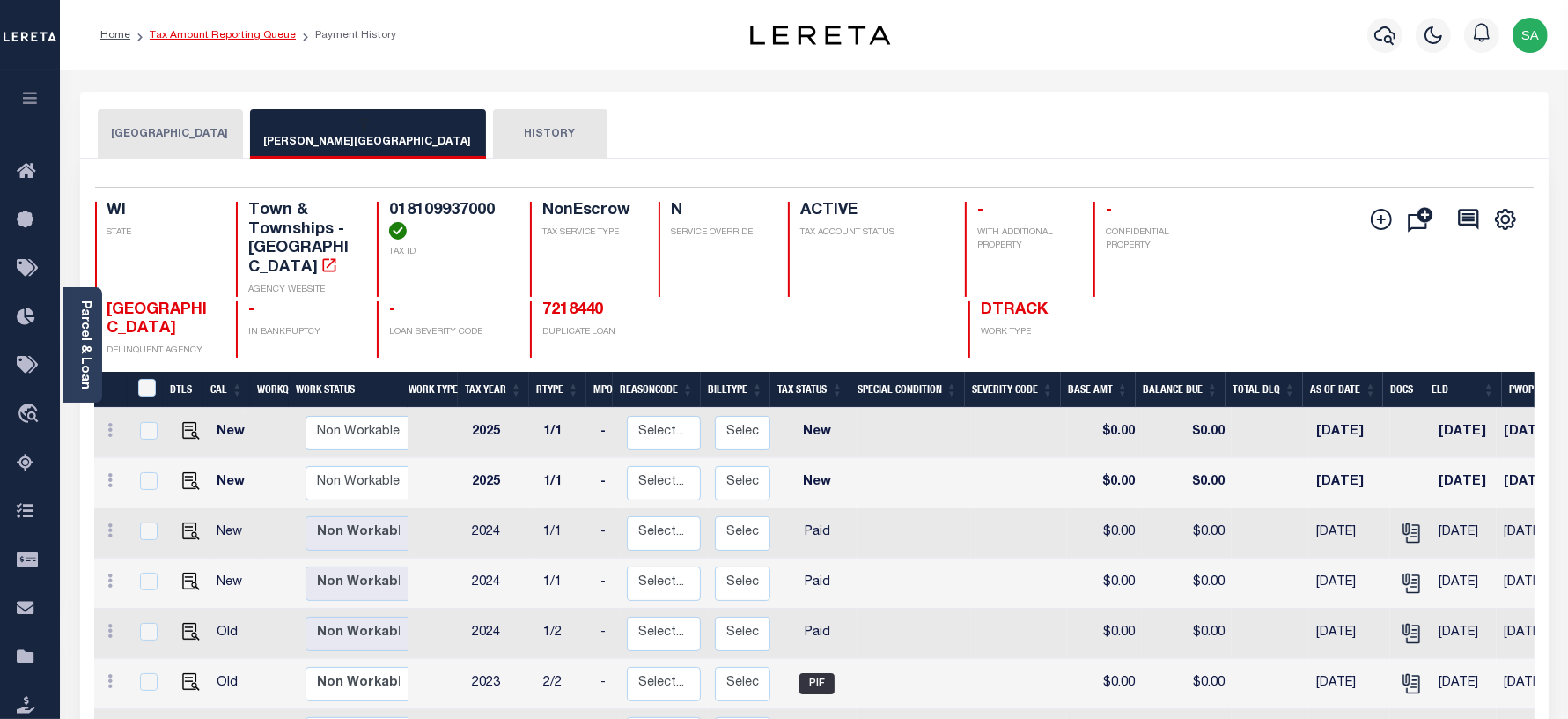
click at [220, 30] on link "Tax Amount Reporting Queue" at bounding box center [222, 35] width 146 height 11
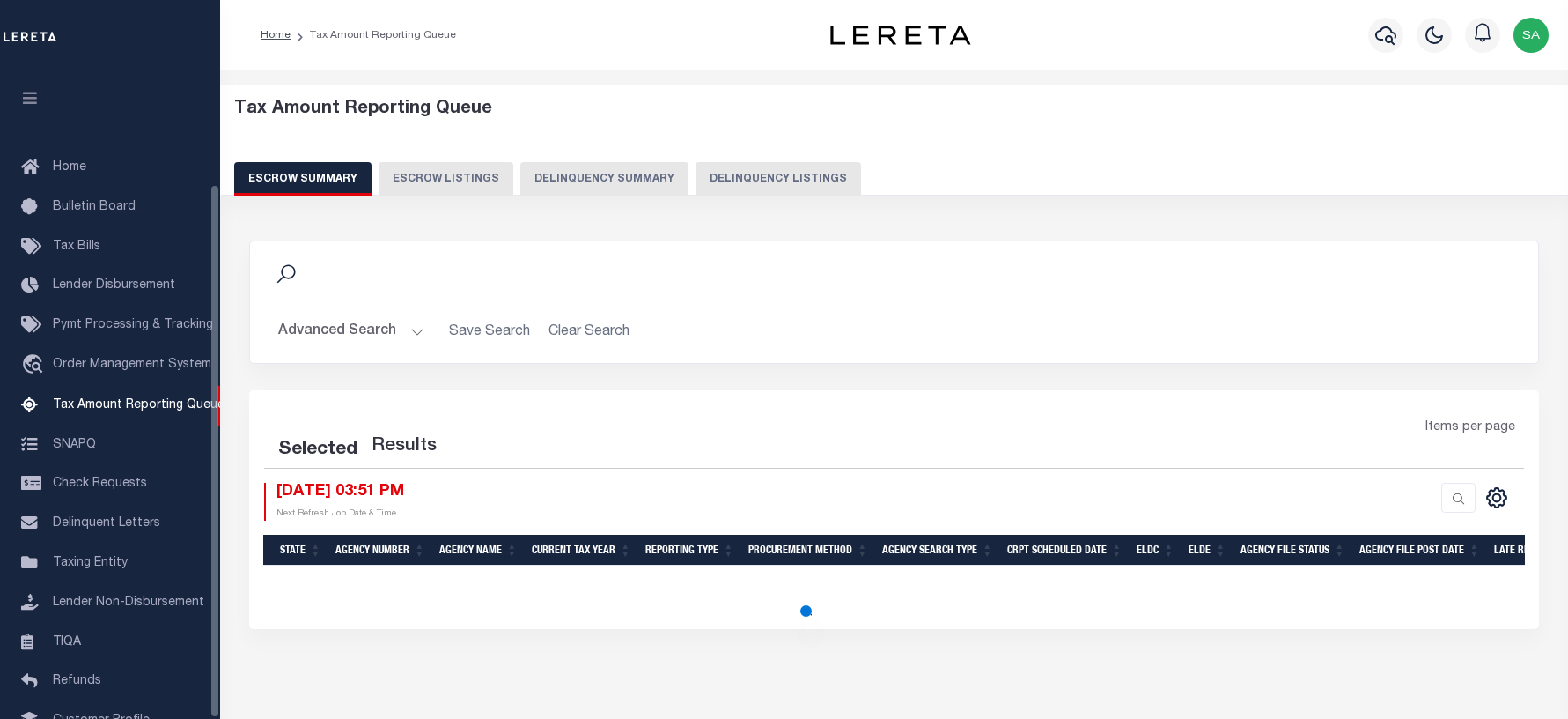
click at [801, 176] on button "Delinquency Listings" at bounding box center [778, 178] width 166 height 33
select select "100"
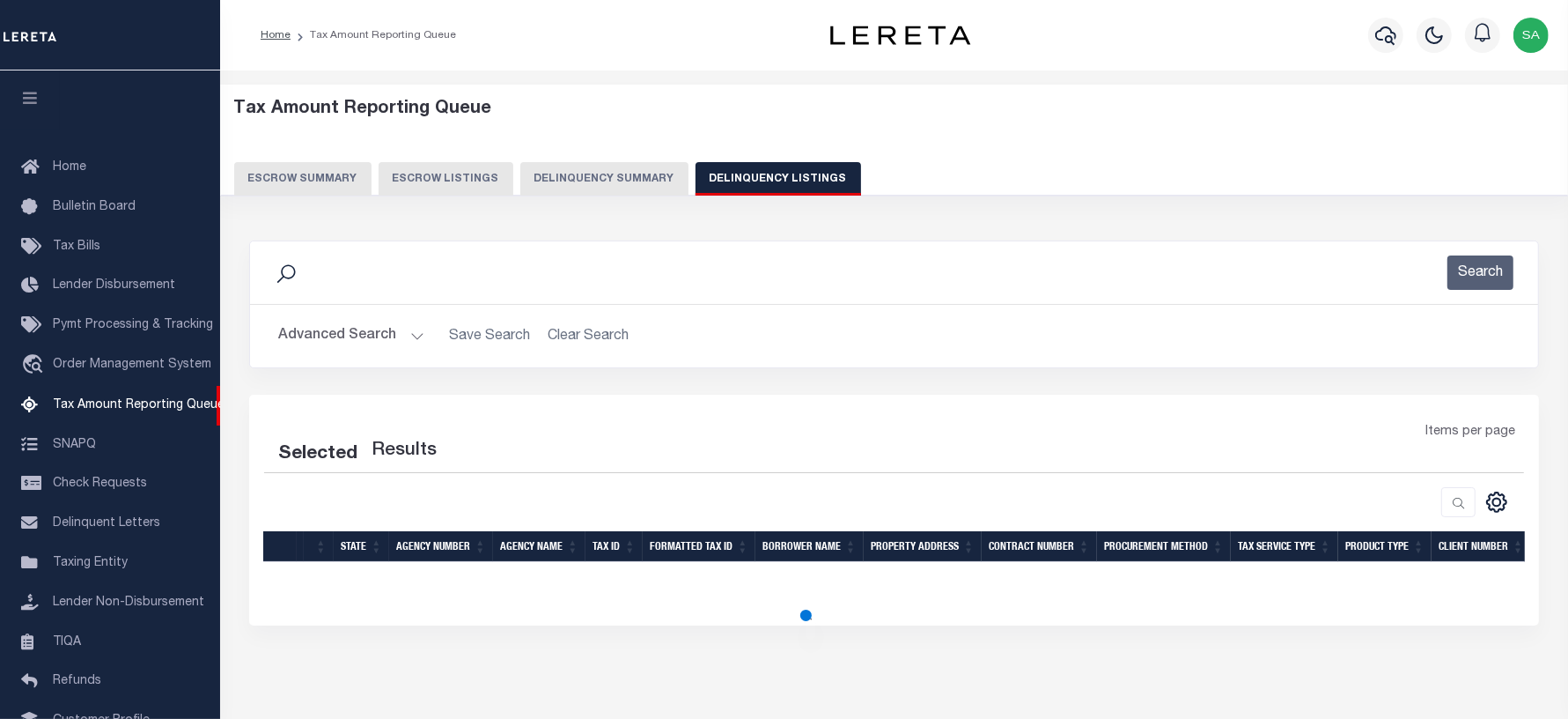
select select "100"
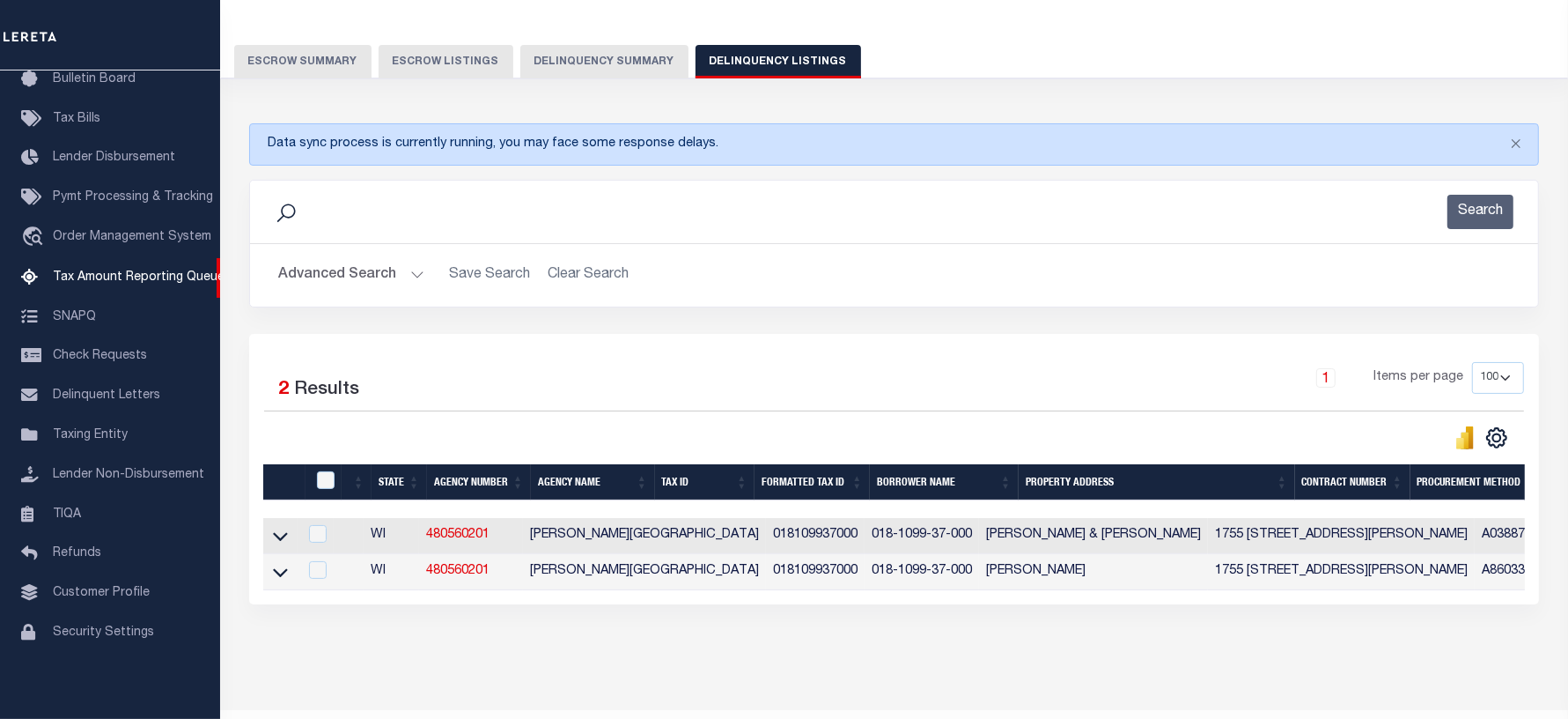
scroll to position [179, 0]
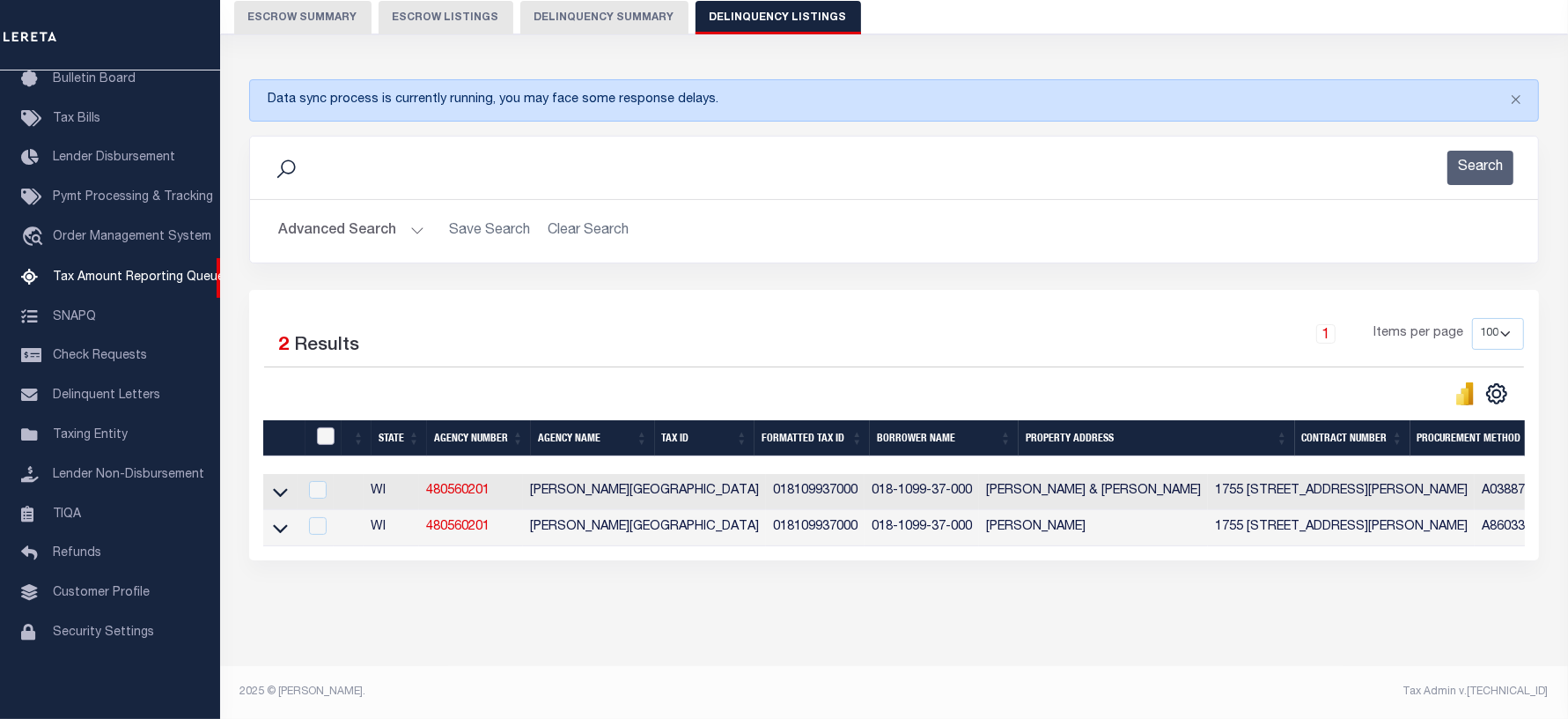
click at [327, 427] on input "checkbox" at bounding box center [326, 436] width 18 height 18
checkbox input "true"
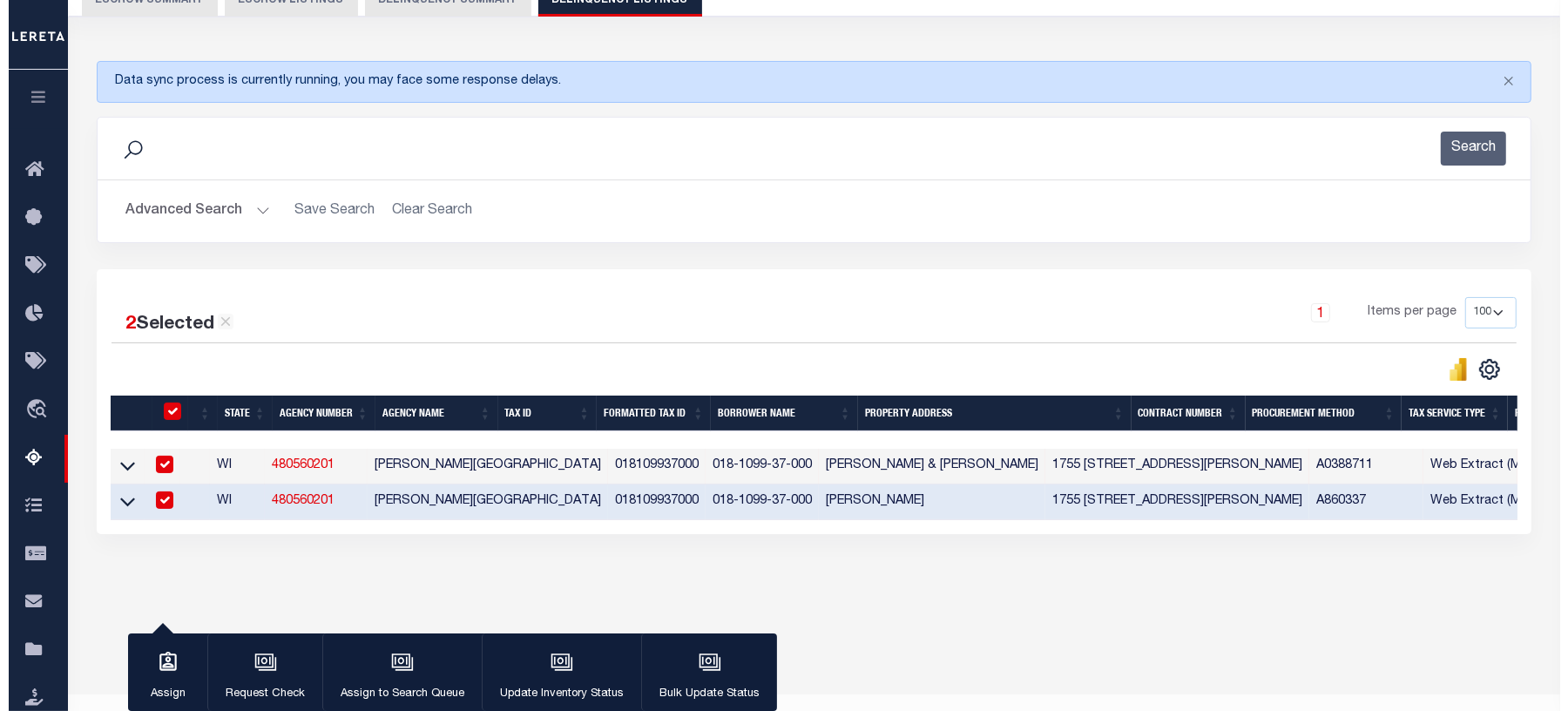
scroll to position [174, 0]
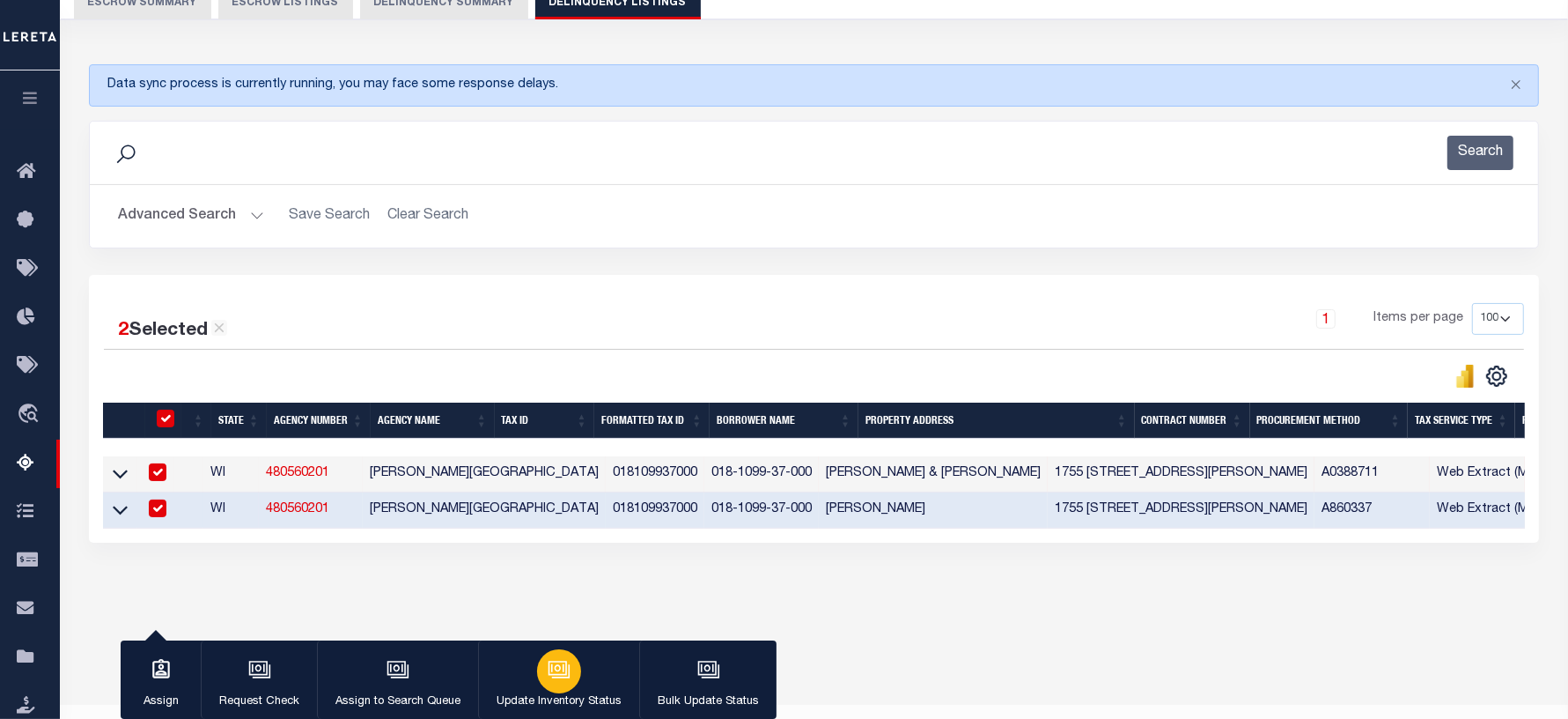
click at [560, 693] on p "Update Inventory Status" at bounding box center [559, 702] width 125 height 18
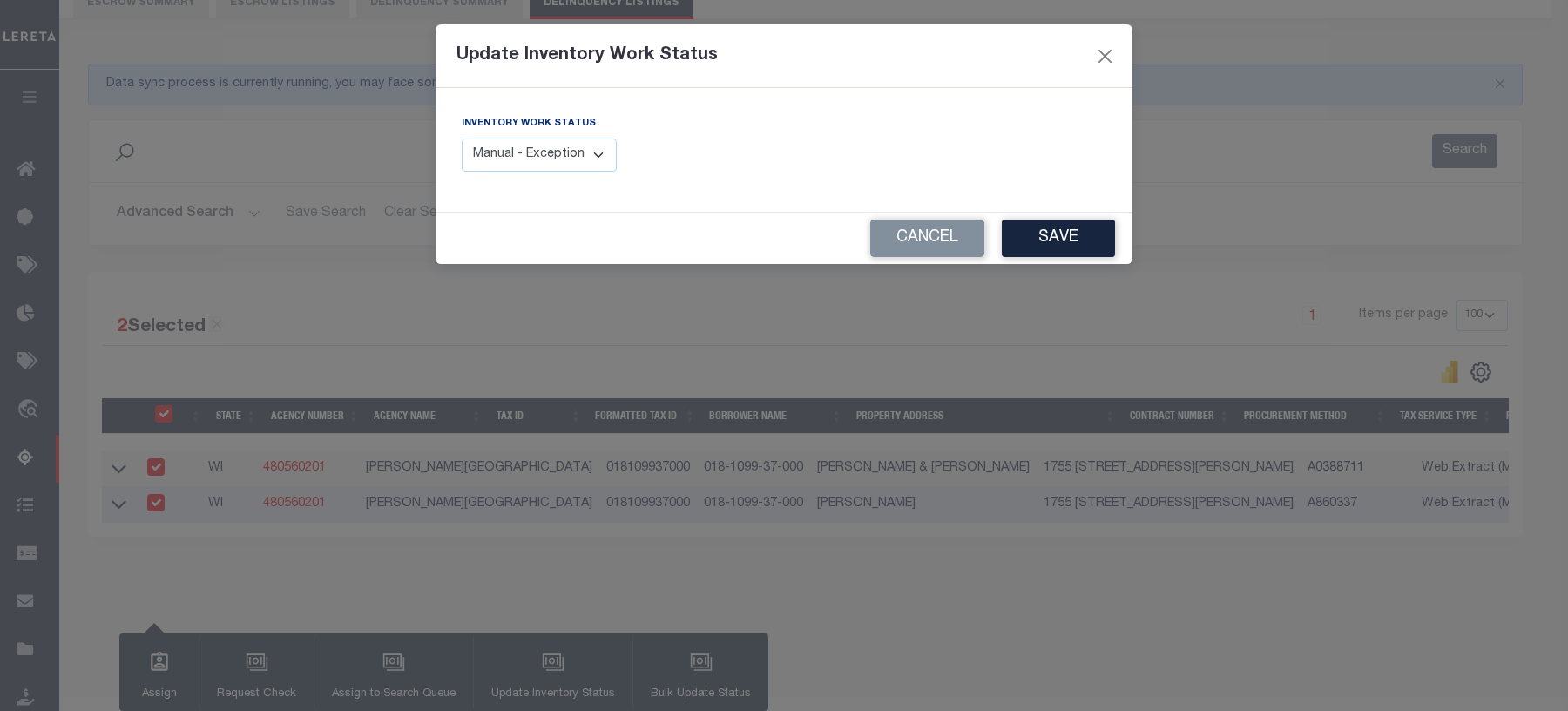
click at [568, 157] on select "Manual - Exception Pended - Awaiting Search Late Add Exception Completed" at bounding box center [538, 155] width 155 height 34
select select "4"
click at [461, 138] on select "Manual - Exception Pended - Awaiting Search Late Add Exception Completed" at bounding box center [538, 155] width 155 height 34
click at [1068, 240] on button "Save" at bounding box center [1058, 238] width 113 height 37
